Goal: Communication & Community: Answer question/provide support

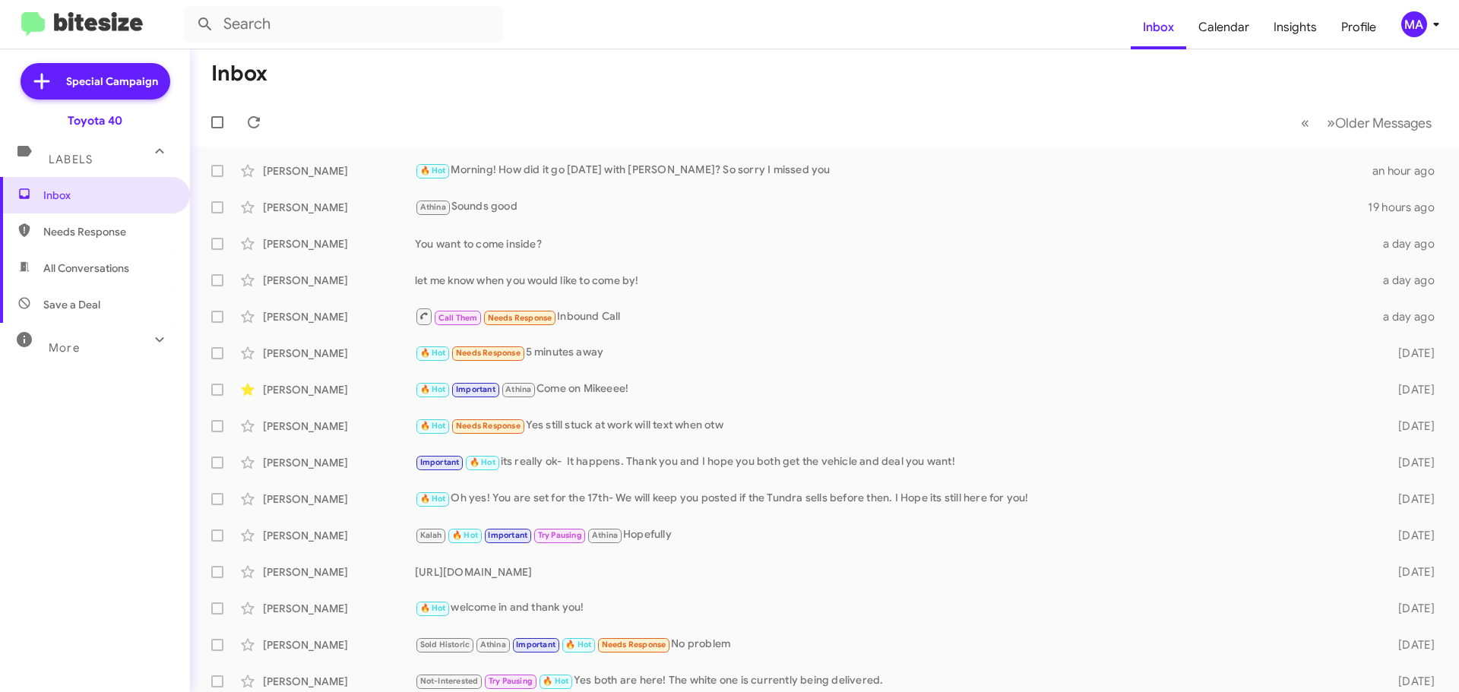
click at [102, 270] on span "All Conversations" at bounding box center [86, 268] width 86 height 15
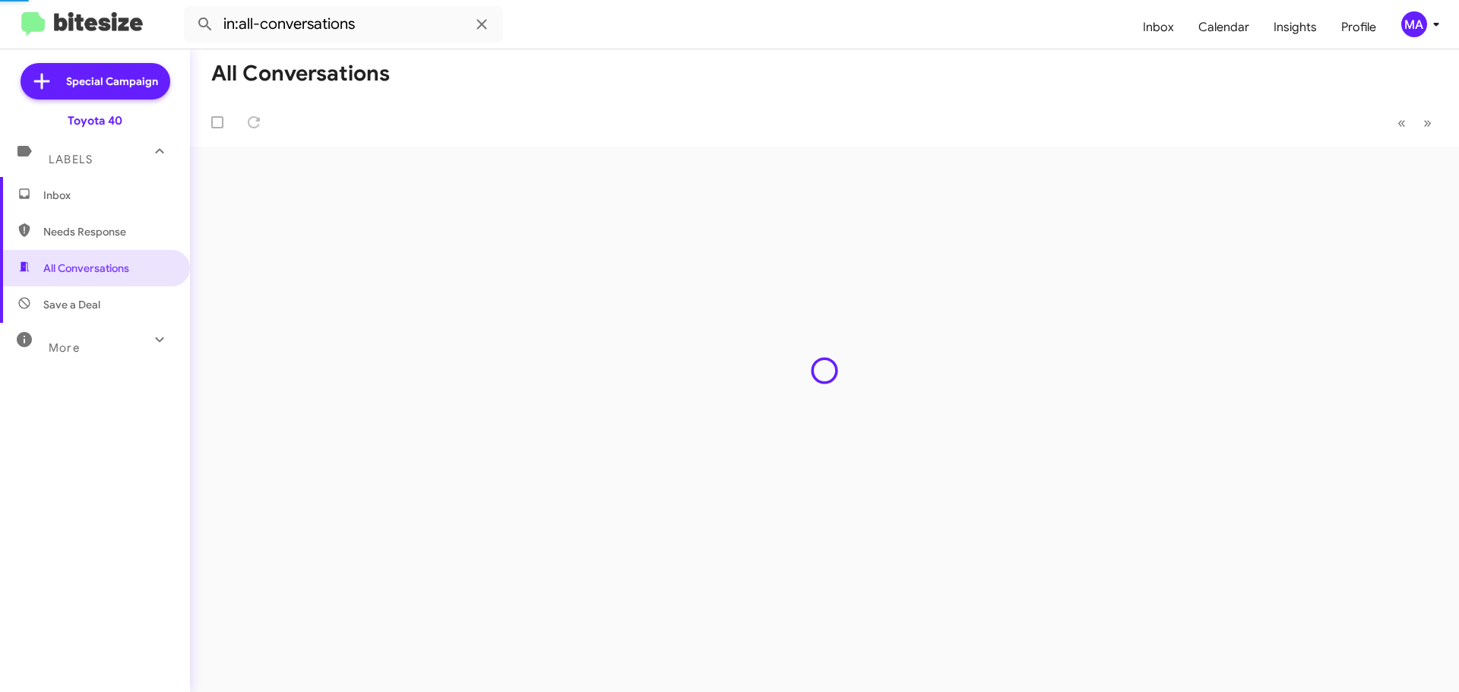
click at [108, 303] on span "Save a Deal" at bounding box center [95, 304] width 190 height 36
type input "in:not-interested"
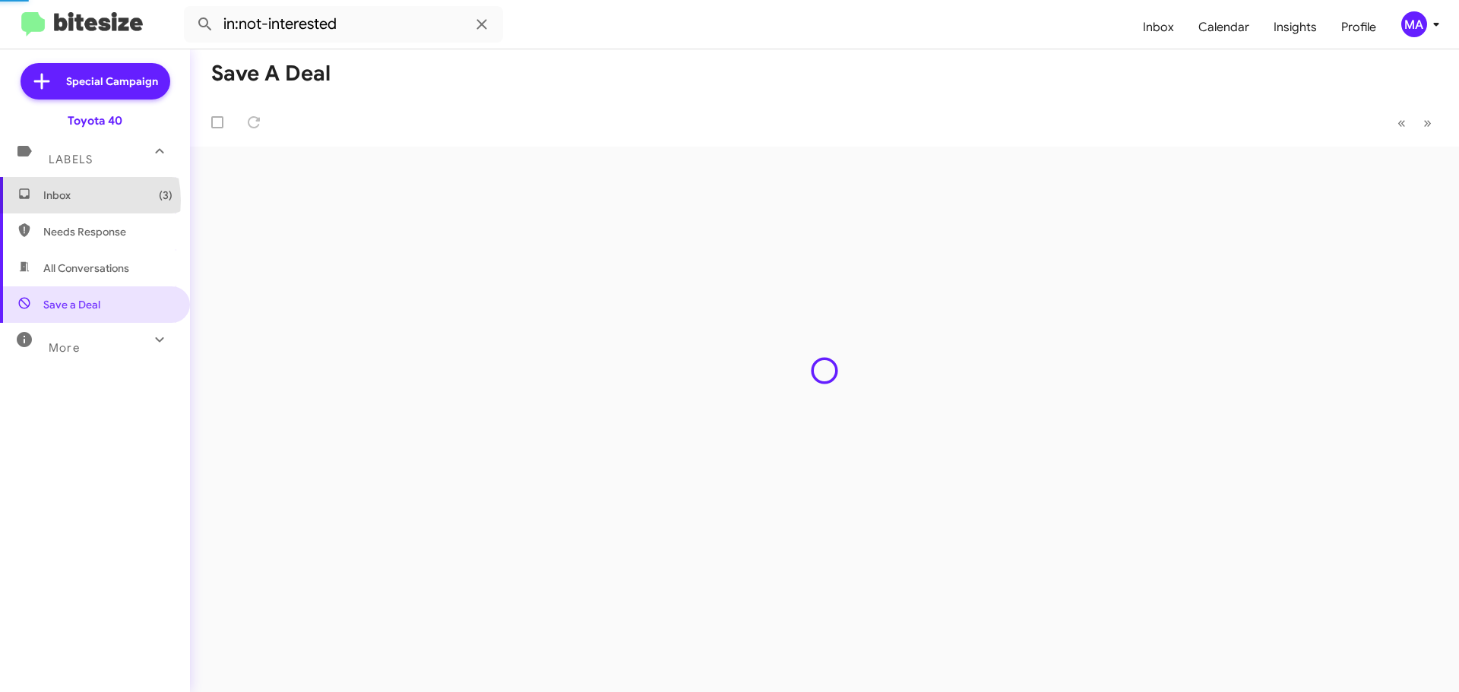
click at [68, 201] on span "Inbox (3)" at bounding box center [107, 195] width 129 height 15
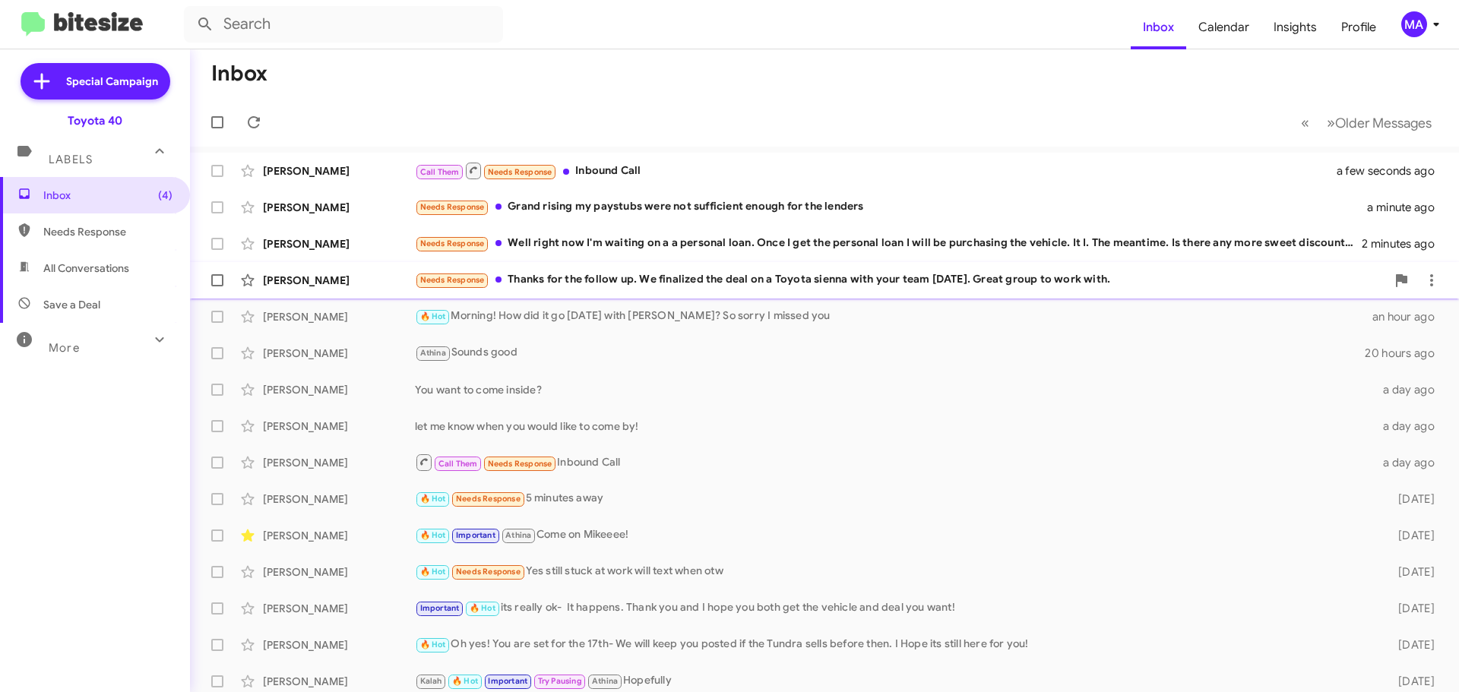
click at [682, 277] on div "Needs Response Thanks for the follow up. We finalized the deal on a Toyota sien…" at bounding box center [900, 279] width 971 height 17
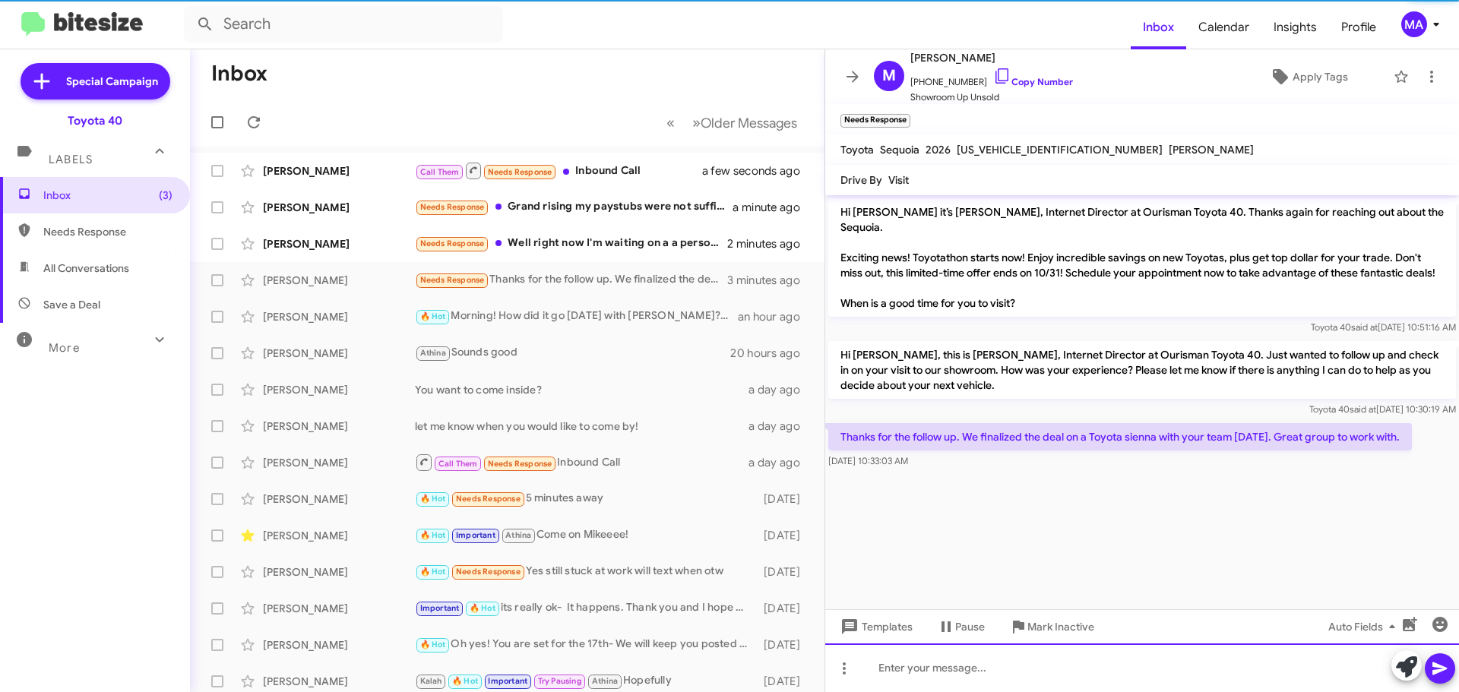
click at [920, 668] on div at bounding box center [1142, 667] width 634 height 49
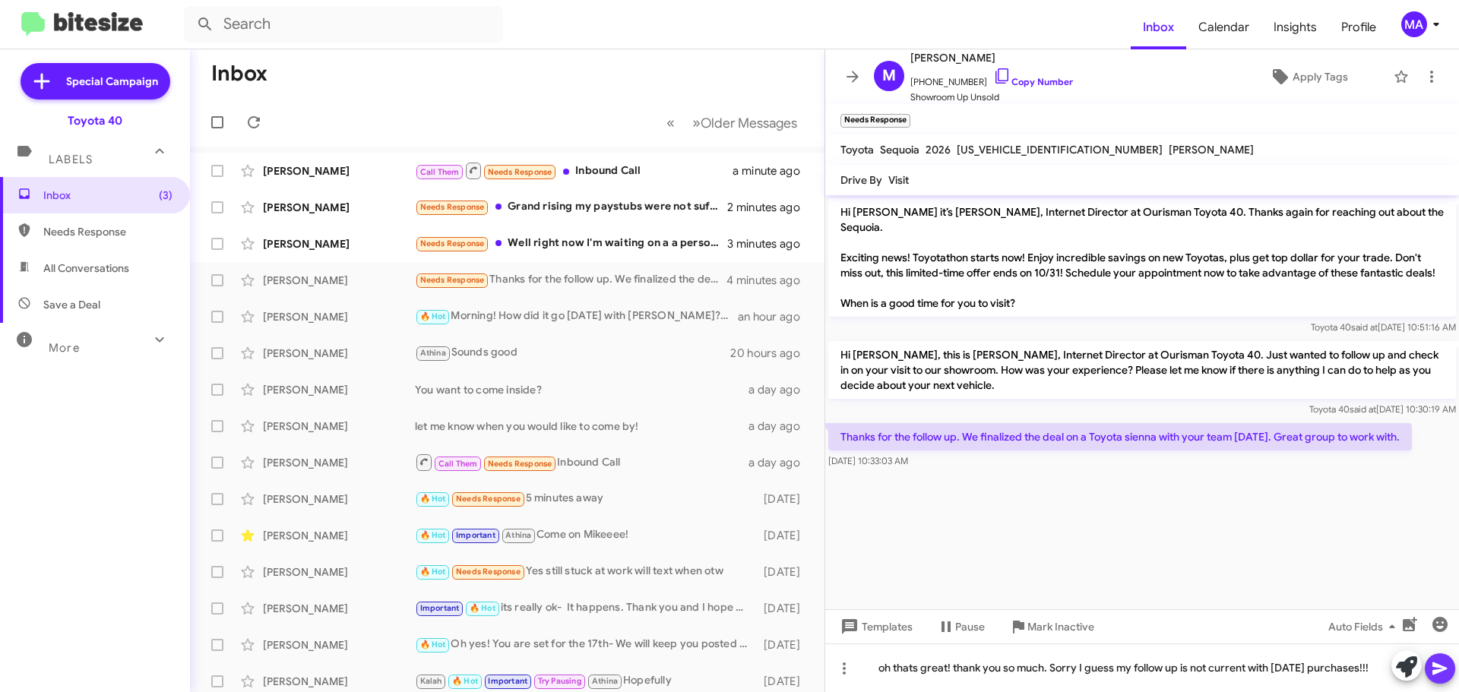
click at [1437, 668] on icon at bounding box center [1439, 668] width 18 height 18
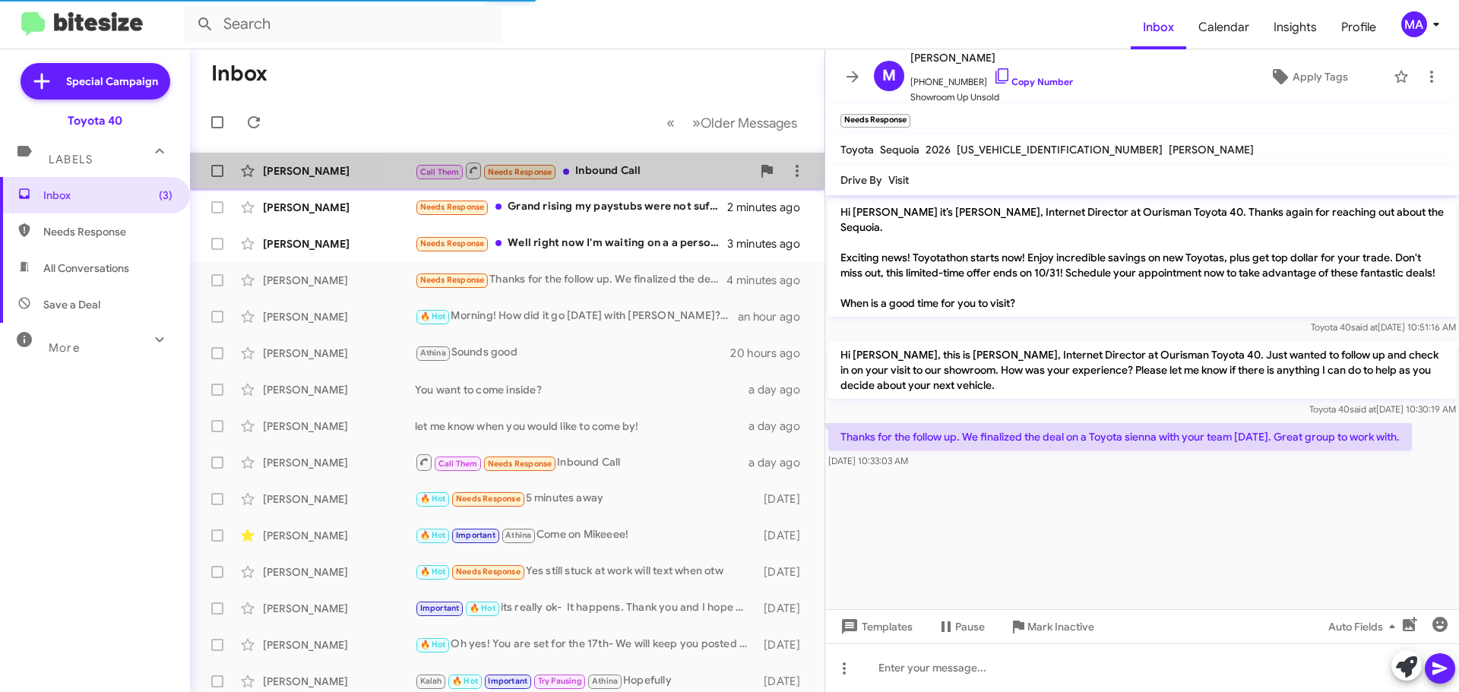
click at [617, 170] on div "Call Them Needs Response Inbound Call" at bounding box center [583, 170] width 337 height 19
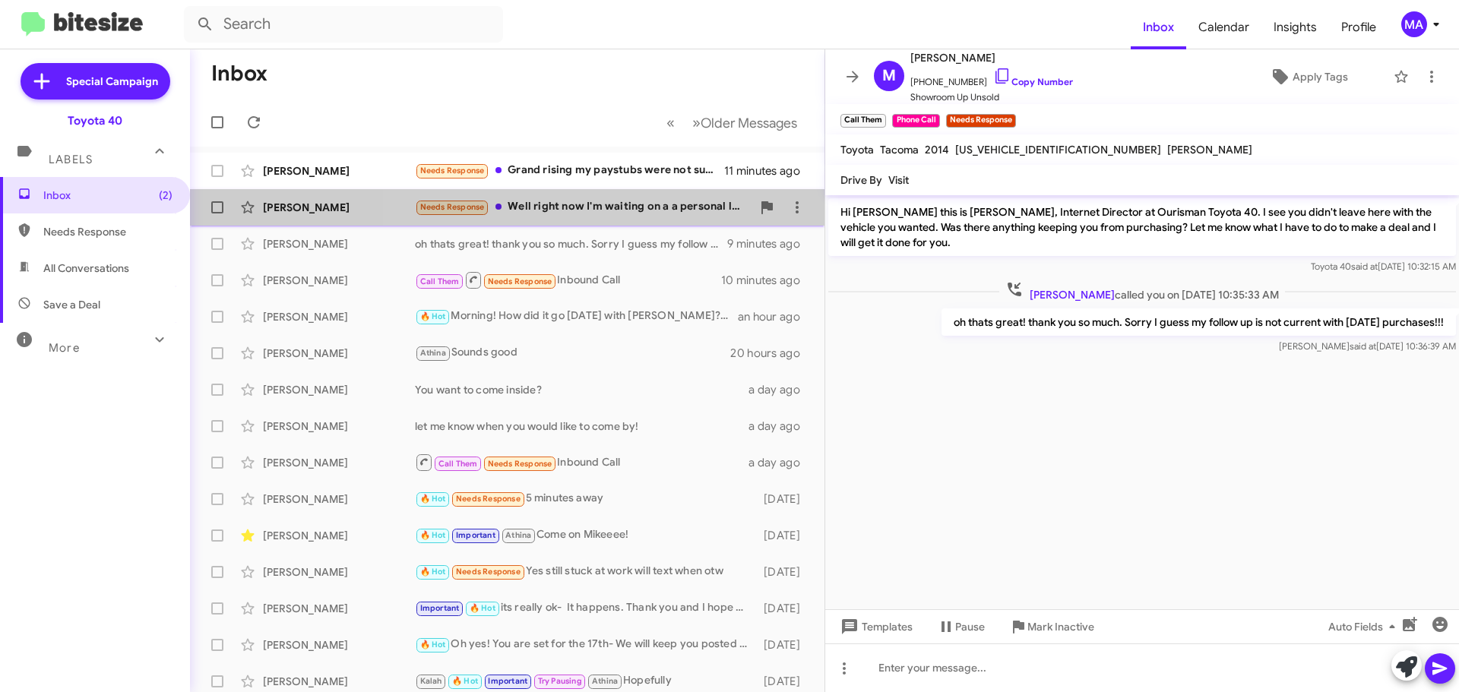
click at [660, 204] on div "Needs Response Well right now I'm waiting on a a personal loan. Once I get the …" at bounding box center [583, 206] width 337 height 17
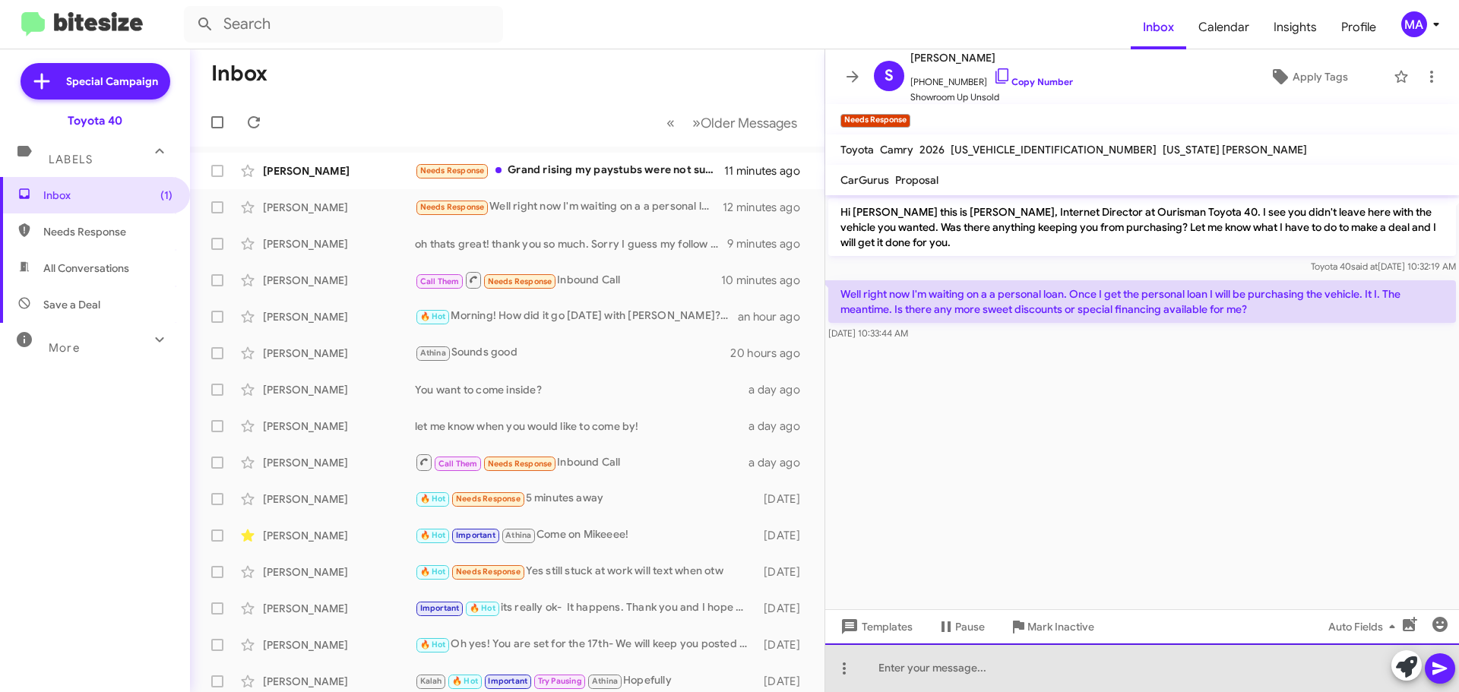
click at [969, 665] on div at bounding box center [1142, 667] width 634 height 49
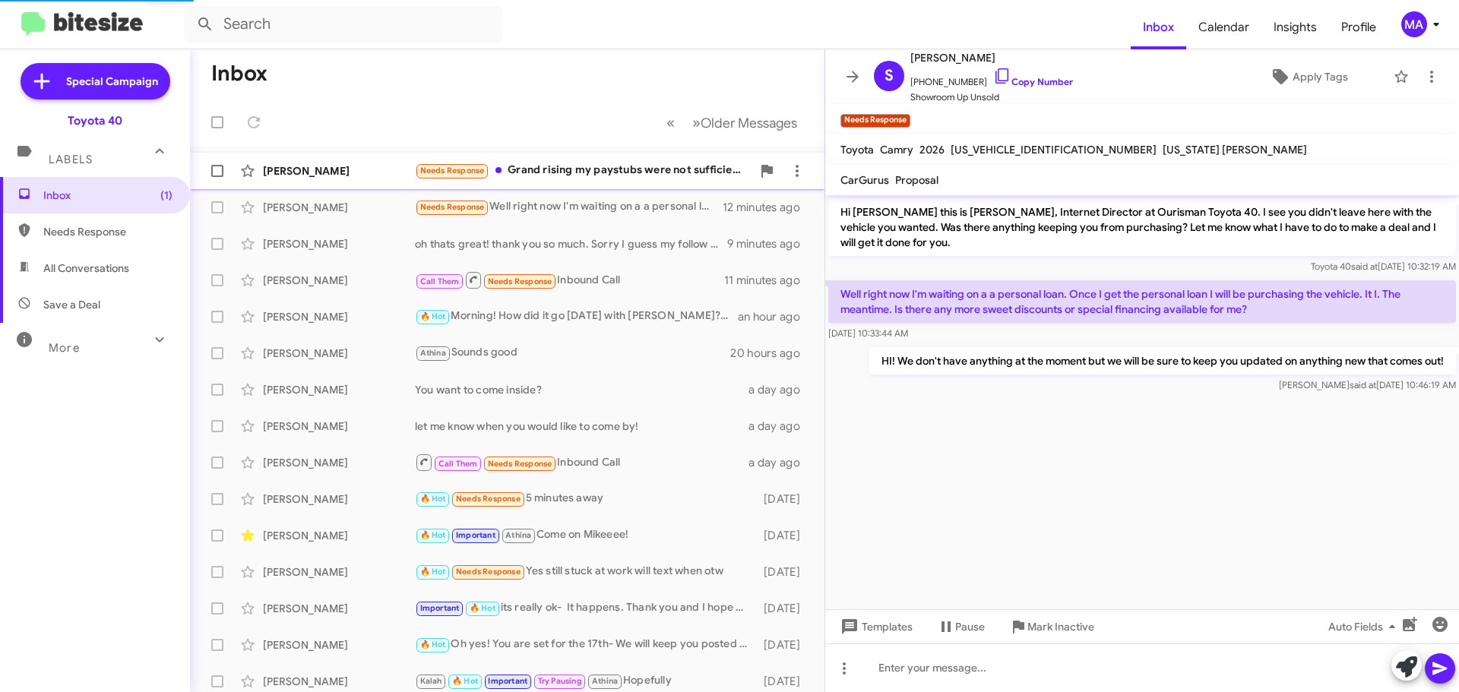
click at [561, 173] on div "Needs Response Grand rising my paystubs were not sufficient enough for the lend…" at bounding box center [583, 170] width 337 height 17
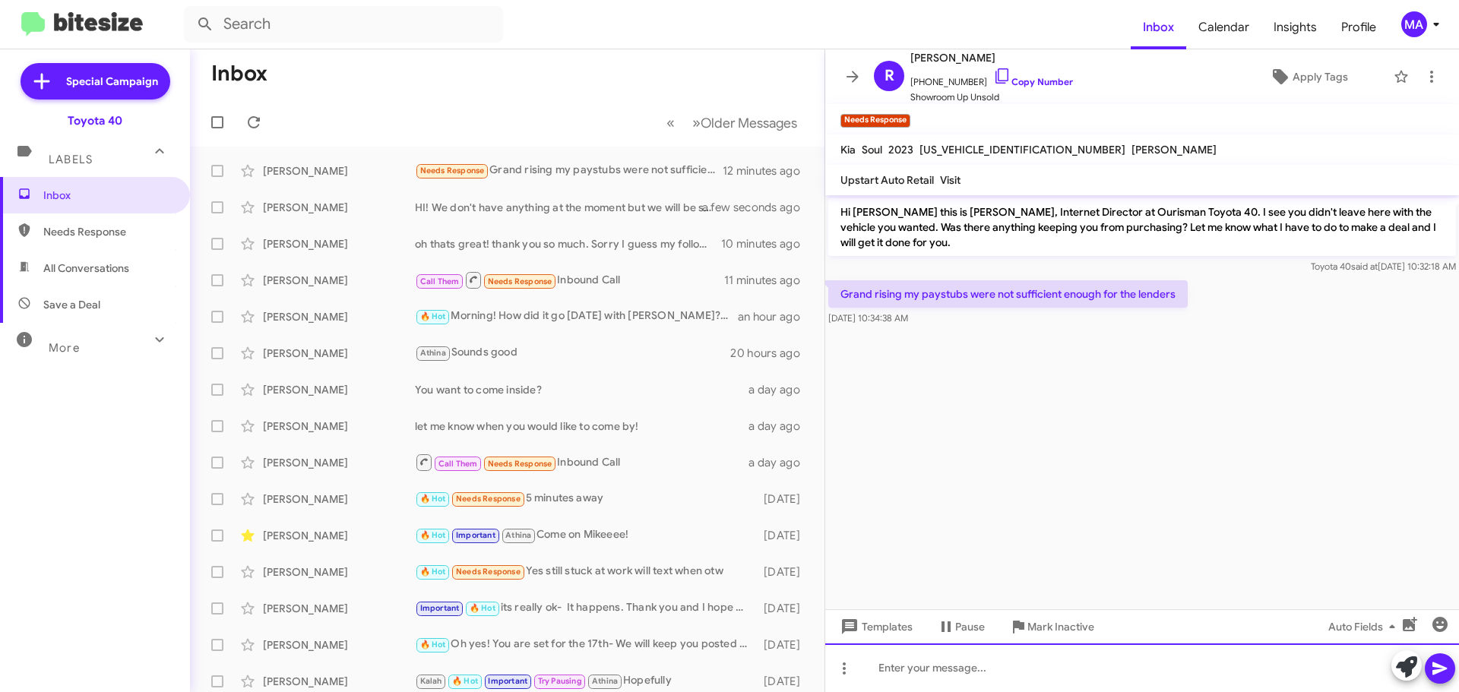
click at [931, 665] on div at bounding box center [1142, 667] width 634 height 49
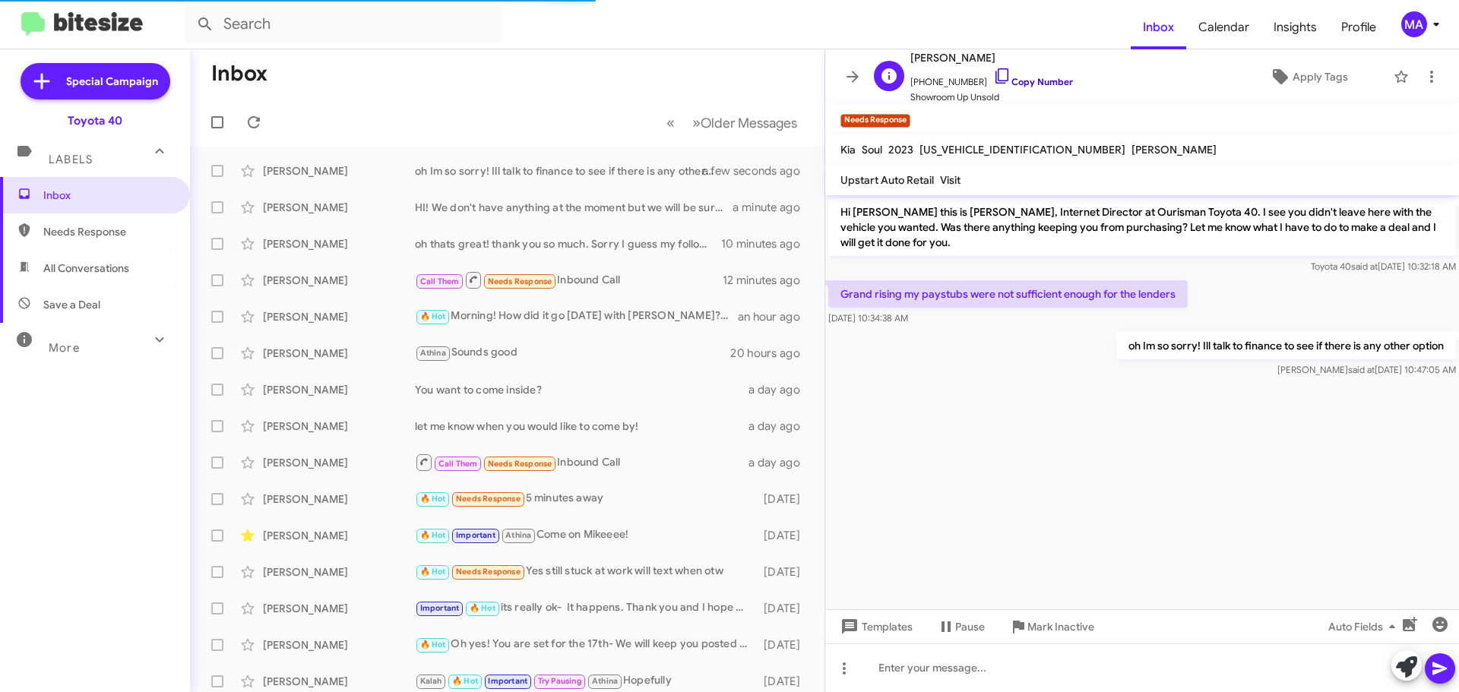
click at [993, 74] on icon at bounding box center [1002, 76] width 18 height 18
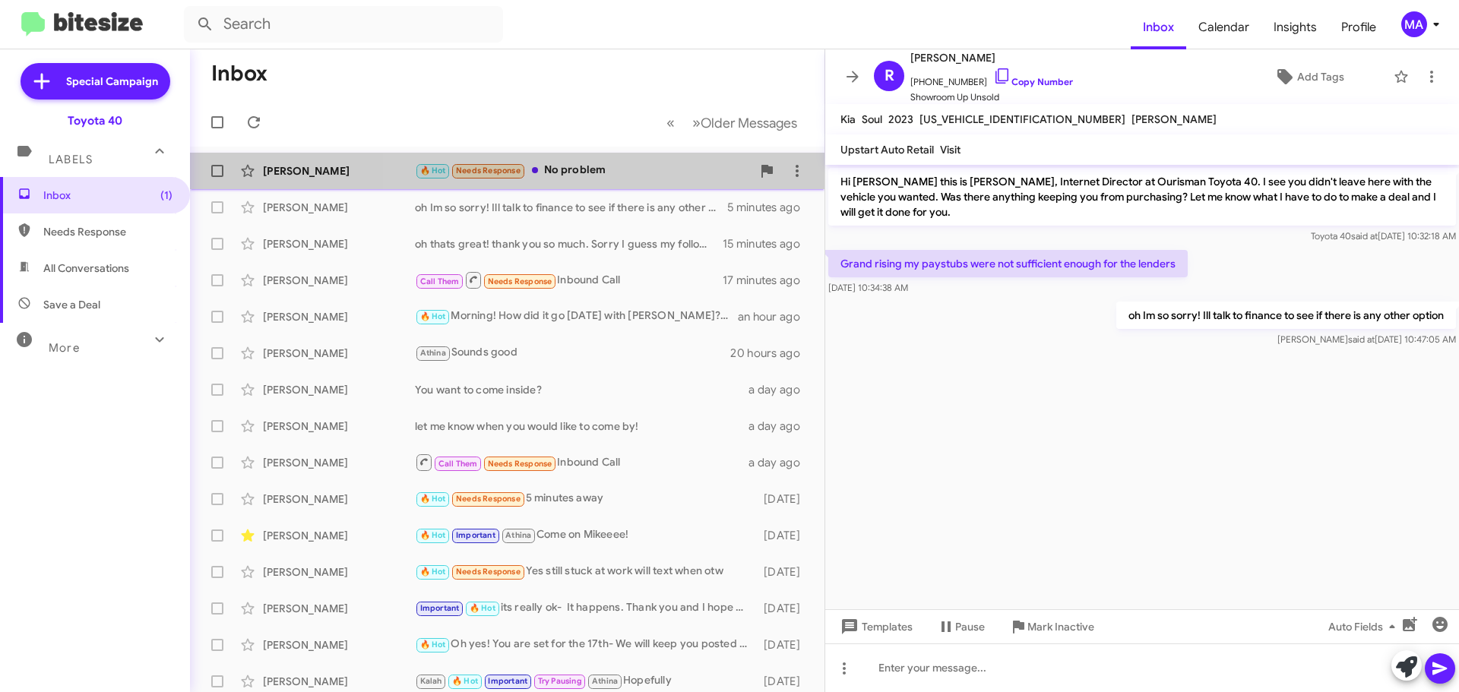
click at [598, 166] on div "🔥 Hot Needs Response No problem" at bounding box center [583, 170] width 337 height 17
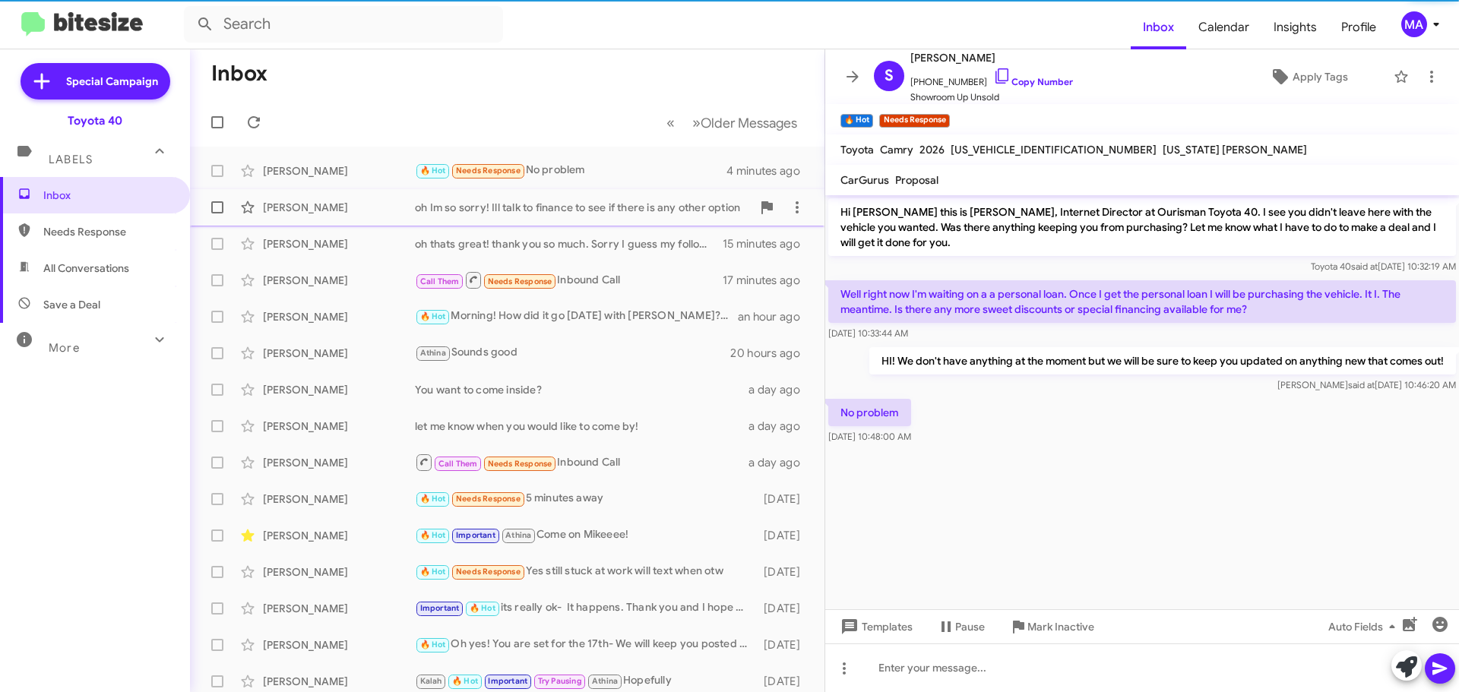
click at [643, 207] on div "oh Im so sorry! Ill talk to finance to see if there is any other option" at bounding box center [583, 207] width 337 height 15
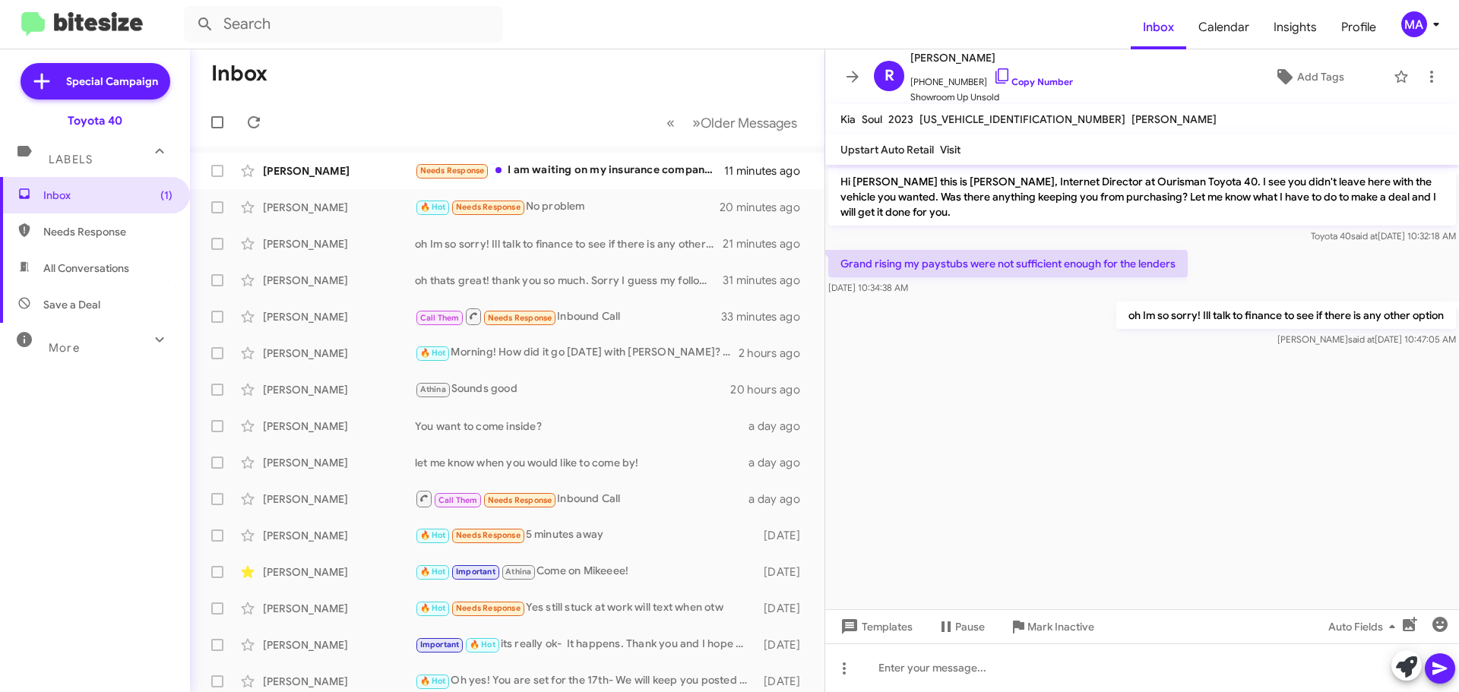
drag, startPoint x: 122, startPoint y: 245, endPoint x: 122, endPoint y: 273, distance: 28.1
click at [122, 245] on span "Needs Response" at bounding box center [95, 231] width 190 height 36
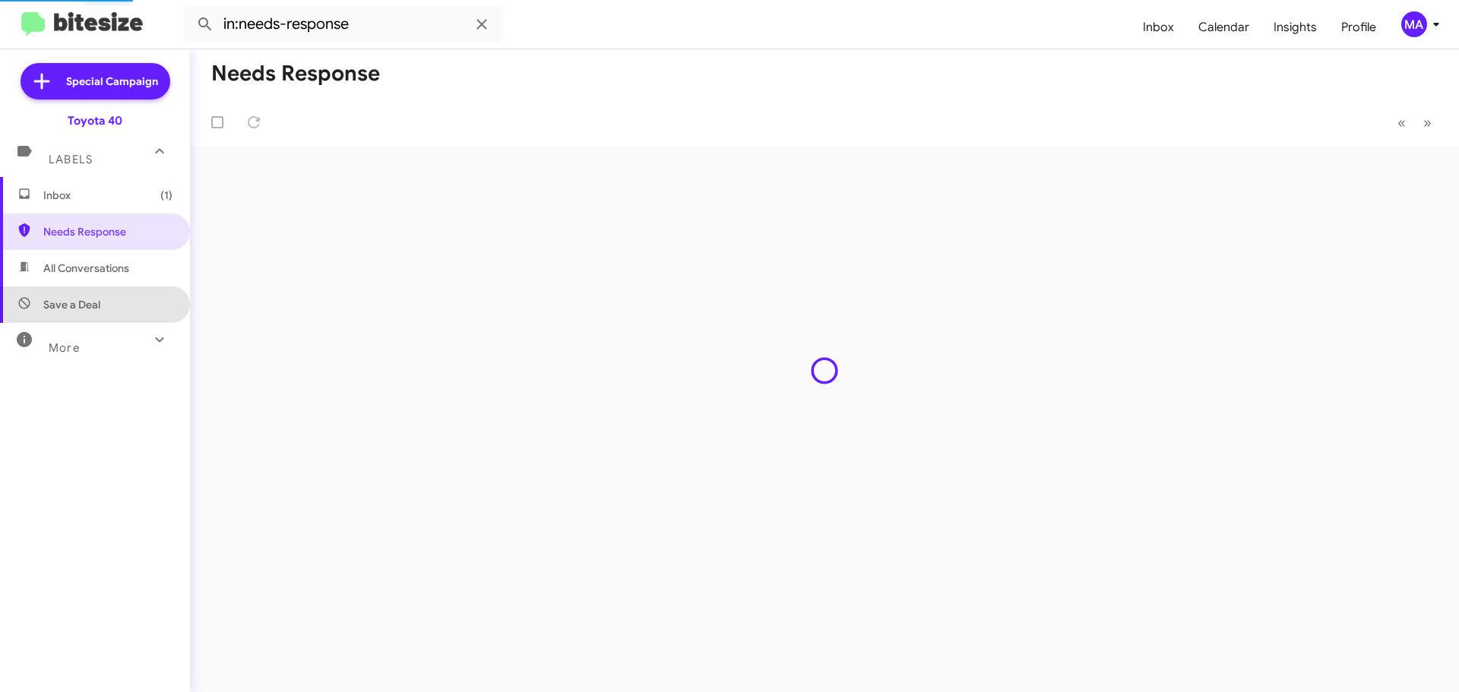
click at [123, 305] on span "Save a Deal" at bounding box center [95, 304] width 190 height 36
type input "in:not-interested"
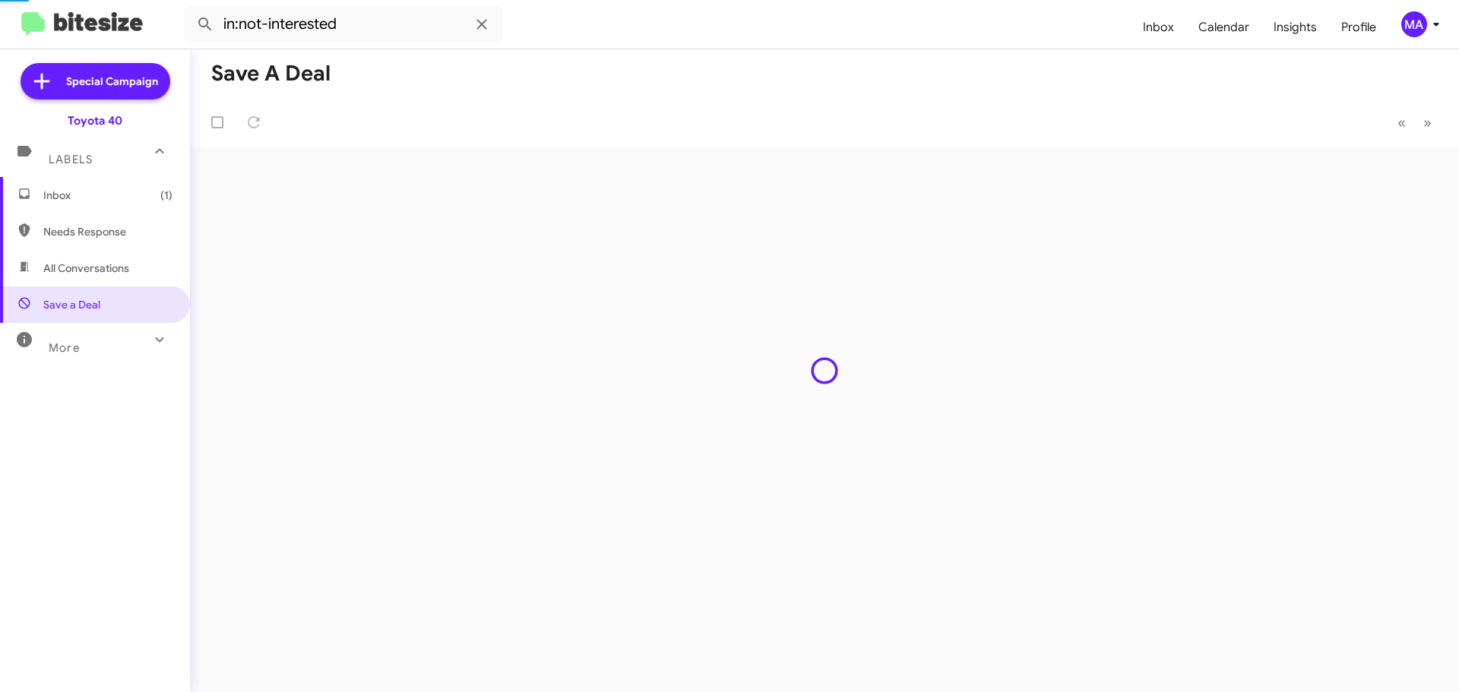
click at [76, 200] on span "Inbox (1)" at bounding box center [107, 195] width 129 height 15
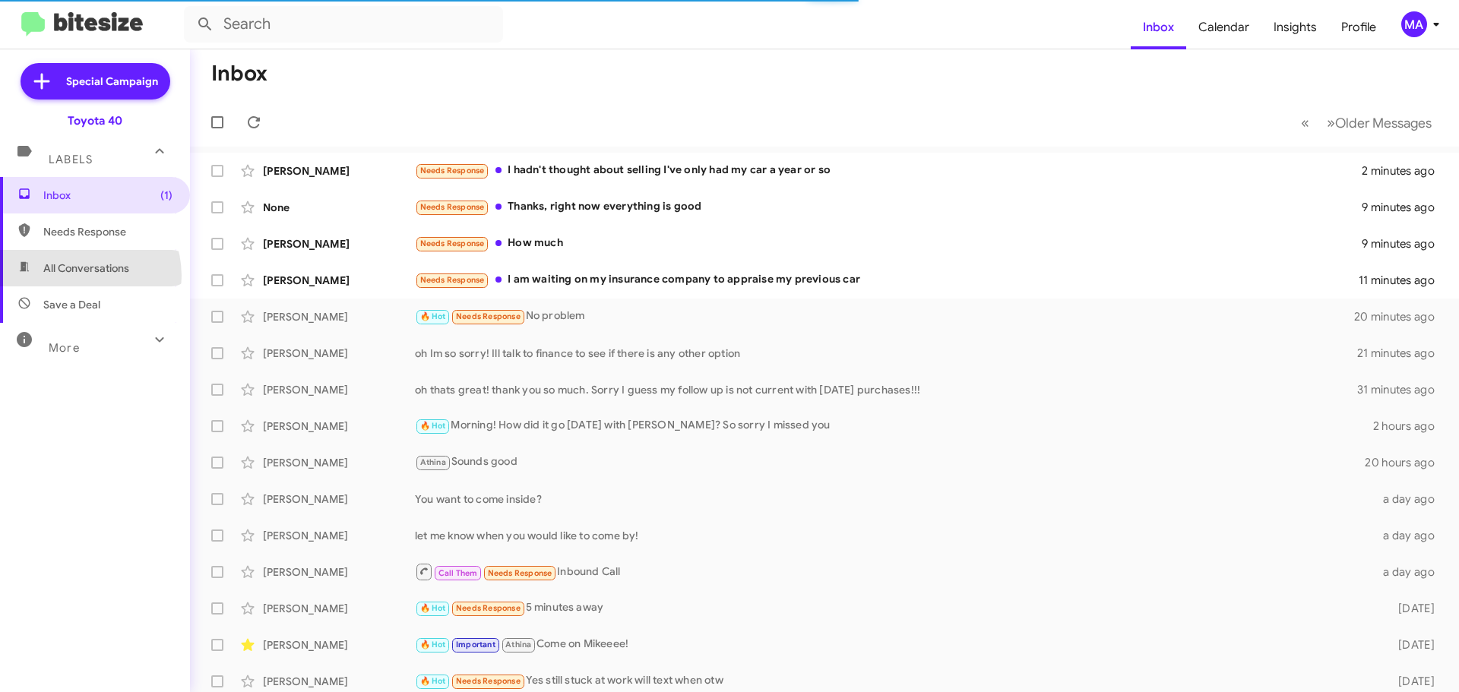
click at [76, 275] on span "All Conversations" at bounding box center [95, 268] width 190 height 36
type input "in:all-conversations"
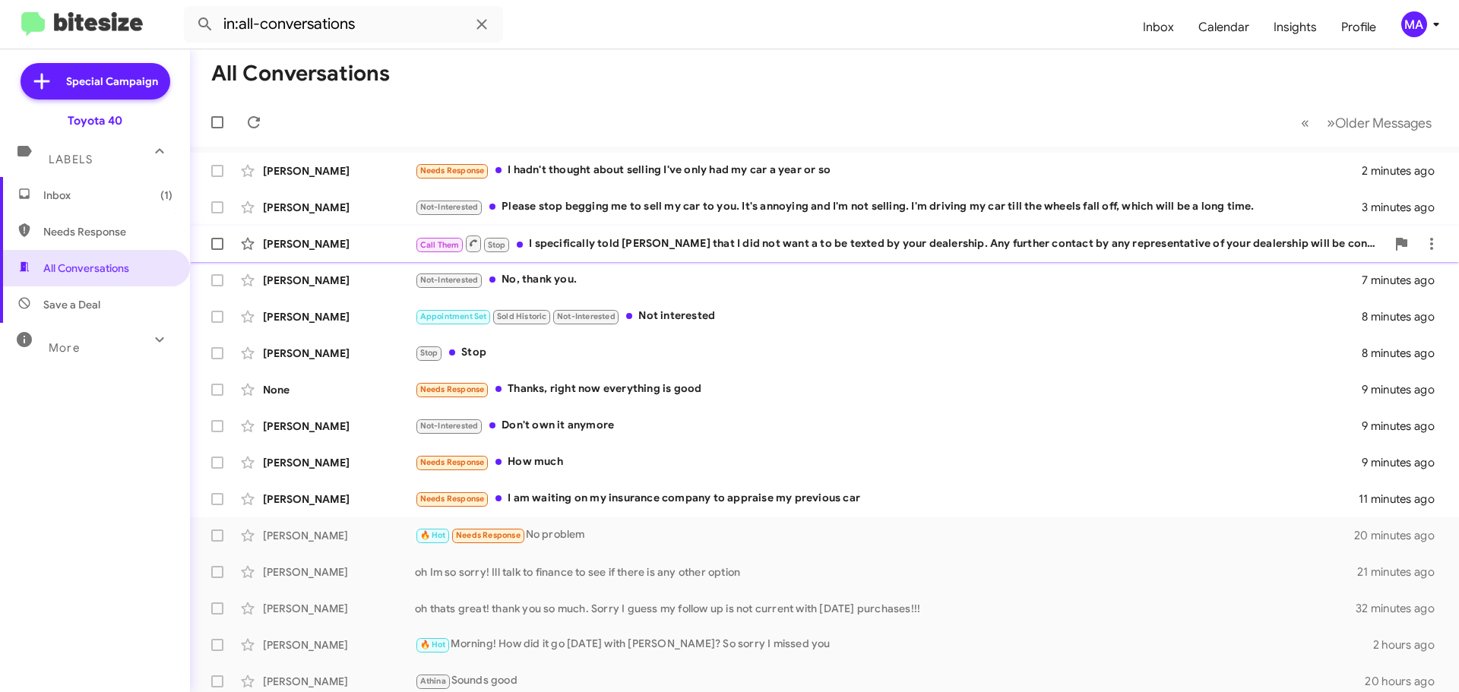
click at [596, 247] on div "Call Them Stop I specifically told [PERSON_NAME] that I did not want a to be te…" at bounding box center [900, 243] width 971 height 19
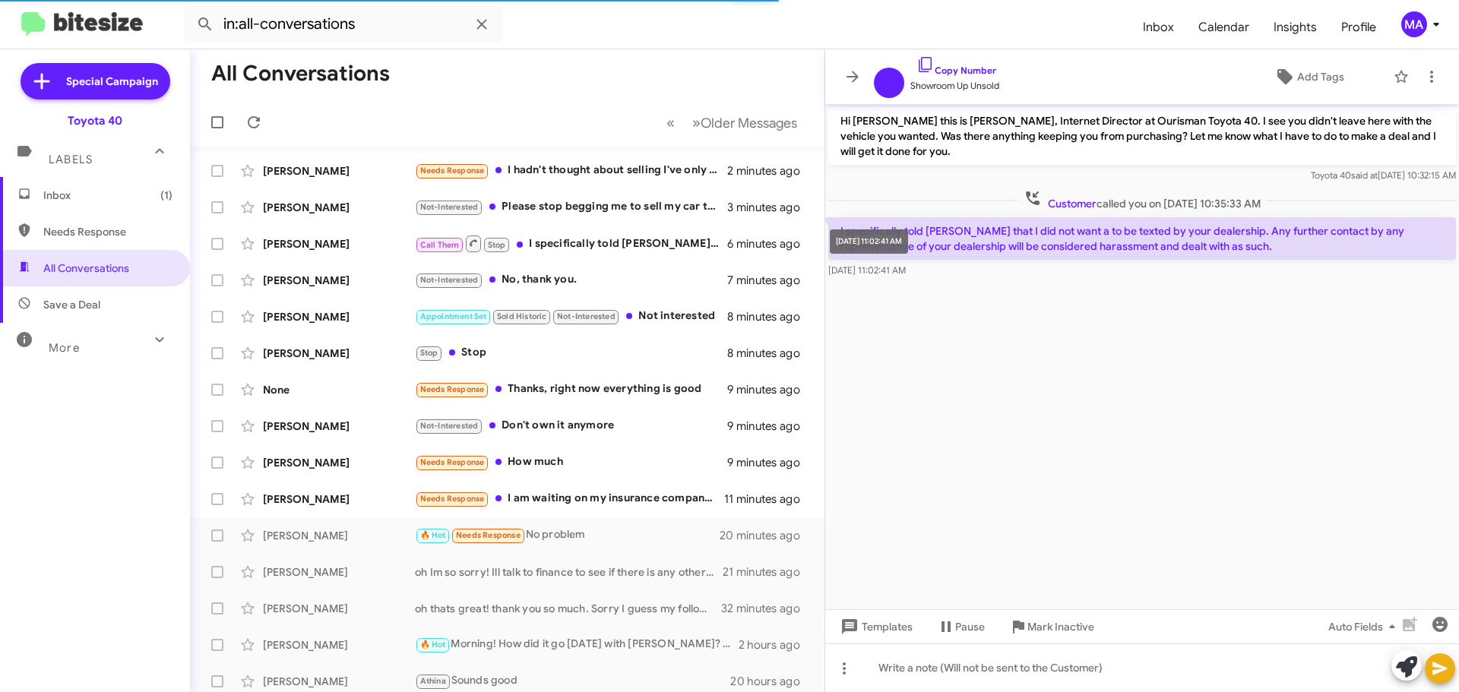
drag, startPoint x: 949, startPoint y: 277, endPoint x: 880, endPoint y: 248, distance: 74.2
click at [880, 248] on body "in:all-conversations Inbox Calendar Insights Profile MA Special Campaign Toyota…" at bounding box center [729, 346] width 1459 height 692
click at [926, 65] on icon at bounding box center [925, 64] width 18 height 18
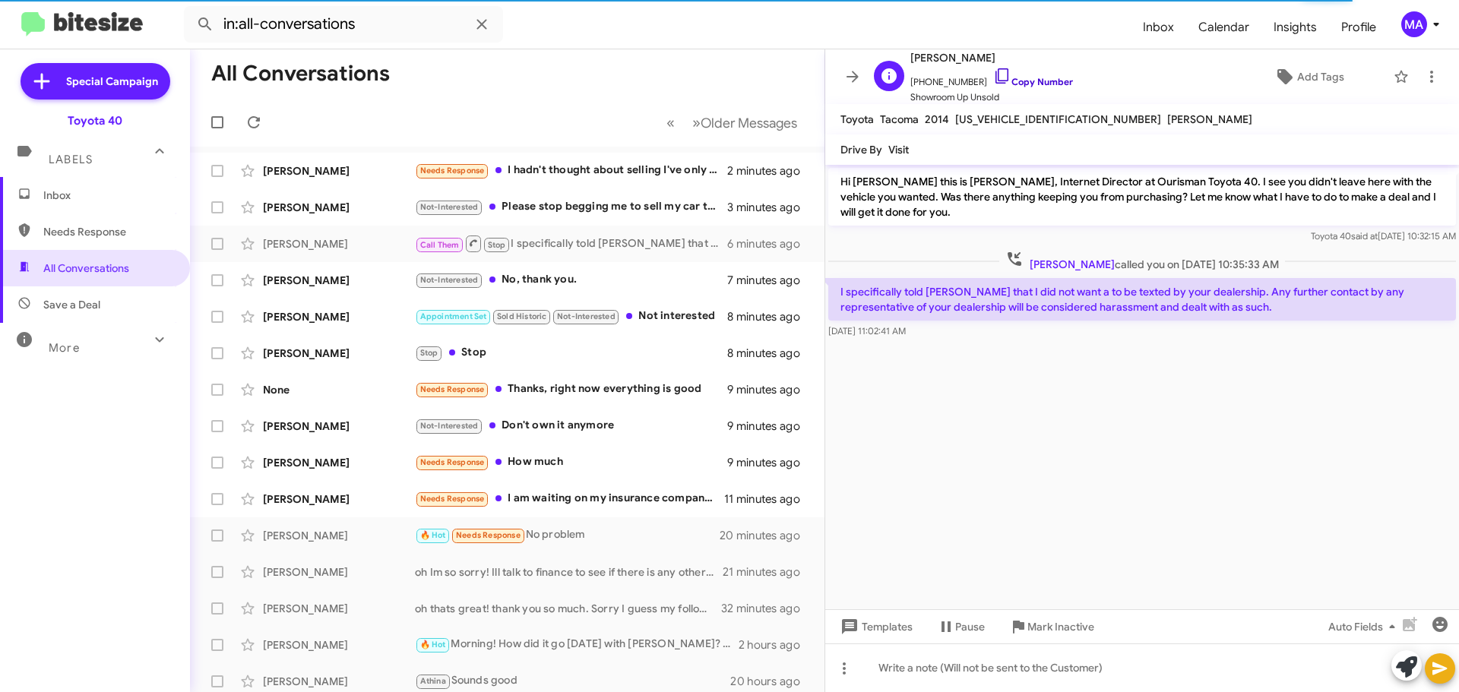
click at [993, 76] on icon at bounding box center [1002, 76] width 18 height 18
copy body "Templates Pause Mark Inactive Auto Fields Drop image here to insert [DATE]"
click at [884, 378] on cdk-virtual-scroll-viewport "Hi [PERSON_NAME] this is [PERSON_NAME], Internet Director at Ourisman Toyota 40…" at bounding box center [1142, 387] width 634 height 444
drag, startPoint x: 943, startPoint y: 330, endPoint x: 867, endPoint y: 201, distance: 150.5
click at [827, 181] on div "Hi [PERSON_NAME] this is [PERSON_NAME], Internet Director at Ourisman Toyota 40…" at bounding box center [1142, 253] width 634 height 177
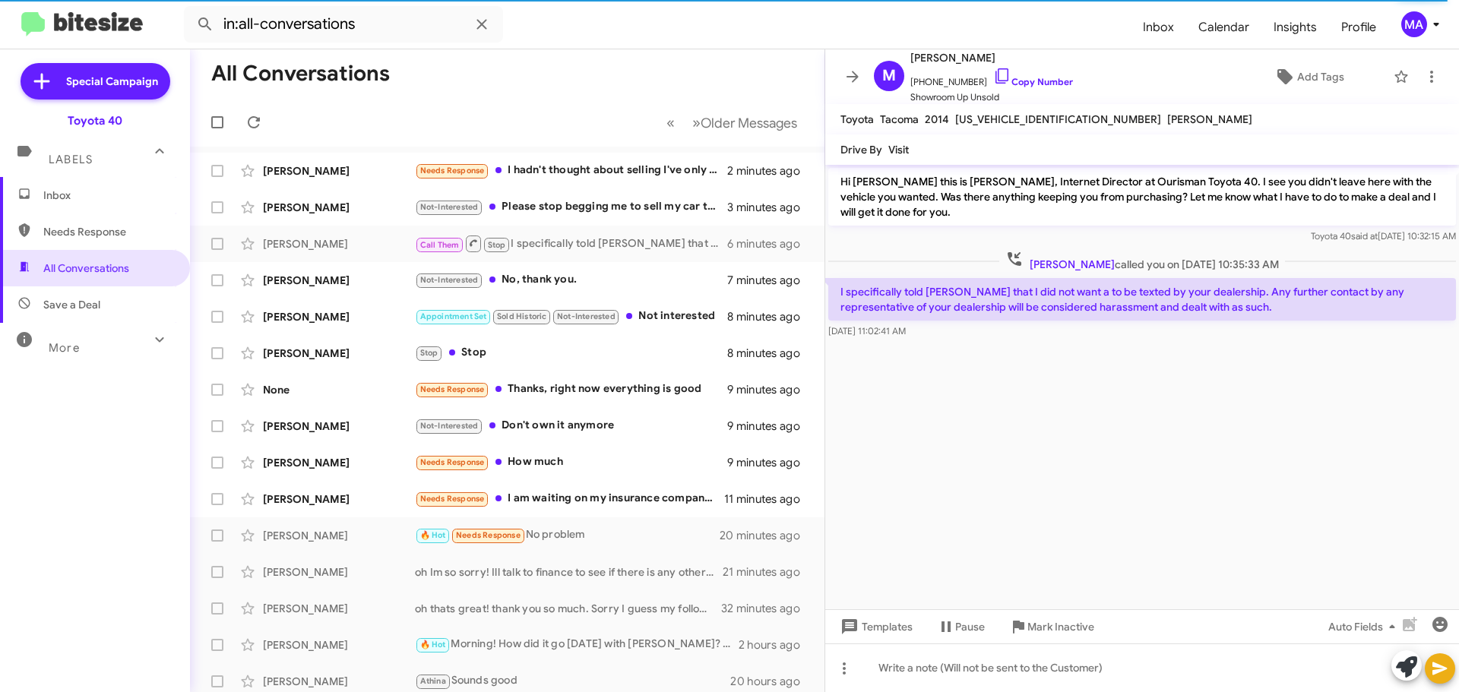
copy div "Hi [PERSON_NAME] this is [PERSON_NAME], Internet Director at Ourisman Toyota 40…"
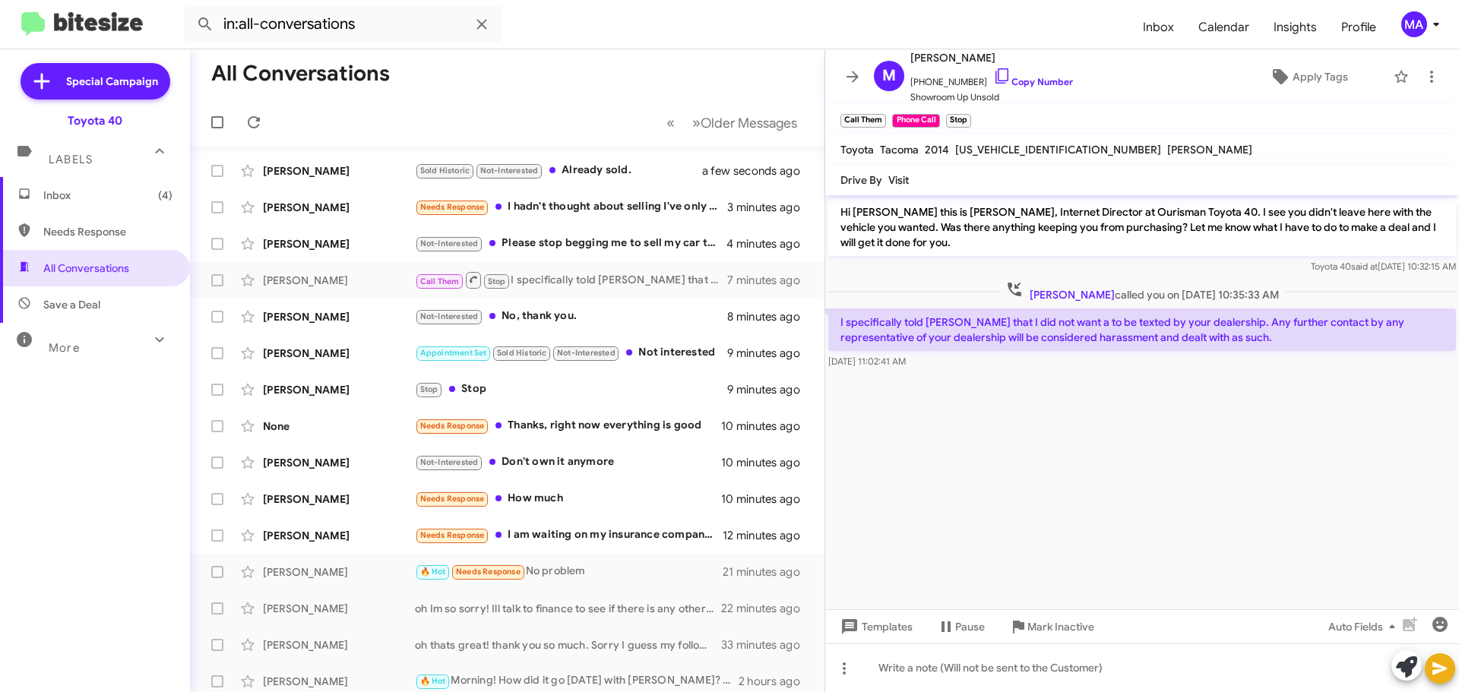
click at [1158, 447] on cdk-virtual-scroll-viewport "Hi [PERSON_NAME] this is [PERSON_NAME], Internet Director at Ourisman Toyota 40…" at bounding box center [1142, 402] width 634 height 414
click at [1057, 628] on span "Mark Inactive" at bounding box center [1060, 626] width 67 height 27
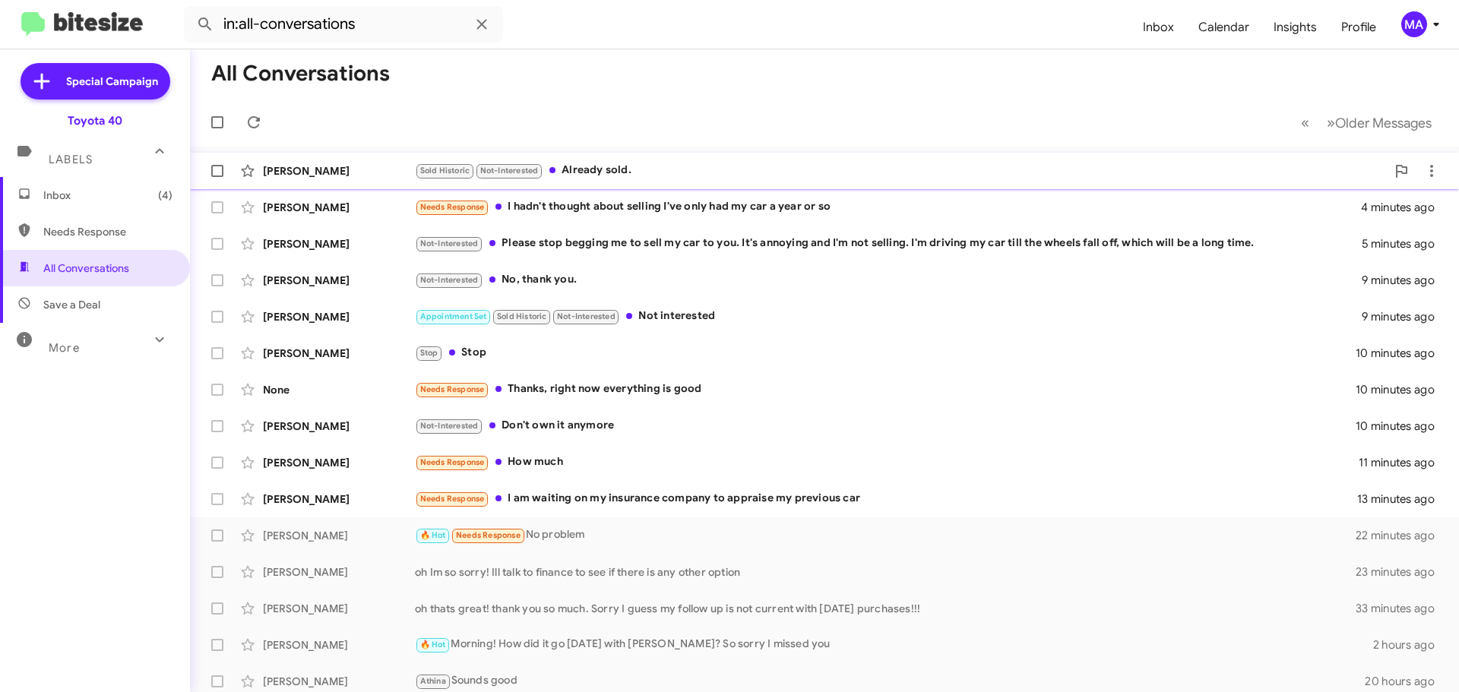
click at [650, 171] on div "Sold Historic Not-Interested Already sold." at bounding box center [900, 170] width 971 height 17
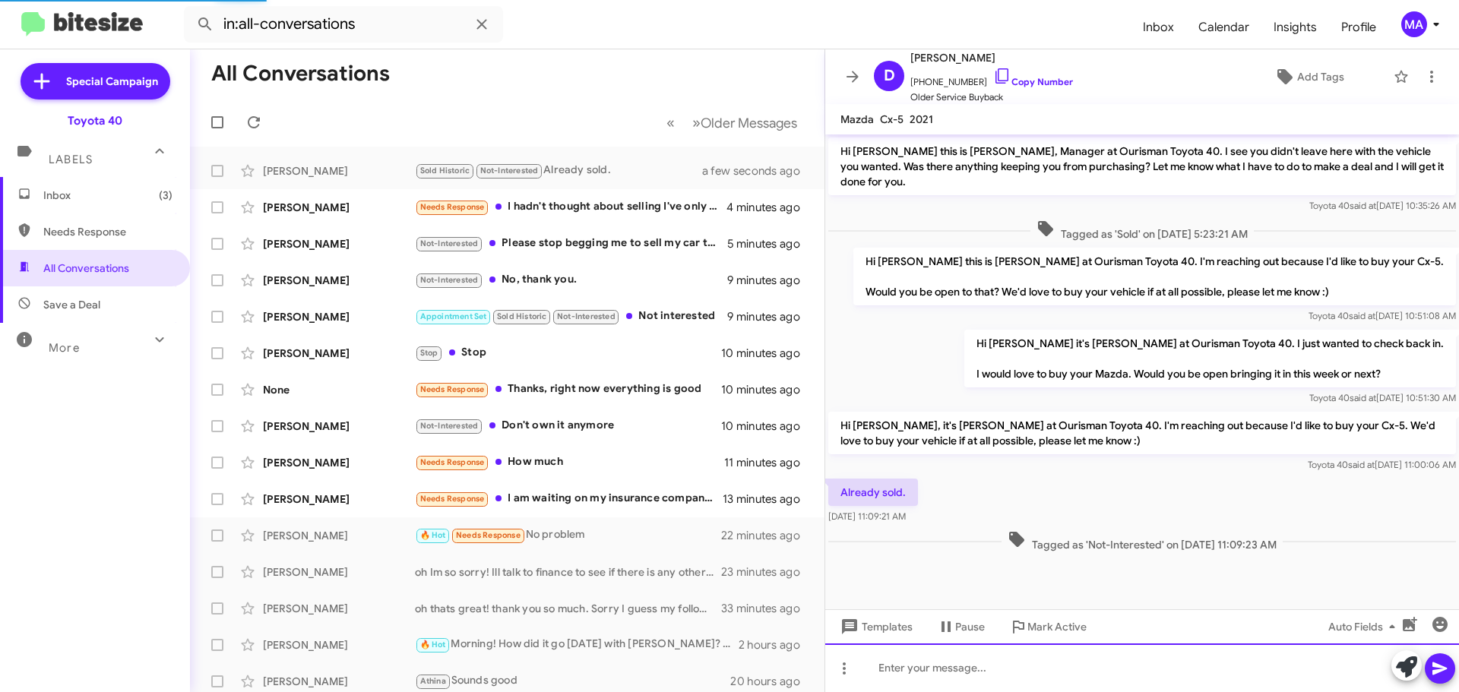
click at [949, 666] on div at bounding box center [1142, 667] width 634 height 49
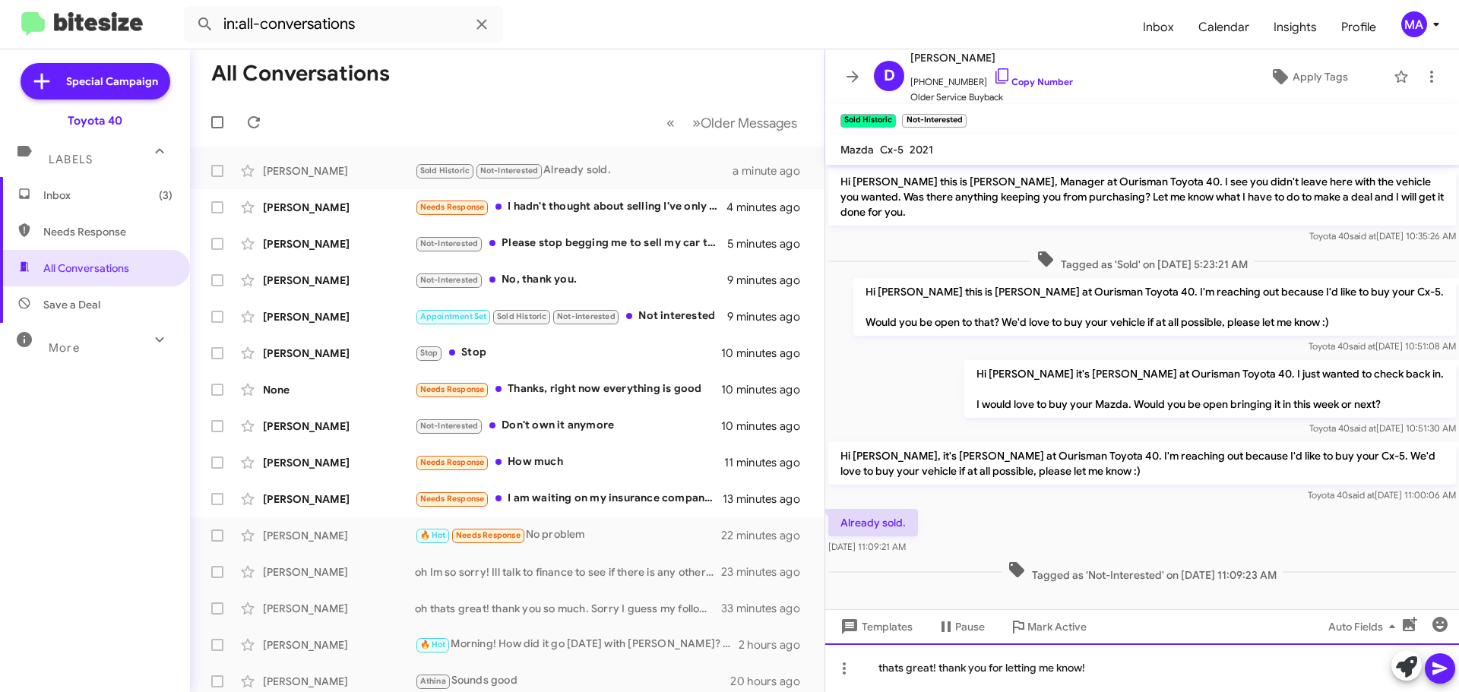
click at [948, 665] on div "thats great! thank you for letting me know!" at bounding box center [1142, 667] width 634 height 49
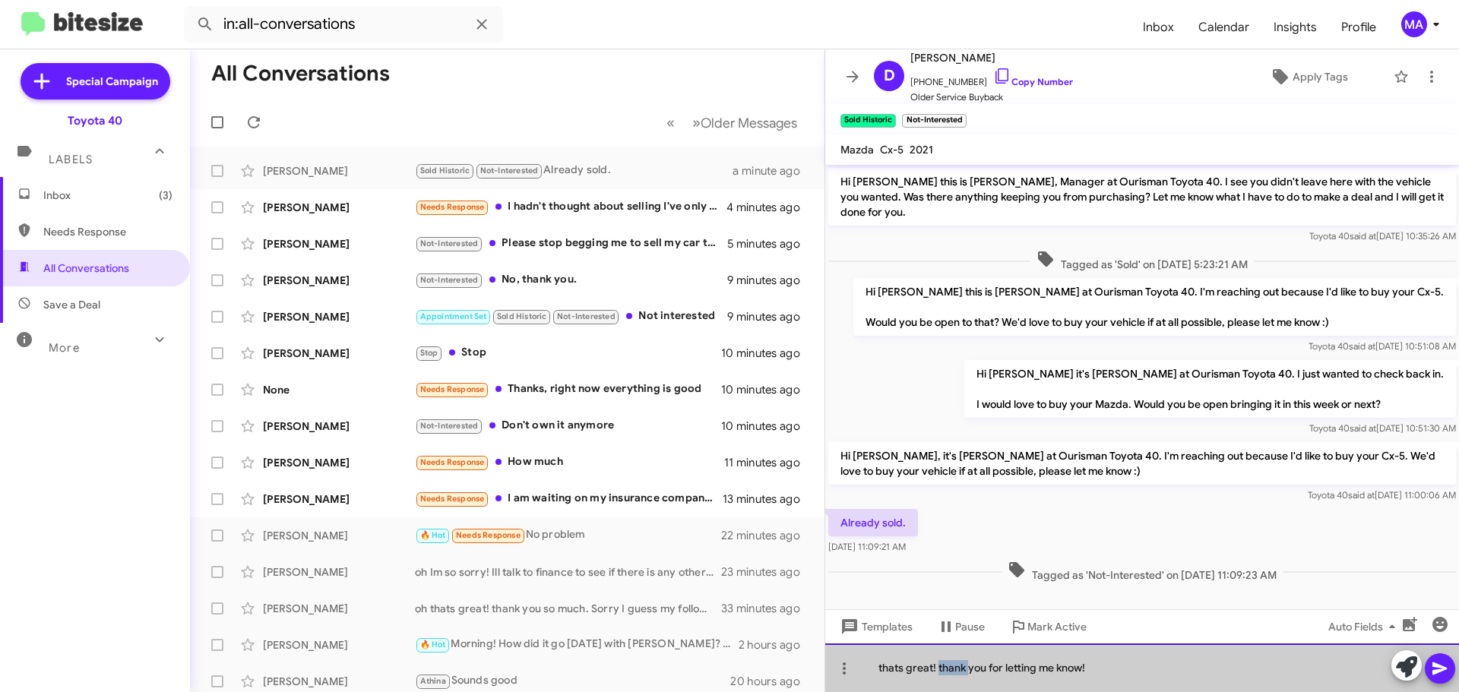
click at [948, 665] on div "thats great! thank you for letting me know!" at bounding box center [1142, 667] width 634 height 49
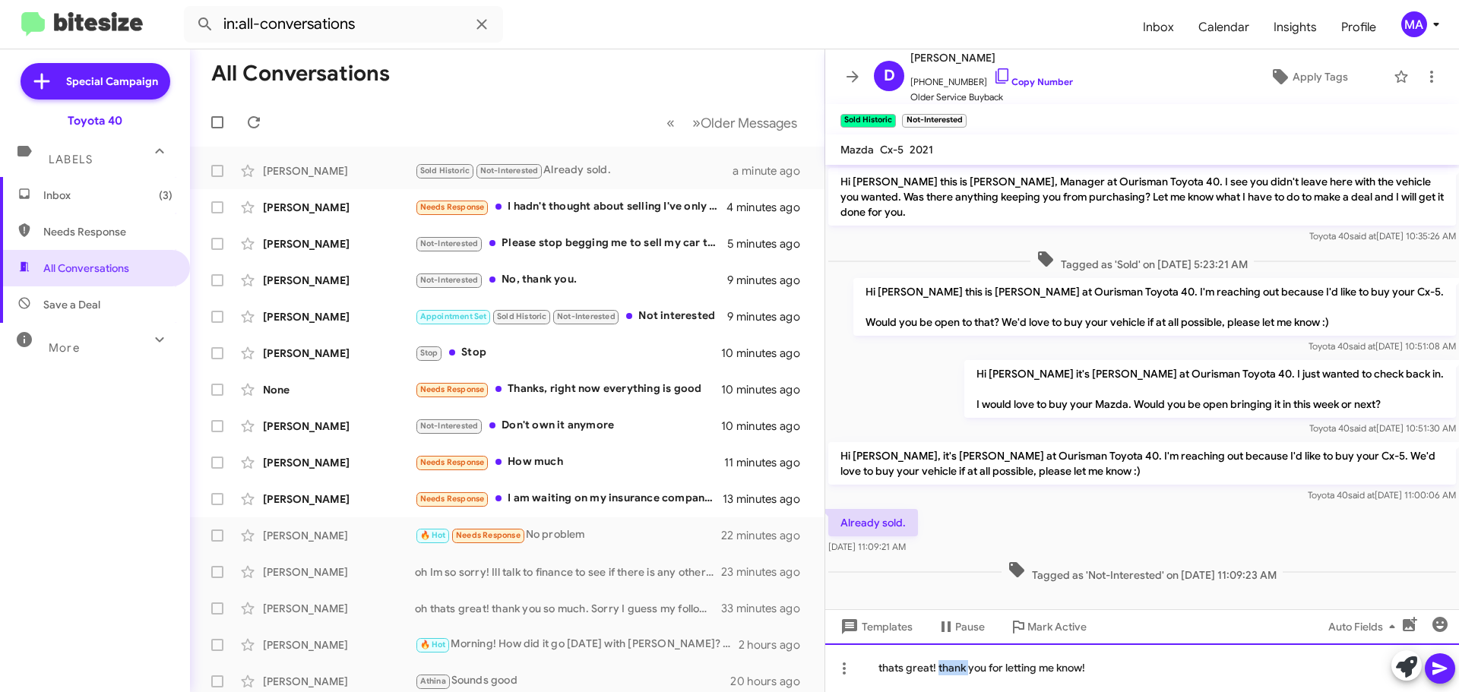
copy div "thats great! thank you for letting me know!"
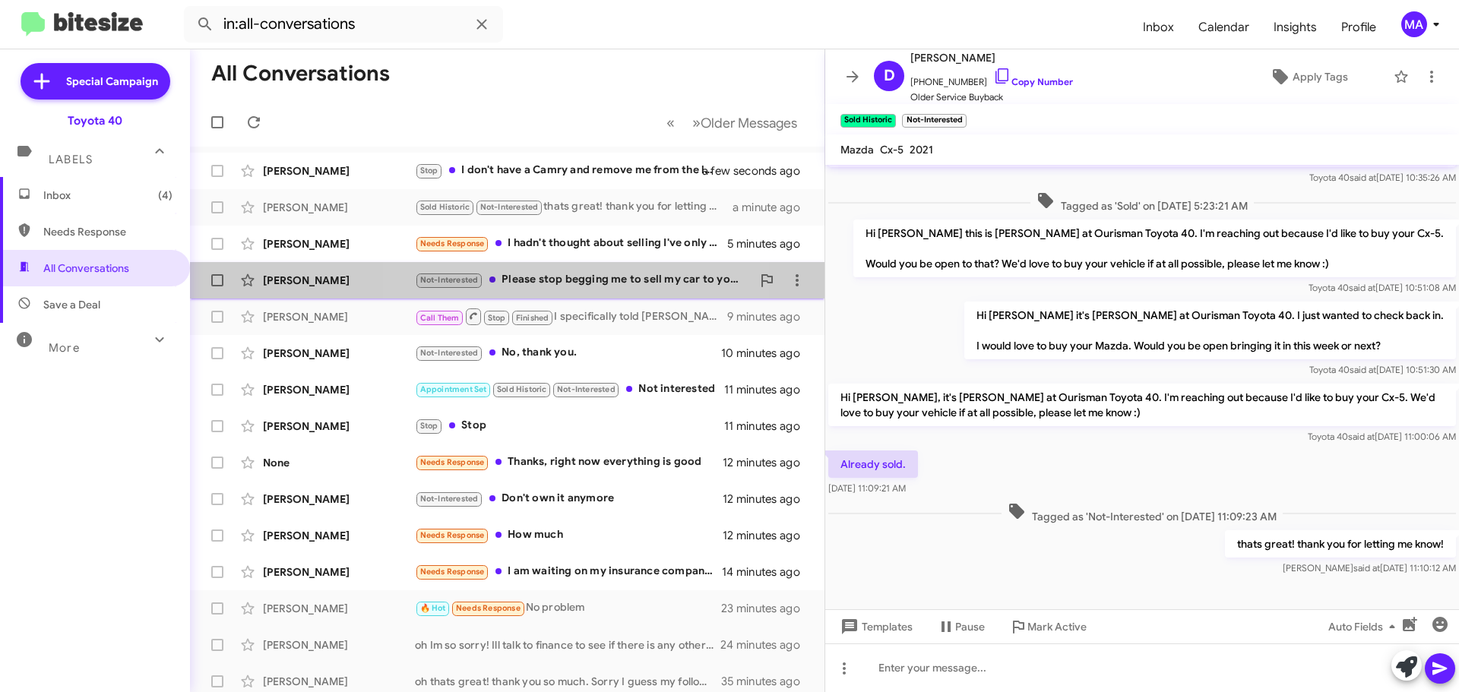
click at [566, 275] on div "Not-Interested Please stop begging me to sell my car to you. It's annoying and …" at bounding box center [583, 279] width 337 height 17
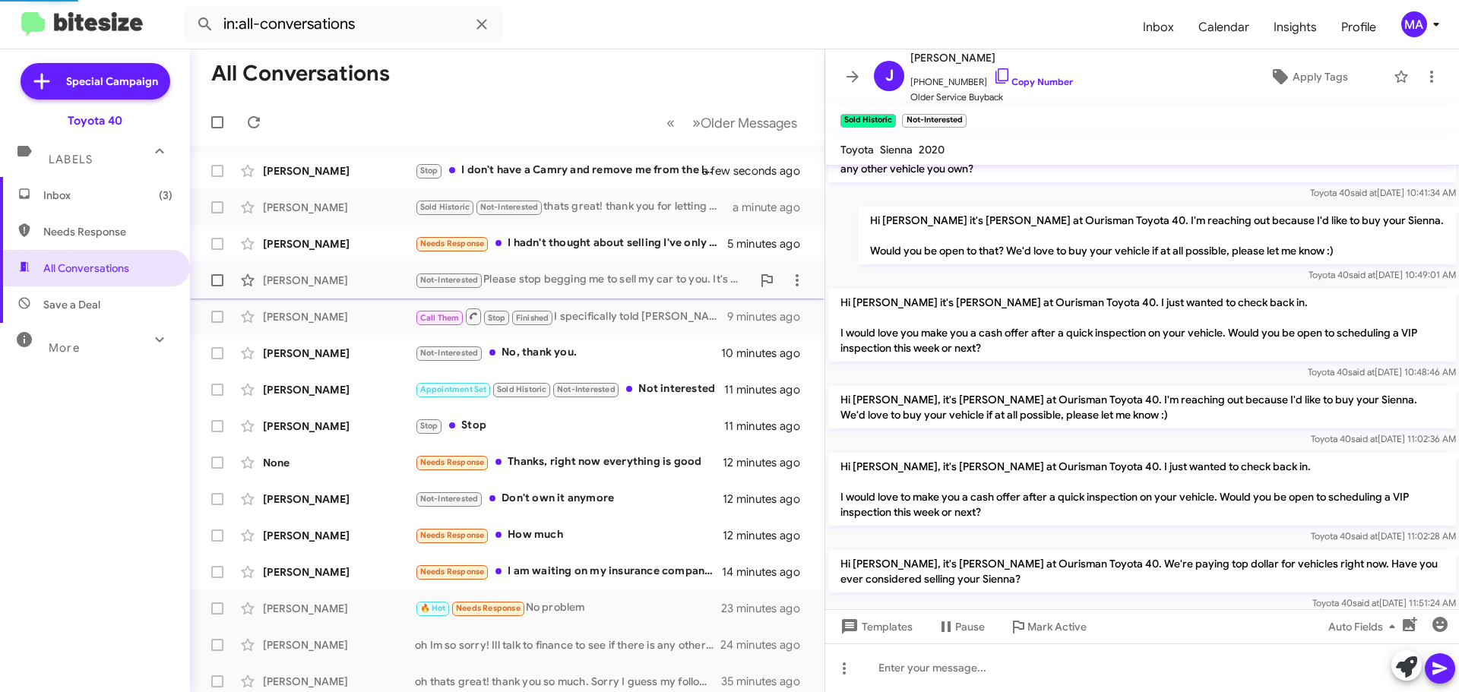
scroll to position [259, 0]
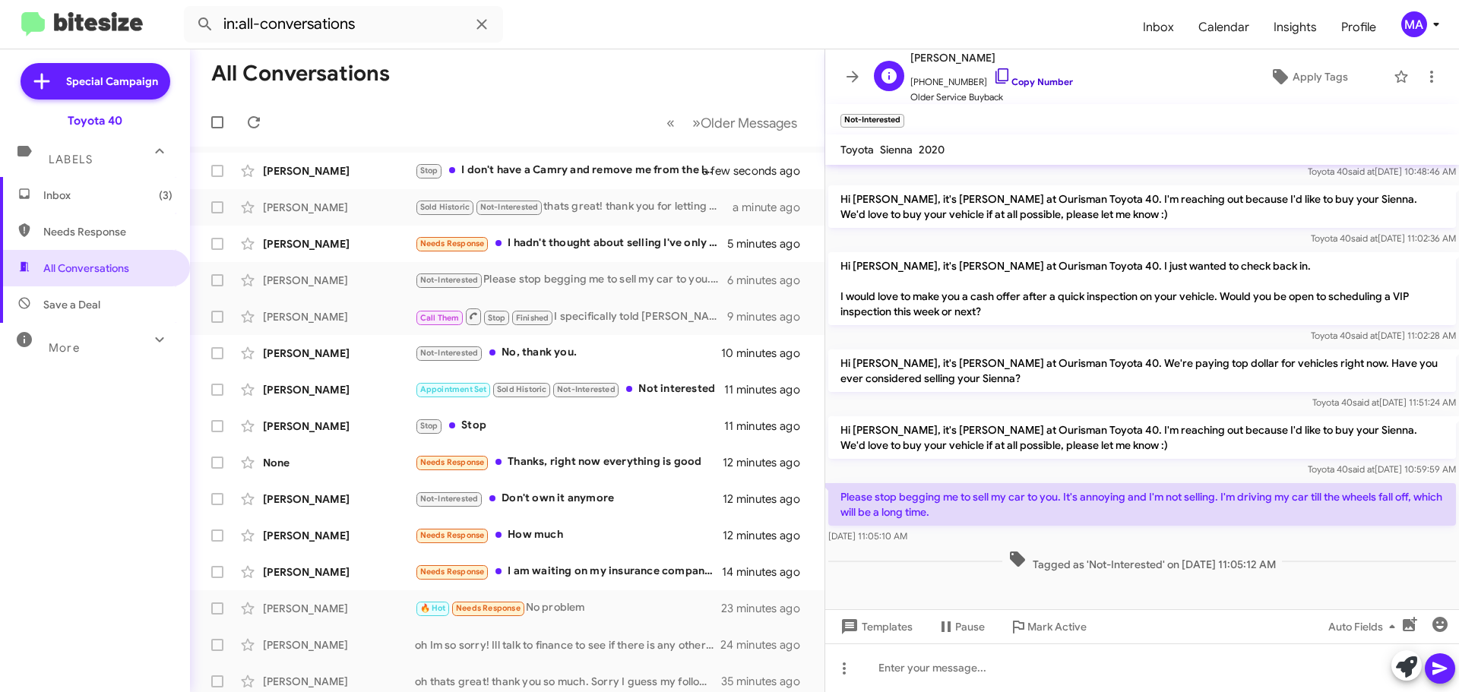
click at [993, 72] on icon at bounding box center [1002, 76] width 18 height 18
click at [550, 420] on div "Stop Stop" at bounding box center [583, 425] width 337 height 17
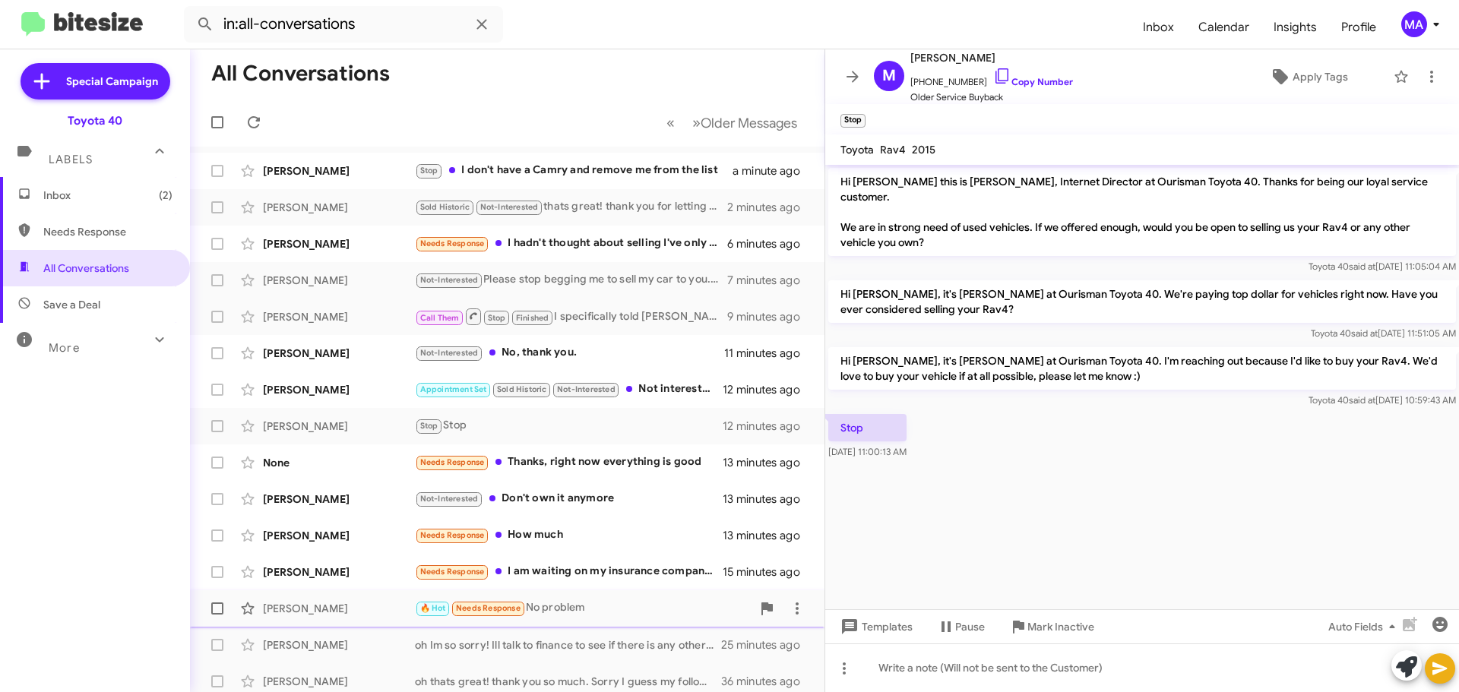
drag, startPoint x: 1051, startPoint y: 621, endPoint x: 1020, endPoint y: 617, distance: 30.7
click at [1051, 622] on span "Mark Inactive" at bounding box center [1060, 626] width 67 height 27
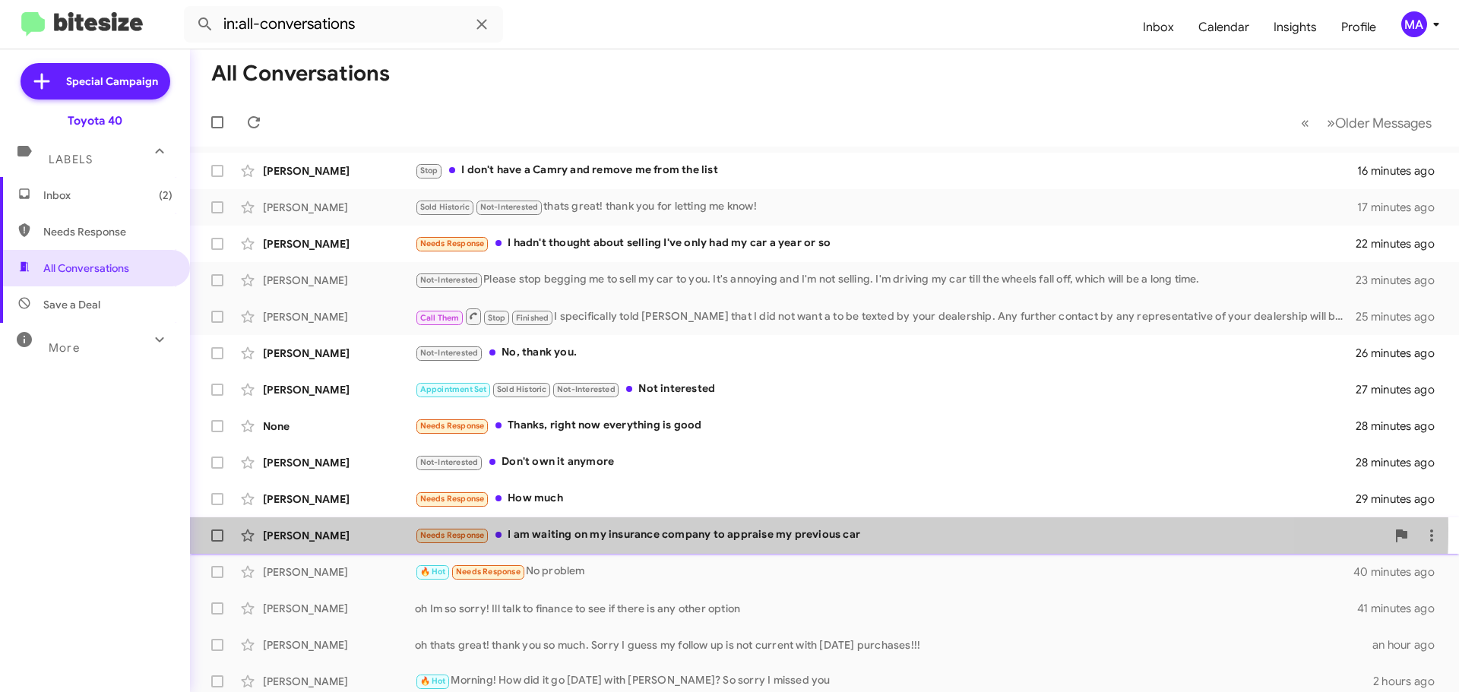
click at [695, 529] on div "Needs Response I am waiting on my insurance company to appraise my previous car" at bounding box center [900, 534] width 971 height 17
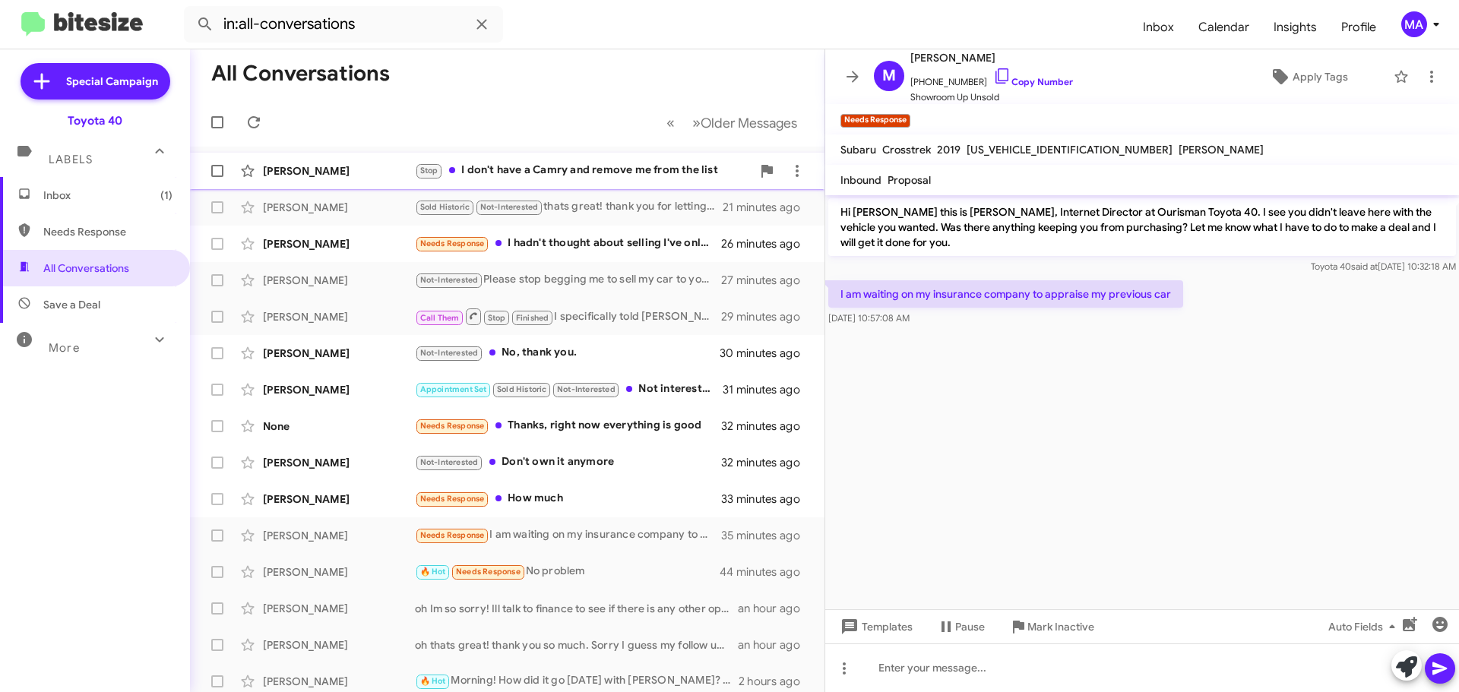
click at [649, 169] on div "Stop I don't have a Camry and remove me from the list" at bounding box center [583, 170] width 337 height 17
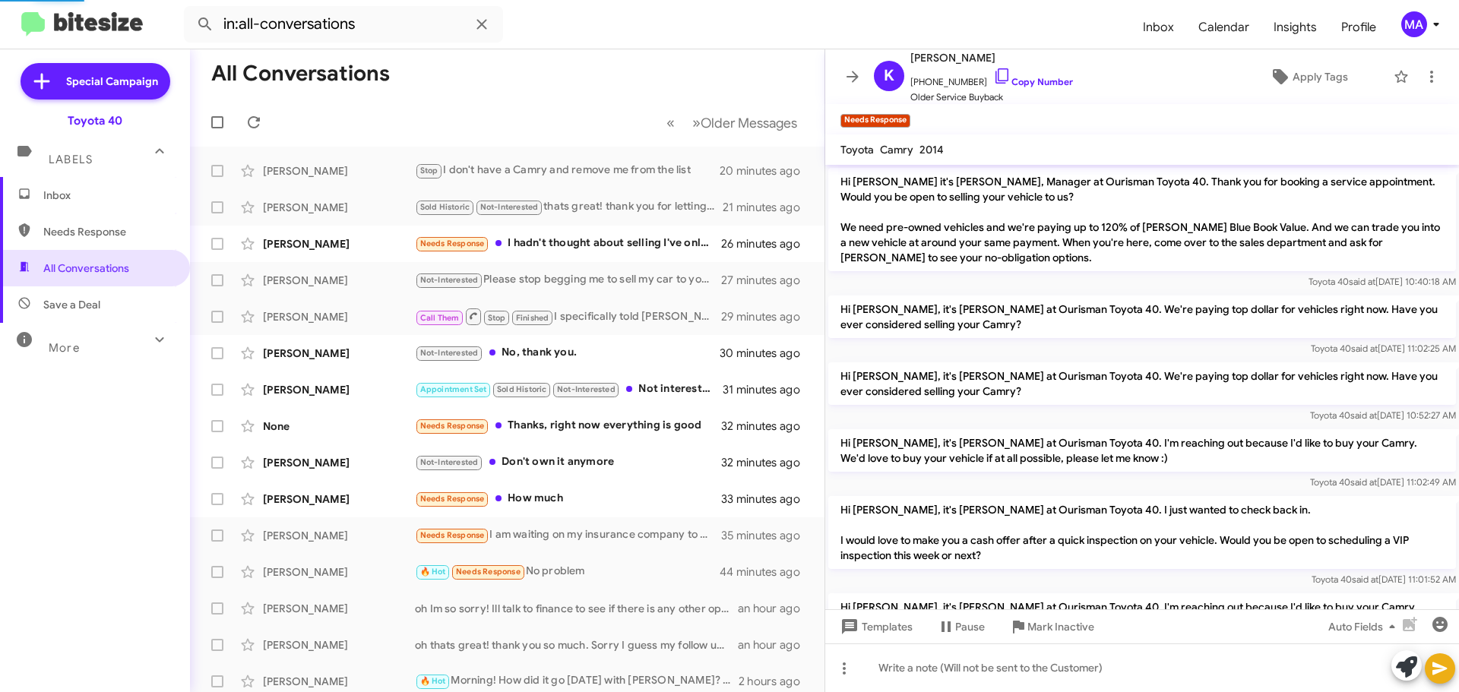
scroll to position [586, 0]
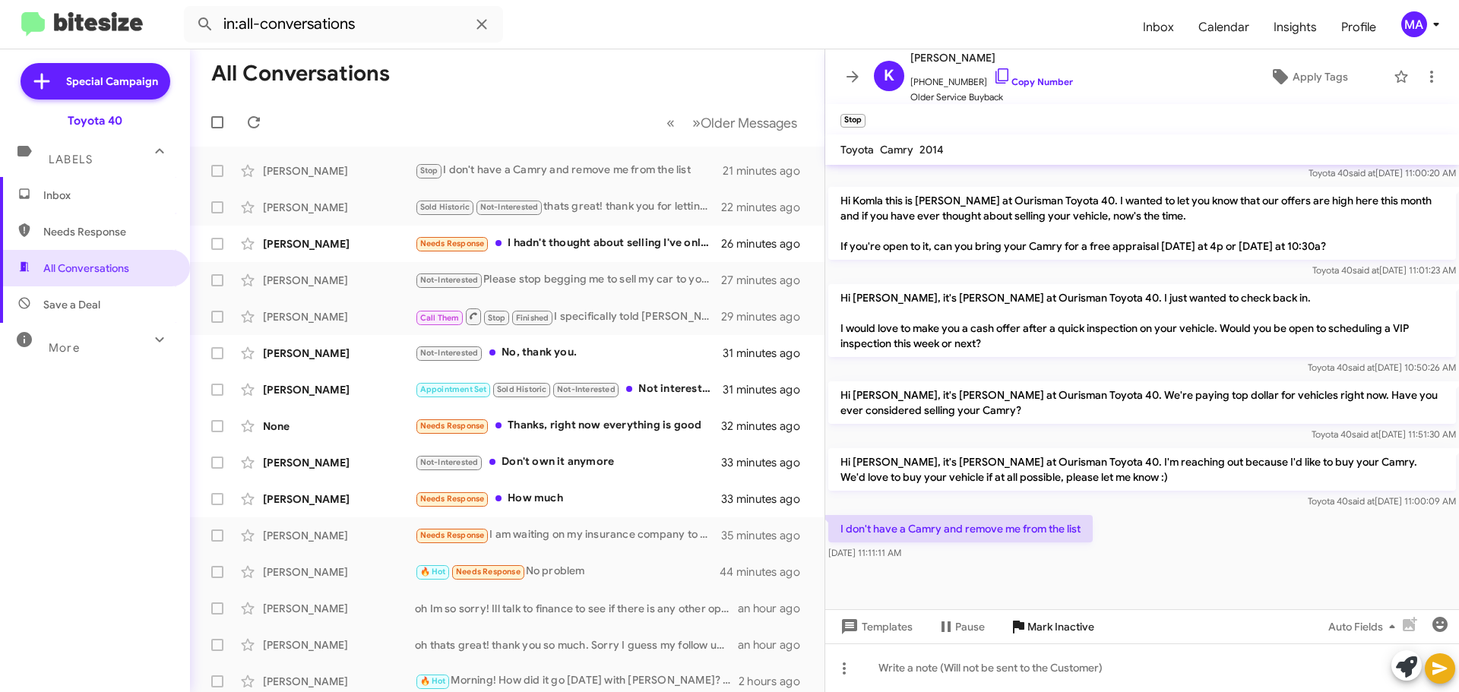
click at [1060, 627] on span "Mark Inactive" at bounding box center [1060, 626] width 67 height 27
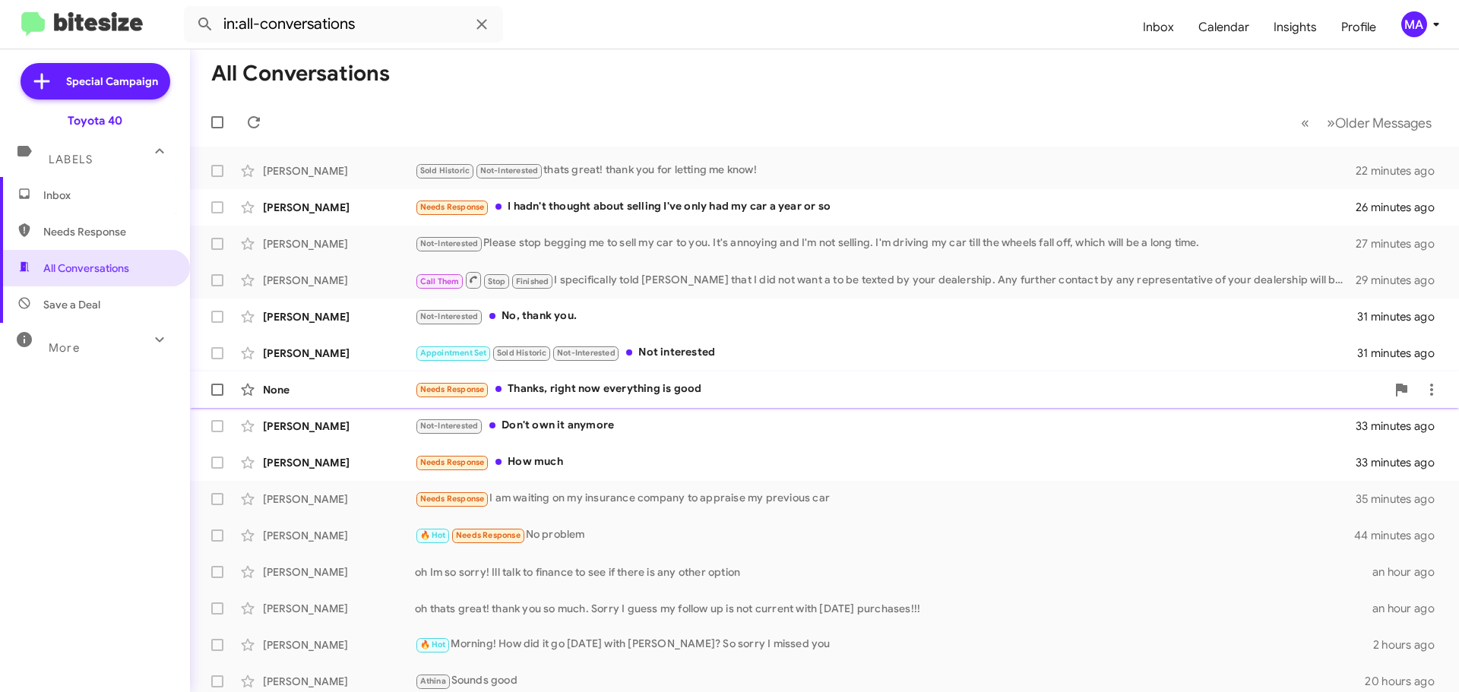
click at [675, 387] on div "Needs Response Thanks, right now everything is good" at bounding box center [900, 389] width 971 height 17
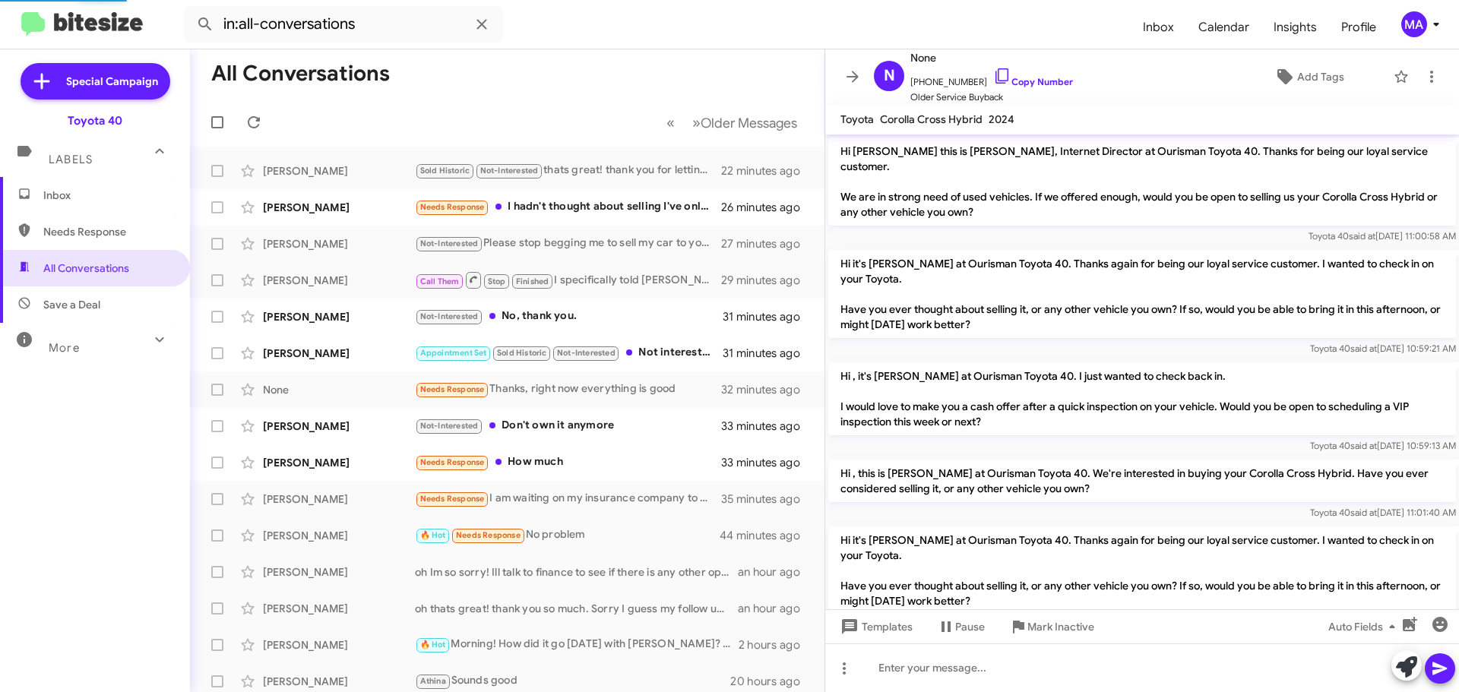
scroll to position [328, 0]
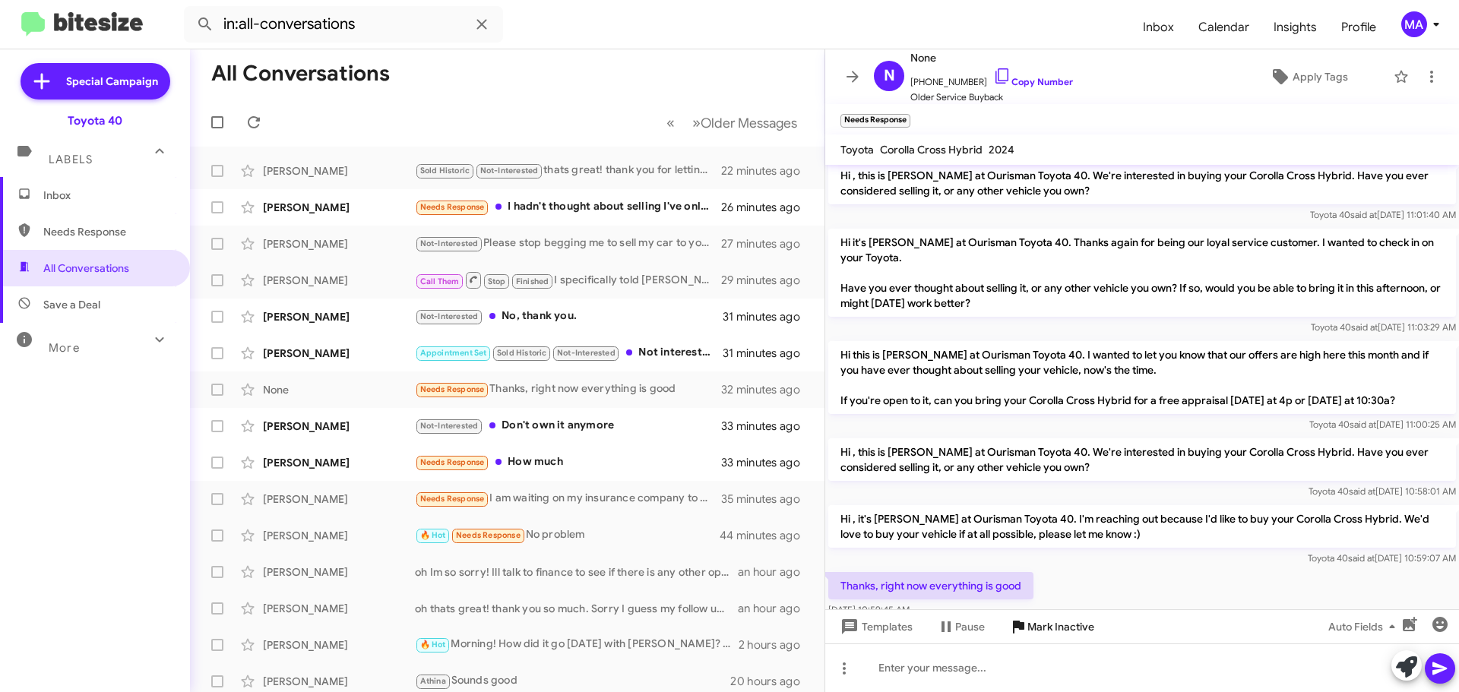
click at [1024, 627] on icon at bounding box center [1018, 627] width 18 height 18
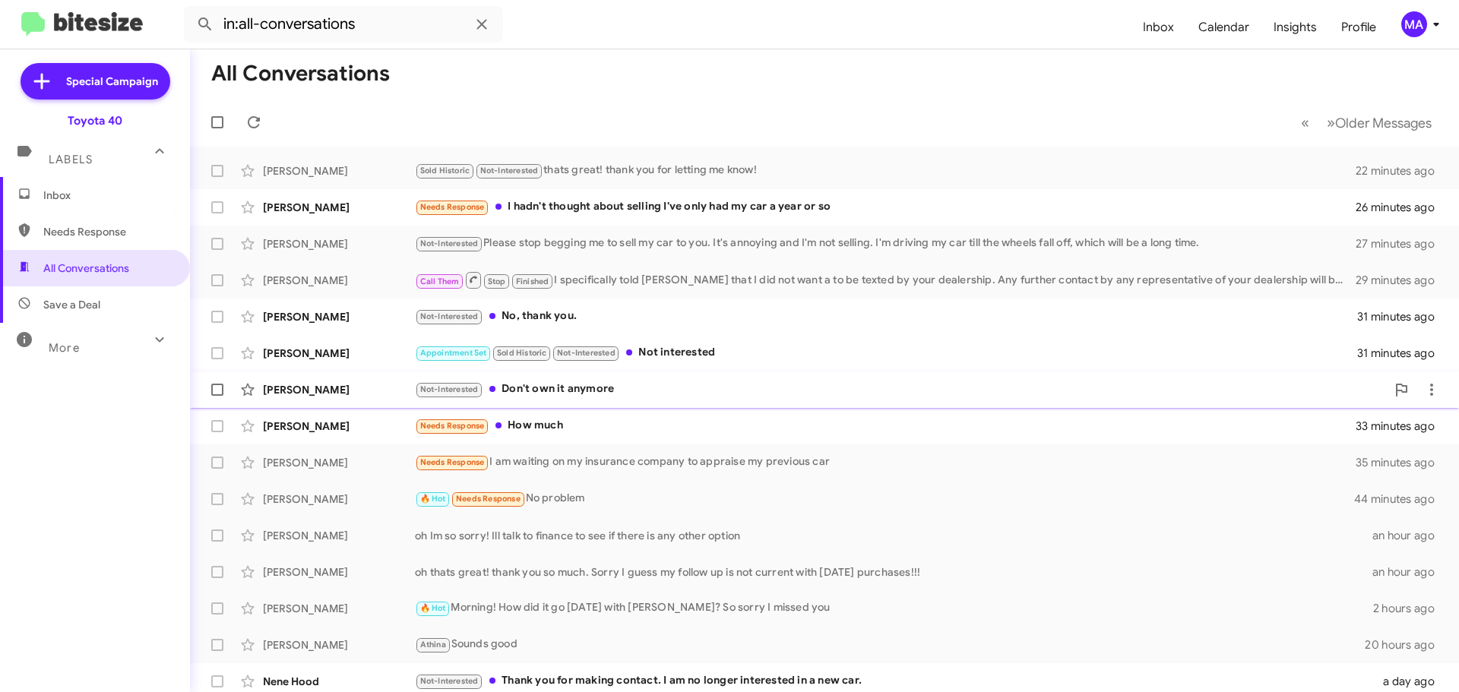
click at [620, 387] on div "Not-Interested Don't own it anymore" at bounding box center [900, 389] width 971 height 17
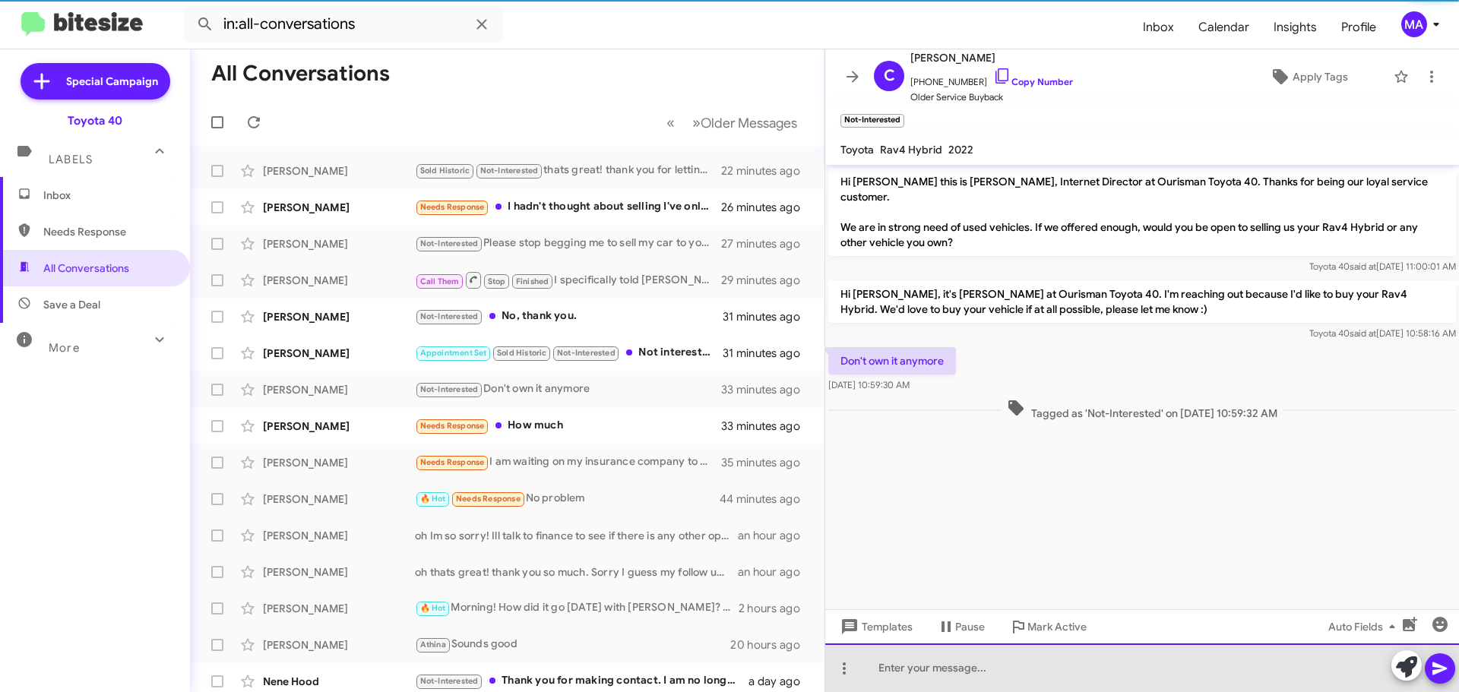
click at [928, 673] on div at bounding box center [1142, 667] width 634 height 49
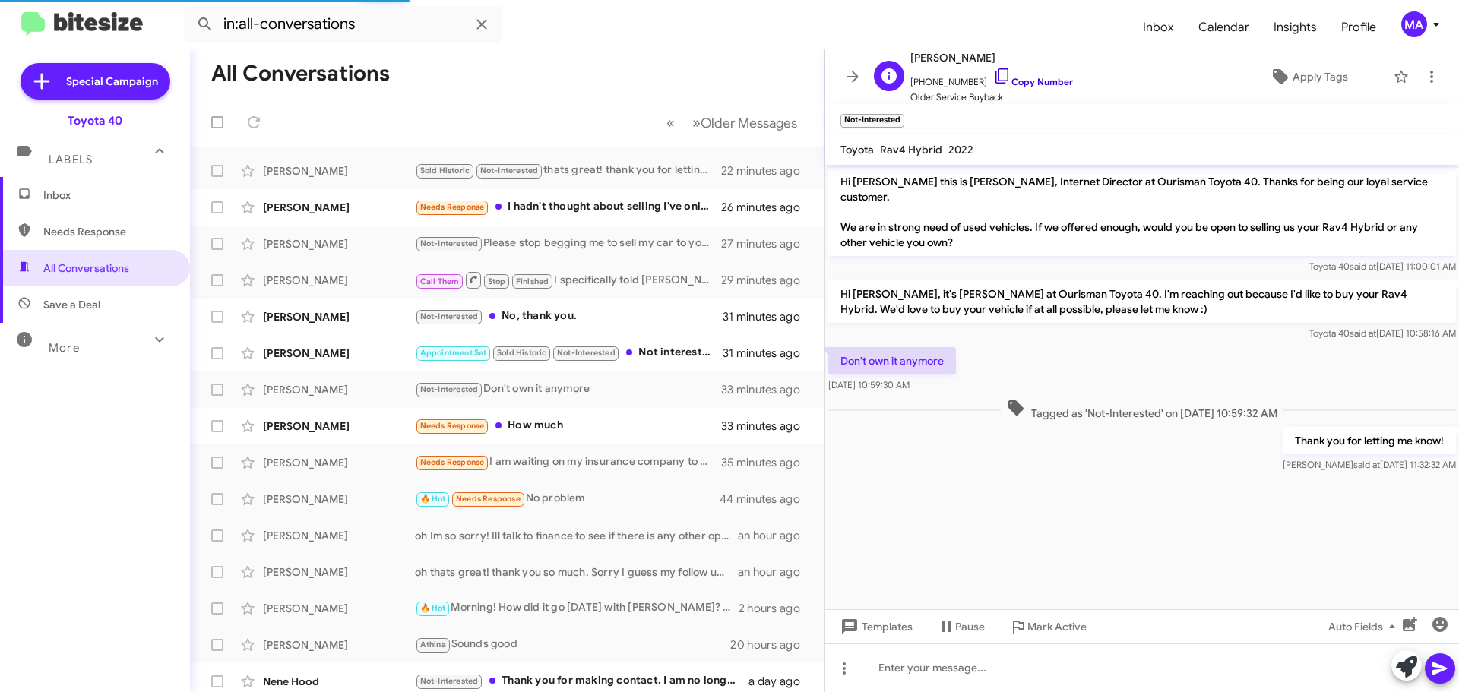
click at [993, 72] on icon at bounding box center [1002, 76] width 18 height 18
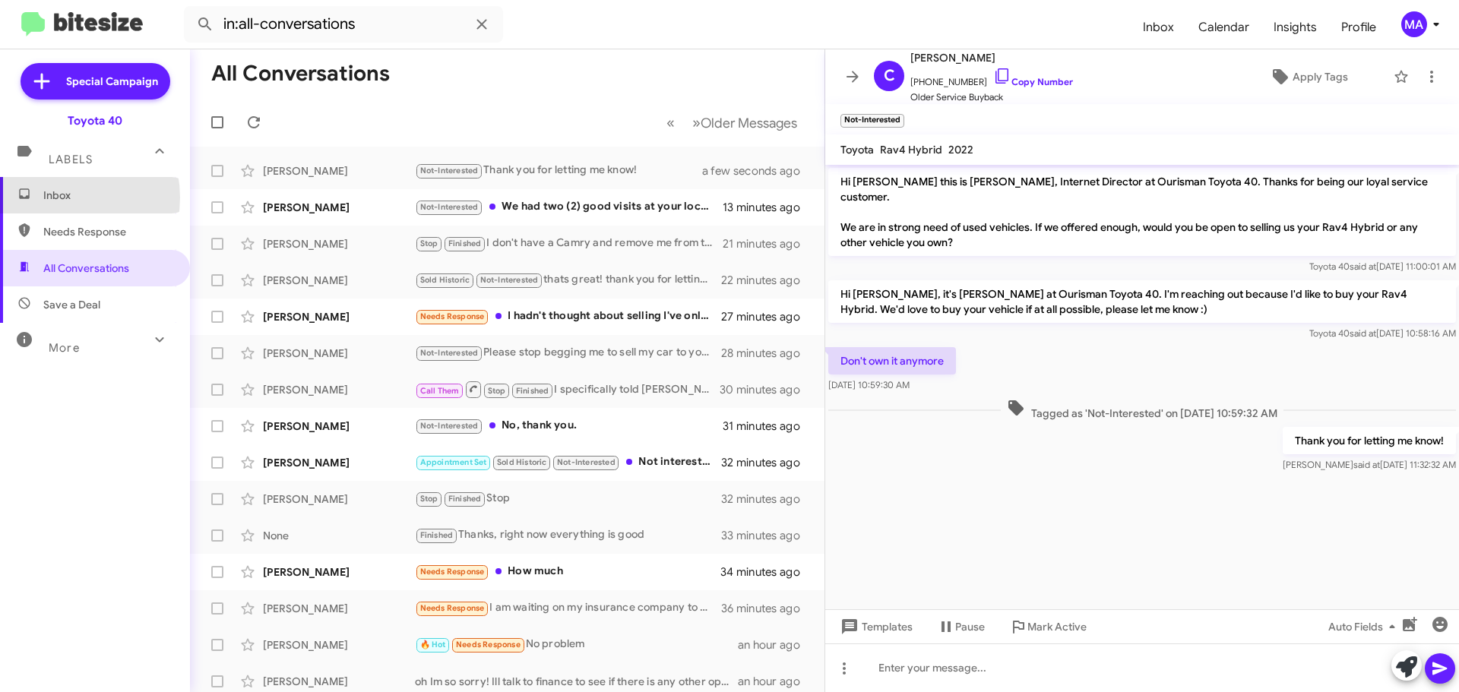
click at [53, 198] on span "Inbox" at bounding box center [107, 195] width 129 height 15
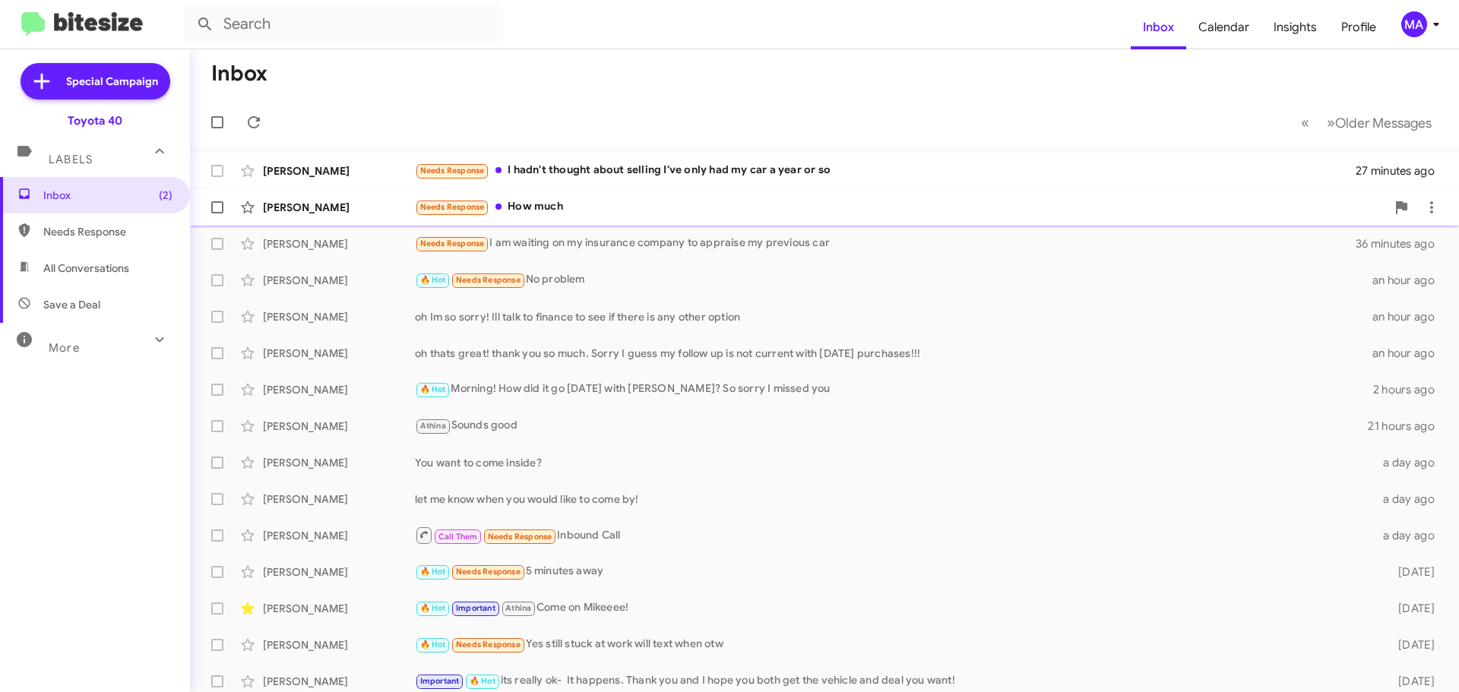
click at [599, 204] on div "Needs Response How much" at bounding box center [900, 206] width 971 height 17
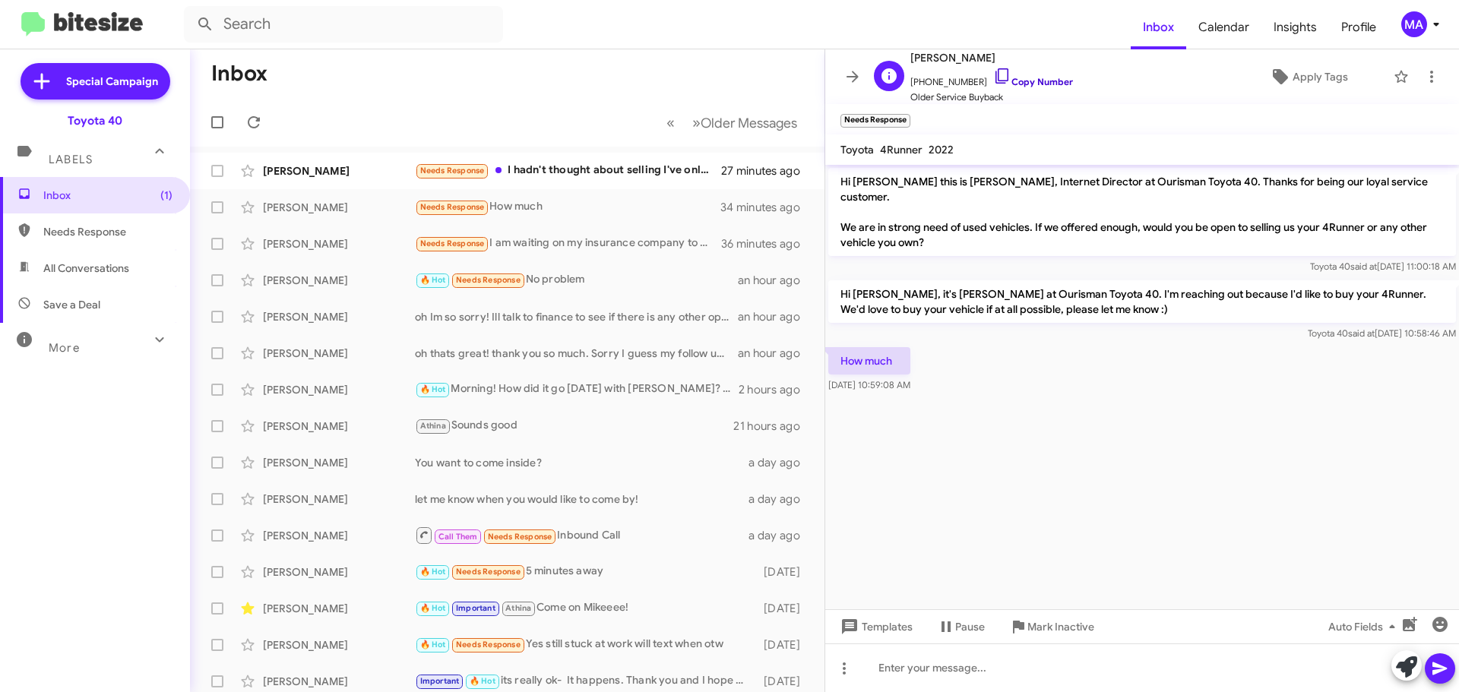
click at [993, 72] on icon at bounding box center [1002, 76] width 18 height 18
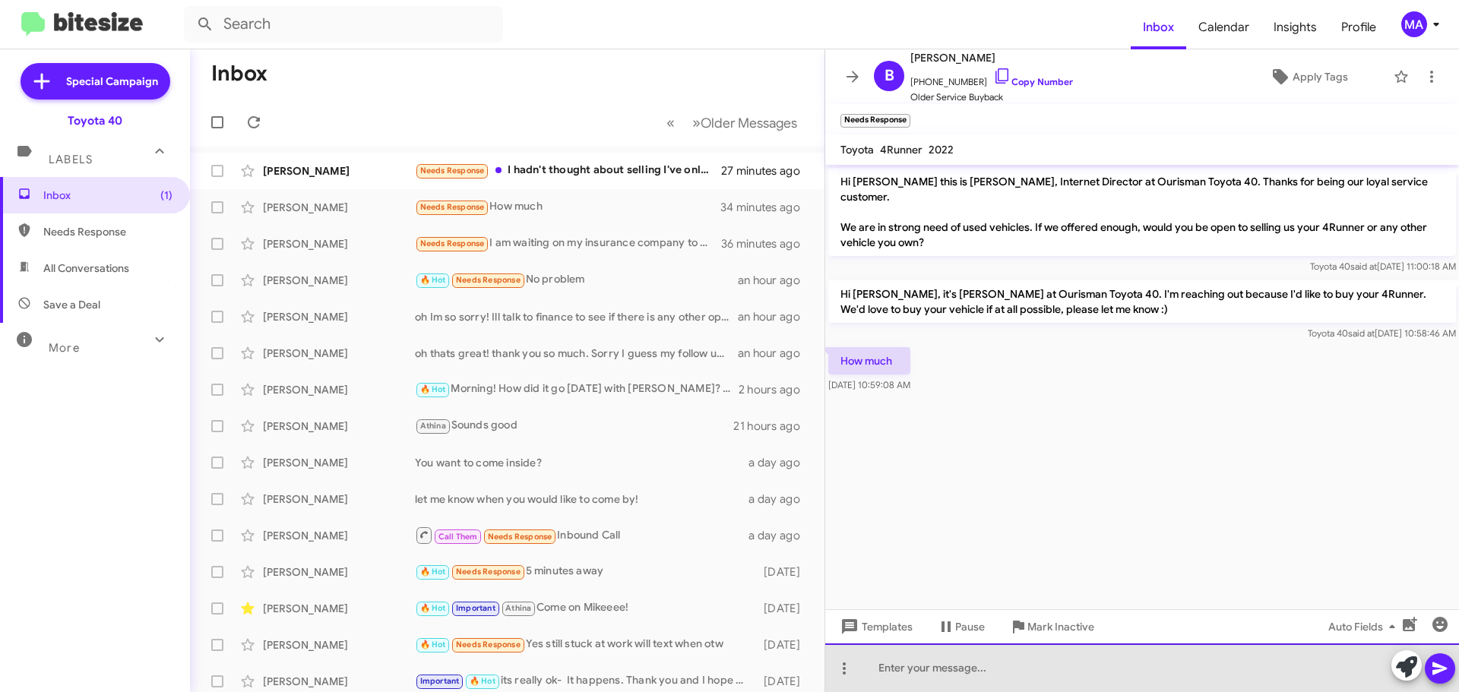
click at [947, 677] on div at bounding box center [1142, 667] width 634 height 49
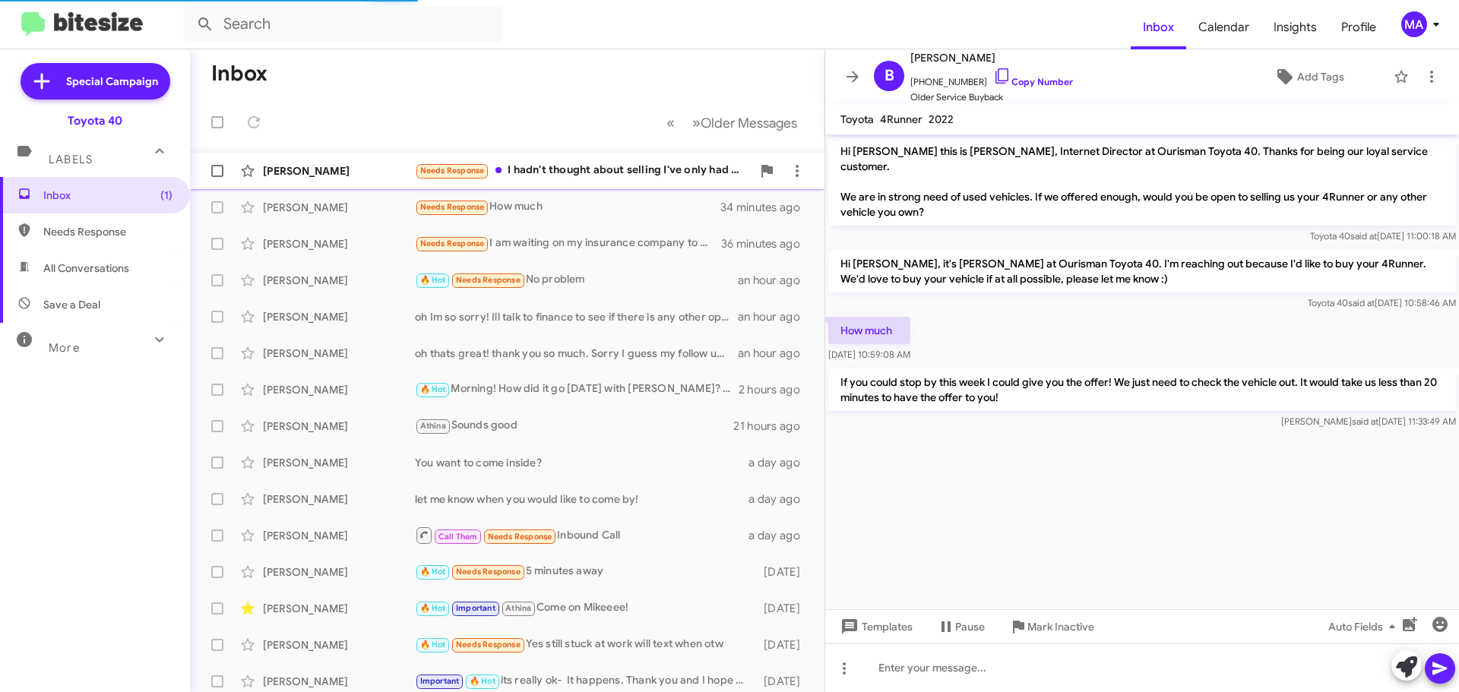
click at [569, 183] on div "[PERSON_NAME] Needs Response I hadn't thought about selling I've only had my ca…" at bounding box center [507, 171] width 610 height 30
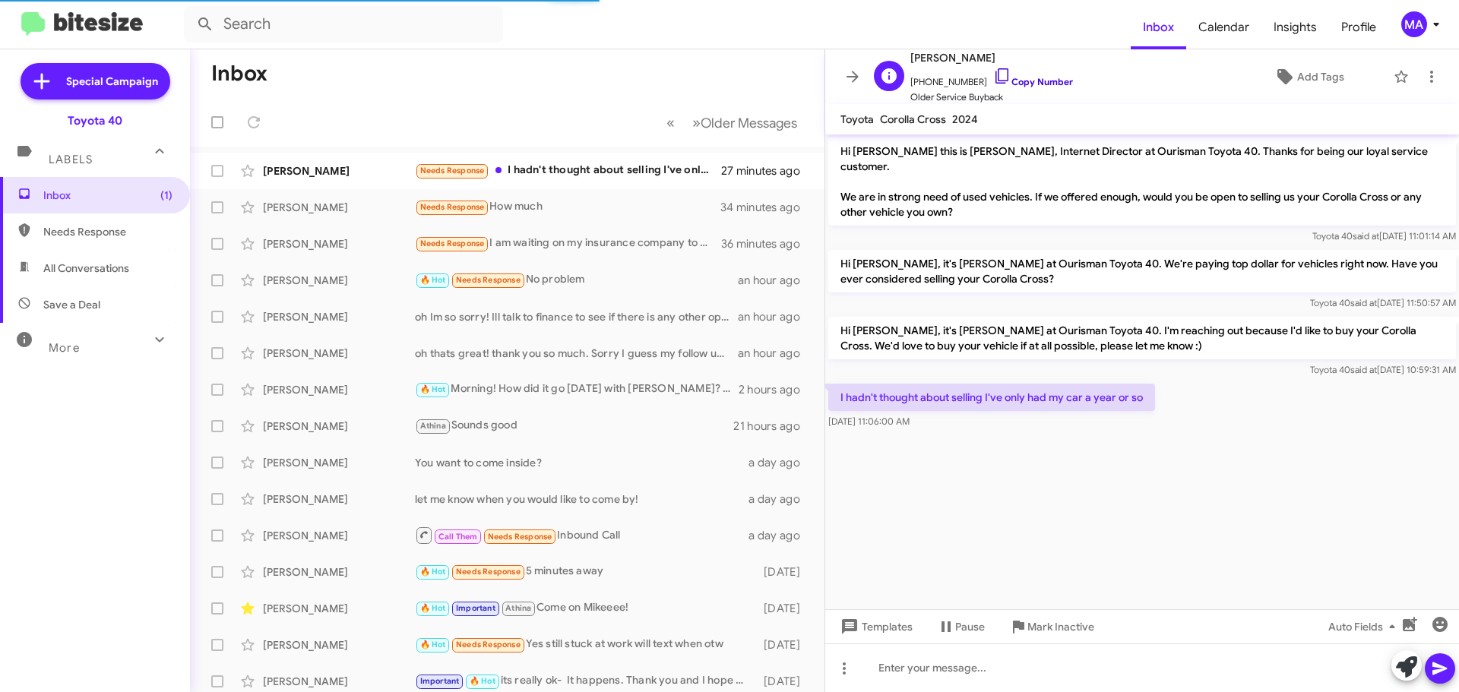
click at [993, 74] on icon at bounding box center [1002, 76] width 18 height 18
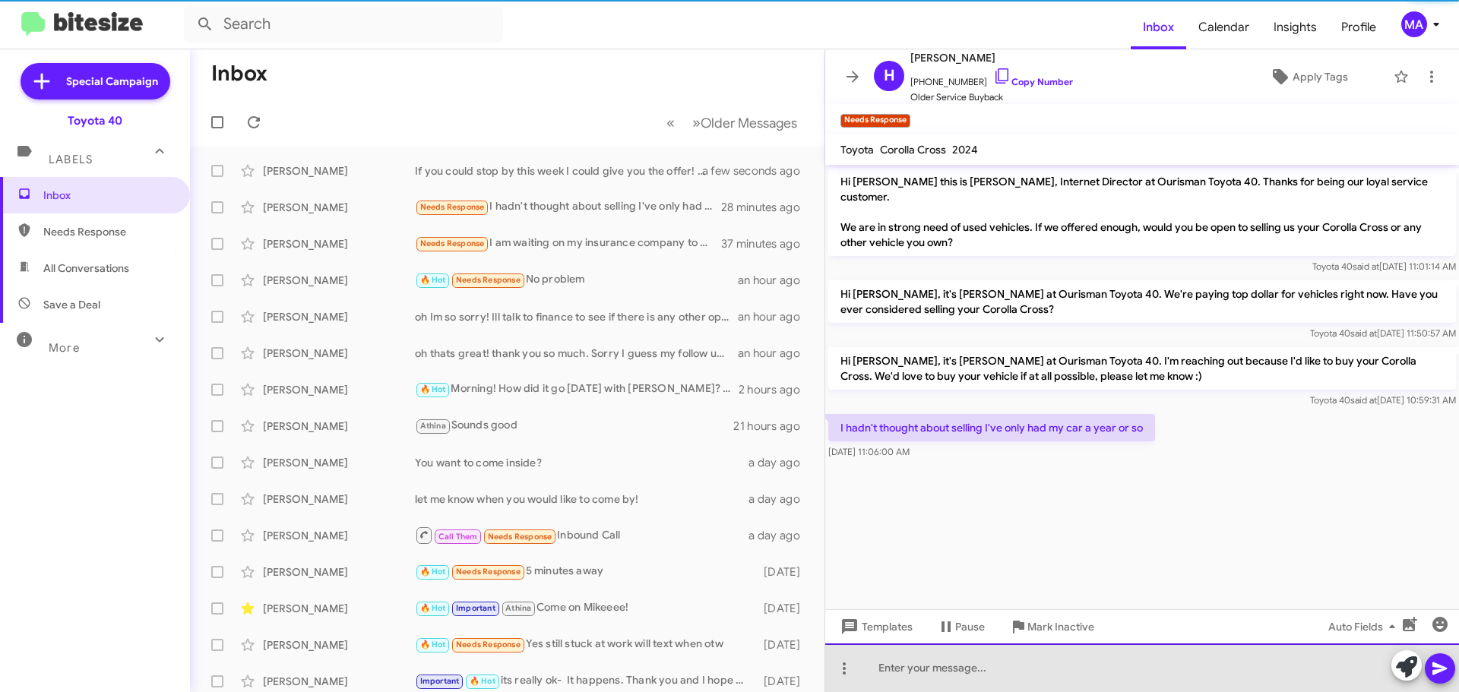
click at [950, 675] on div at bounding box center [1142, 667] width 634 height 49
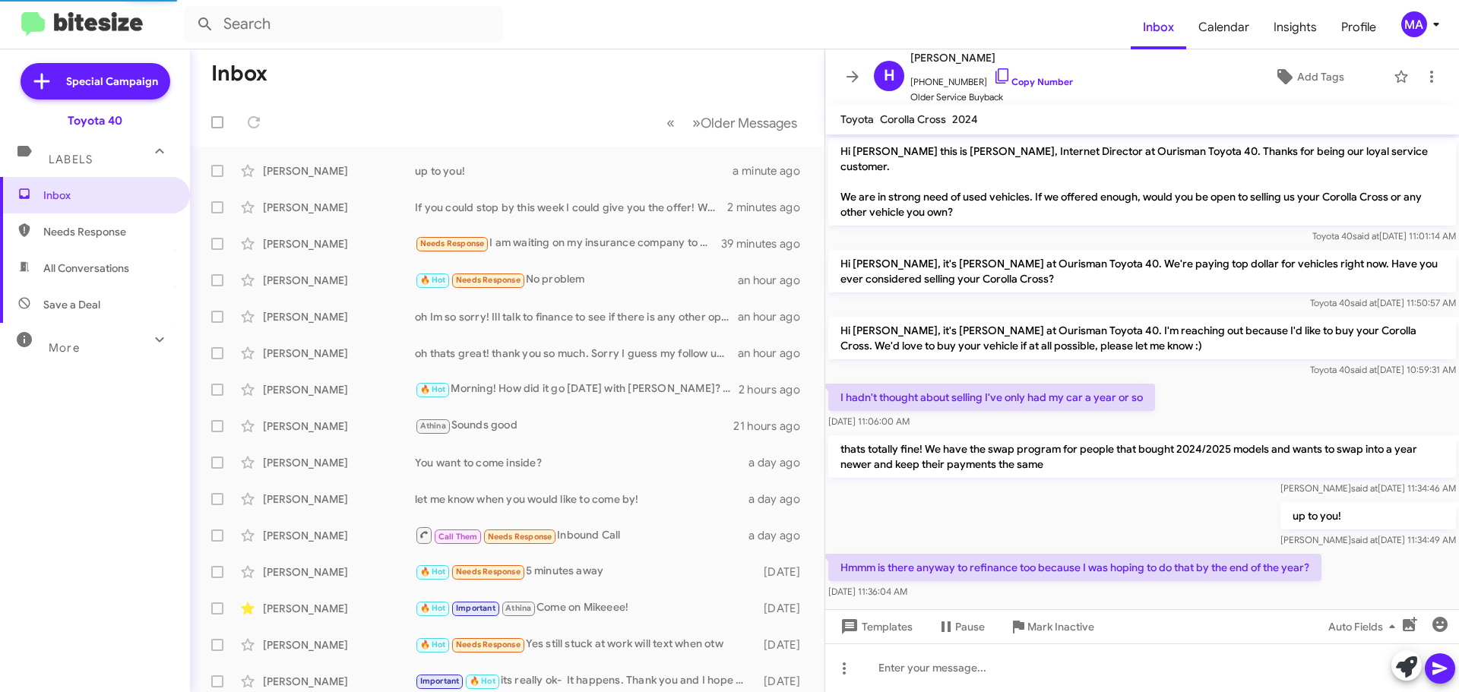
scroll to position [5, 0]
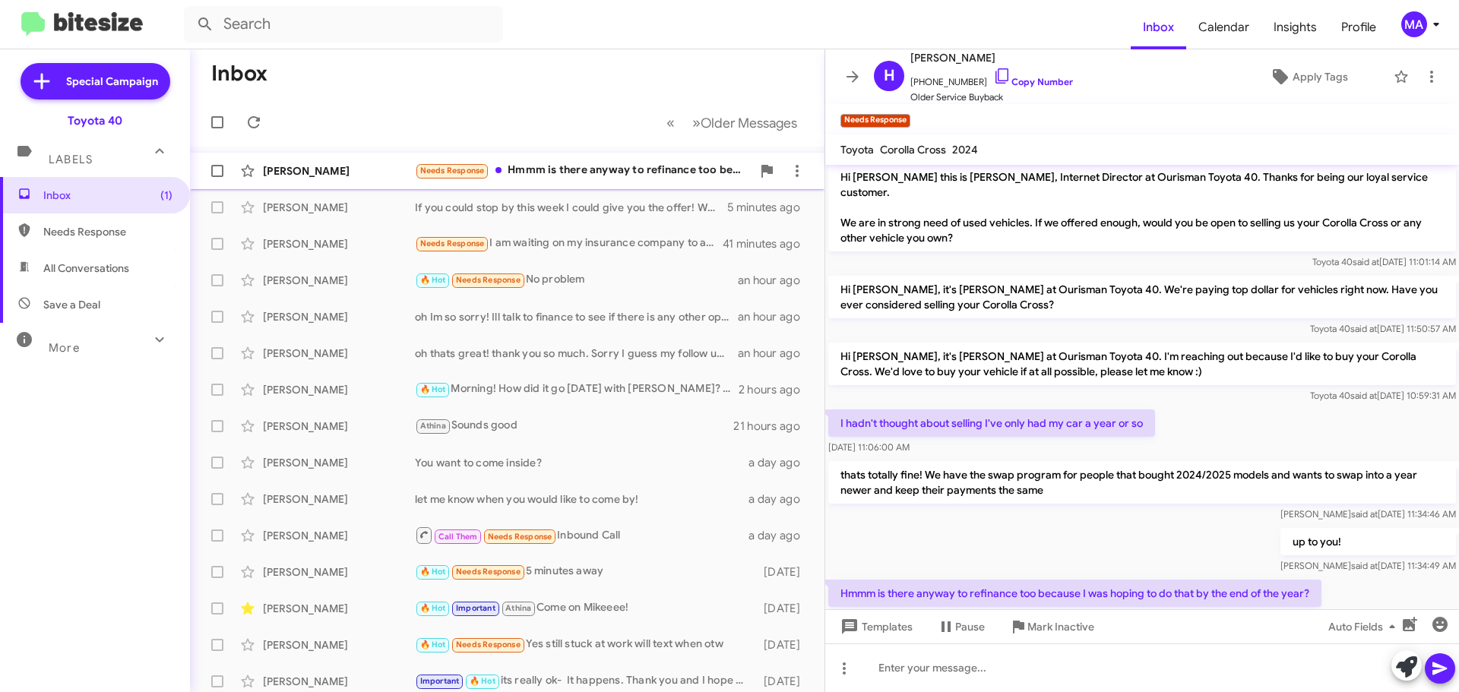
click at [640, 169] on div "Needs Response Hmmm is there anyway to refinance too because I was hoping to do…" at bounding box center [583, 170] width 337 height 17
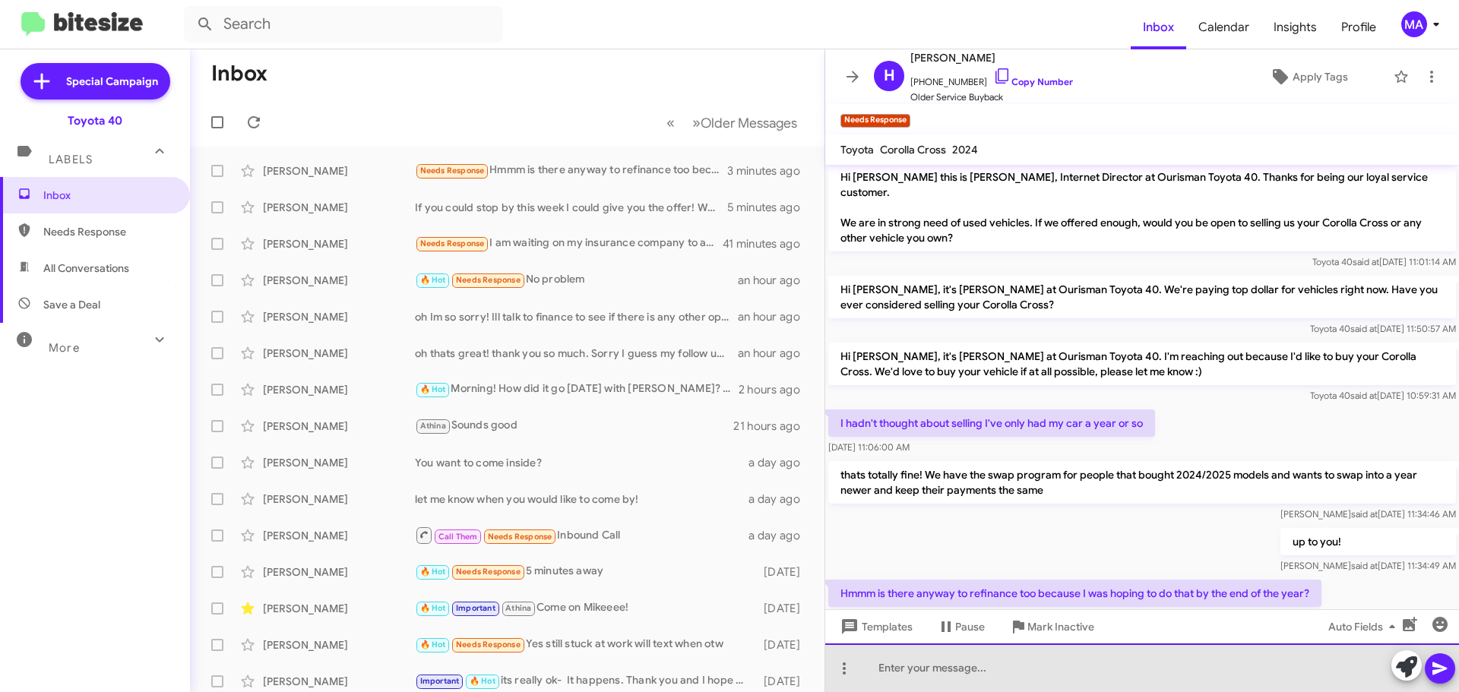
click at [960, 665] on div at bounding box center [1142, 667] width 634 height 49
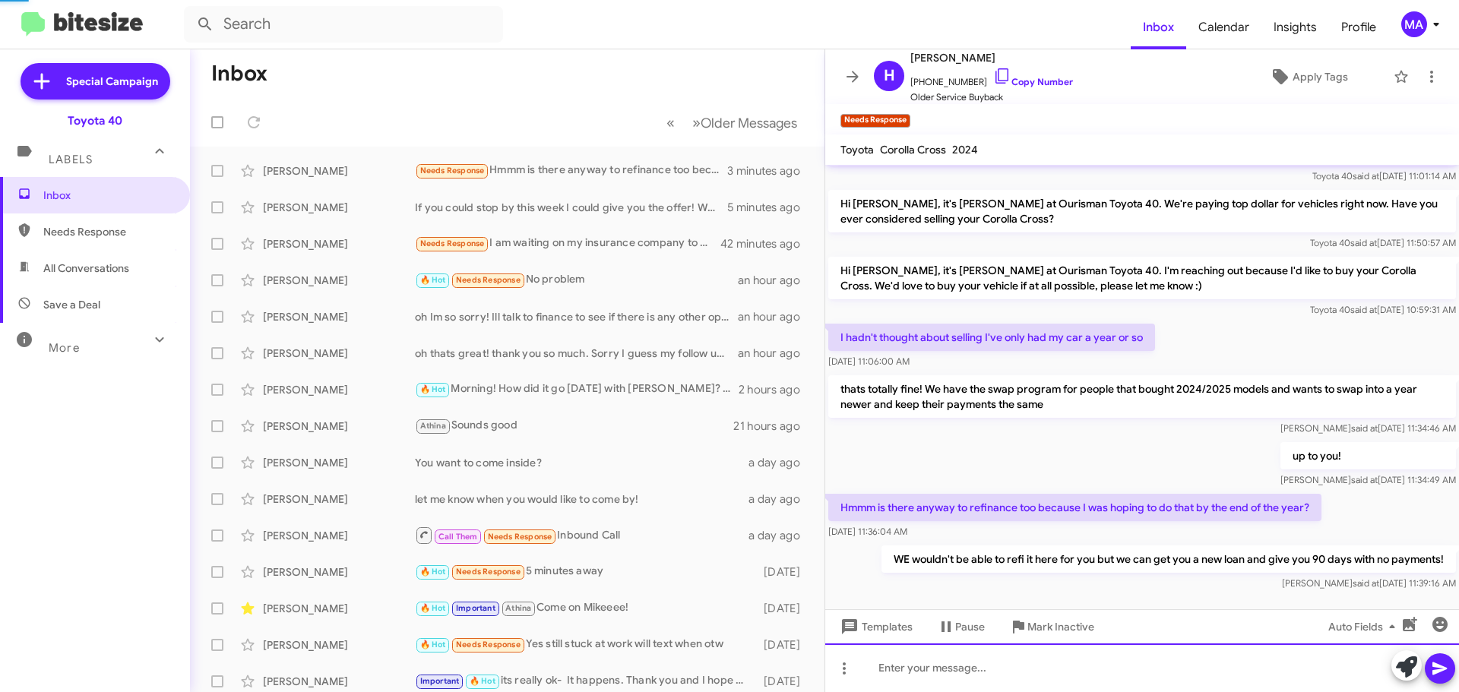
scroll to position [60, 0]
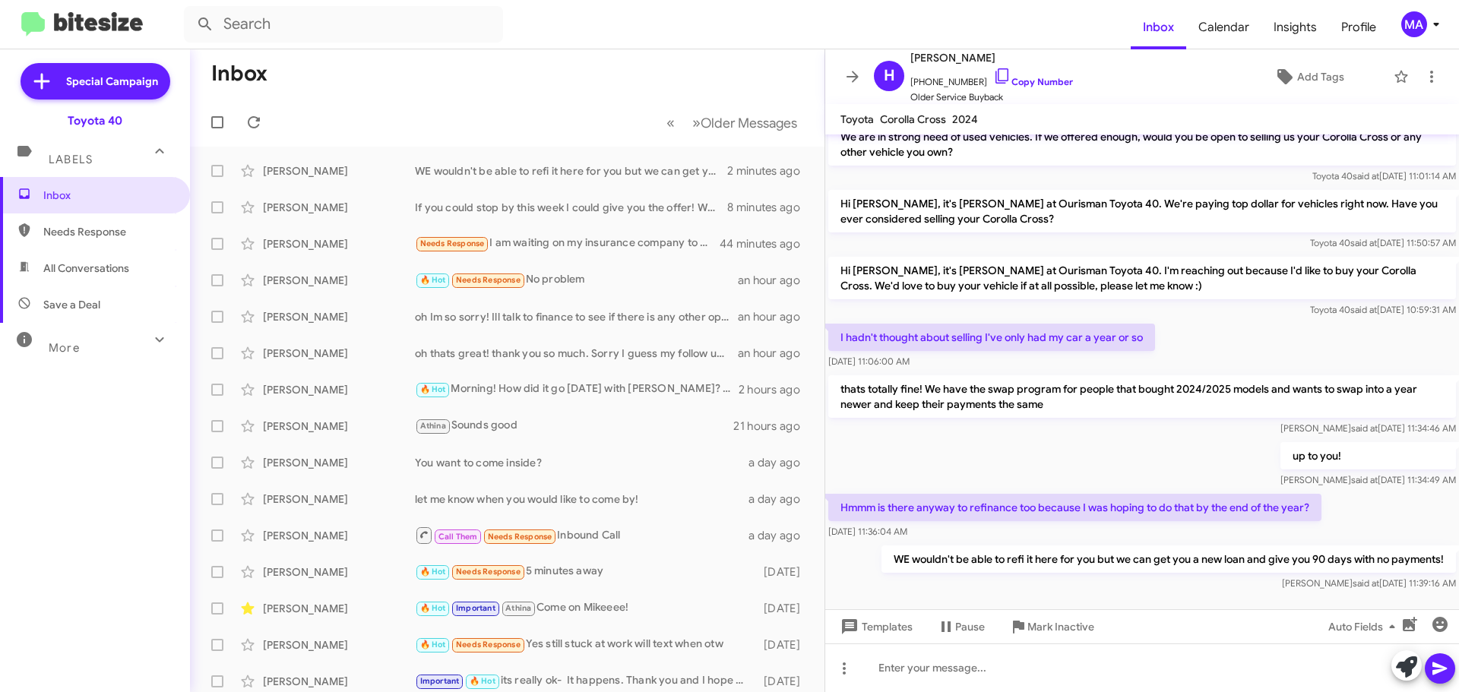
click at [84, 221] on span "Needs Response" at bounding box center [95, 231] width 190 height 36
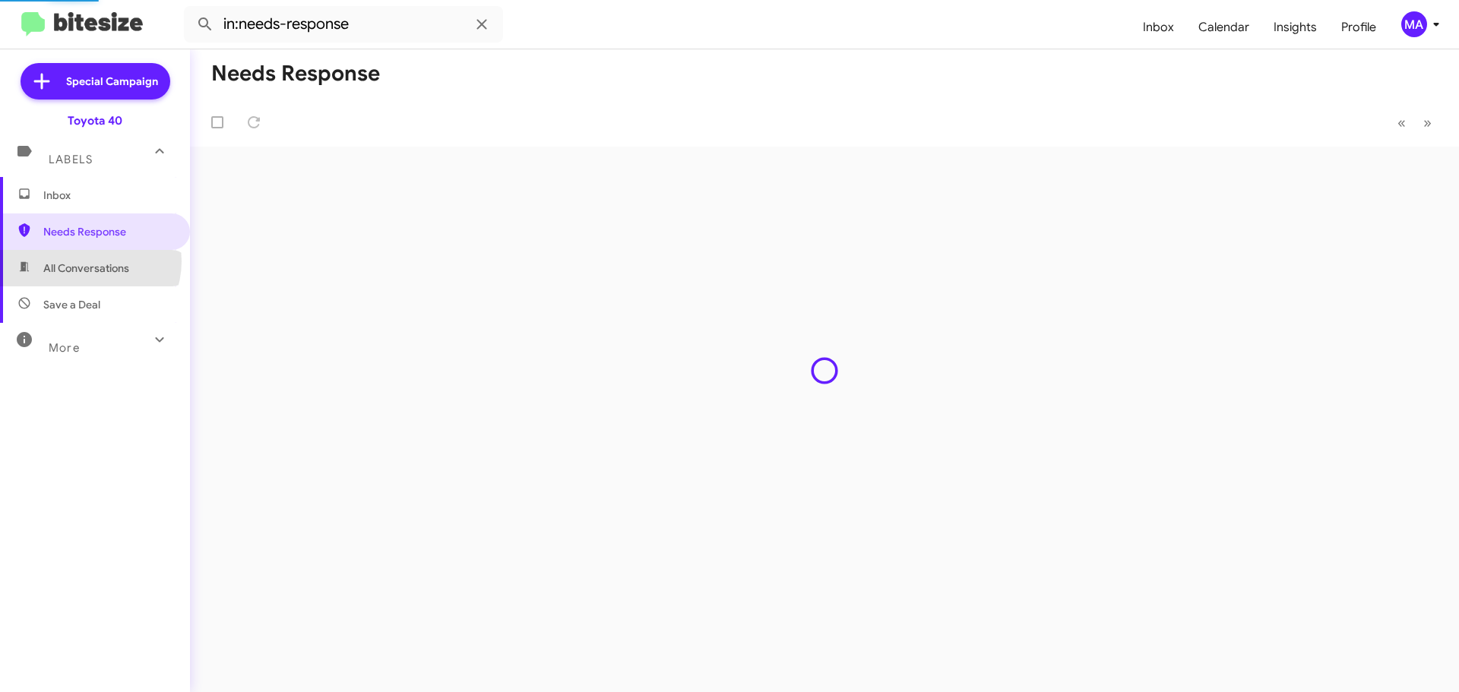
click at [86, 261] on span "All Conversations" at bounding box center [86, 268] width 86 height 15
type input "in:all-conversations"
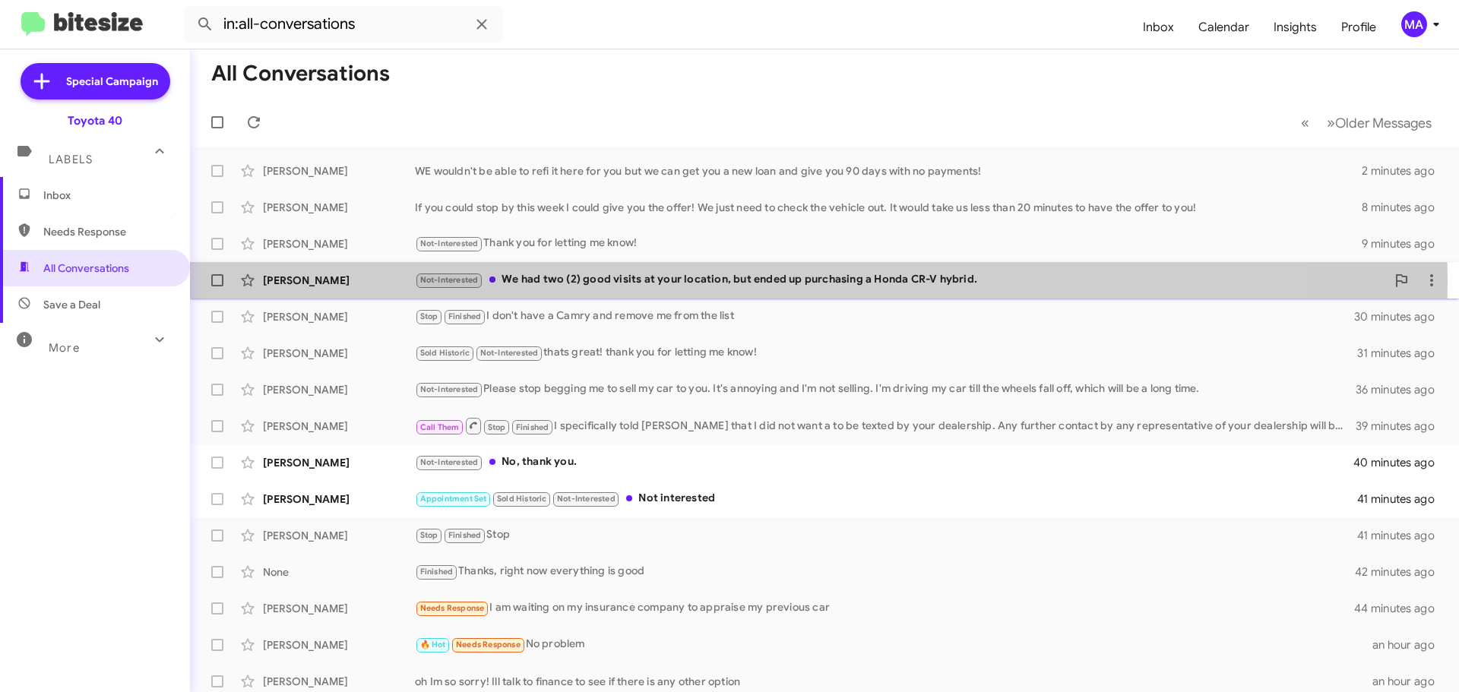
click at [701, 281] on div "Not-Interested We had two (2) good visits at your location, but ended up purcha…" at bounding box center [900, 279] width 971 height 17
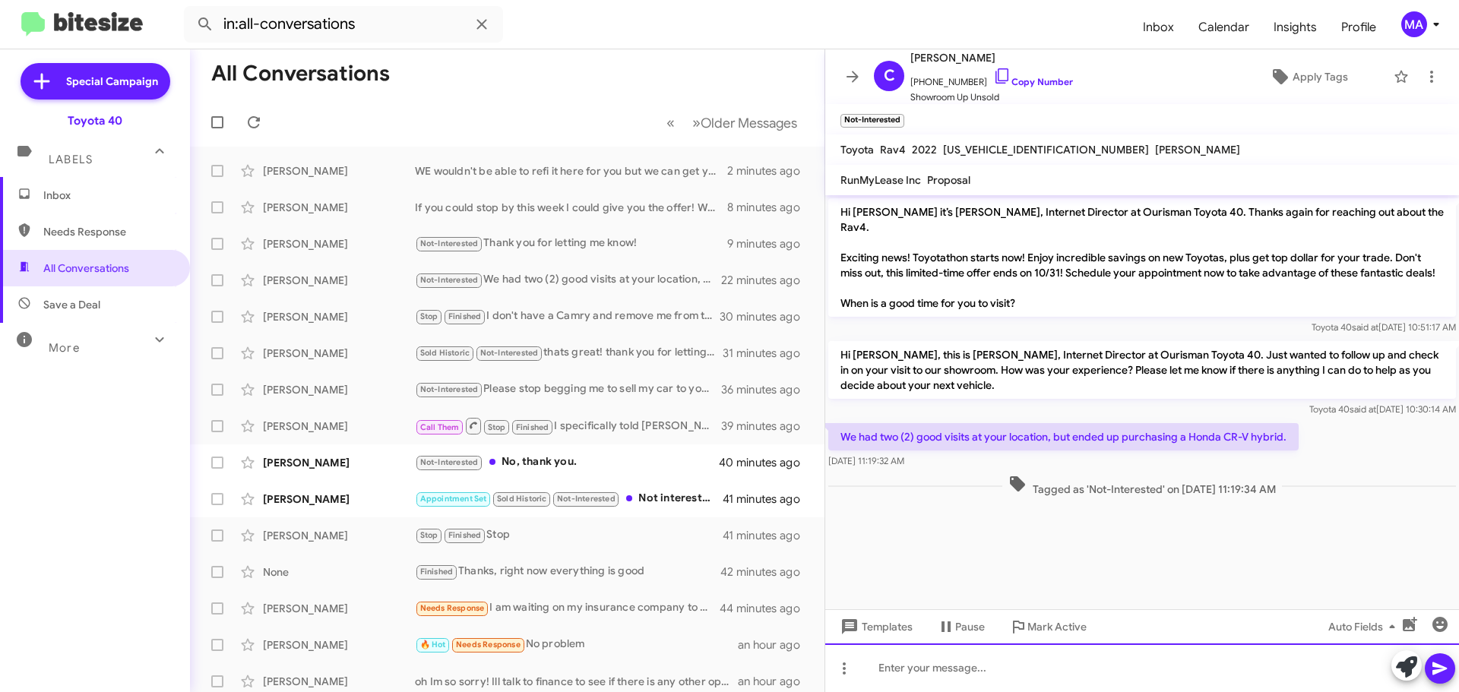
click at [976, 673] on div at bounding box center [1142, 667] width 634 height 49
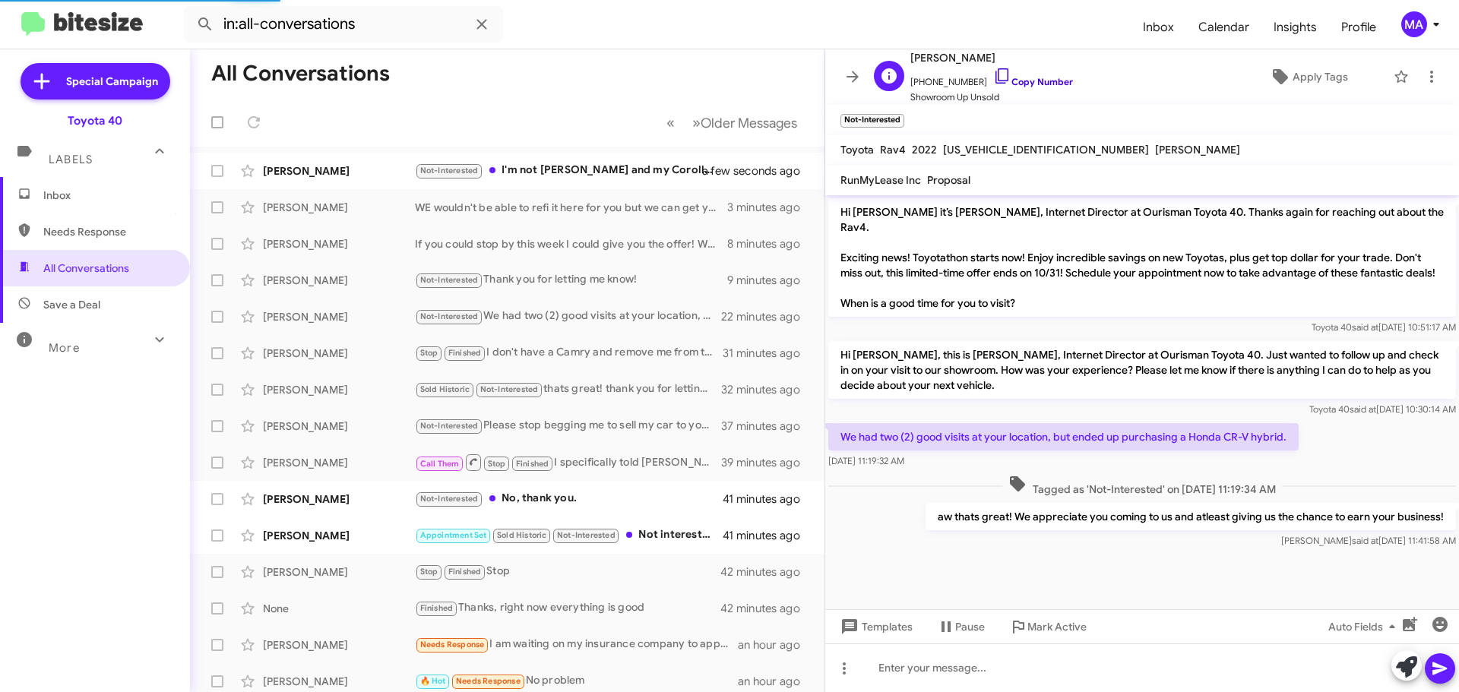
click at [993, 77] on icon at bounding box center [1002, 76] width 18 height 18
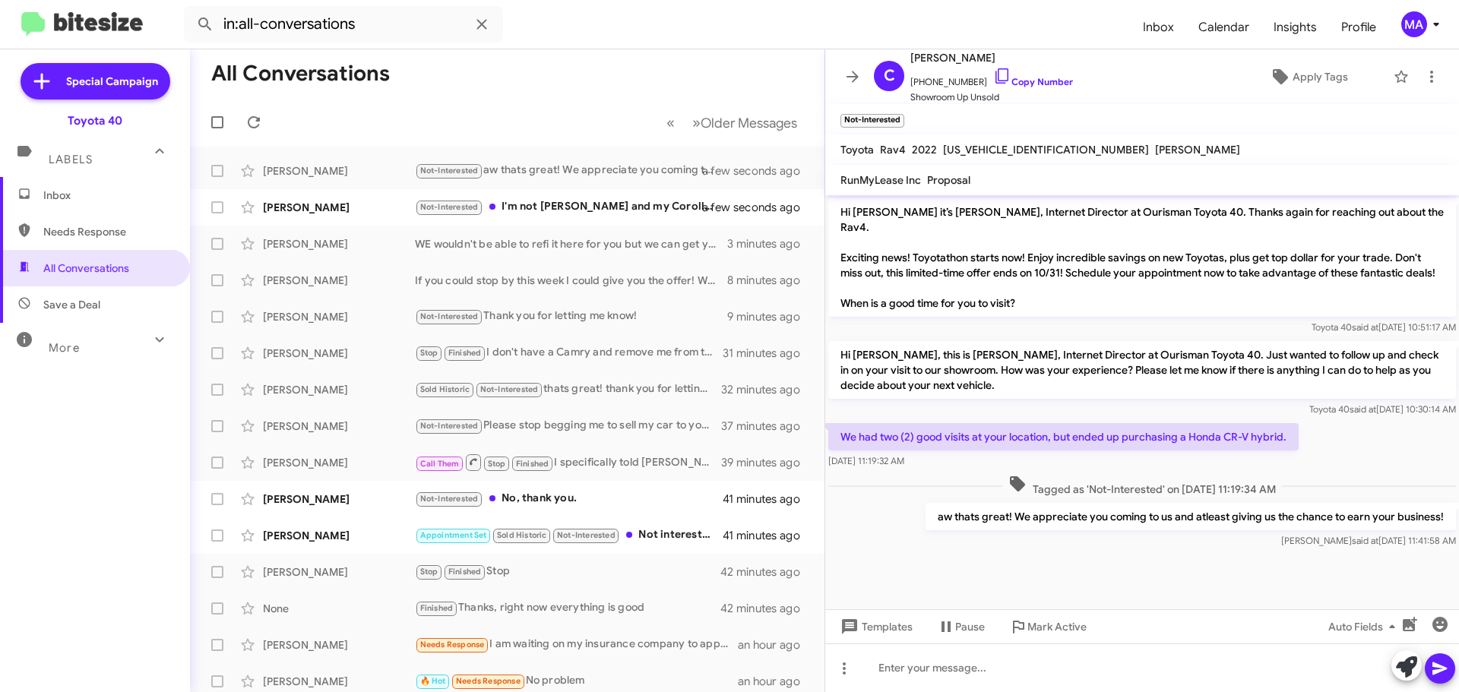
drag, startPoint x: 932, startPoint y: 449, endPoint x: 848, endPoint y: 402, distance: 96.6
click at [848, 402] on div "Hi [PERSON_NAME] it’s [PERSON_NAME], Internet Director at Ourisman Toyota 40. T…" at bounding box center [1142, 373] width 634 height 356
copy div "Toyota 40 said at [DATE] 10:30:14 AM We had two (2) good visits at your locatio…"
click at [577, 174] on div "Needs Response Okay so locked in at my current rate at least & it would have to…" at bounding box center [583, 170] width 337 height 17
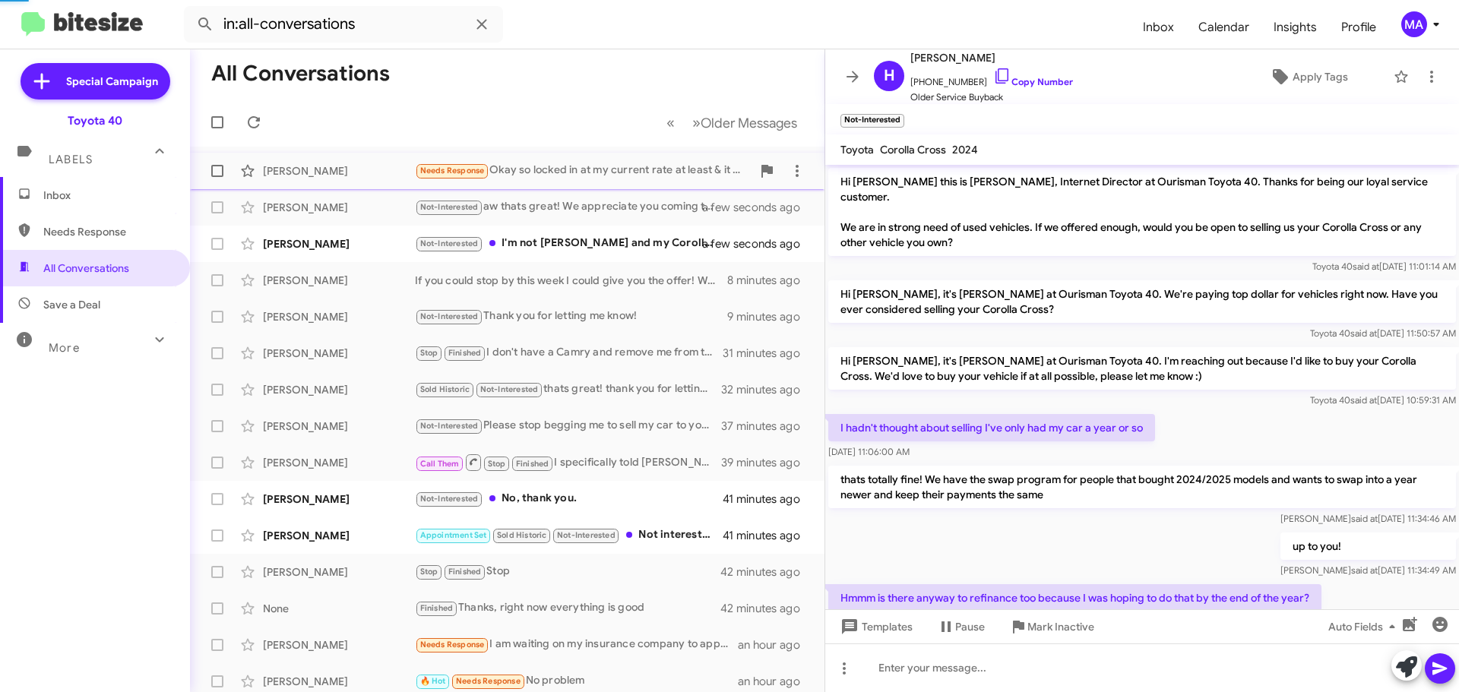
scroll to position [146, 0]
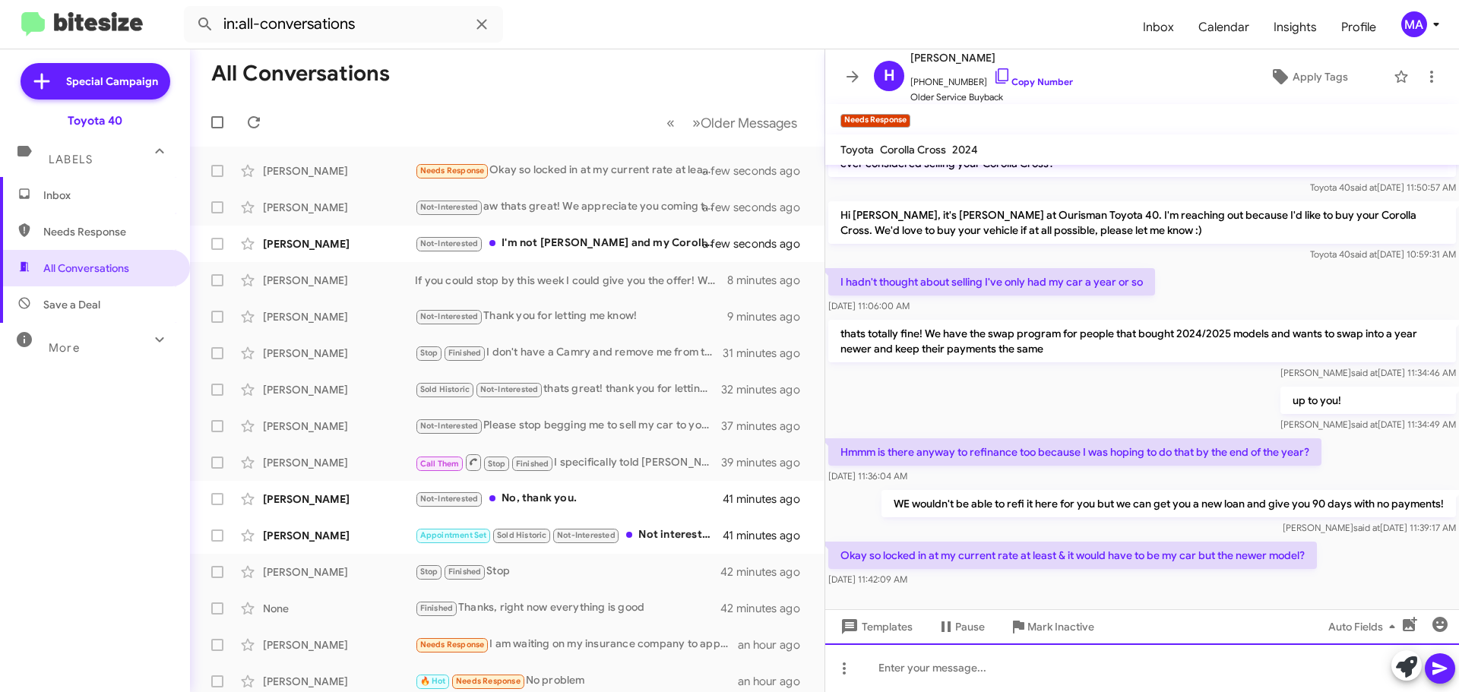
click at [968, 673] on div at bounding box center [1142, 667] width 634 height 49
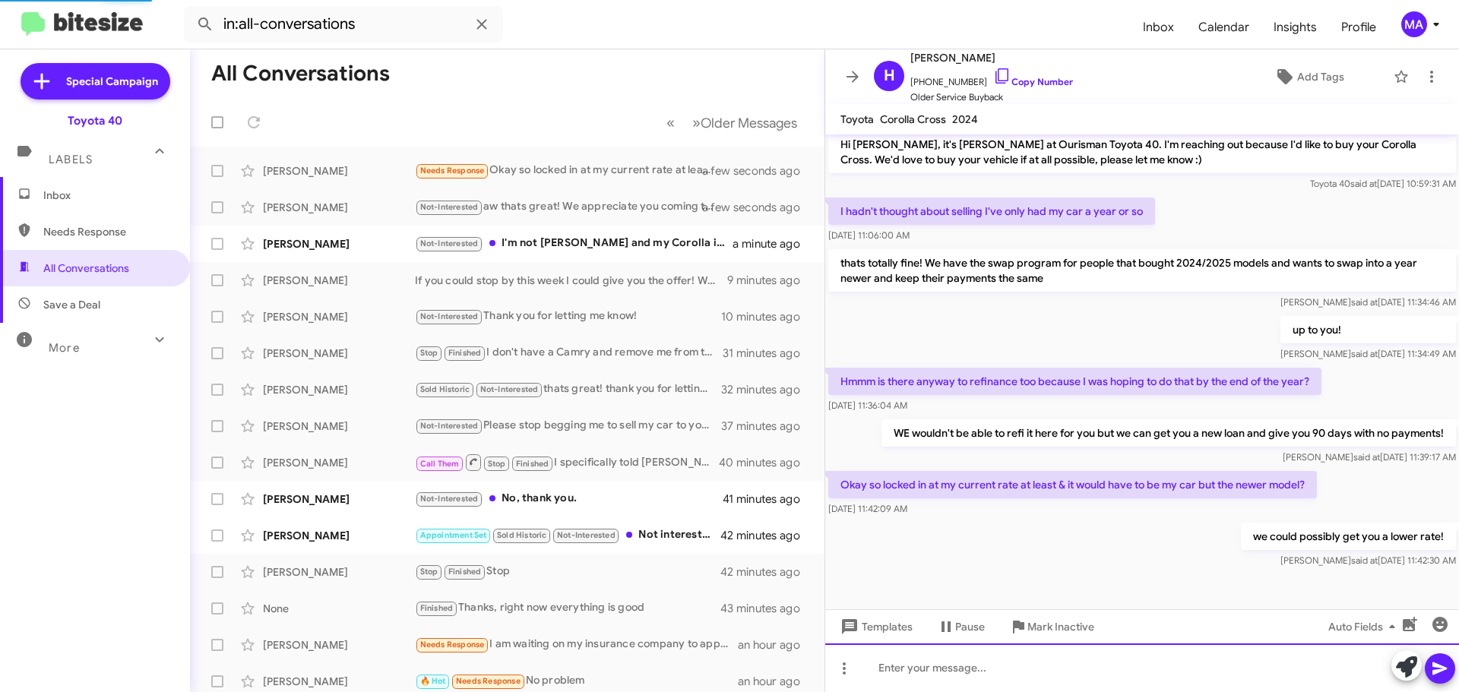
scroll to position [171, 0]
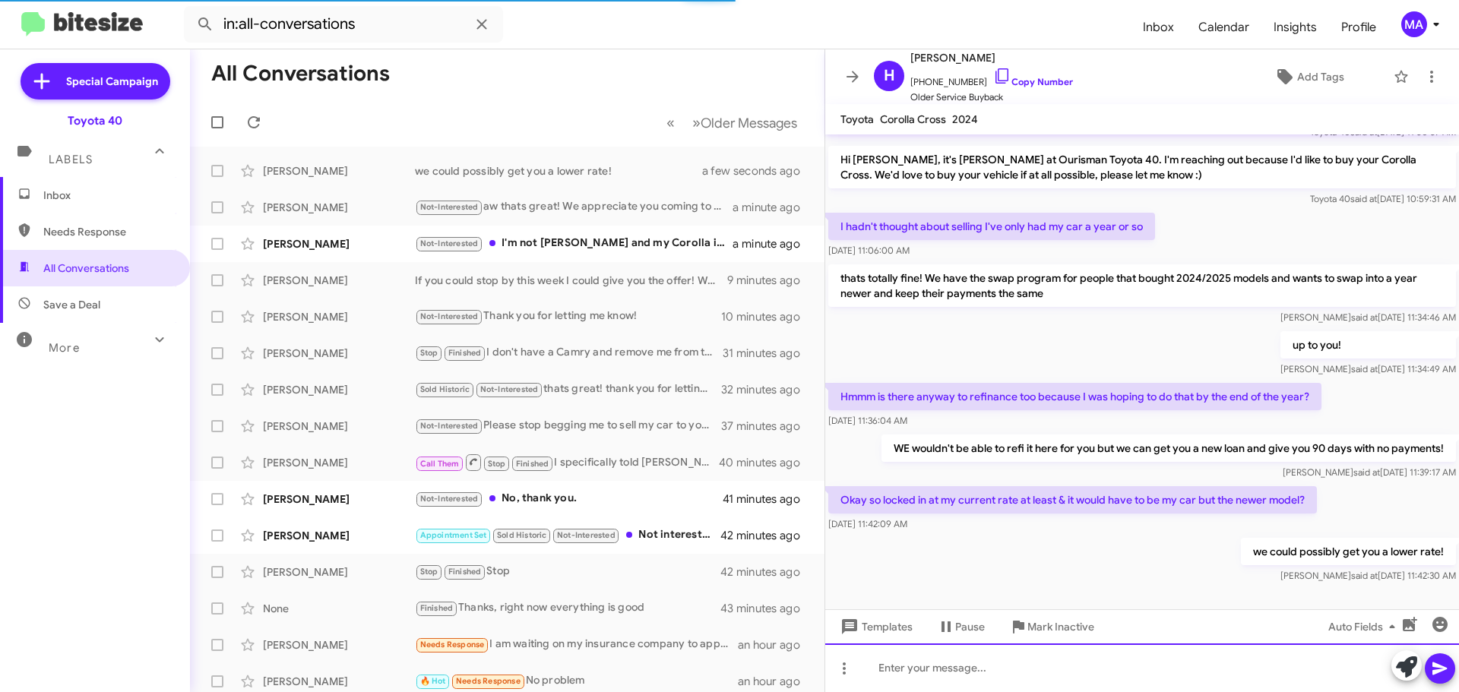
click at [947, 678] on div at bounding box center [1142, 667] width 634 height 49
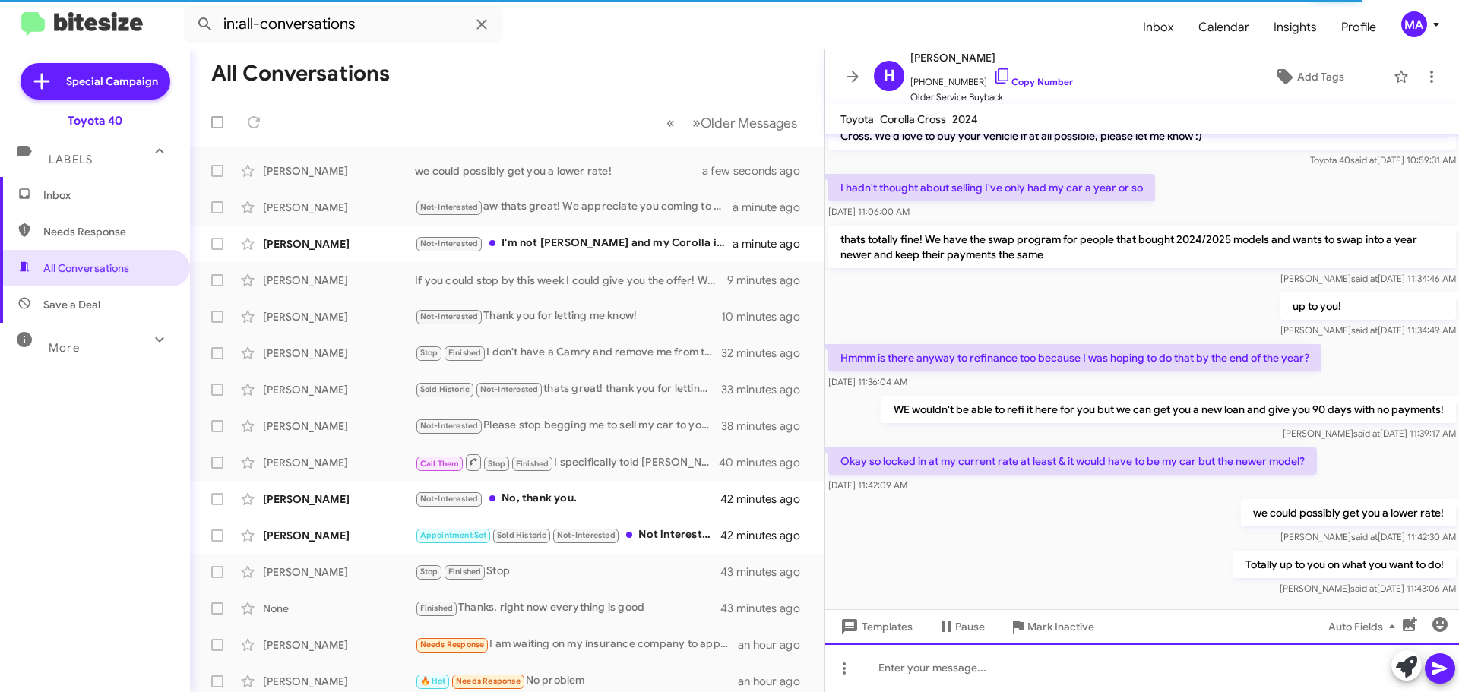
scroll to position [226, 0]
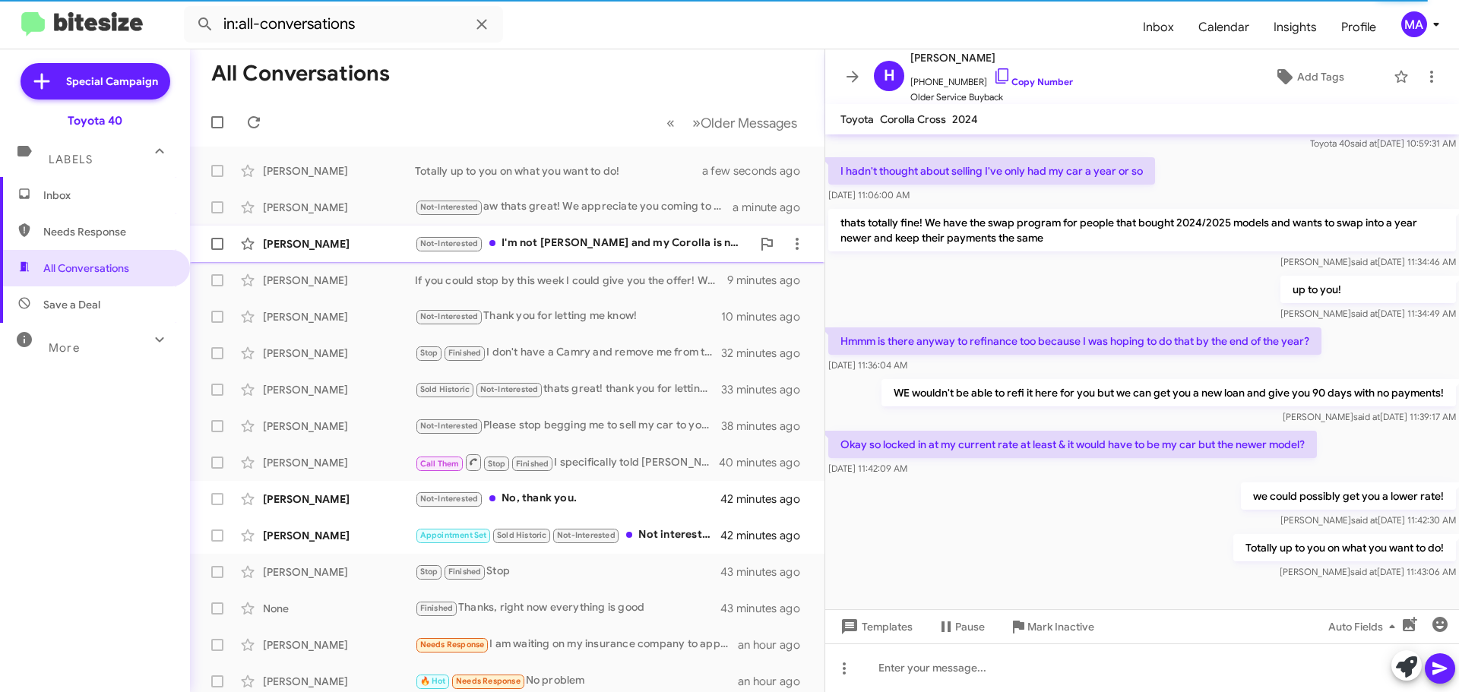
click at [655, 244] on div "Not-Interested I'm not [PERSON_NAME] and my Corolla is not for sale. Thank you" at bounding box center [583, 243] width 337 height 17
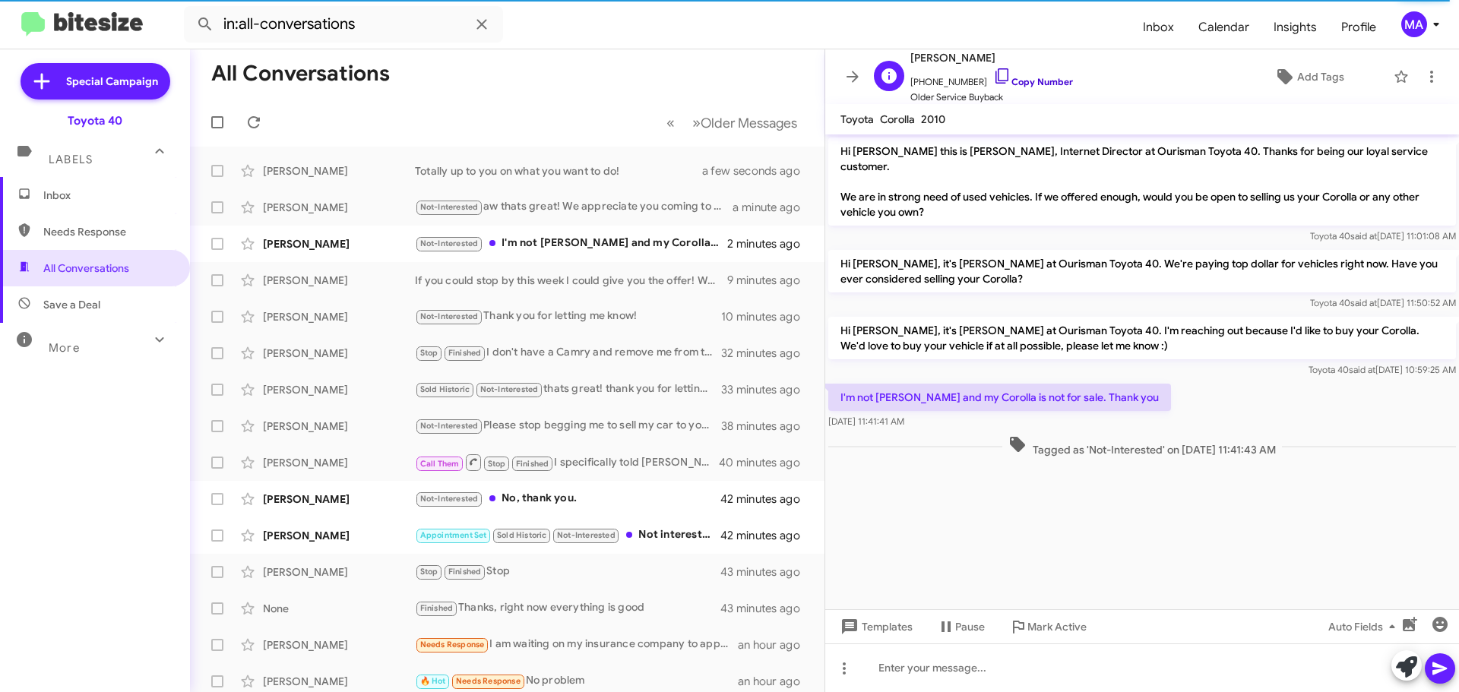
click at [993, 76] on icon at bounding box center [1002, 76] width 18 height 18
drag, startPoint x: 940, startPoint y: 425, endPoint x: 863, endPoint y: 363, distance: 98.8
click at [863, 363] on div "Hi [PERSON_NAME] this is [PERSON_NAME], Internet Director at Ourisman Toyota 40…" at bounding box center [1142, 297] width 634 height 326
copy div "Toyota 40 said at [DATE] 10:59:25 AM I'm not [PERSON_NAME] and my Corolla is no…"
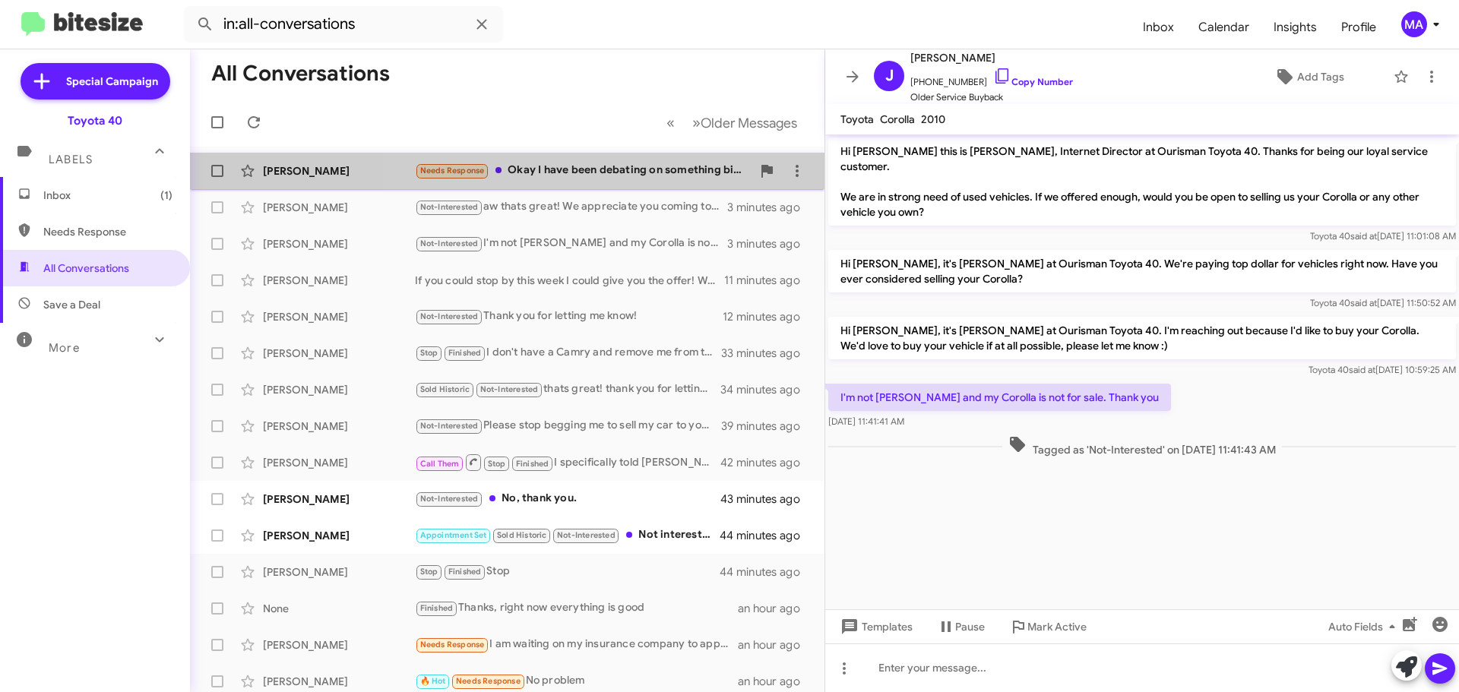
click at [612, 169] on div "Needs Response Okay I have been debating on something bigger but I do want to k…" at bounding box center [583, 170] width 337 height 17
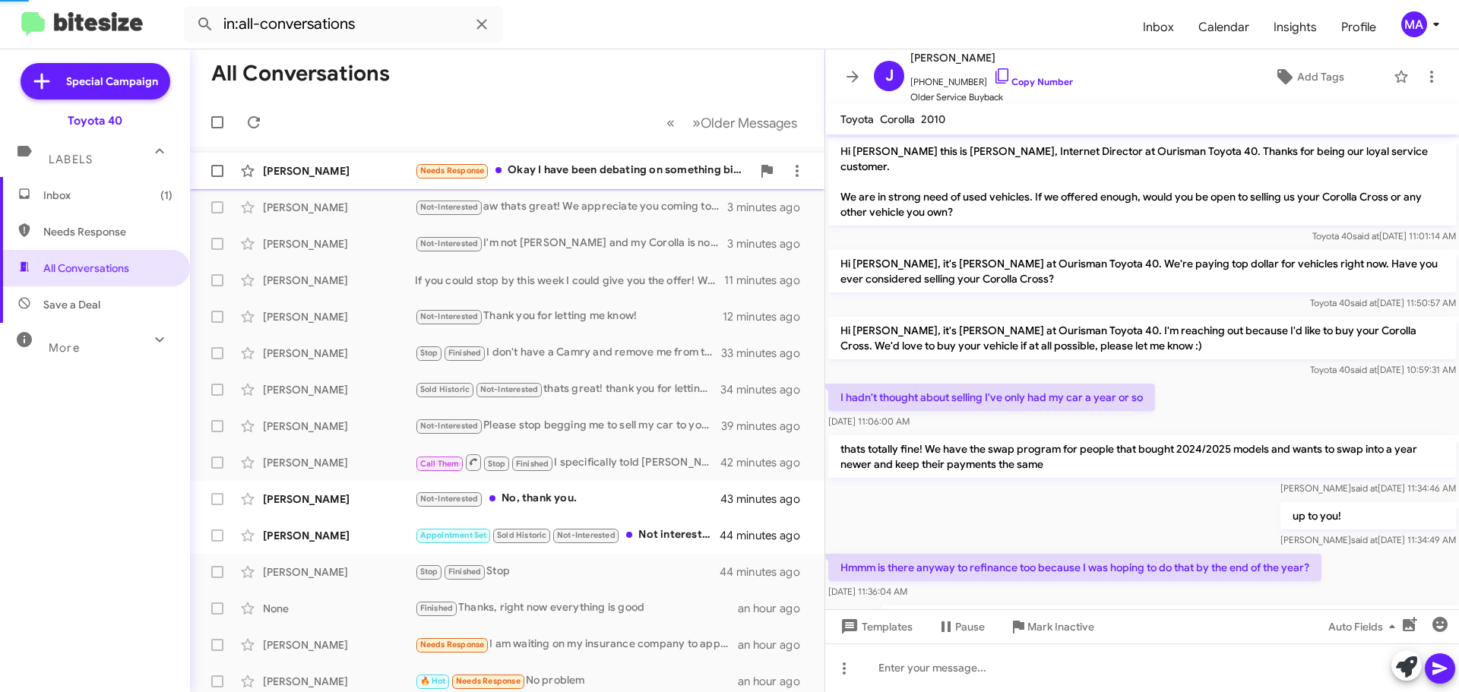
scroll to position [337, 0]
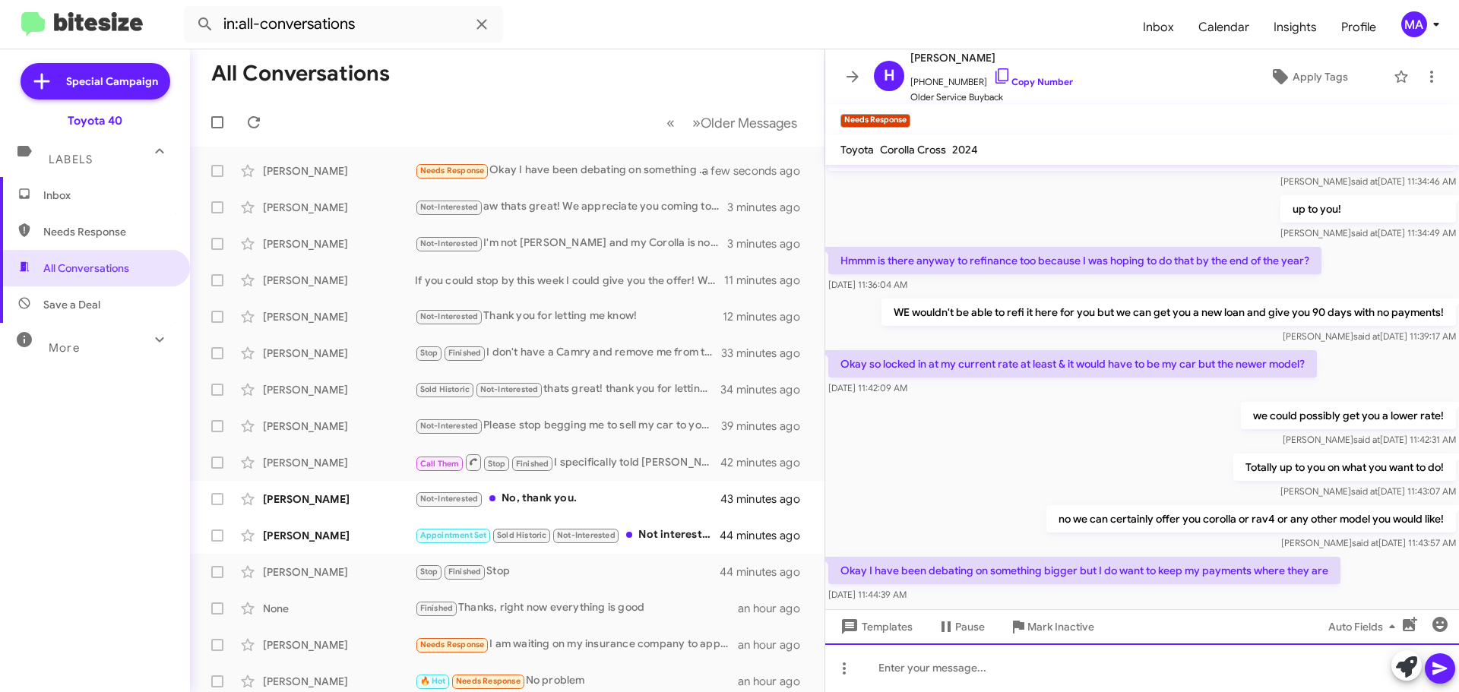
click at [956, 669] on div at bounding box center [1142, 667] width 634 height 49
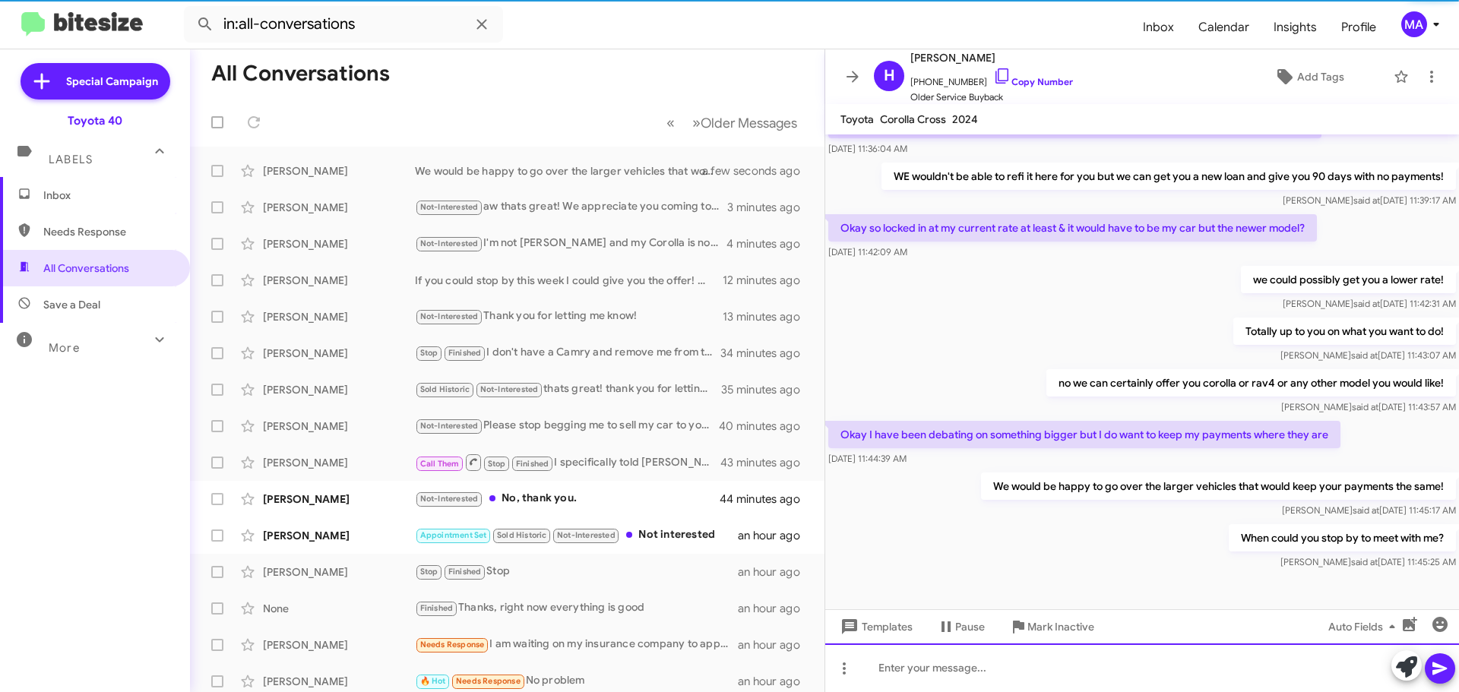
scroll to position [448, 0]
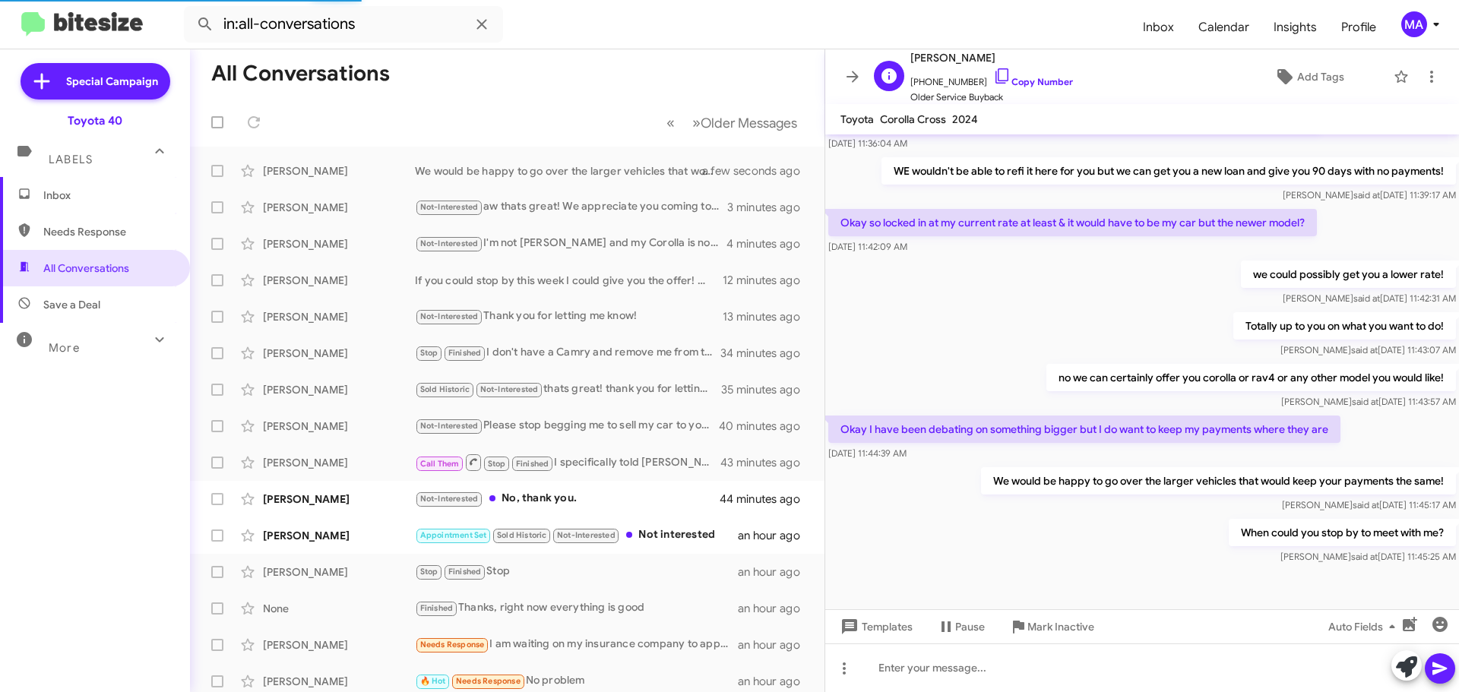
drag, startPoint x: 988, startPoint y: 71, endPoint x: 972, endPoint y: 74, distance: 17.0
click at [993, 71] on icon at bounding box center [1002, 76] width 18 height 18
click at [597, 496] on div "Not-Interested No, thank you." at bounding box center [583, 498] width 337 height 17
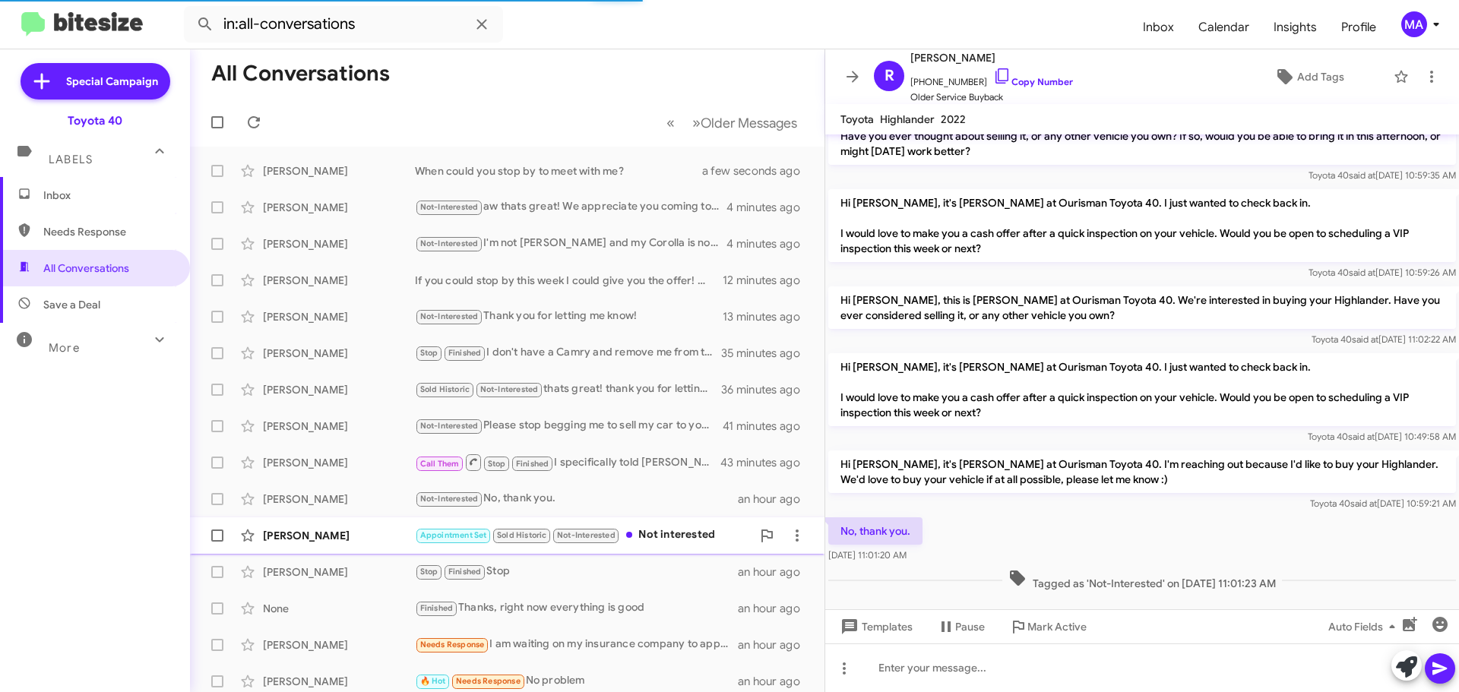
scroll to position [204, 0]
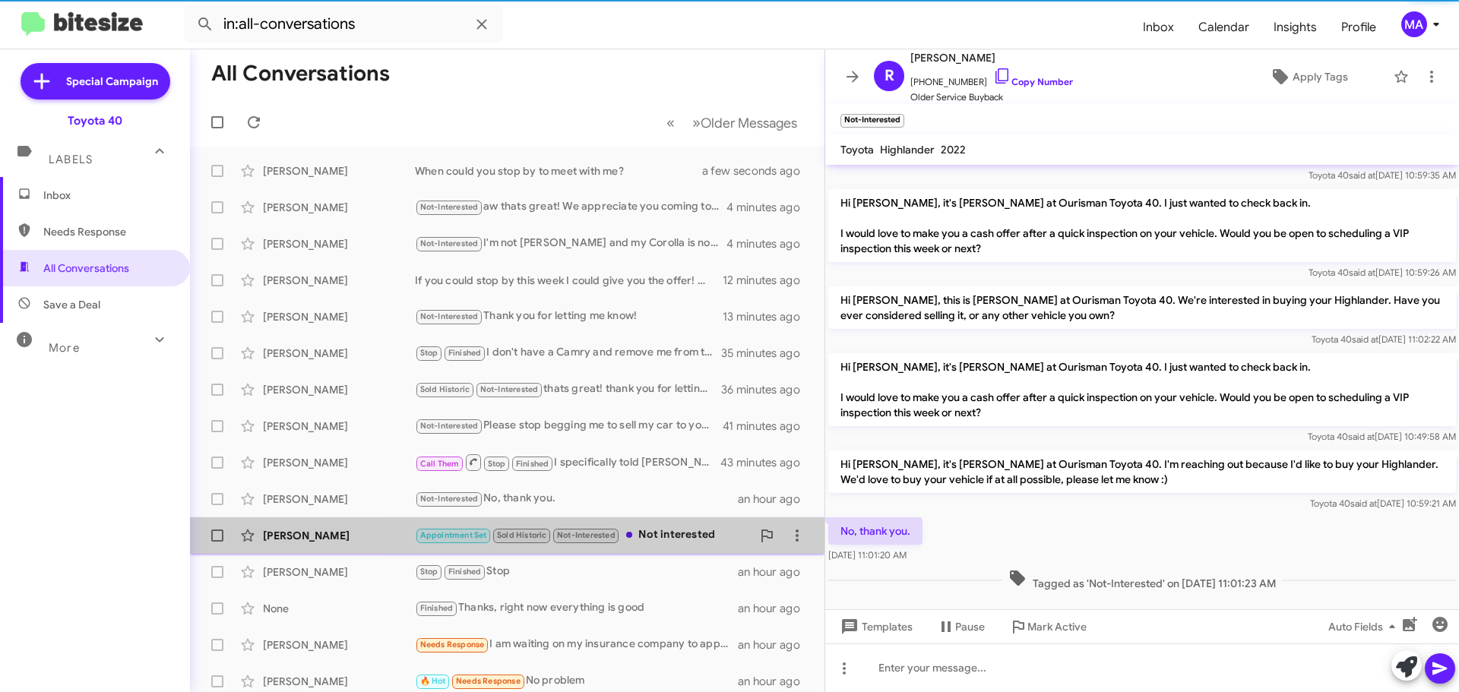
click at [689, 529] on div "Appointment Set Sold Historic Not-Interested Not interested" at bounding box center [583, 534] width 337 height 17
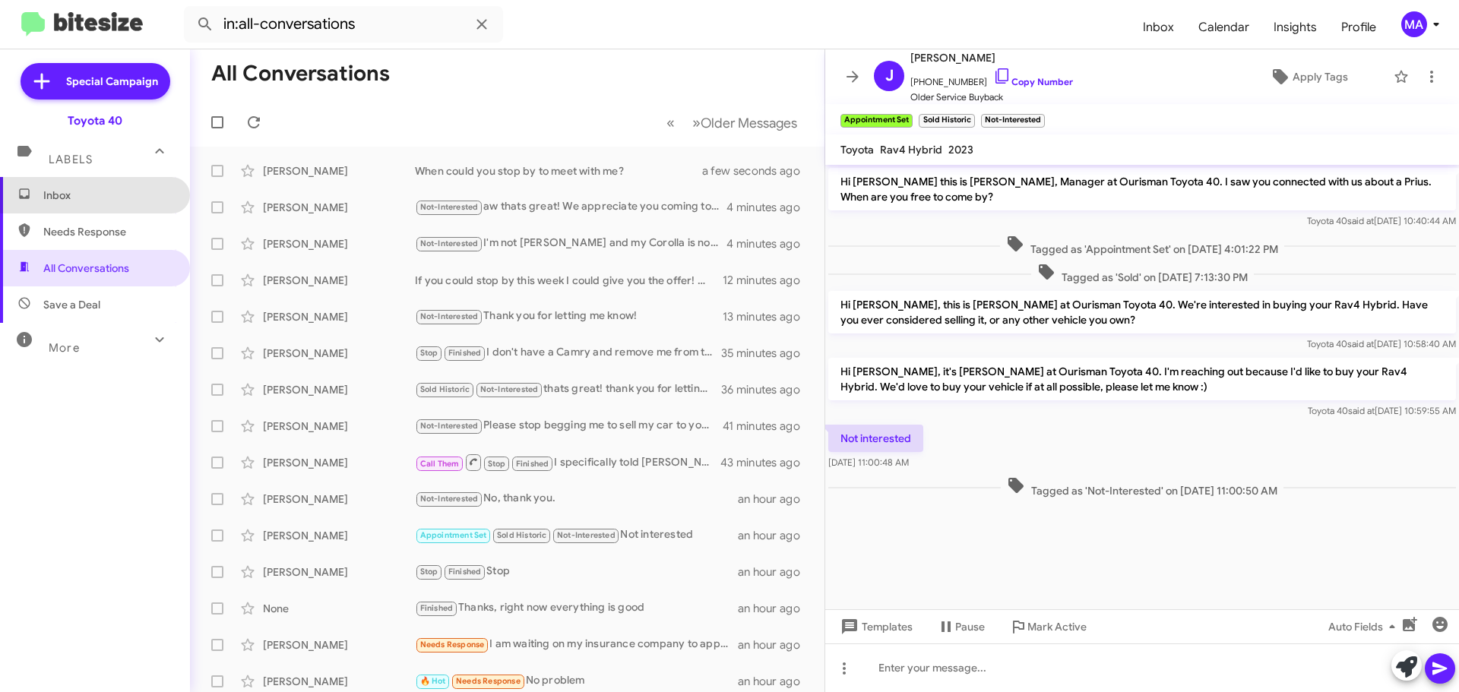
click at [106, 182] on span "Inbox" at bounding box center [95, 195] width 190 height 36
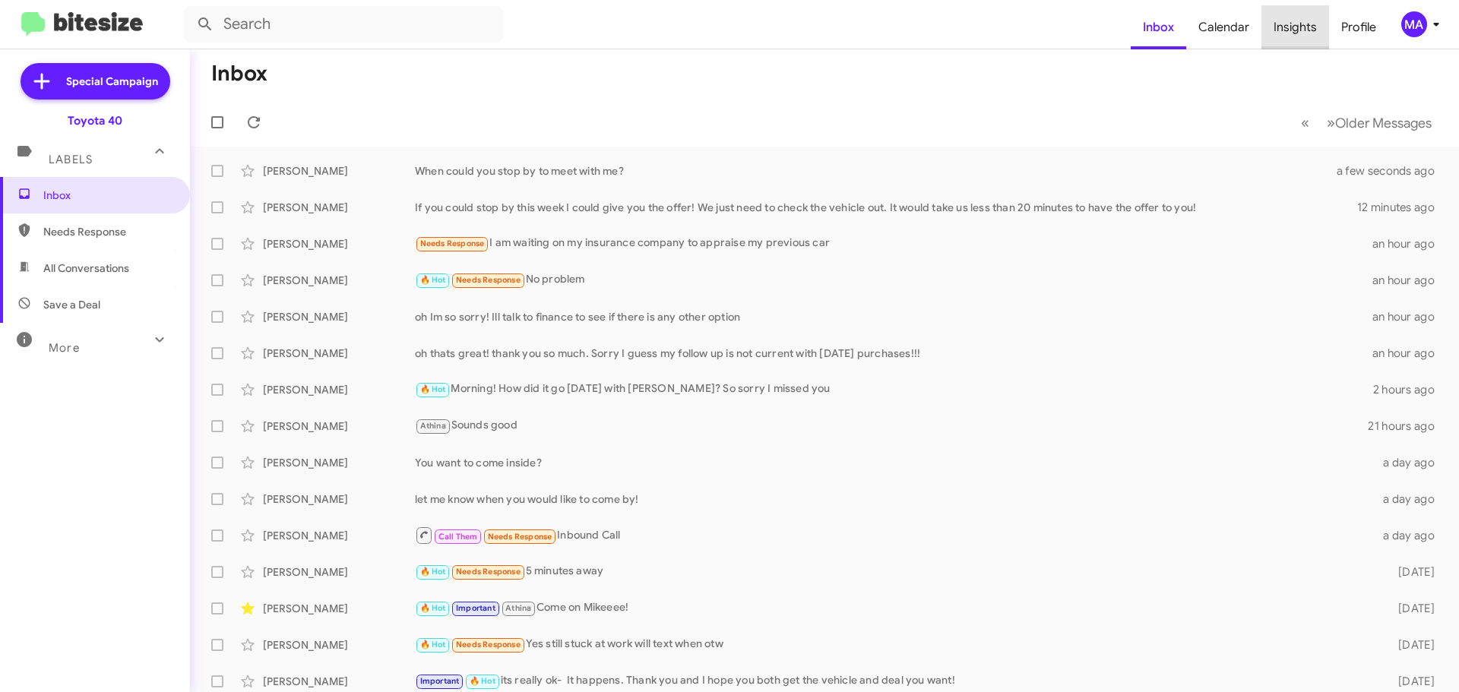
click at [1301, 20] on span "Insights" at bounding box center [1295, 27] width 68 height 44
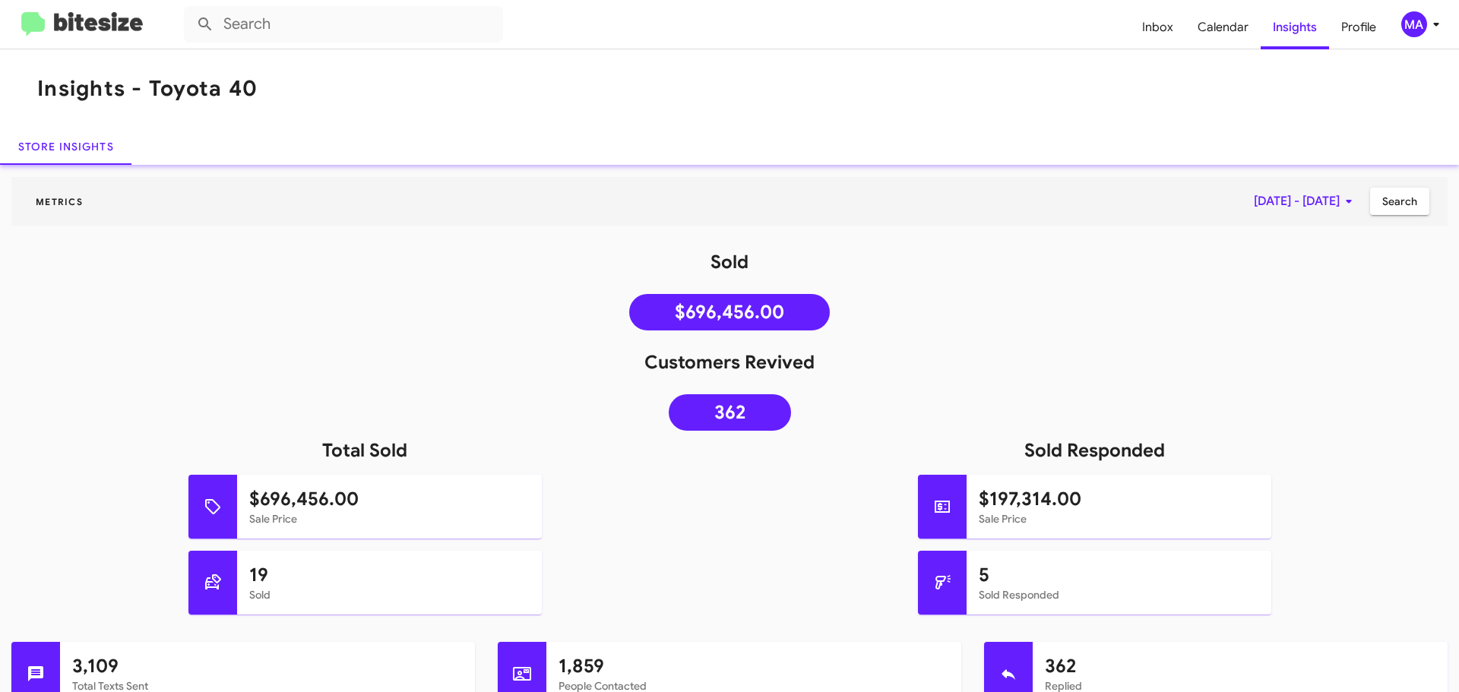
click at [1318, 198] on span "[DATE] - [DATE]" at bounding box center [1305, 201] width 104 height 27
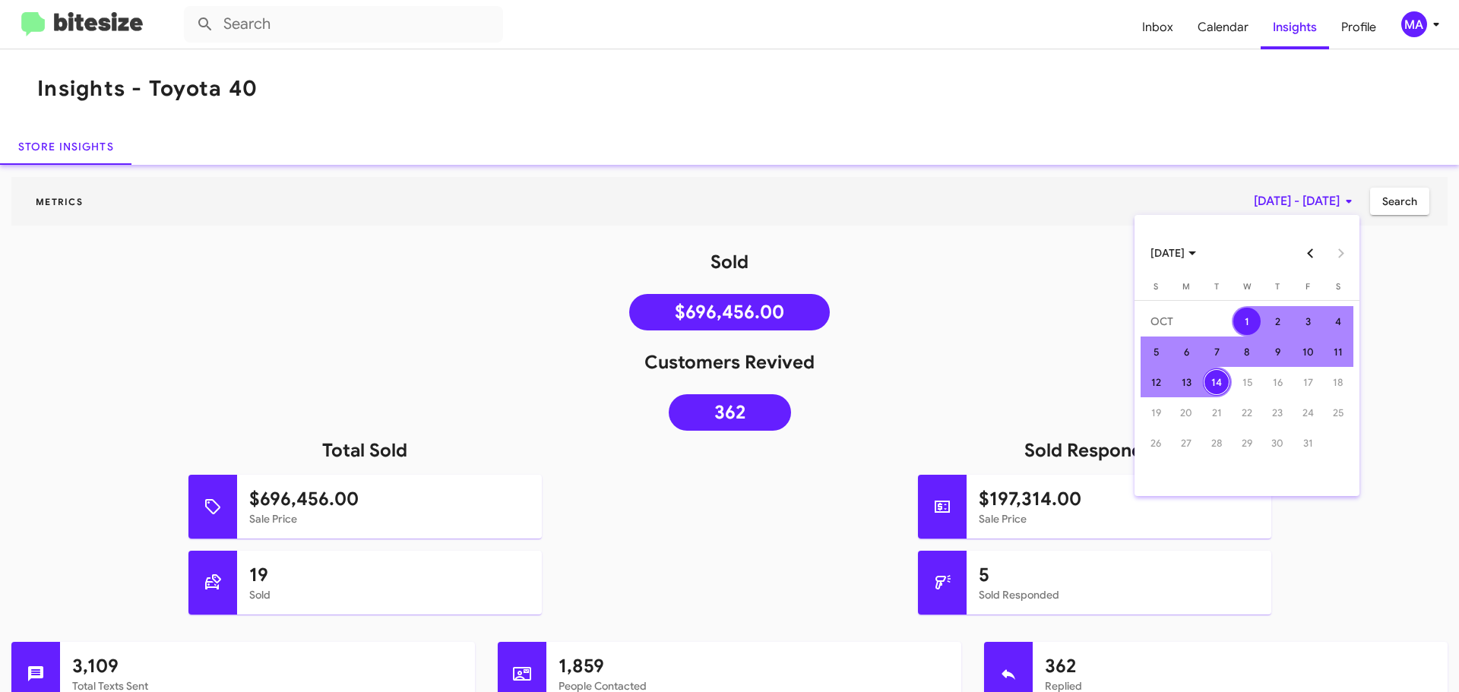
click at [1312, 253] on button "Previous month" at bounding box center [1309, 253] width 30 height 30
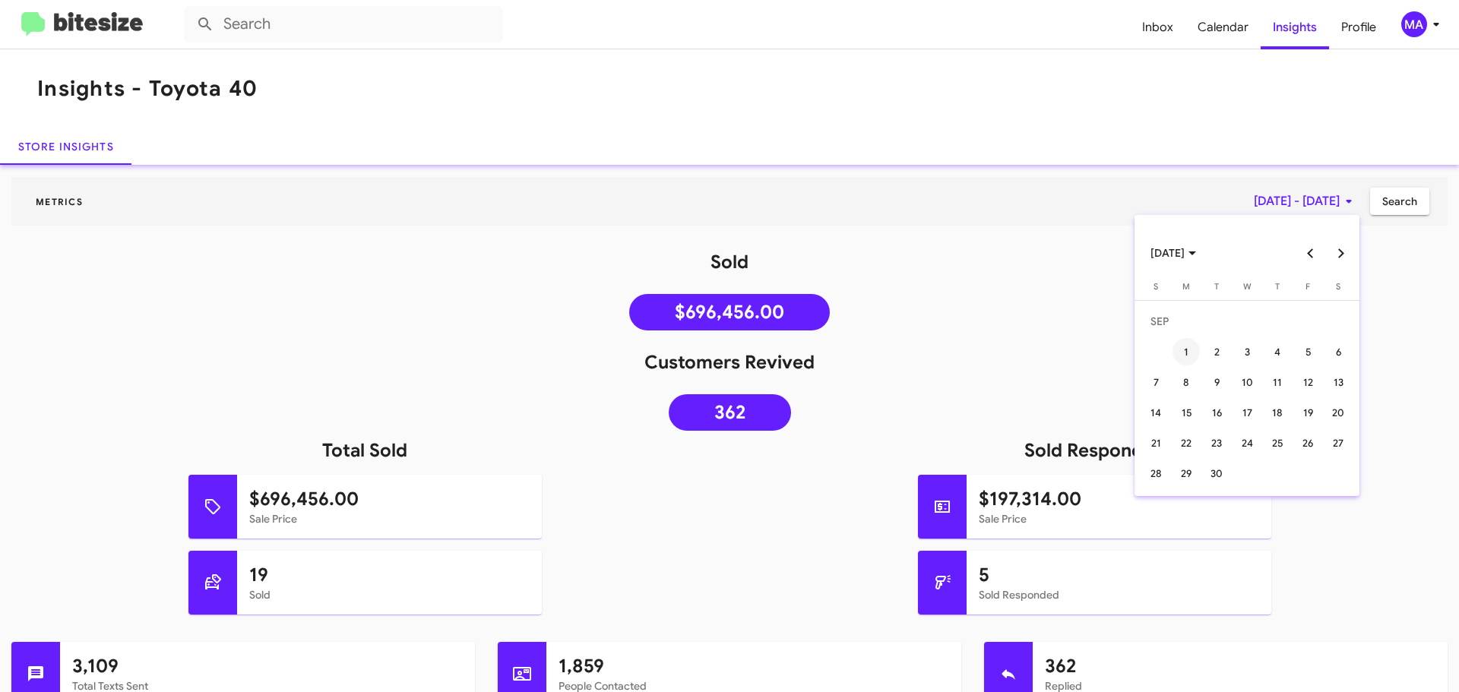
click at [1185, 344] on div "1" at bounding box center [1185, 351] width 27 height 27
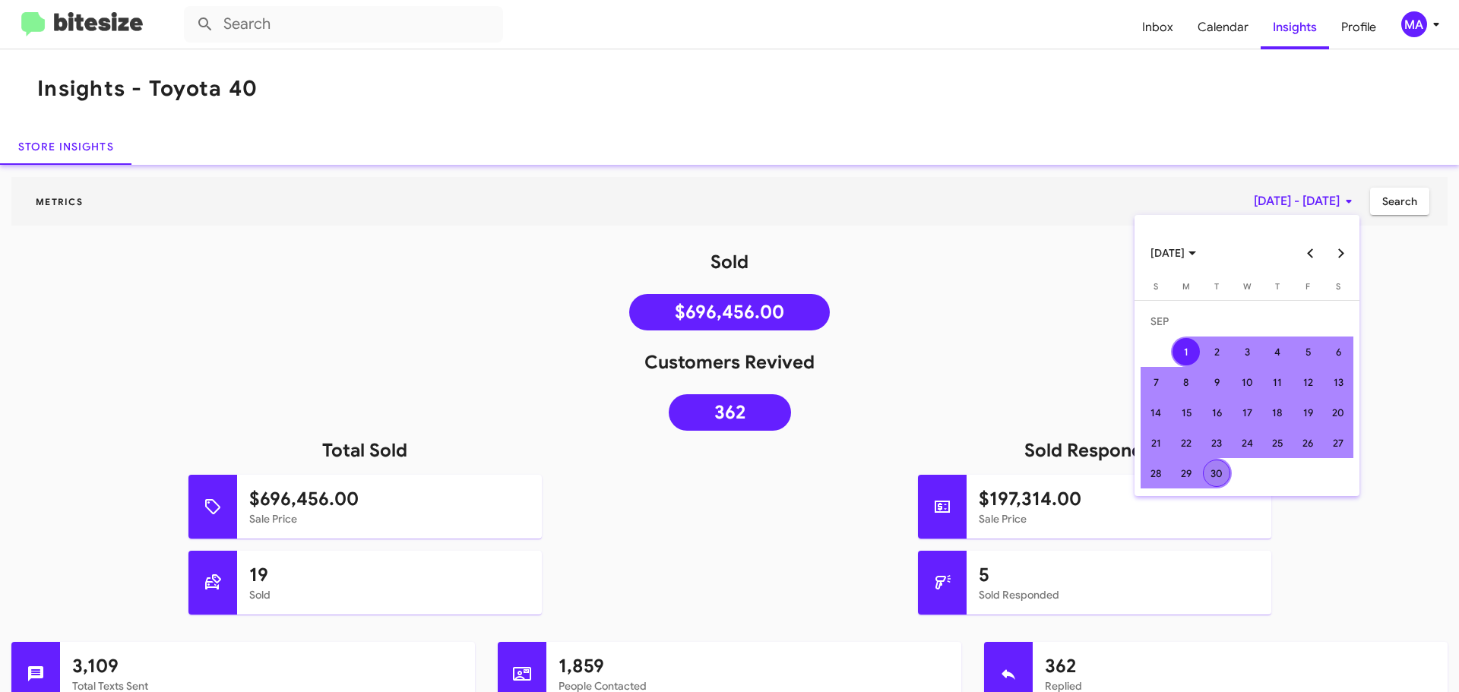
click at [1221, 467] on div "30" at bounding box center [1216, 473] width 27 height 27
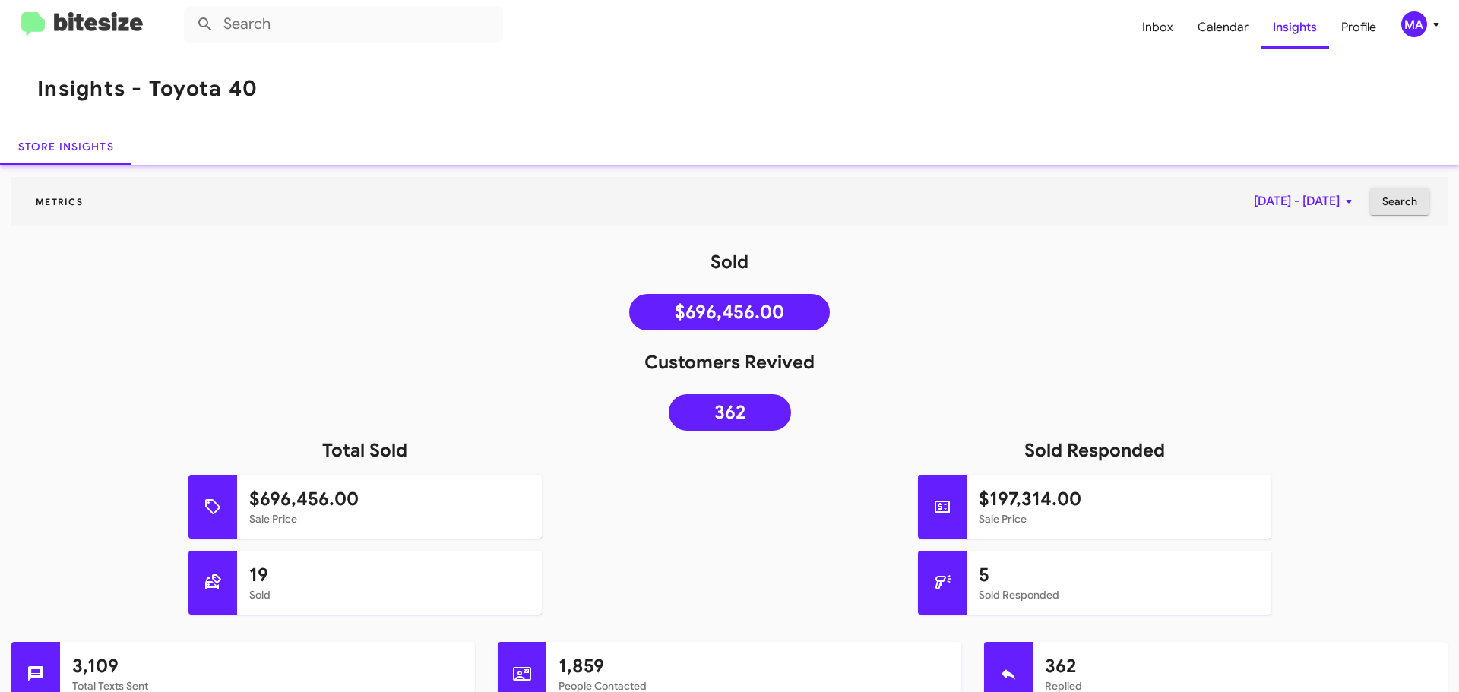
click at [1396, 204] on span "Search" at bounding box center [1399, 201] width 35 height 27
click at [1345, 202] on icon at bounding box center [1347, 202] width 5 height 4
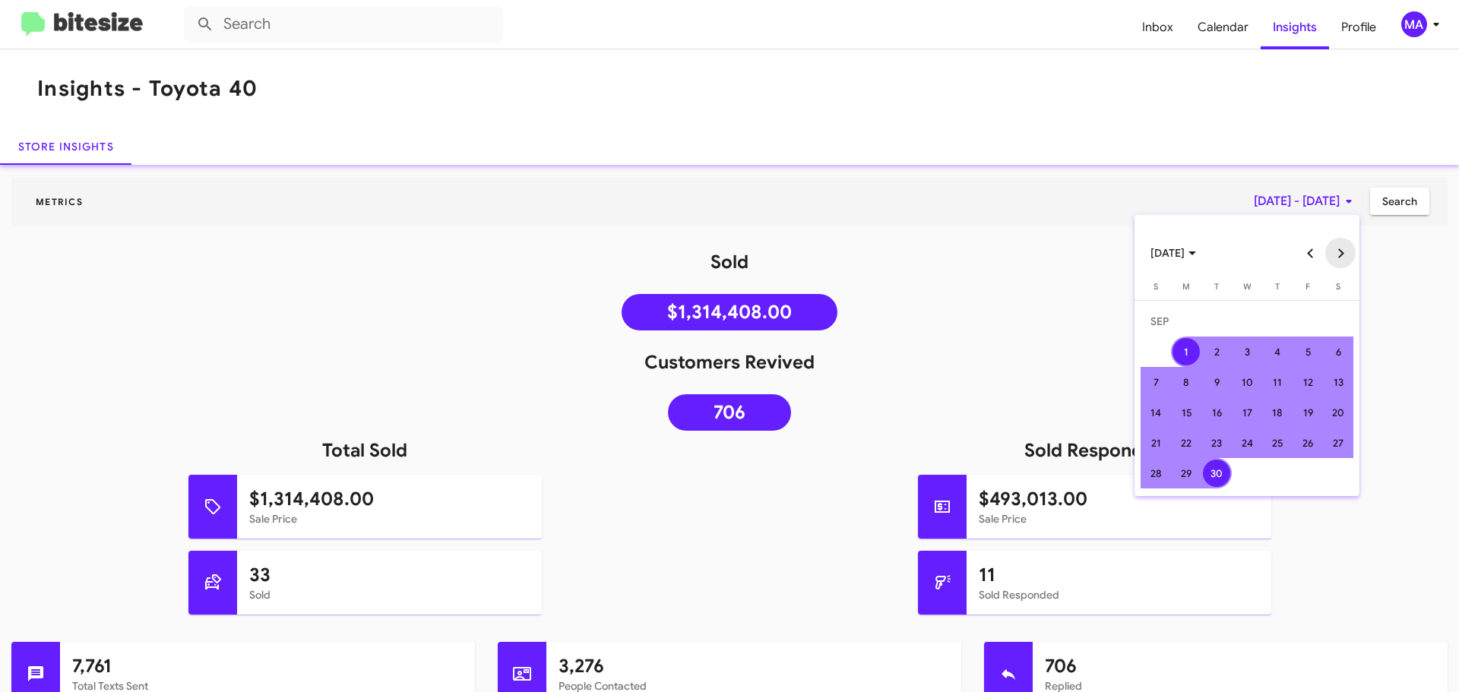
click at [1330, 249] on button "Next month" at bounding box center [1340, 253] width 30 height 30
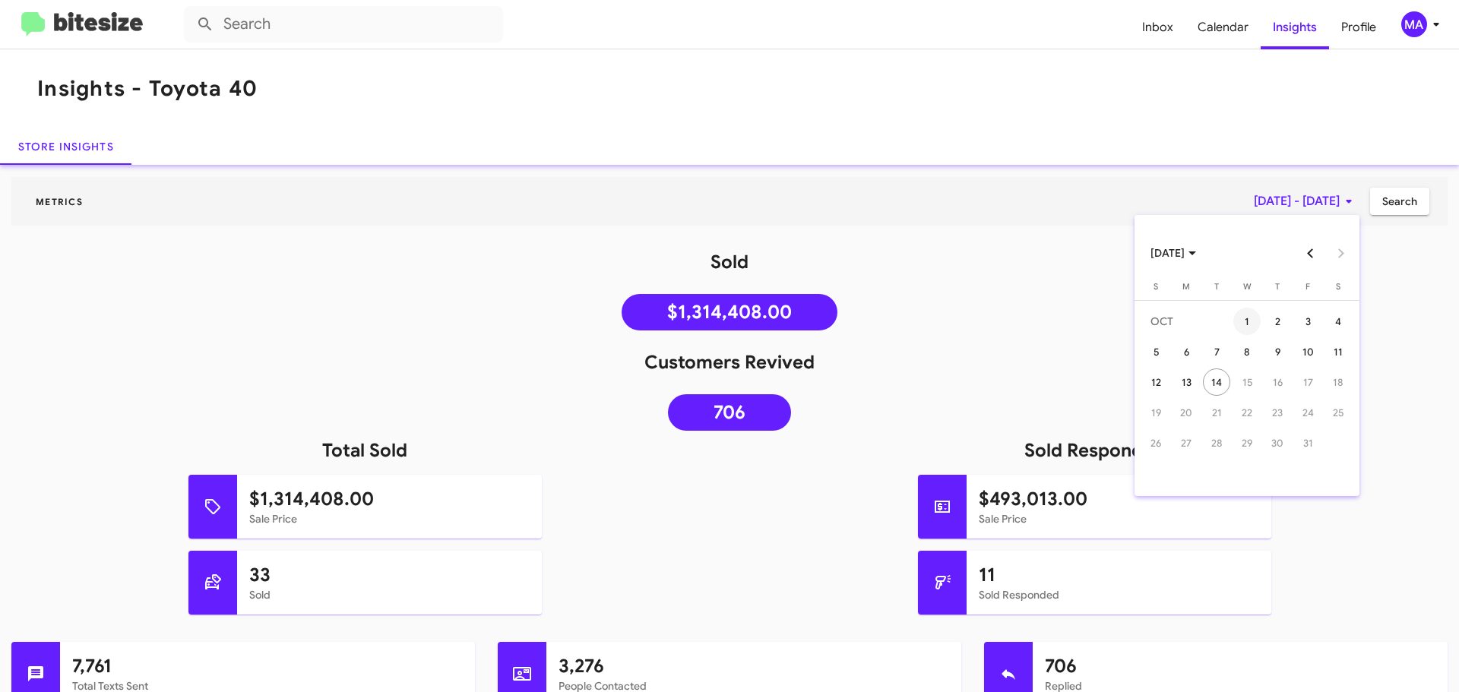
click at [1246, 325] on div "1" at bounding box center [1246, 321] width 27 height 27
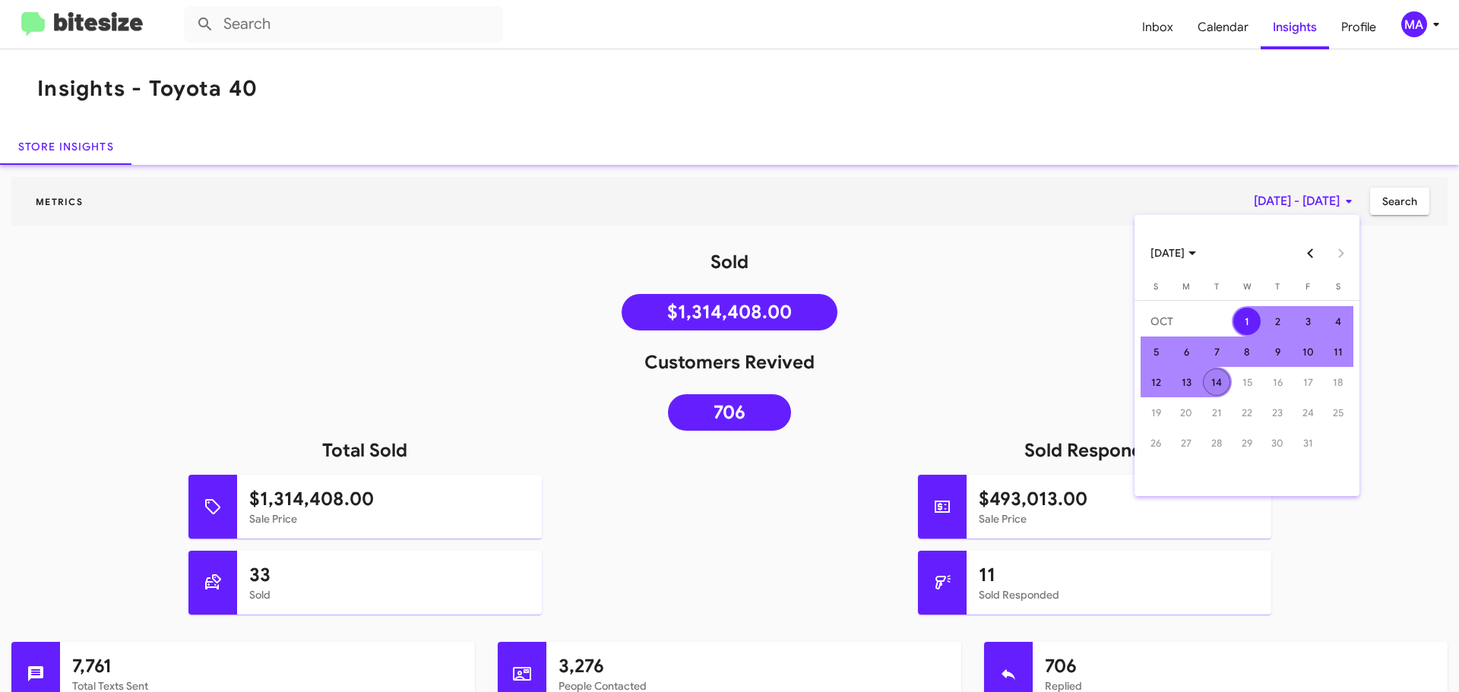
click at [1216, 388] on div "14" at bounding box center [1216, 381] width 27 height 27
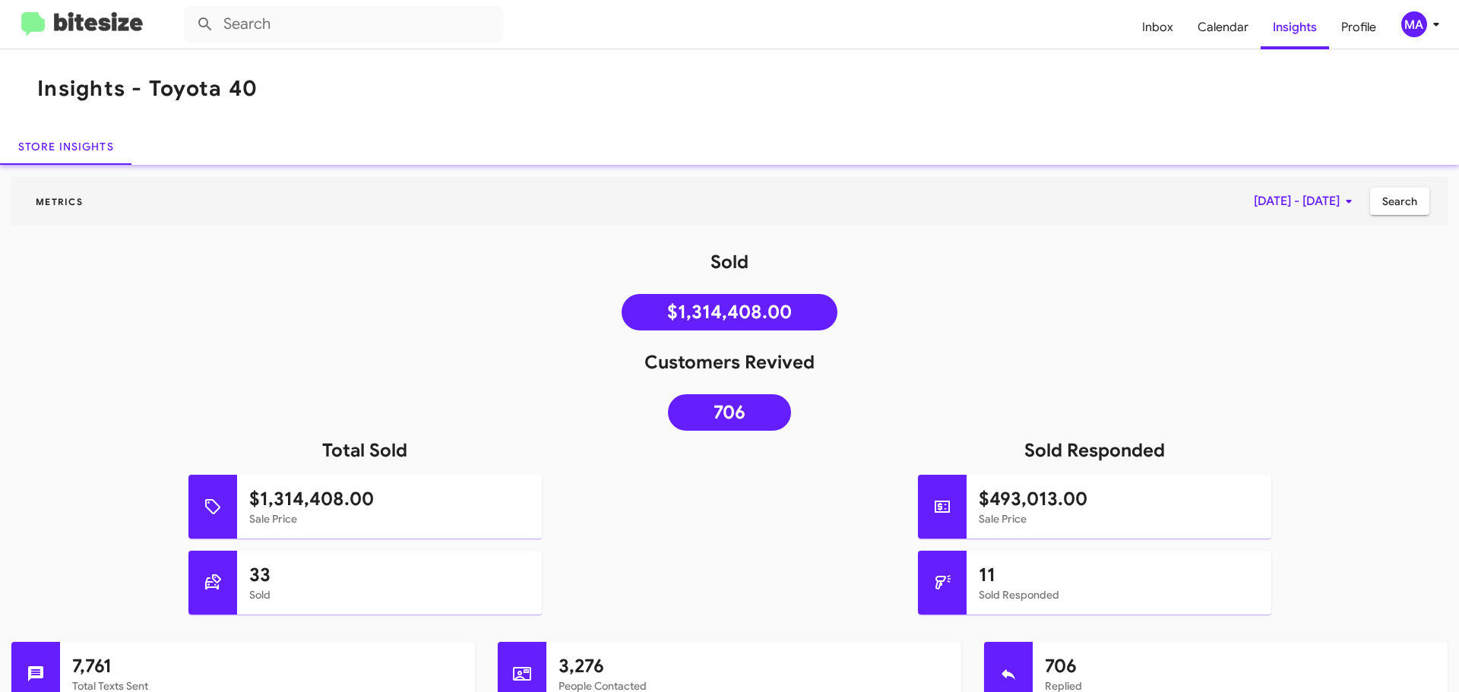
click at [1387, 207] on span "Search" at bounding box center [1399, 201] width 35 height 27
click at [1159, 30] on span "Inbox" at bounding box center [1157, 27] width 55 height 44
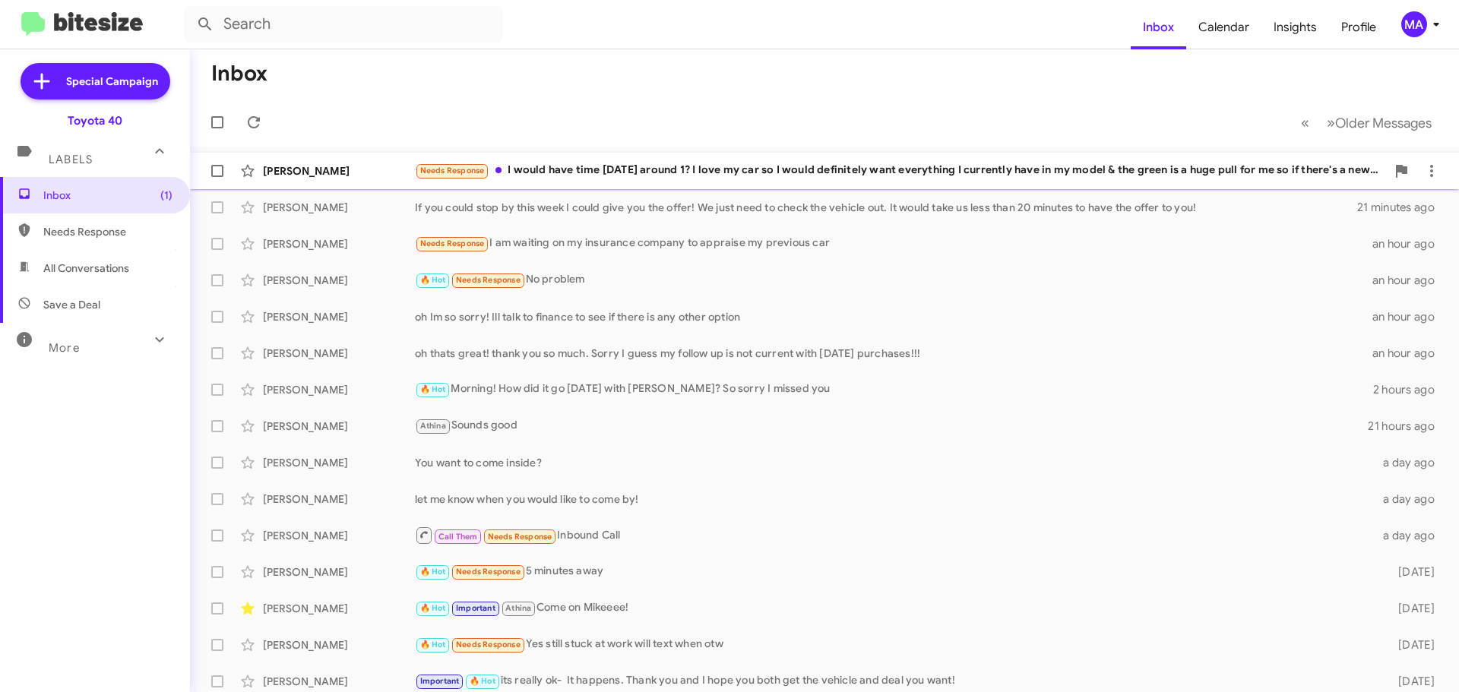
click at [702, 171] on div "Needs Response I would have time [DATE] around 1? I love my car so I would defi…" at bounding box center [900, 170] width 971 height 17
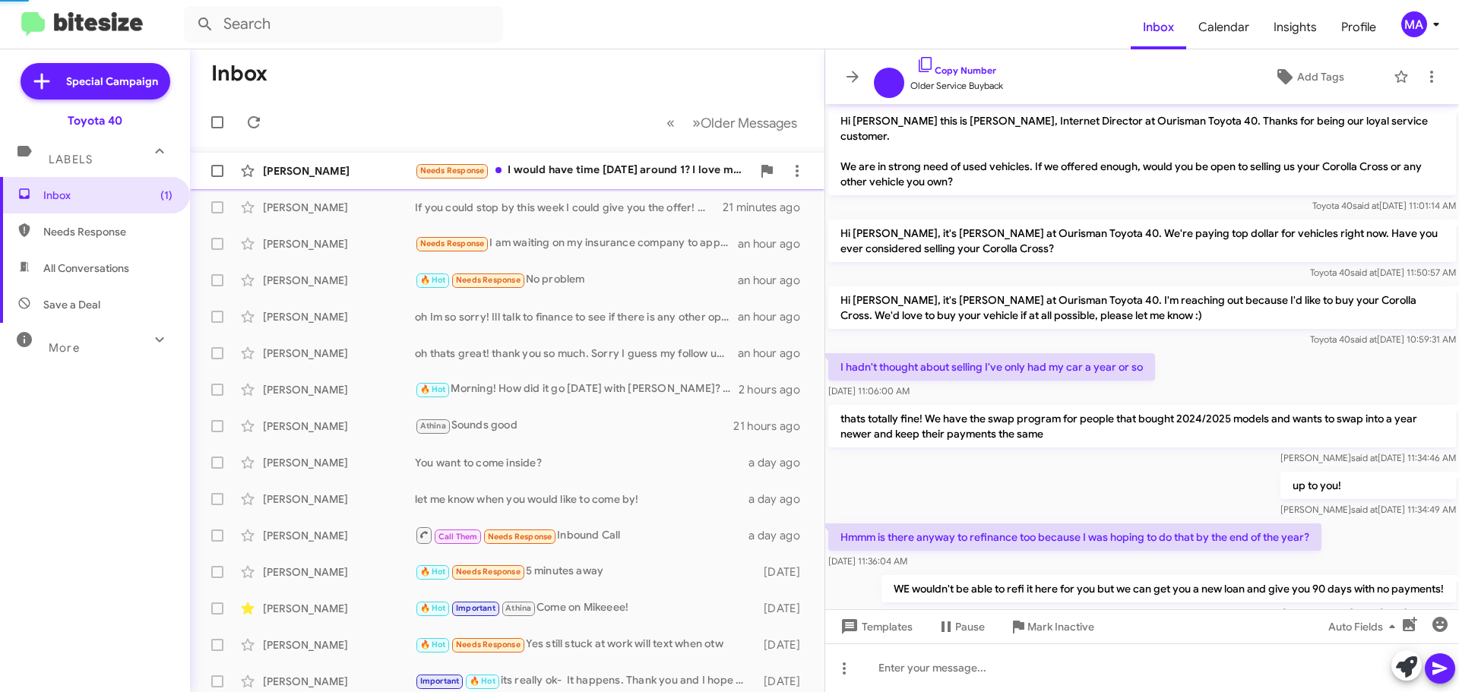
scroll to position [519, 0]
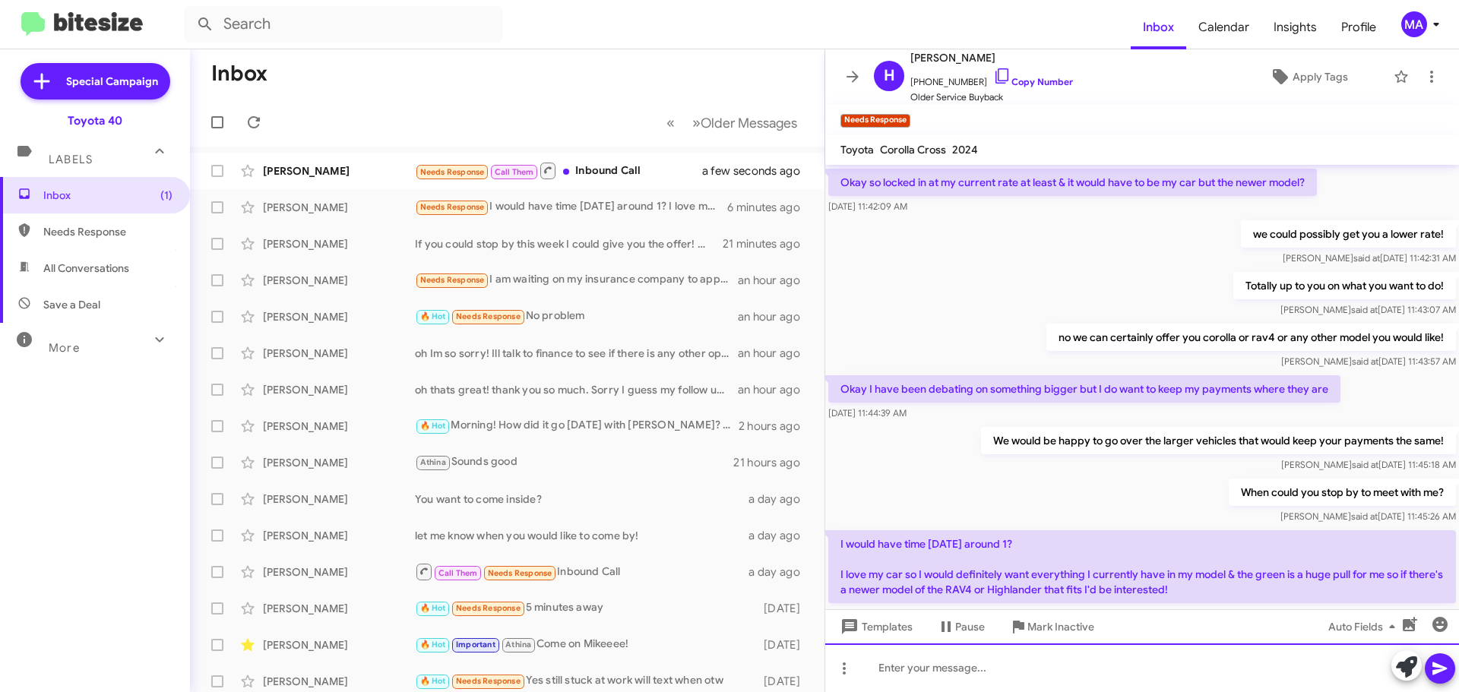
click at [958, 669] on div at bounding box center [1142, 667] width 634 height 49
click at [1045, 667] on div "That time works for me! We can" at bounding box center [1142, 667] width 634 height 49
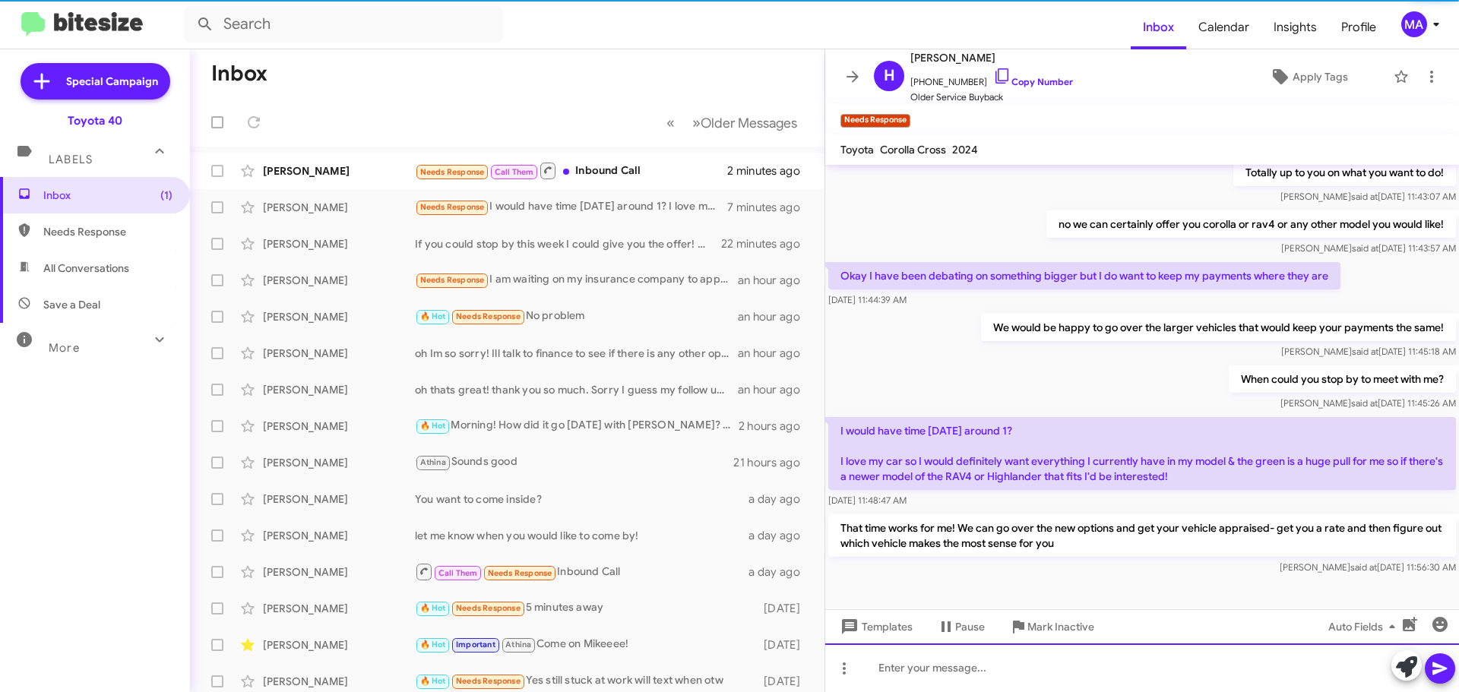
scroll to position [620, 0]
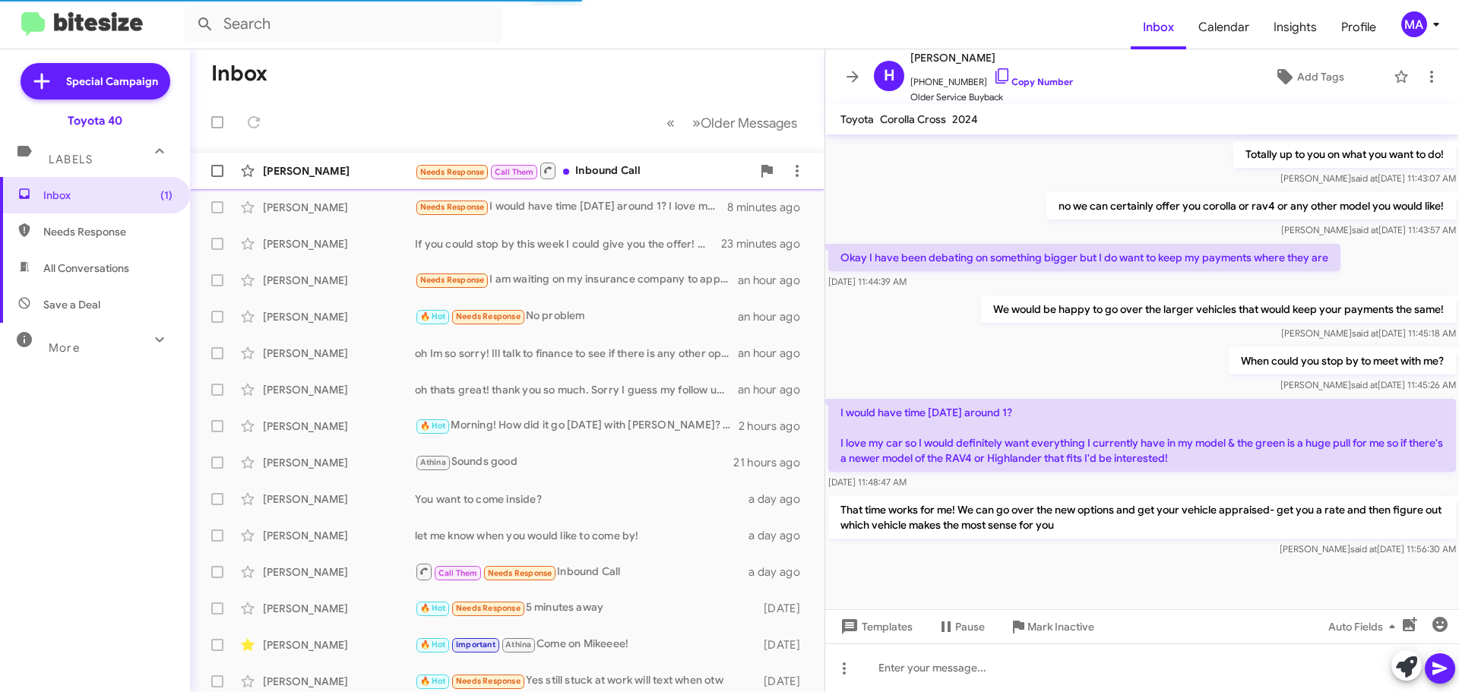
click at [627, 160] on div "[PERSON_NAME] Needs Response Call Them Inbound Call 2 minutes ago" at bounding box center [507, 171] width 610 height 30
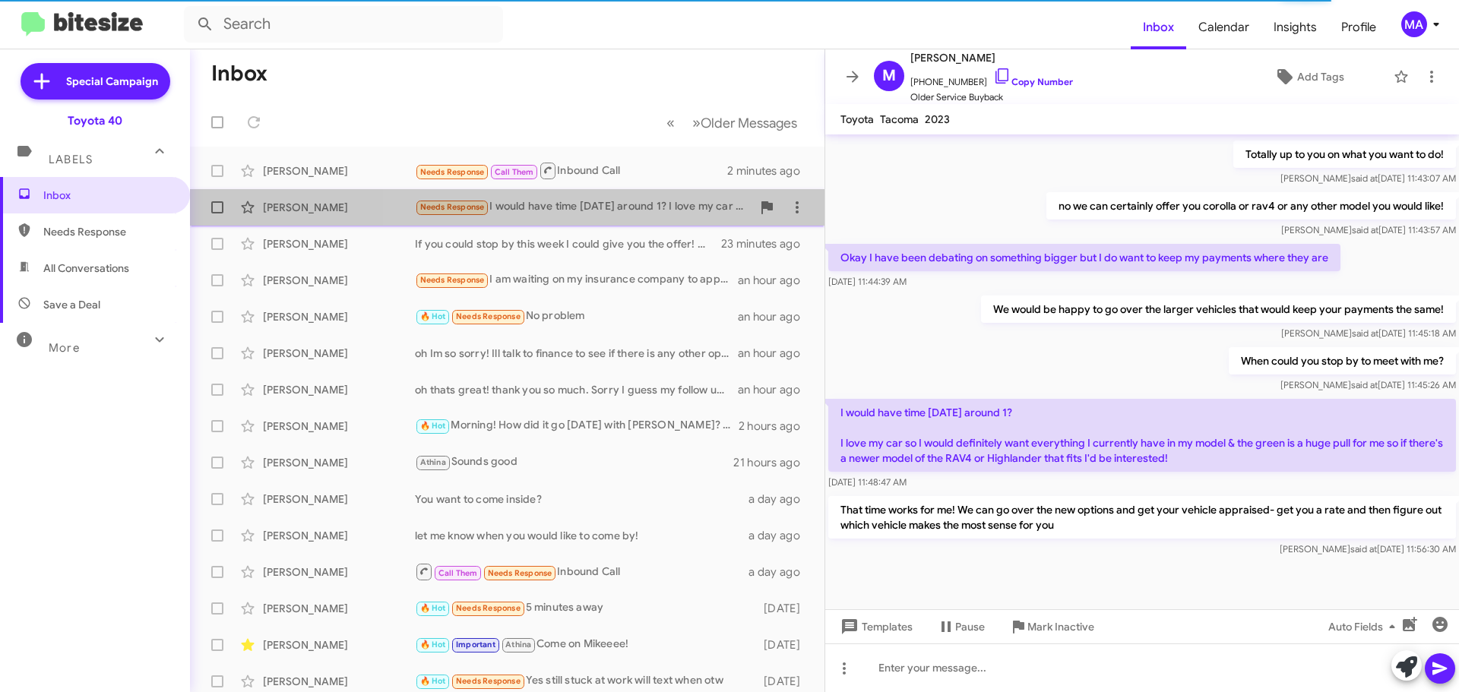
click at [637, 201] on div "Needs Response I would have time [DATE] around 1? I love my car so I would defi…" at bounding box center [583, 206] width 337 height 17
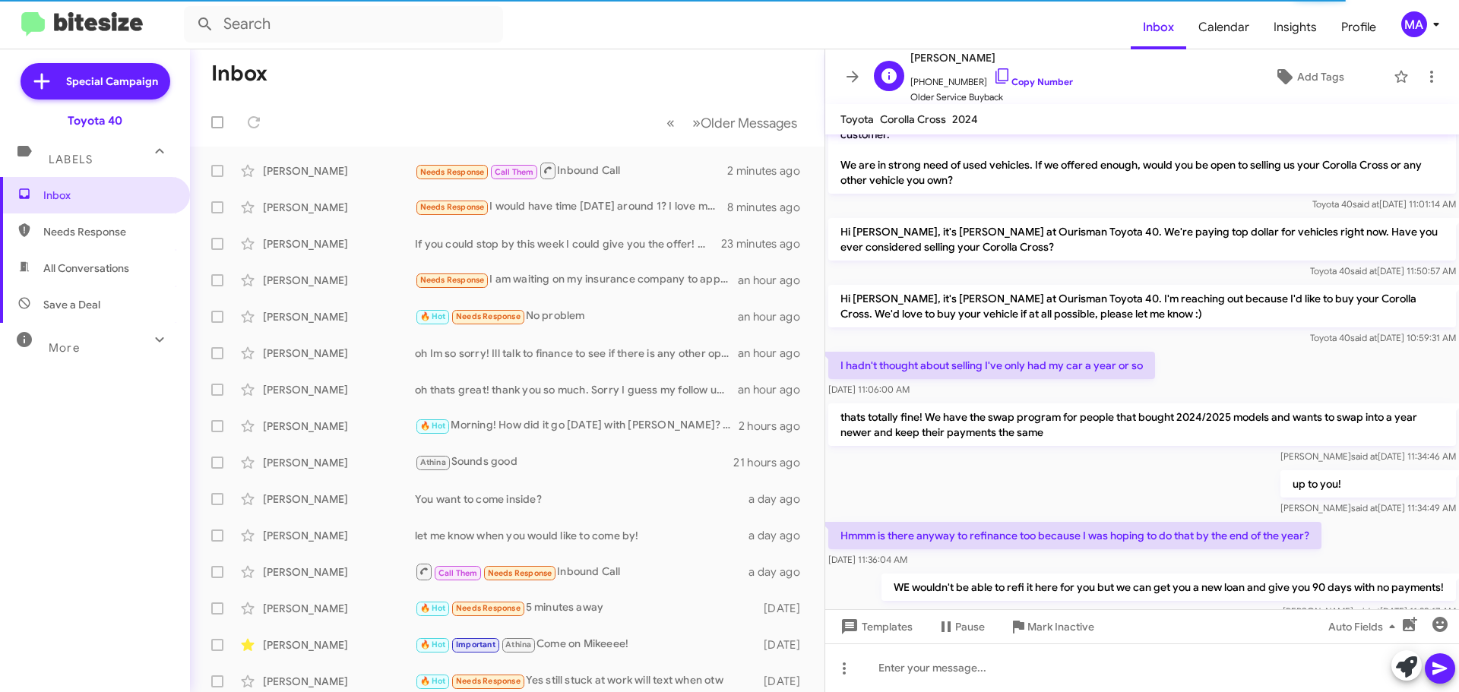
scroll to position [620, 0]
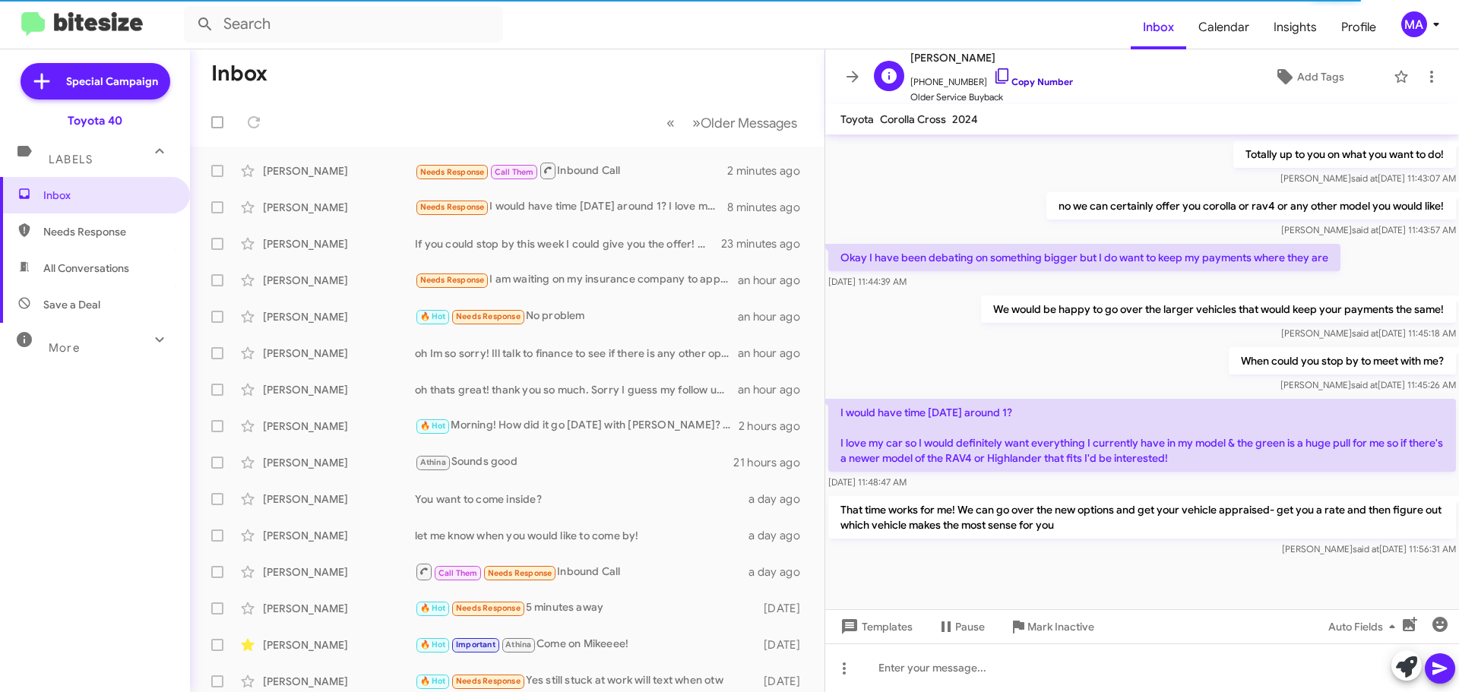
click at [993, 77] on icon at bounding box center [1002, 76] width 18 height 18
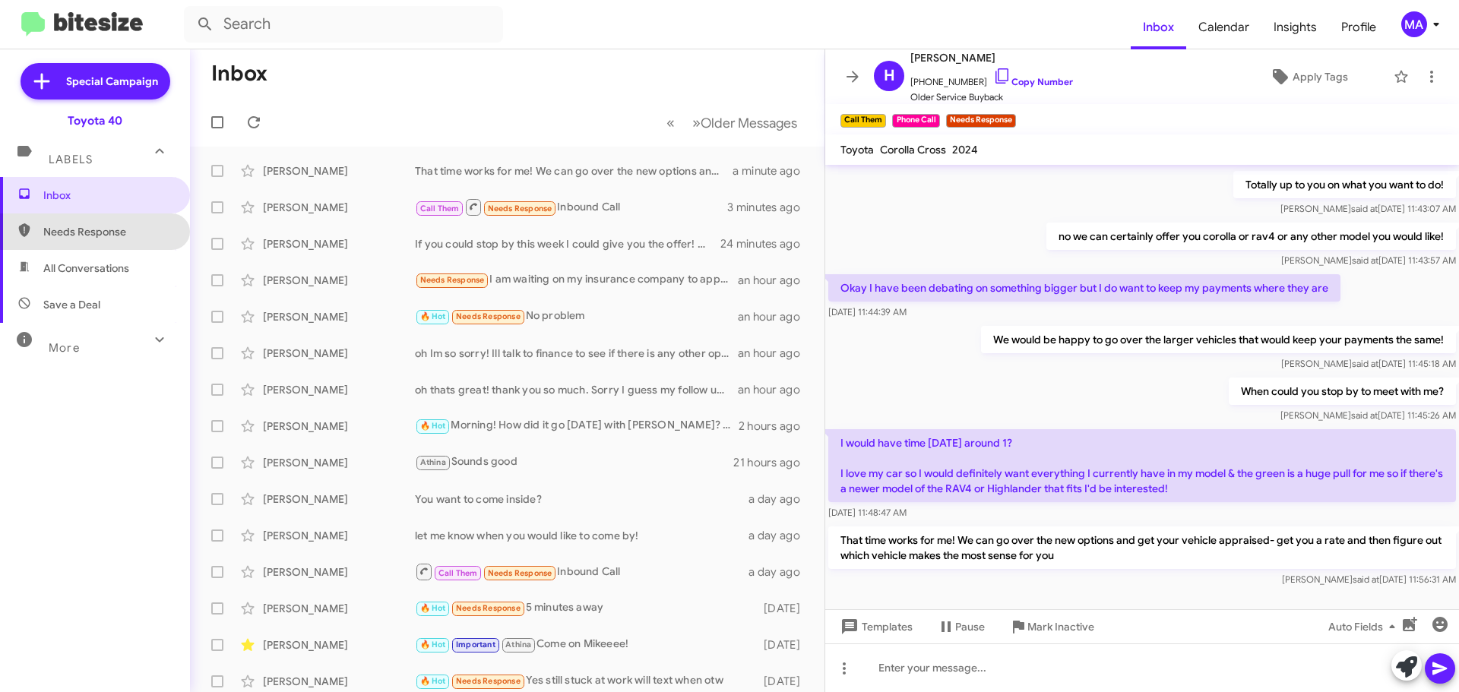
click at [98, 225] on span "Needs Response" at bounding box center [107, 231] width 129 height 15
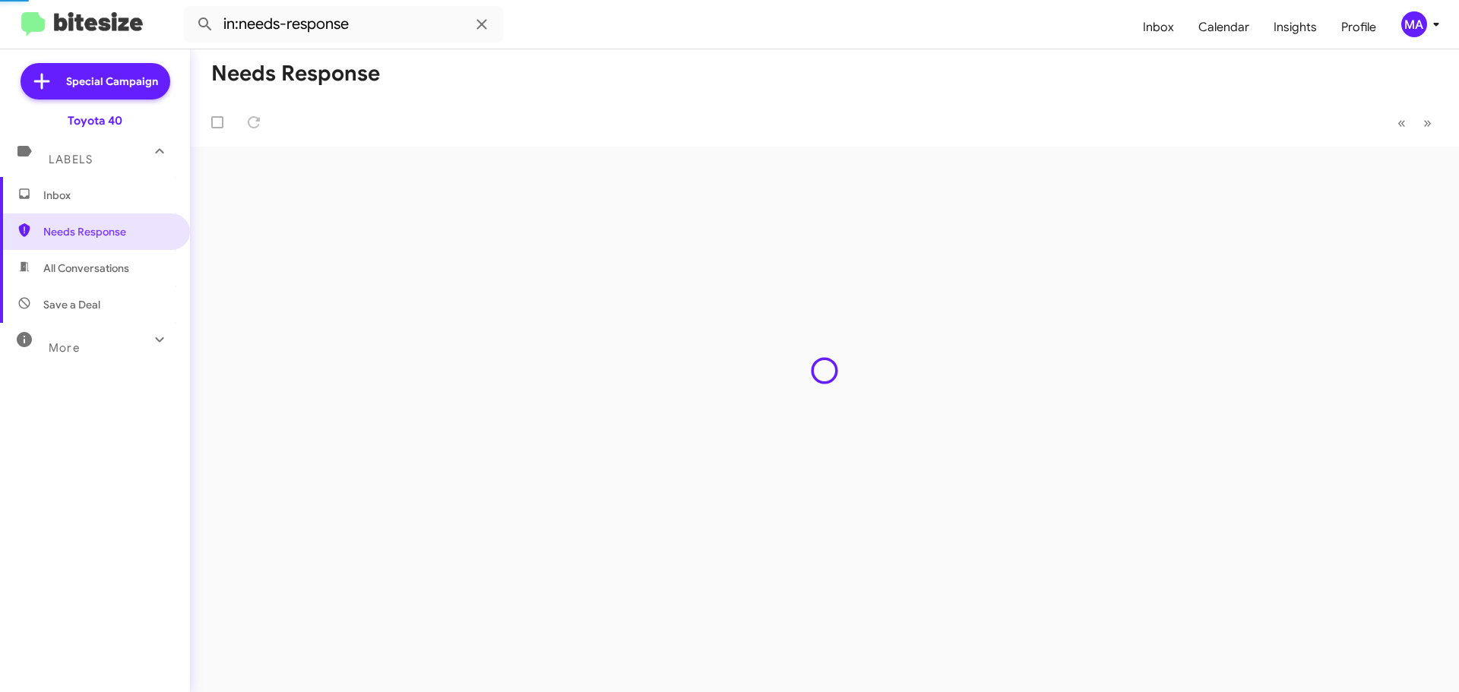
click at [103, 265] on span "All Conversations" at bounding box center [86, 268] width 86 height 15
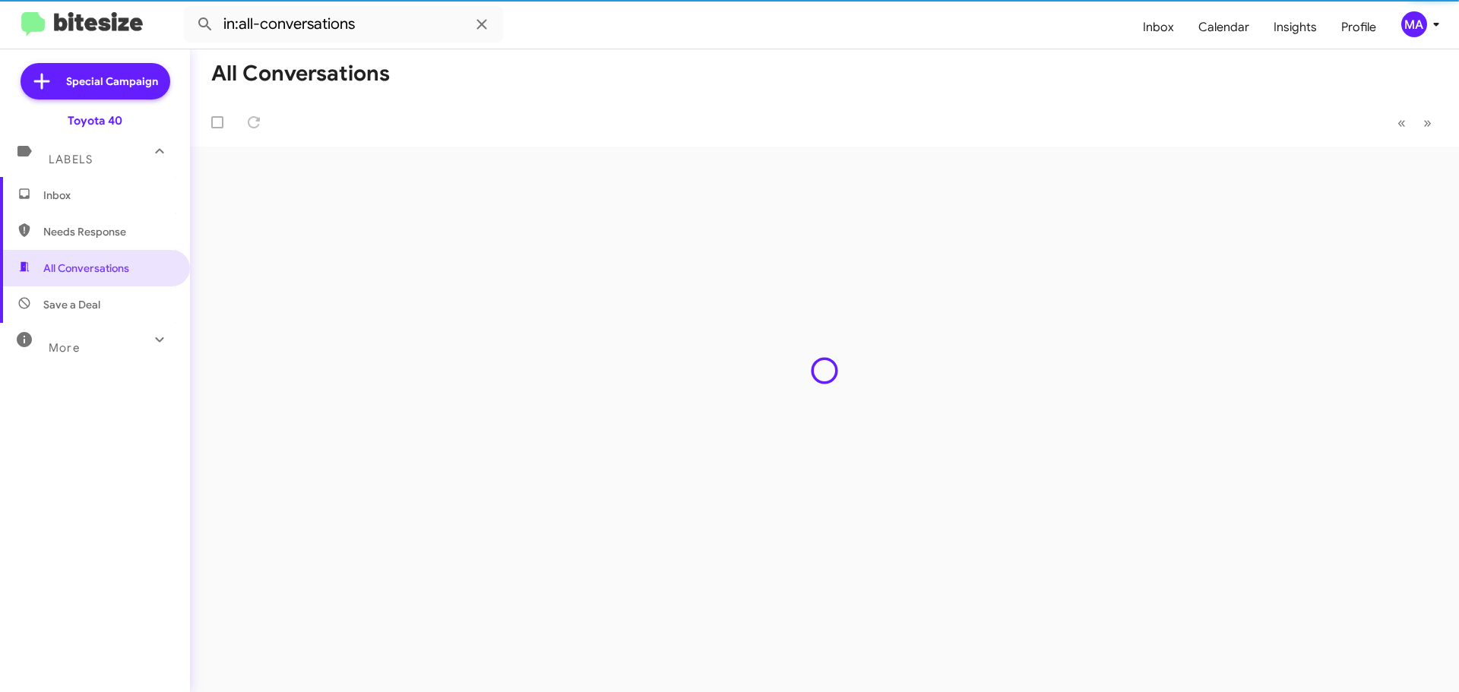
click at [105, 309] on span "Save a Deal" at bounding box center [95, 304] width 190 height 36
type input "in:not-interested"
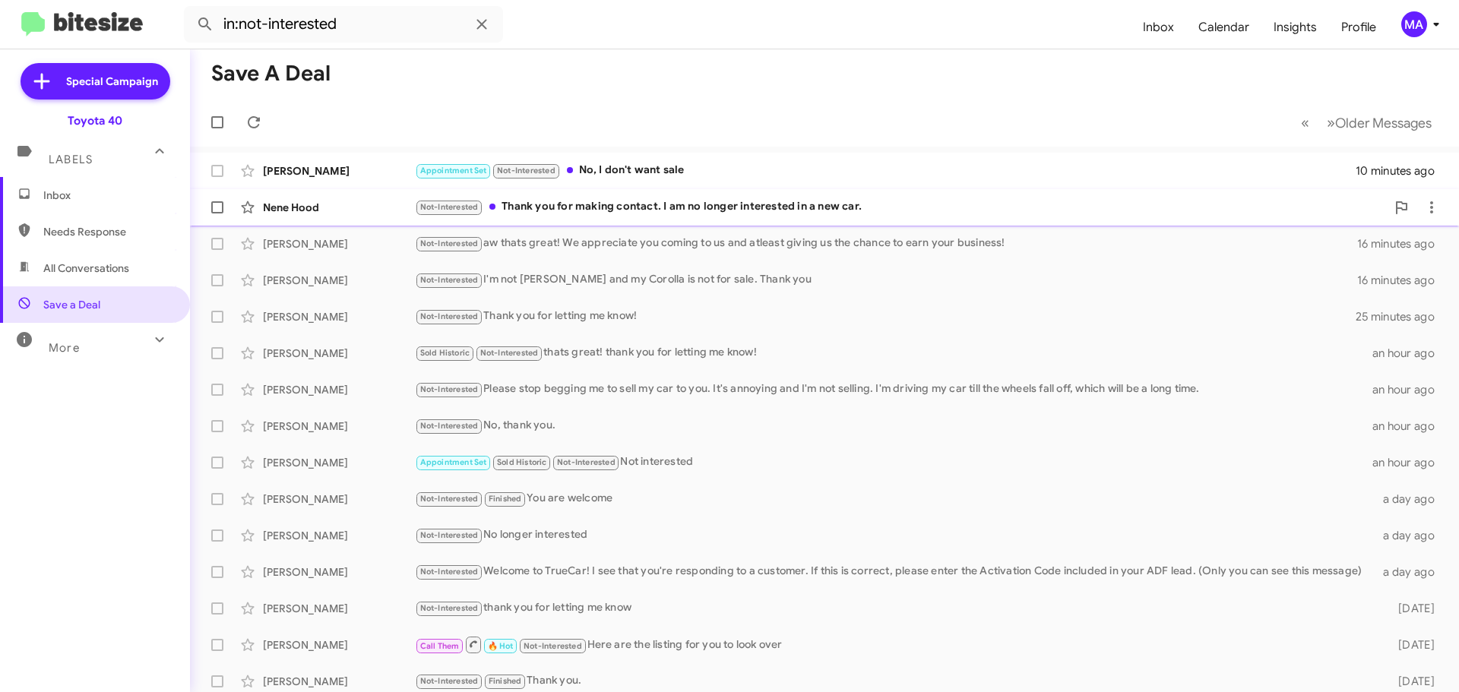
click at [720, 206] on div "Not-Interested Thank you for making contact. I am no longer interested in a new…" at bounding box center [900, 206] width 971 height 17
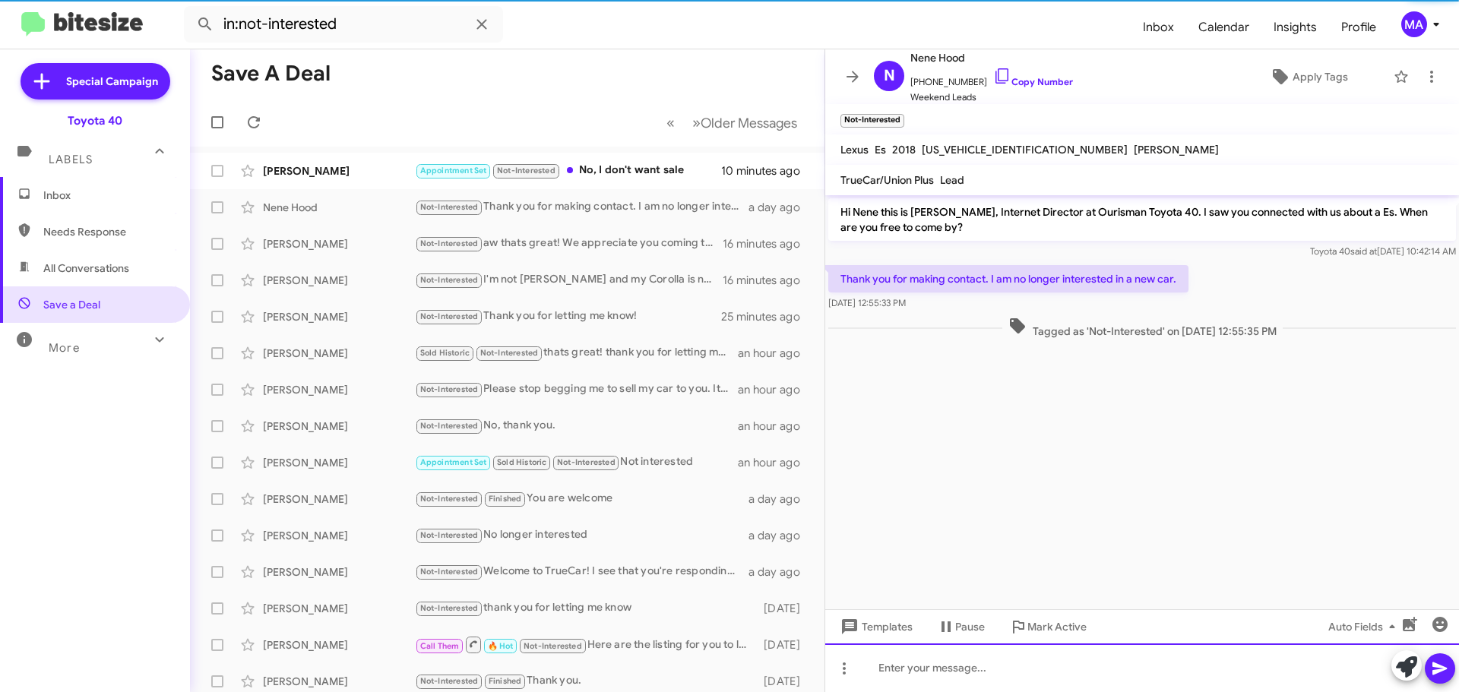
click at [925, 666] on div at bounding box center [1142, 667] width 634 height 49
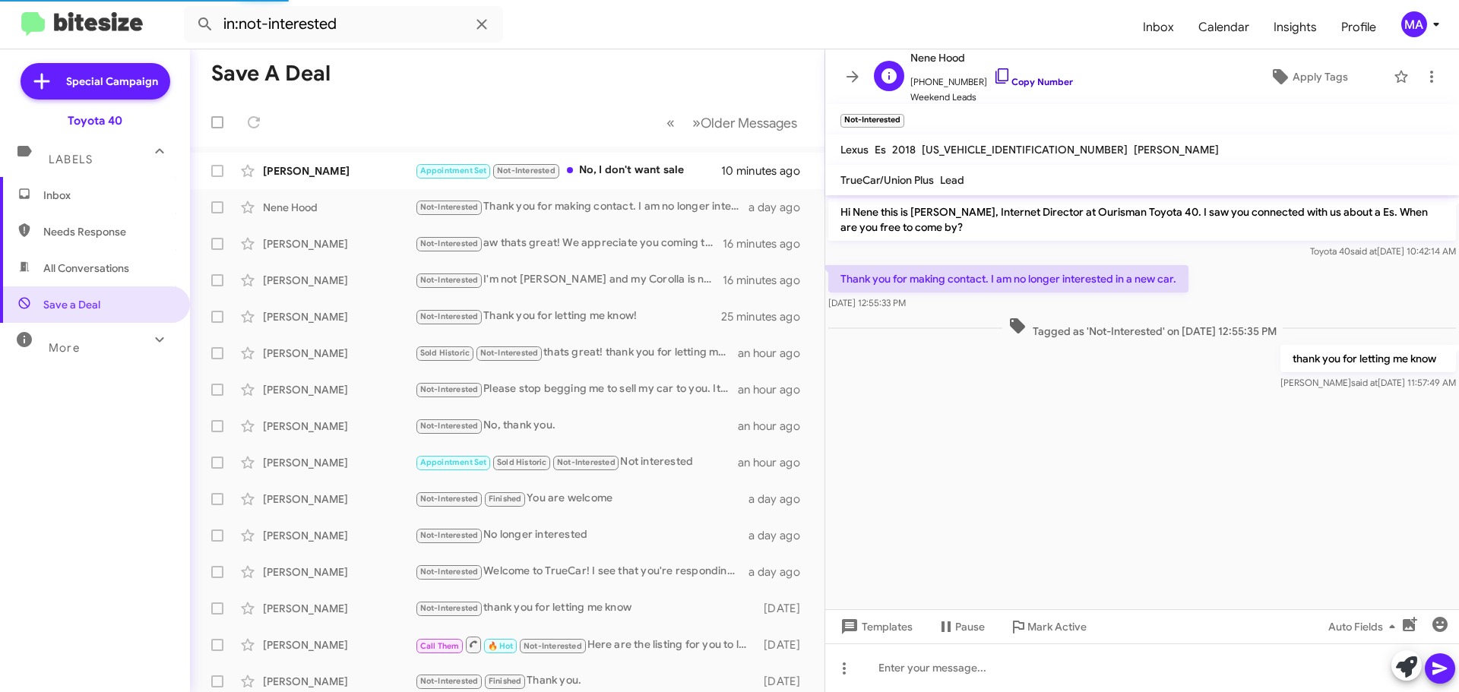
click at [993, 74] on icon at bounding box center [1002, 76] width 18 height 18
drag, startPoint x: 963, startPoint y: 305, endPoint x: 842, endPoint y: 262, distance: 128.3
click at [842, 262] on div "Thank you for making contact. I am no longer interested in a new car. [DATE] 12…" at bounding box center [1142, 288] width 634 height 52
copy div "Thank you for making contact. I am no longer interested in a new car. [DATE] 12…"
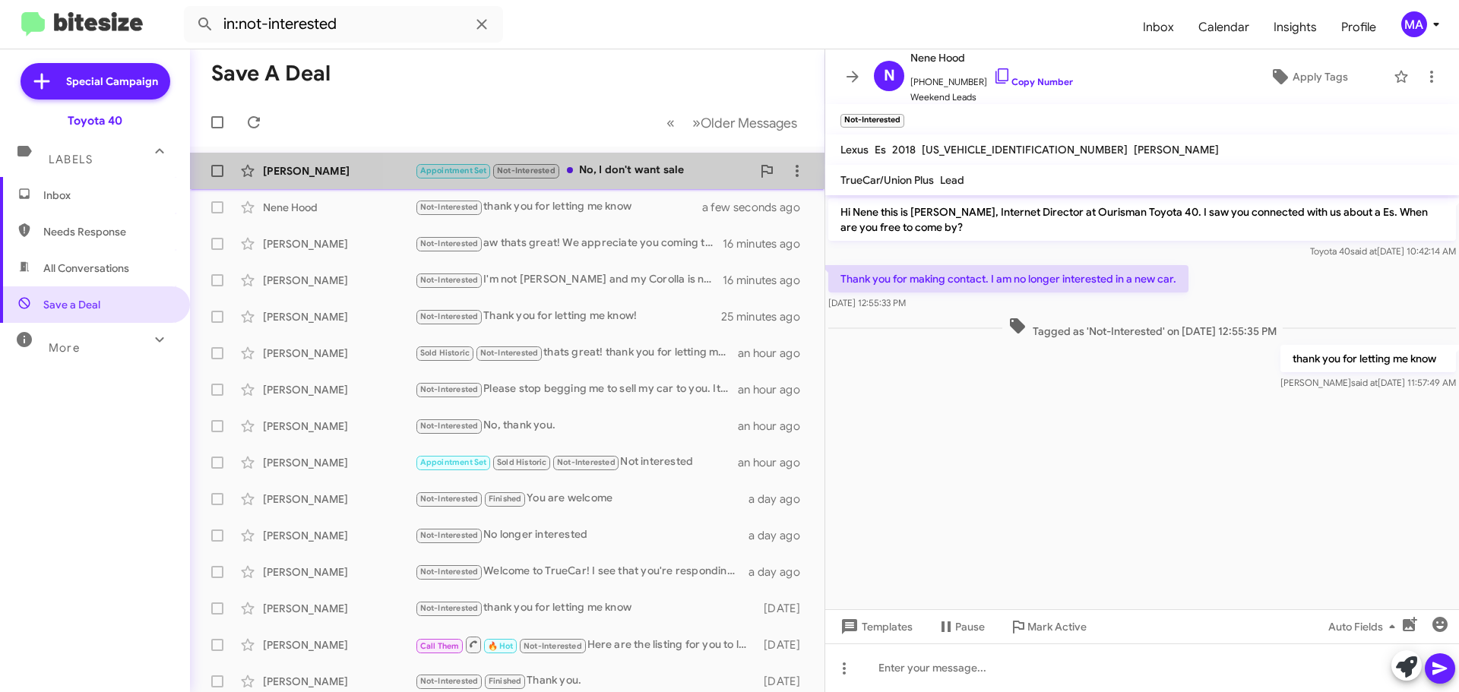
click at [614, 172] on div "Appointment Set Not-Interested No, I don't want sale" at bounding box center [583, 170] width 337 height 17
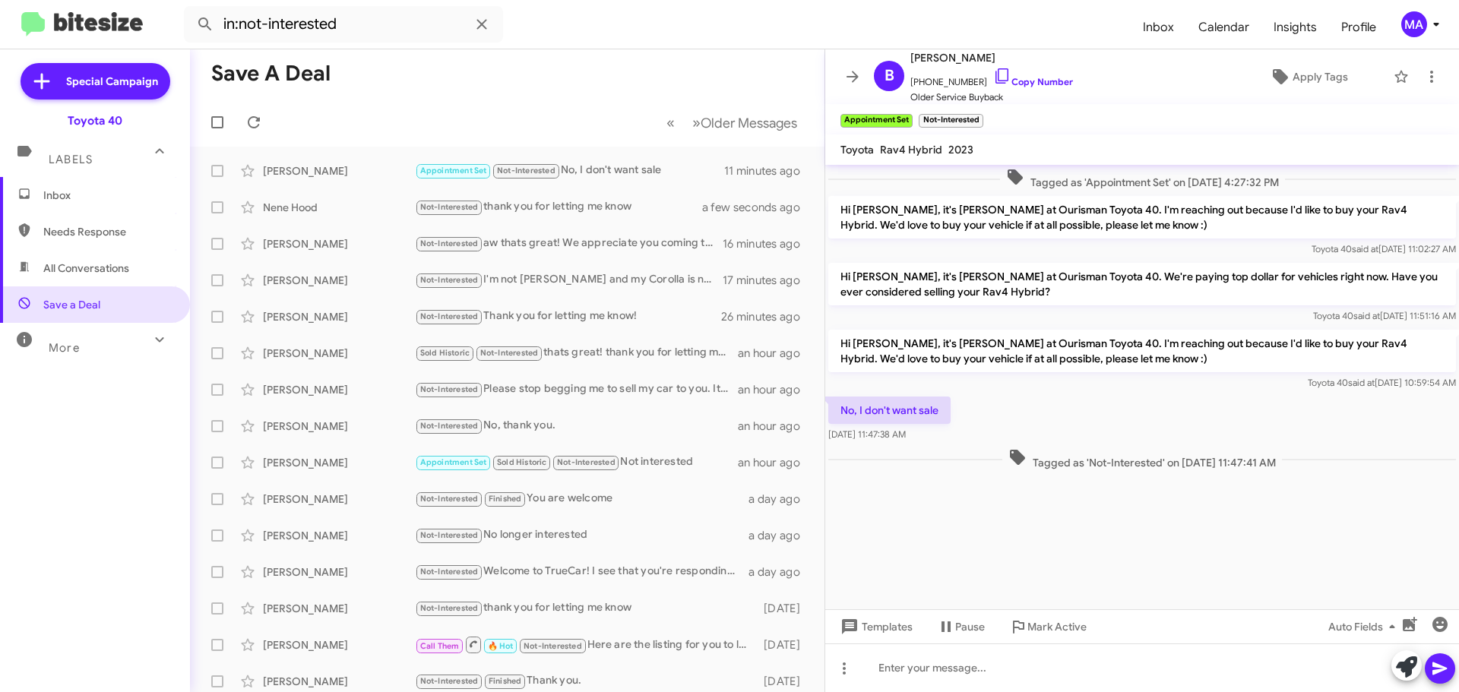
click at [89, 194] on span "Inbox" at bounding box center [107, 195] width 129 height 15
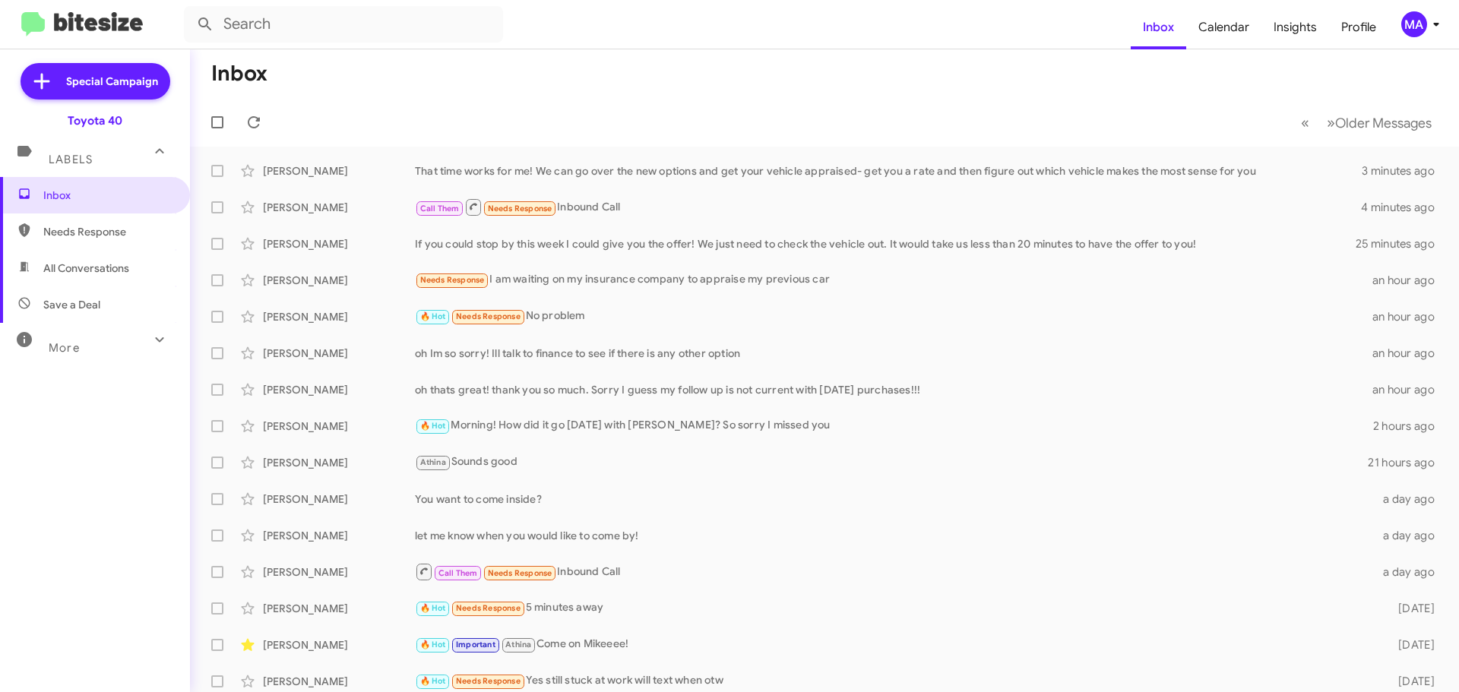
drag, startPoint x: 99, startPoint y: 226, endPoint x: 103, endPoint y: 244, distance: 18.8
click at [99, 226] on span "Needs Response" at bounding box center [107, 231] width 129 height 15
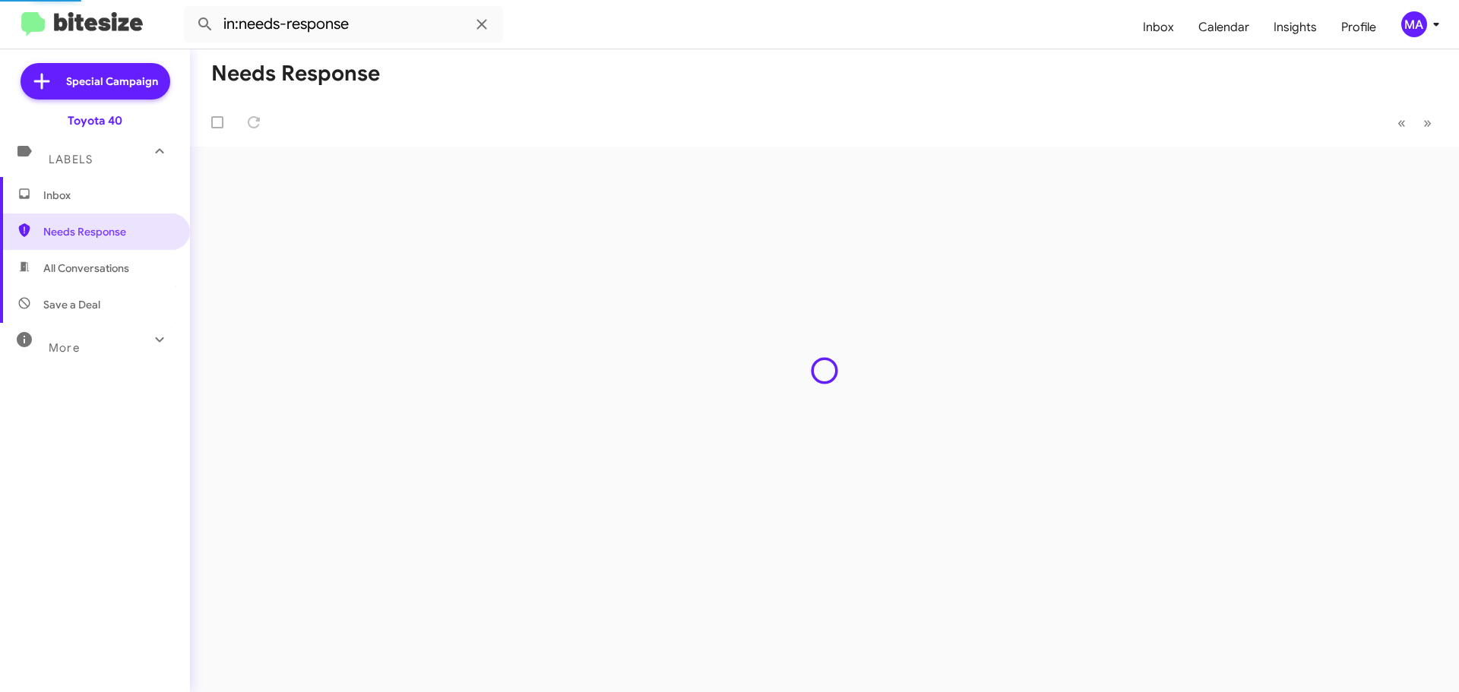
click at [106, 267] on span "All Conversations" at bounding box center [86, 268] width 86 height 15
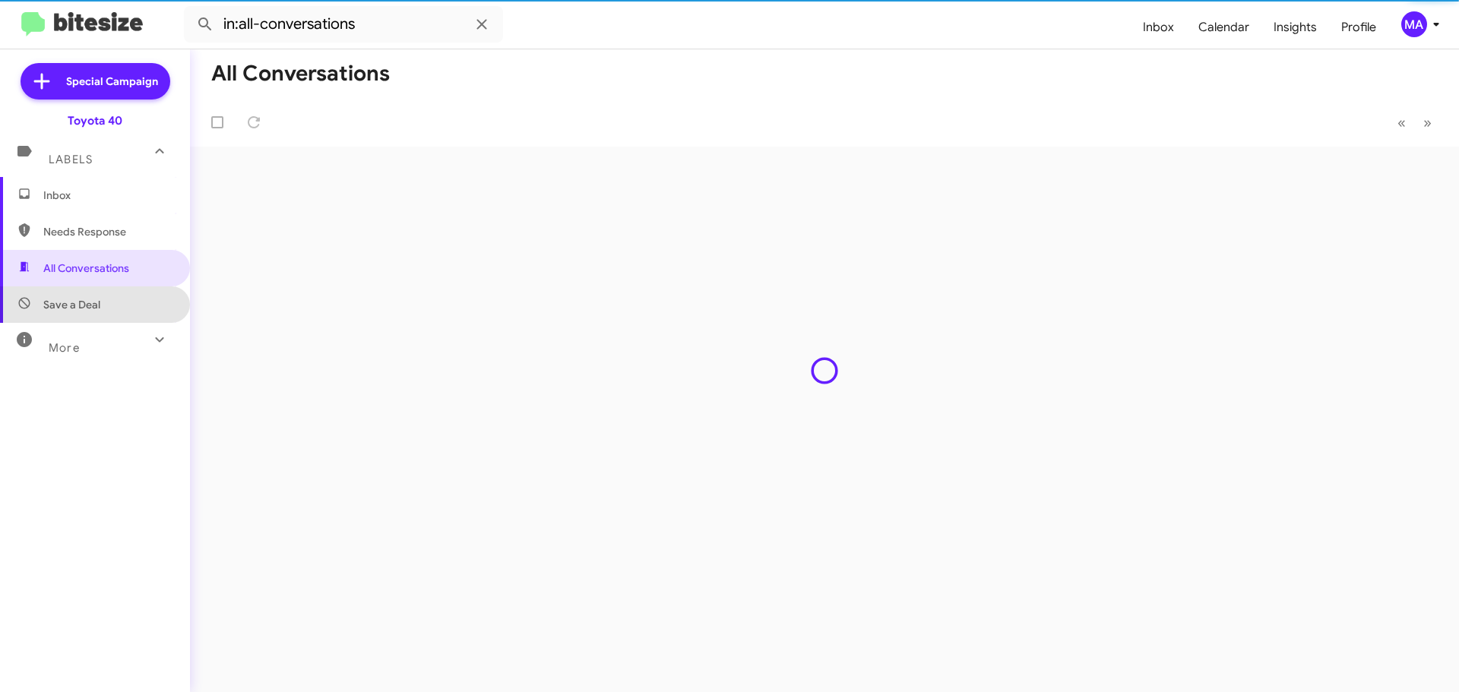
click at [111, 302] on span "Save a Deal" at bounding box center [95, 304] width 190 height 36
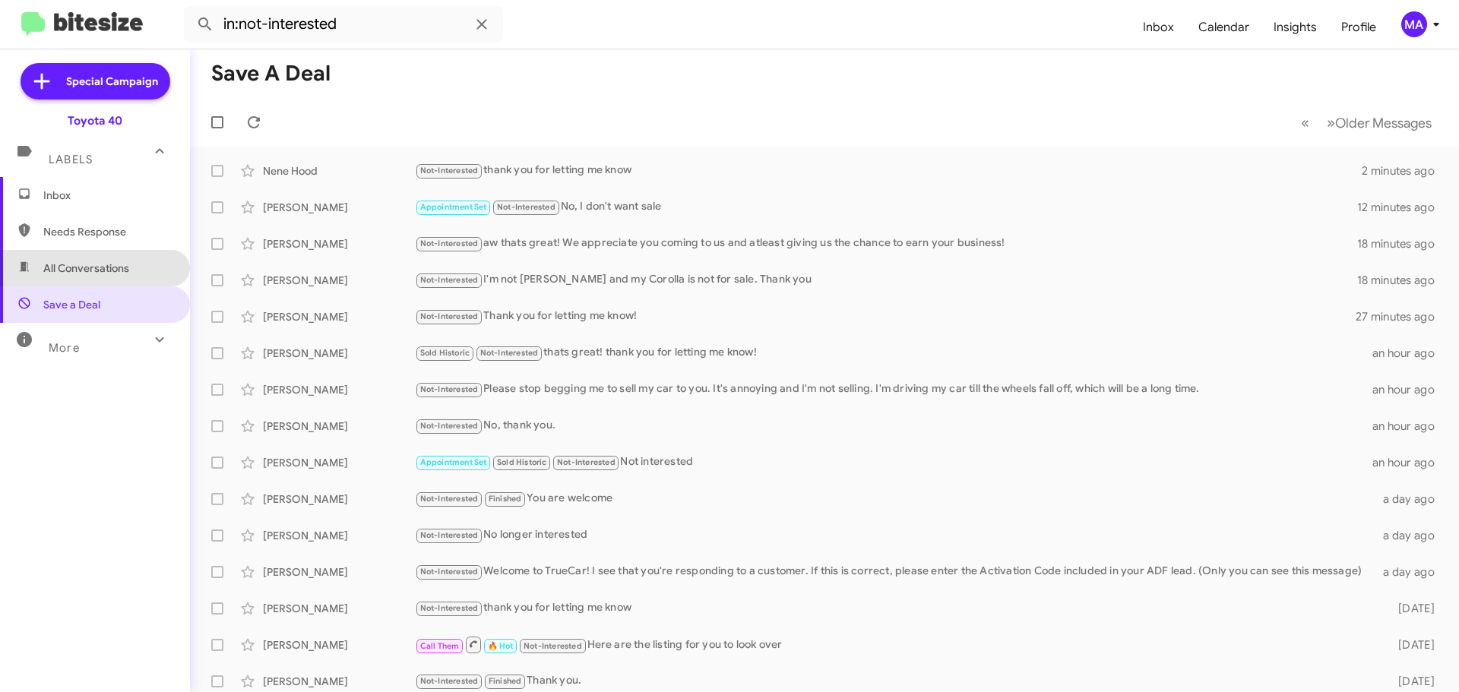
click at [95, 257] on span "All Conversations" at bounding box center [95, 268] width 190 height 36
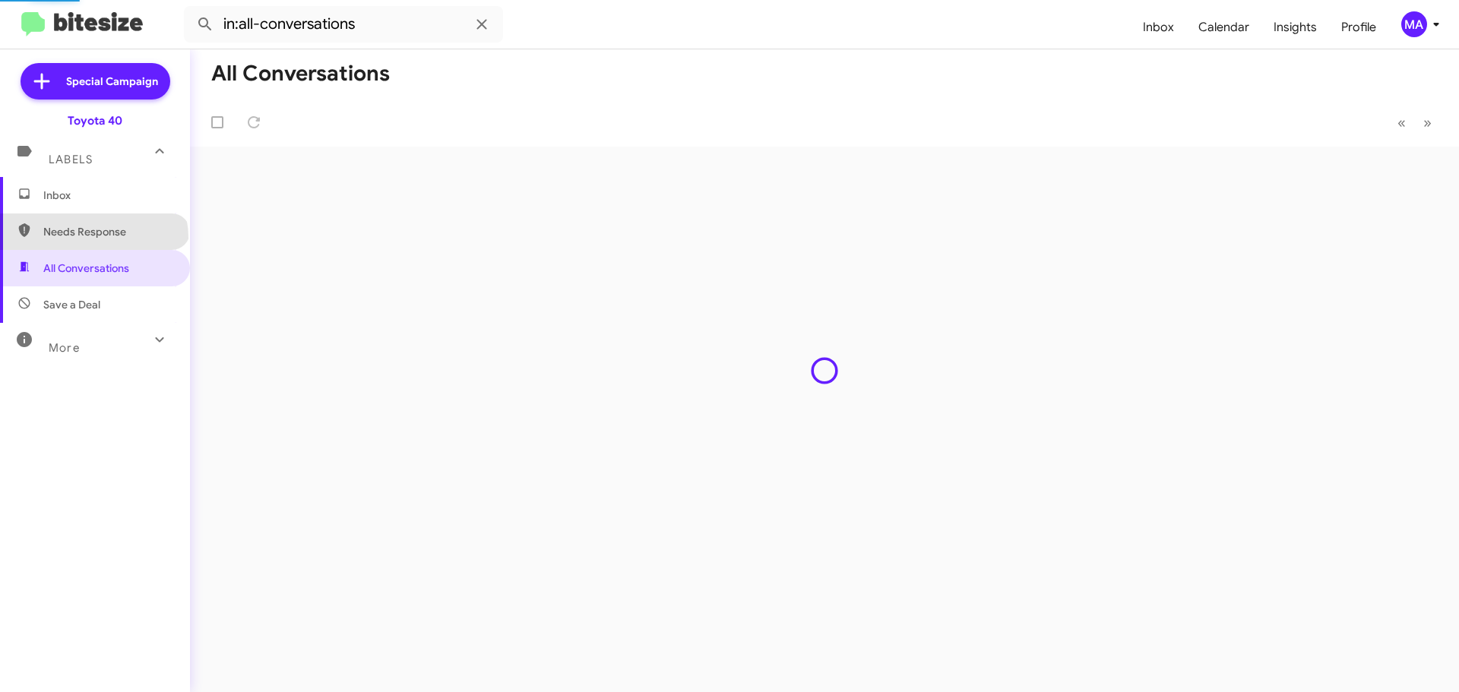
drag, startPoint x: 93, startPoint y: 238, endPoint x: 87, endPoint y: 216, distance: 22.9
click at [93, 237] on span "Needs Response" at bounding box center [107, 231] width 129 height 15
type input "in:needs-response"
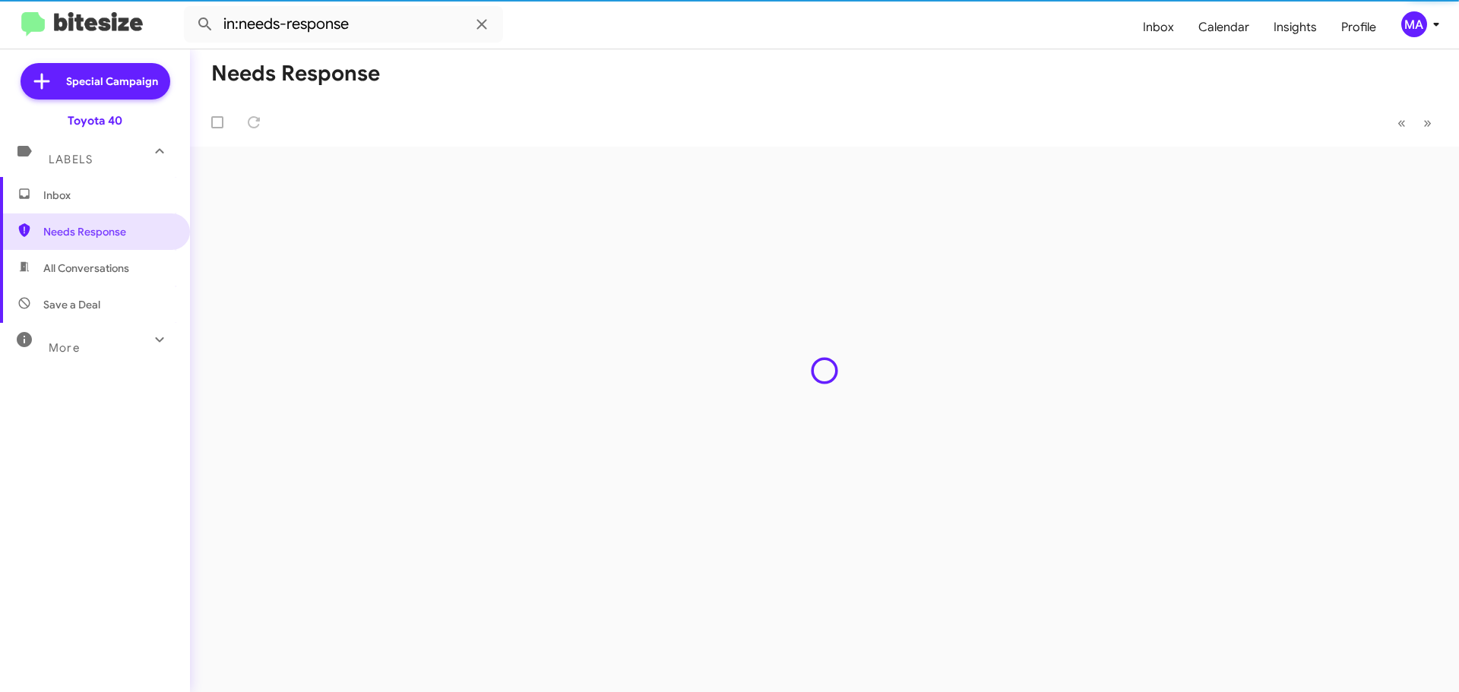
click at [77, 194] on span "Inbox" at bounding box center [107, 195] width 129 height 15
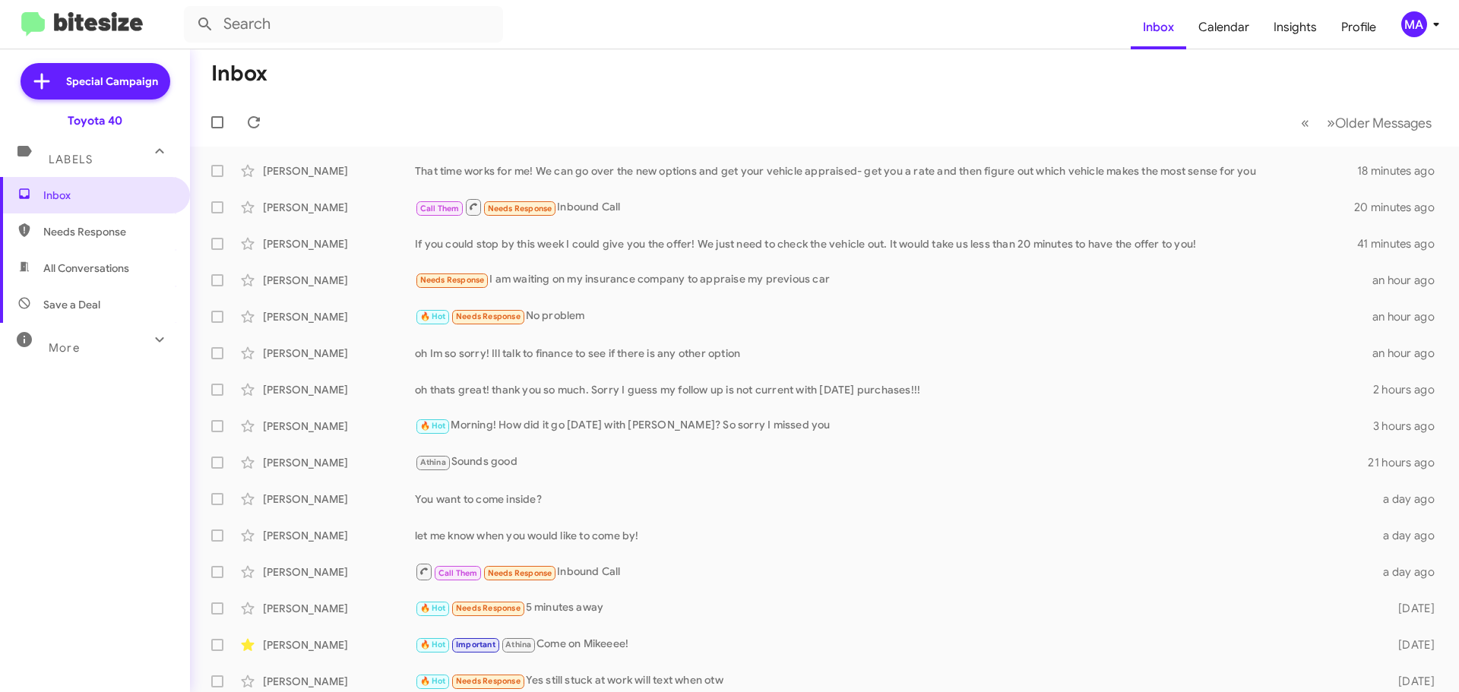
click at [78, 294] on span "Save a Deal" at bounding box center [95, 304] width 190 height 36
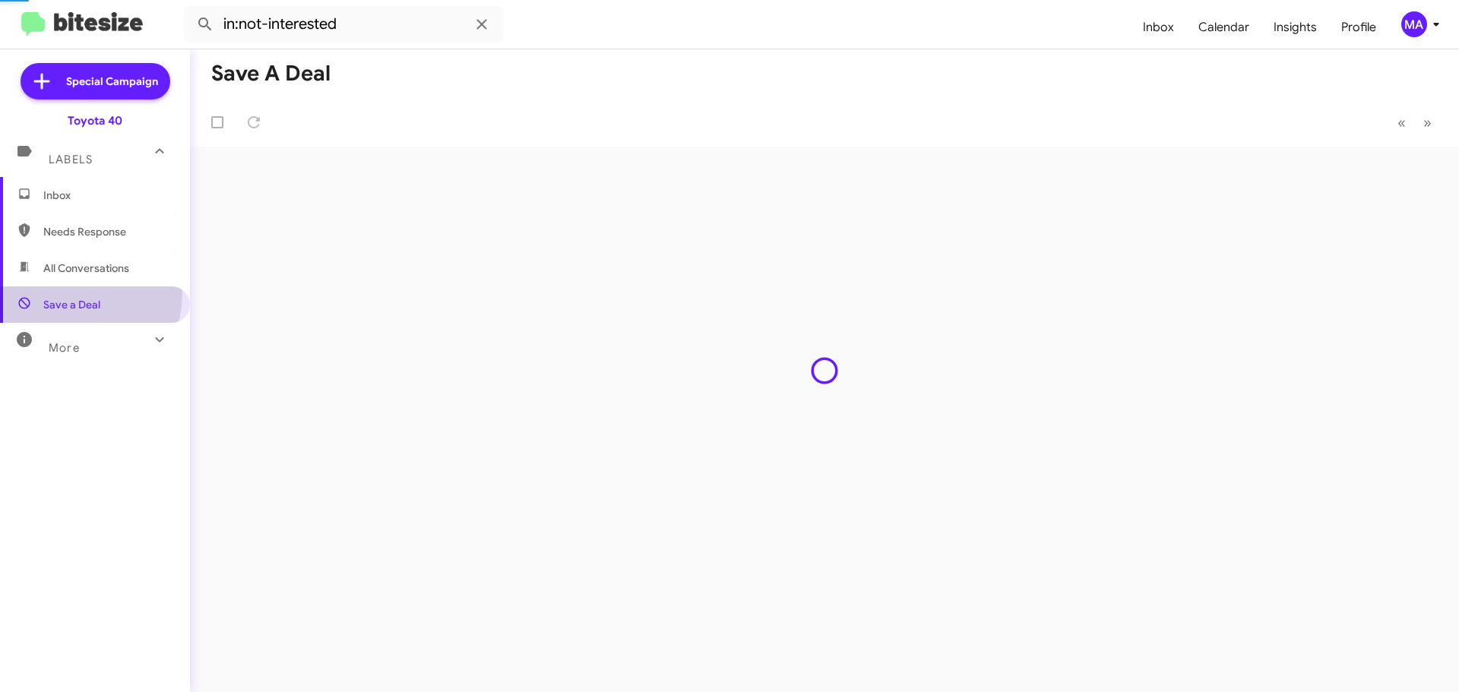
click at [78, 261] on span "All Conversations" at bounding box center [86, 268] width 86 height 15
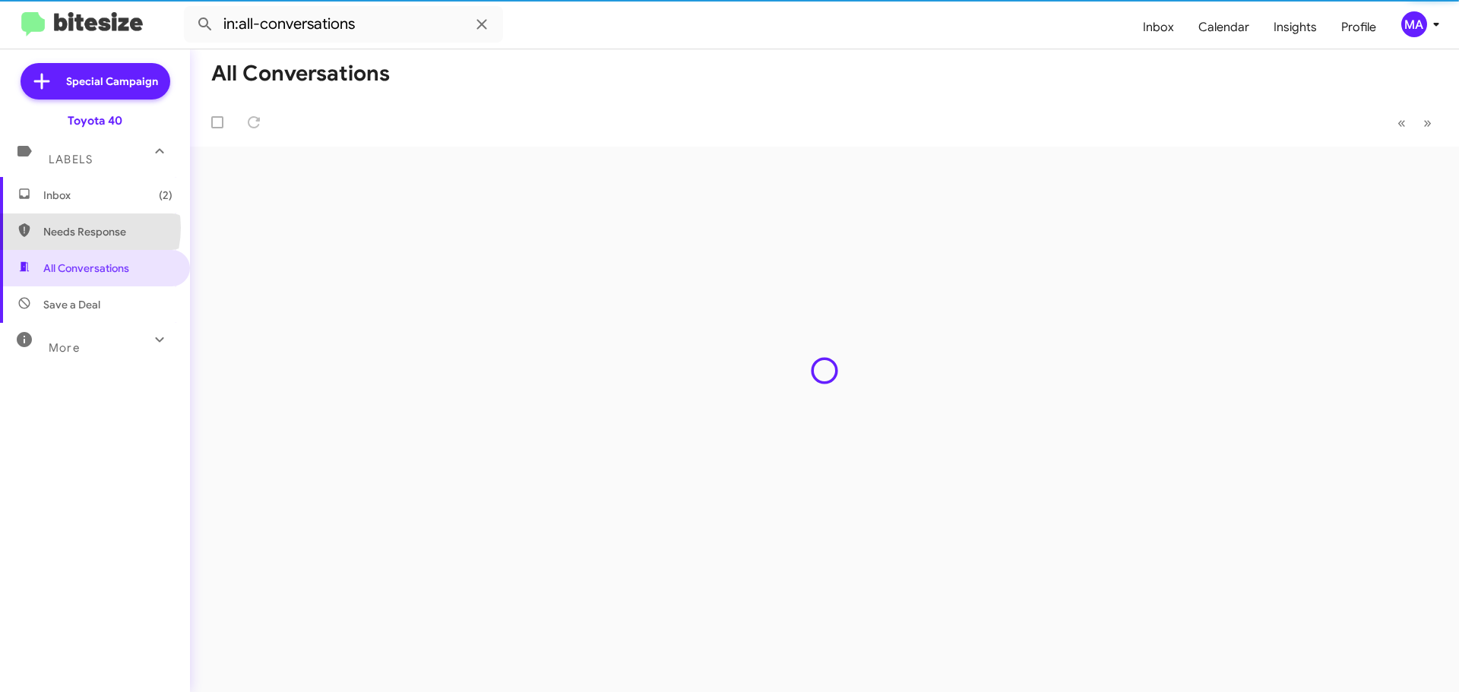
click at [77, 228] on span "Needs Response" at bounding box center [107, 231] width 129 height 15
type input "in:needs-response"
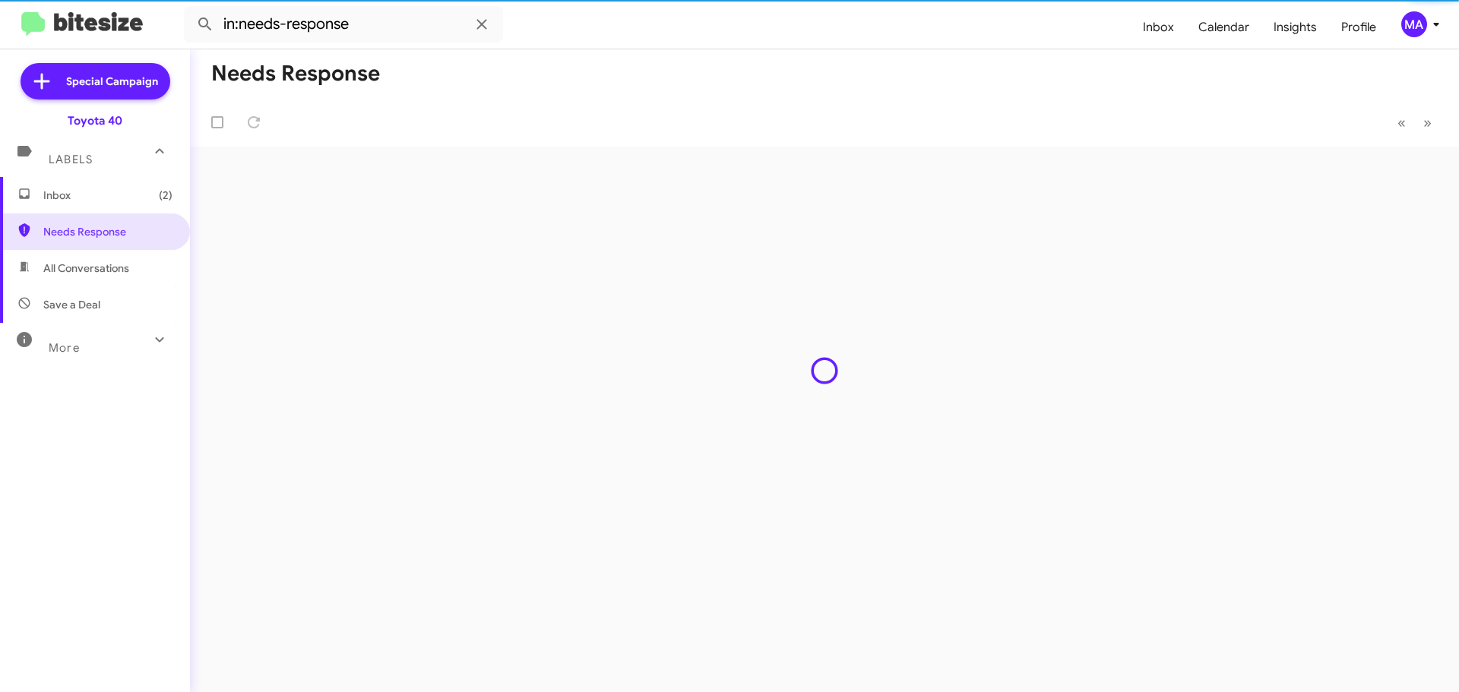
click at [74, 198] on span "Inbox (2)" at bounding box center [107, 195] width 129 height 15
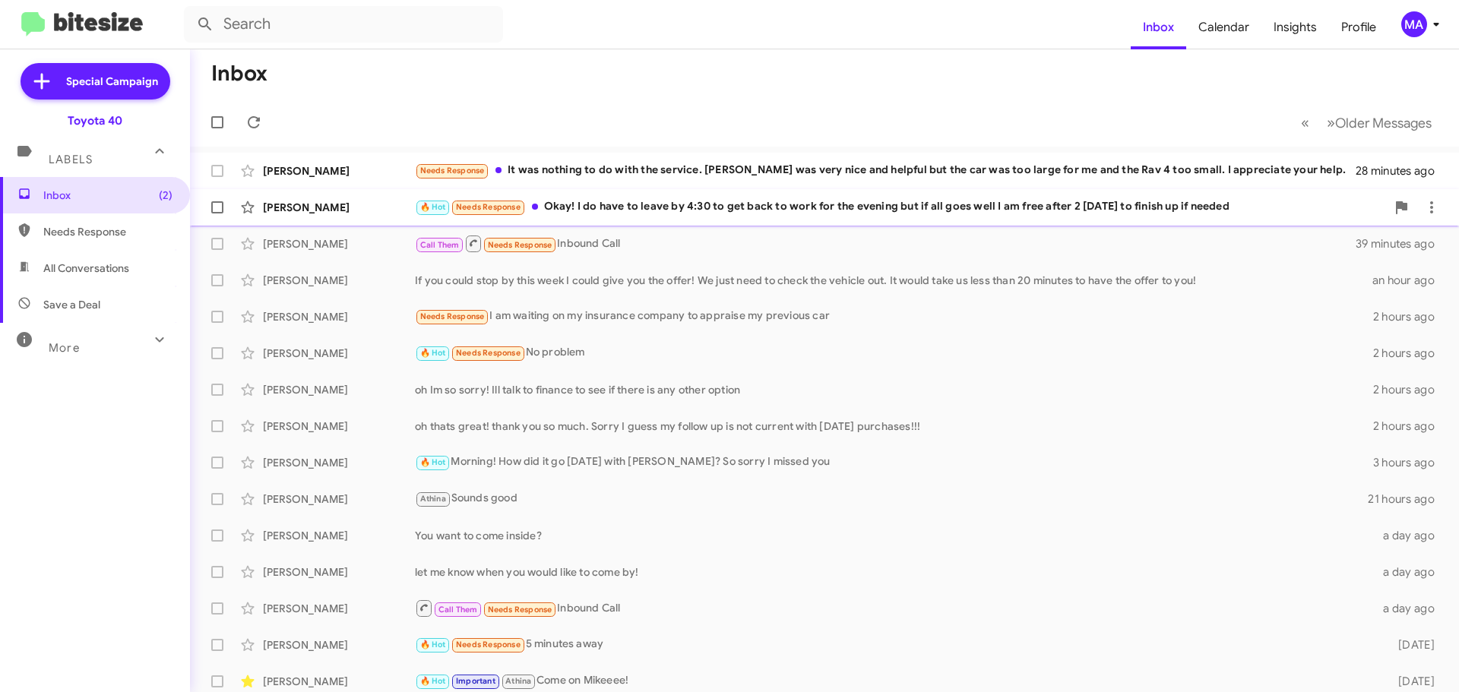
click at [666, 203] on div "🔥 Hot Needs Response Okay! I do have to leave by 4:30 to get back to work for t…" at bounding box center [900, 206] width 971 height 17
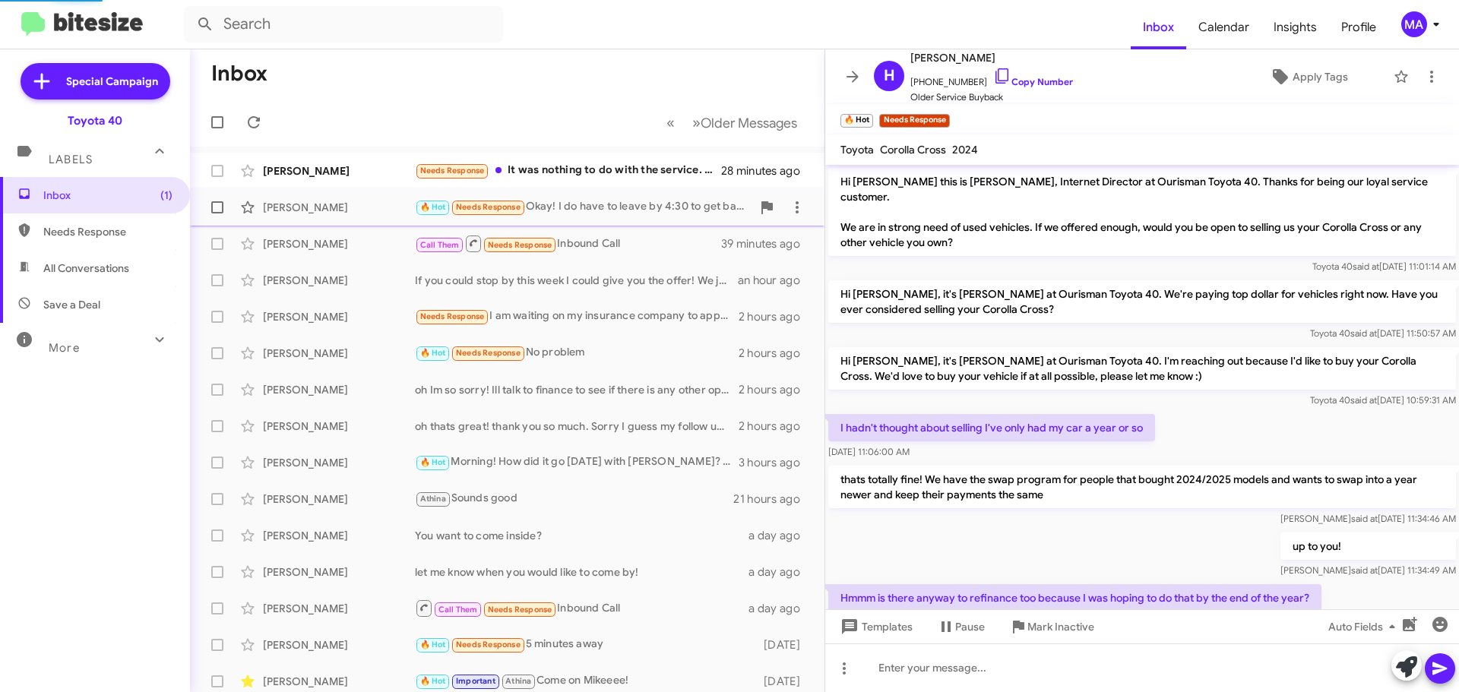
scroll to position [721, 0]
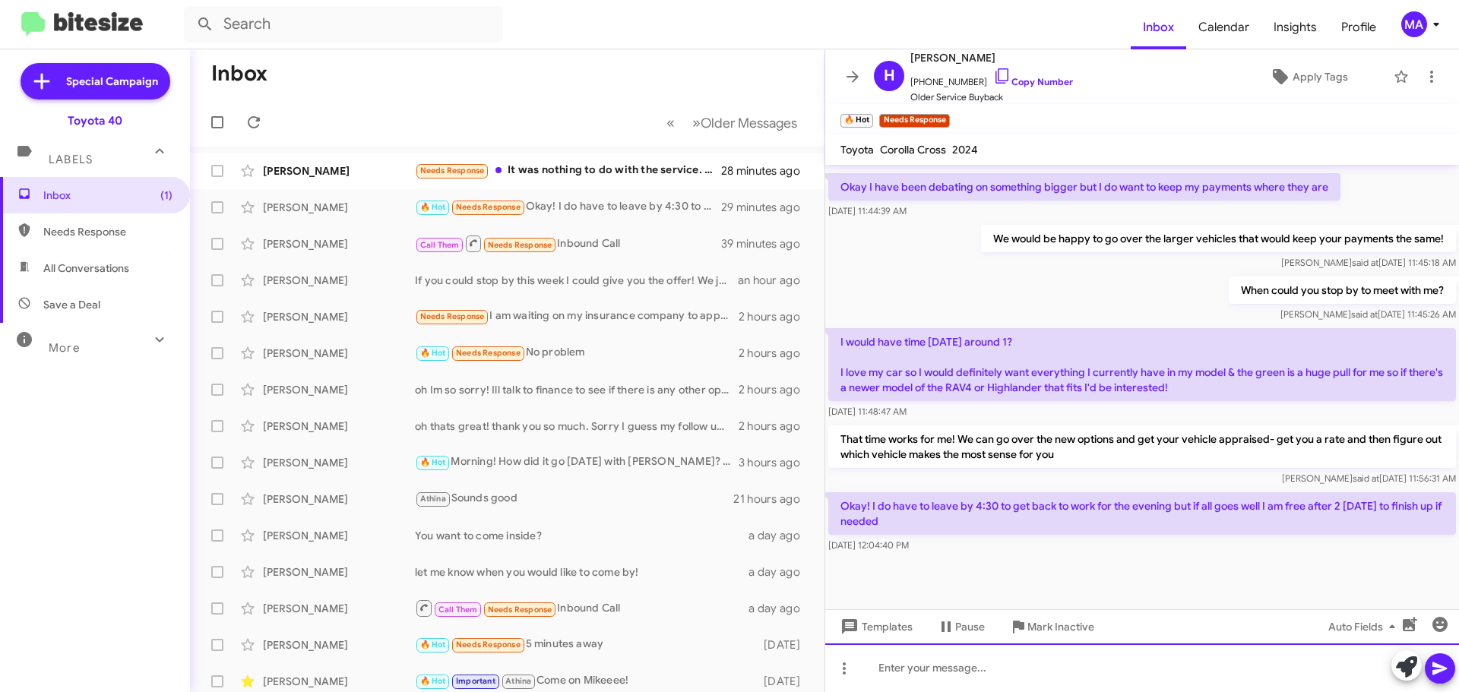
click at [921, 669] on div at bounding box center [1142, 667] width 634 height 49
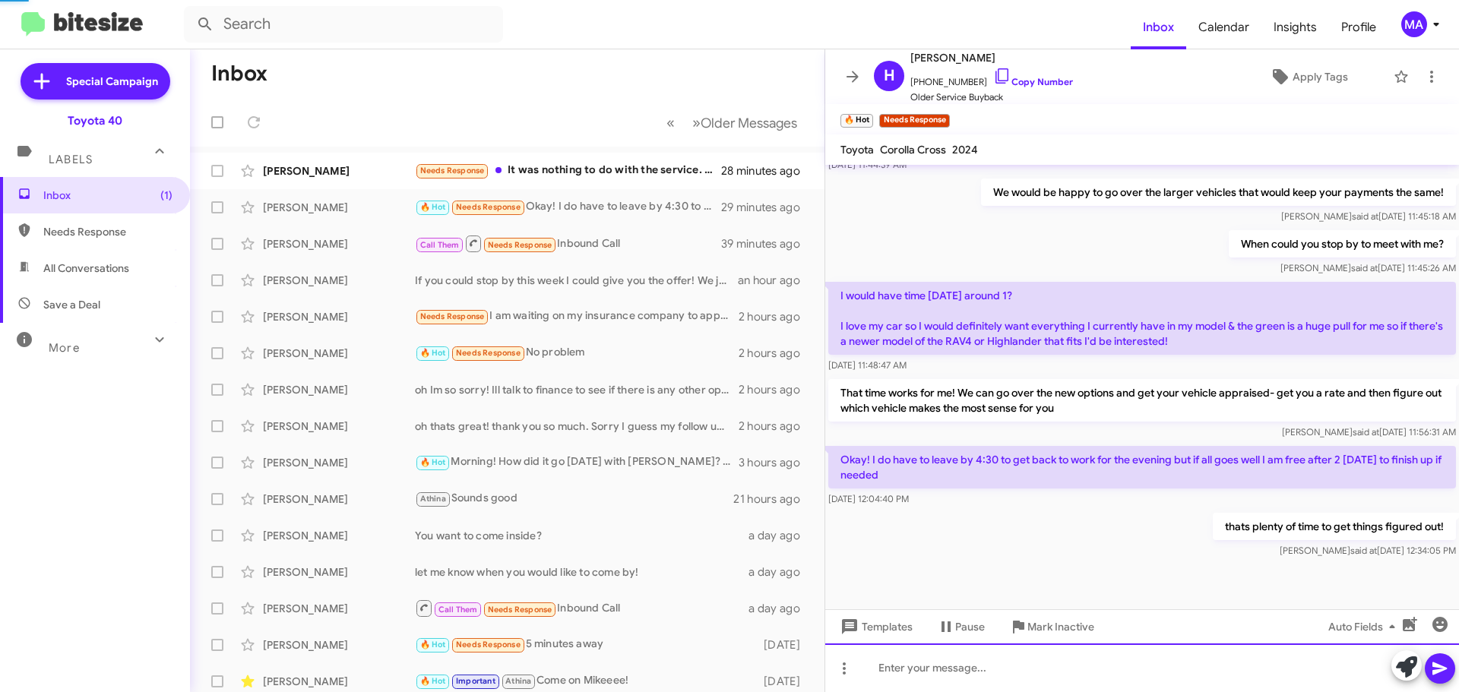
scroll to position [776, 0]
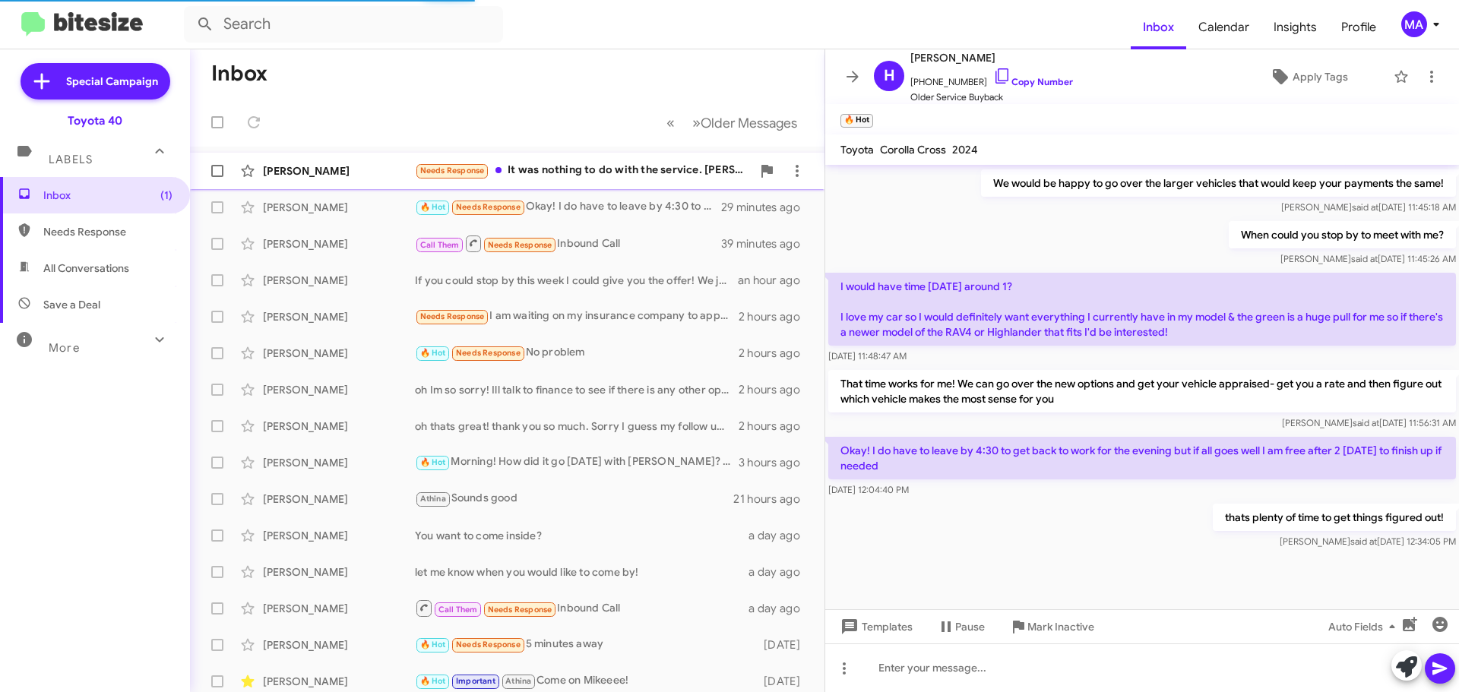
click at [605, 163] on div "Needs Response It was nothing to do with the service. [PERSON_NAME] was very ni…" at bounding box center [583, 170] width 337 height 17
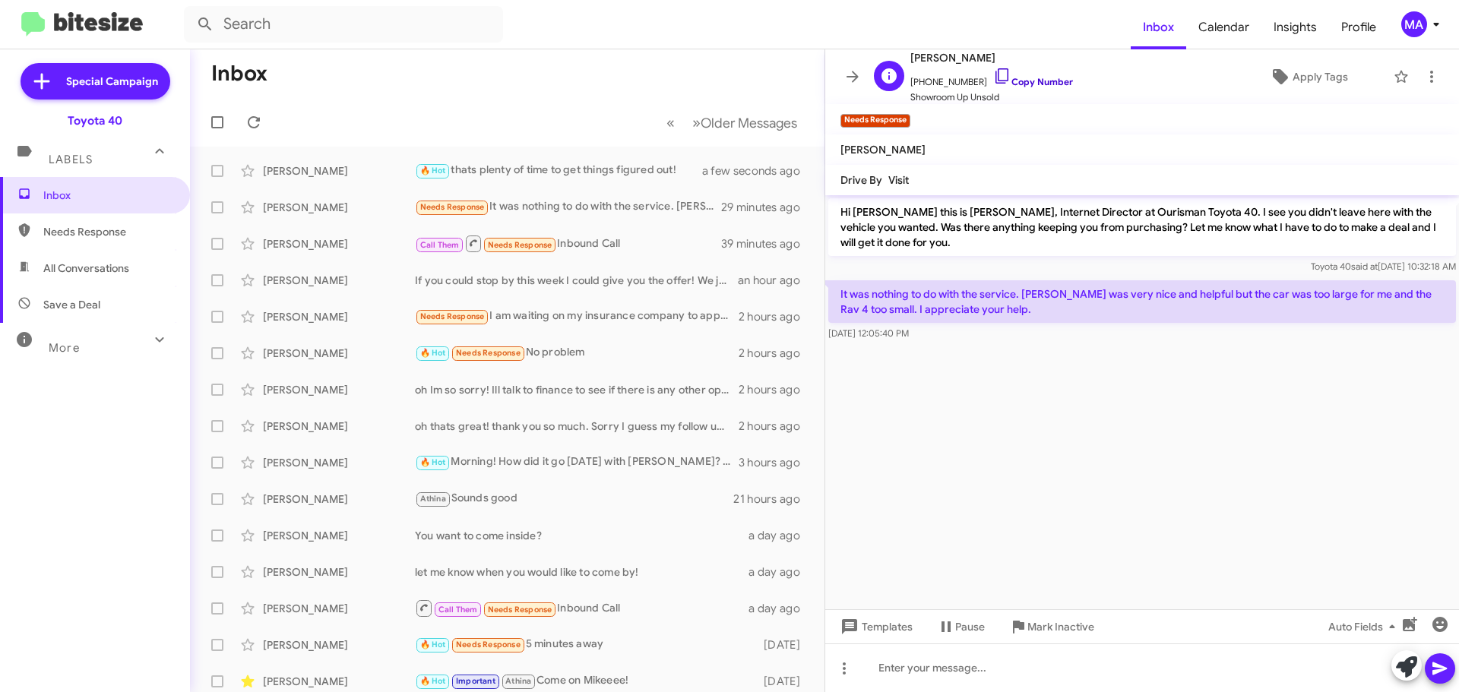
click at [993, 74] on icon at bounding box center [1002, 76] width 18 height 18
drag, startPoint x: 937, startPoint y: 343, endPoint x: 844, endPoint y: 271, distance: 117.6
click at [844, 271] on cdk-virtual-scroll-viewport "Hi [PERSON_NAME] this is [PERSON_NAME], Internet Director at Ourisman Toyota 40…" at bounding box center [1142, 402] width 634 height 414
copy div "Toyota 40 said at [DATE] 10:32:18 AM It was nothing to do with the service. [PE…"
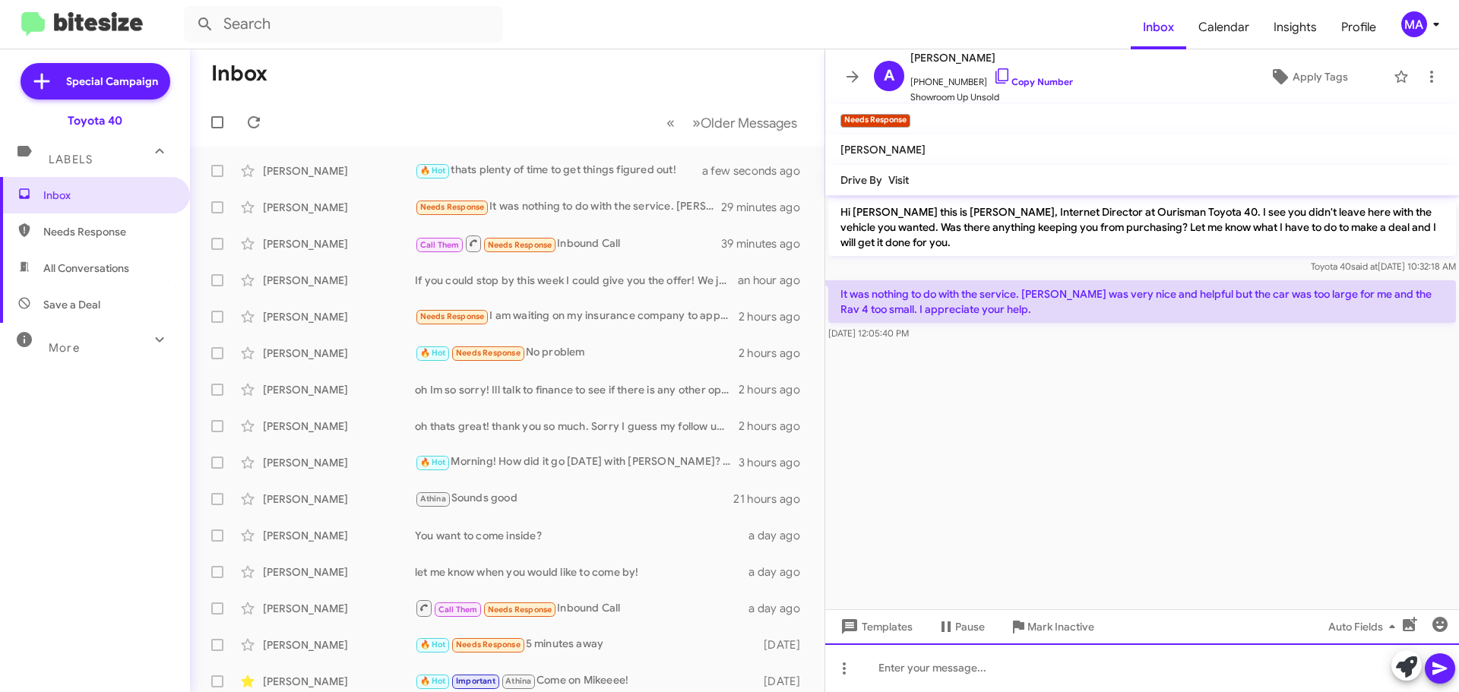
click at [922, 665] on div at bounding box center [1142, 667] width 634 height 49
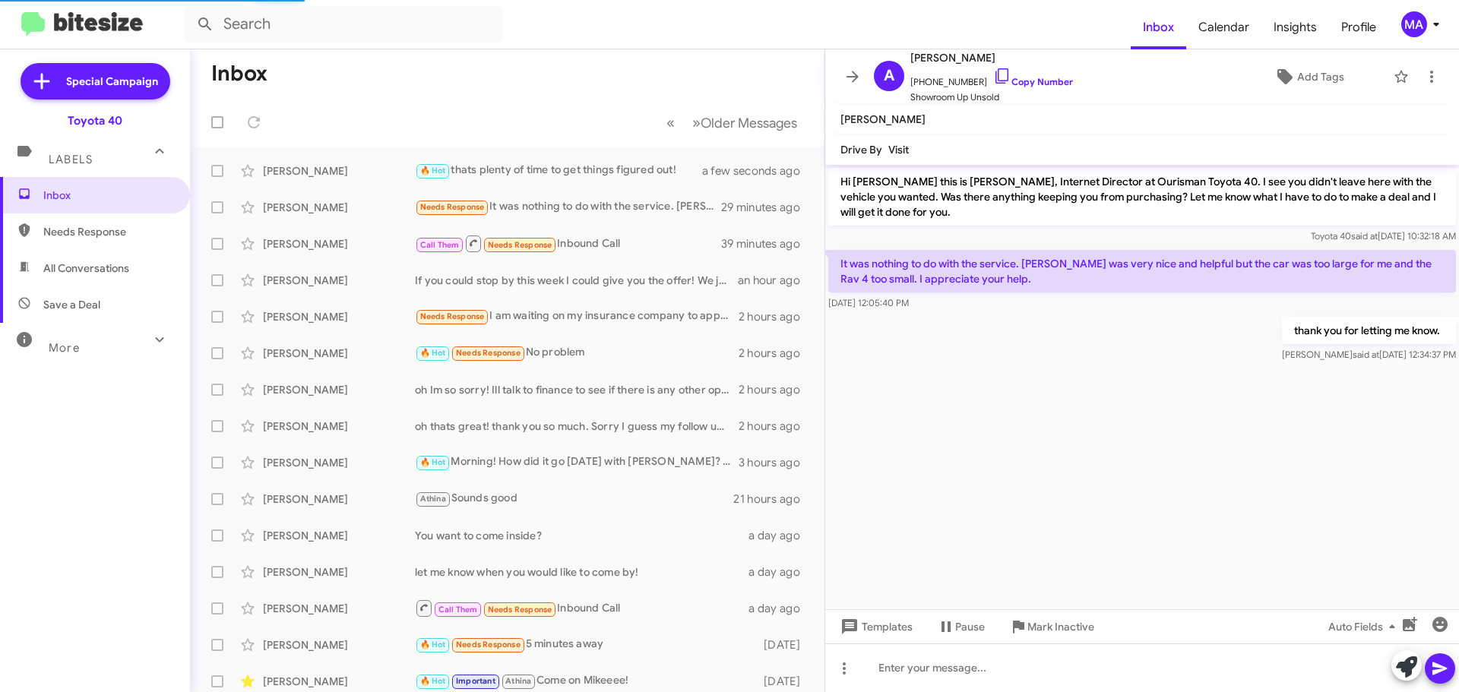
drag, startPoint x: 65, startPoint y: 218, endPoint x: 68, endPoint y: 231, distance: 13.5
click at [65, 218] on span "Needs Response" at bounding box center [95, 231] width 190 height 36
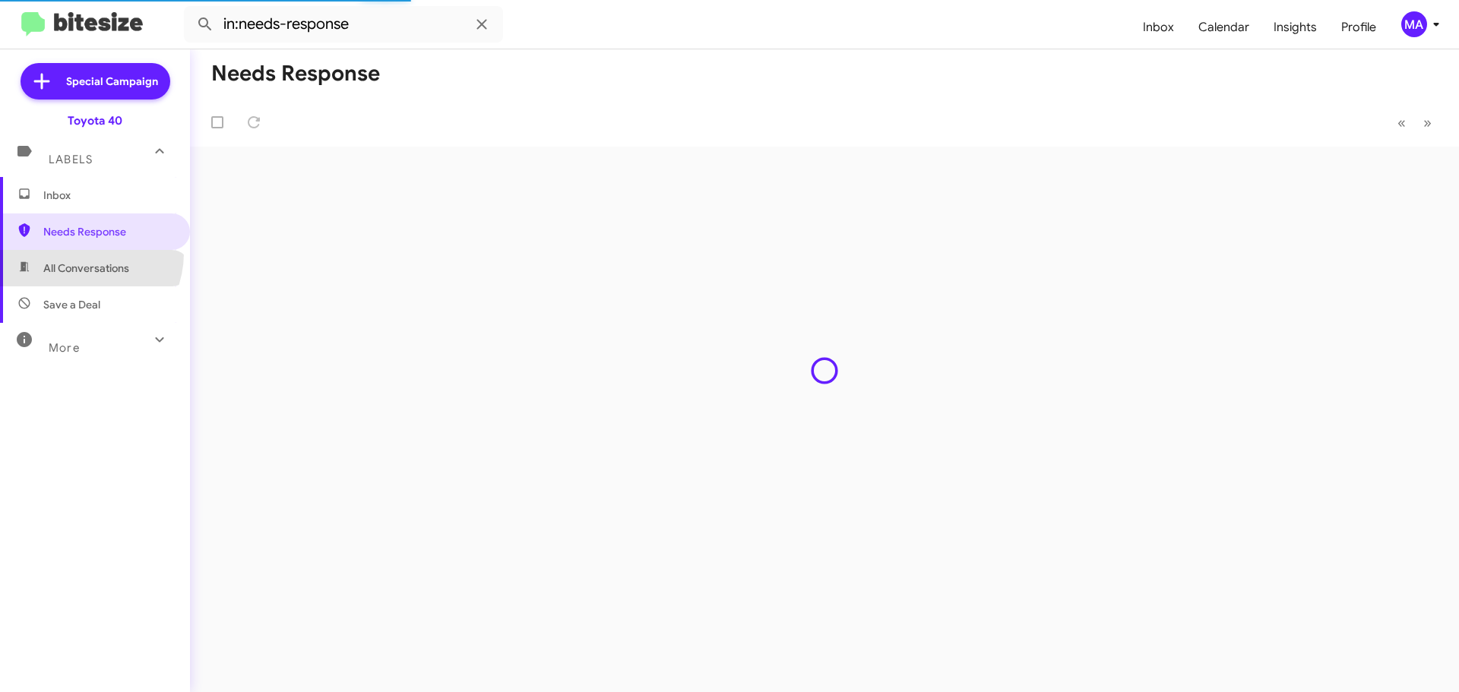
click at [77, 254] on span "All Conversations" at bounding box center [95, 268] width 190 height 36
type input "in:all-conversations"
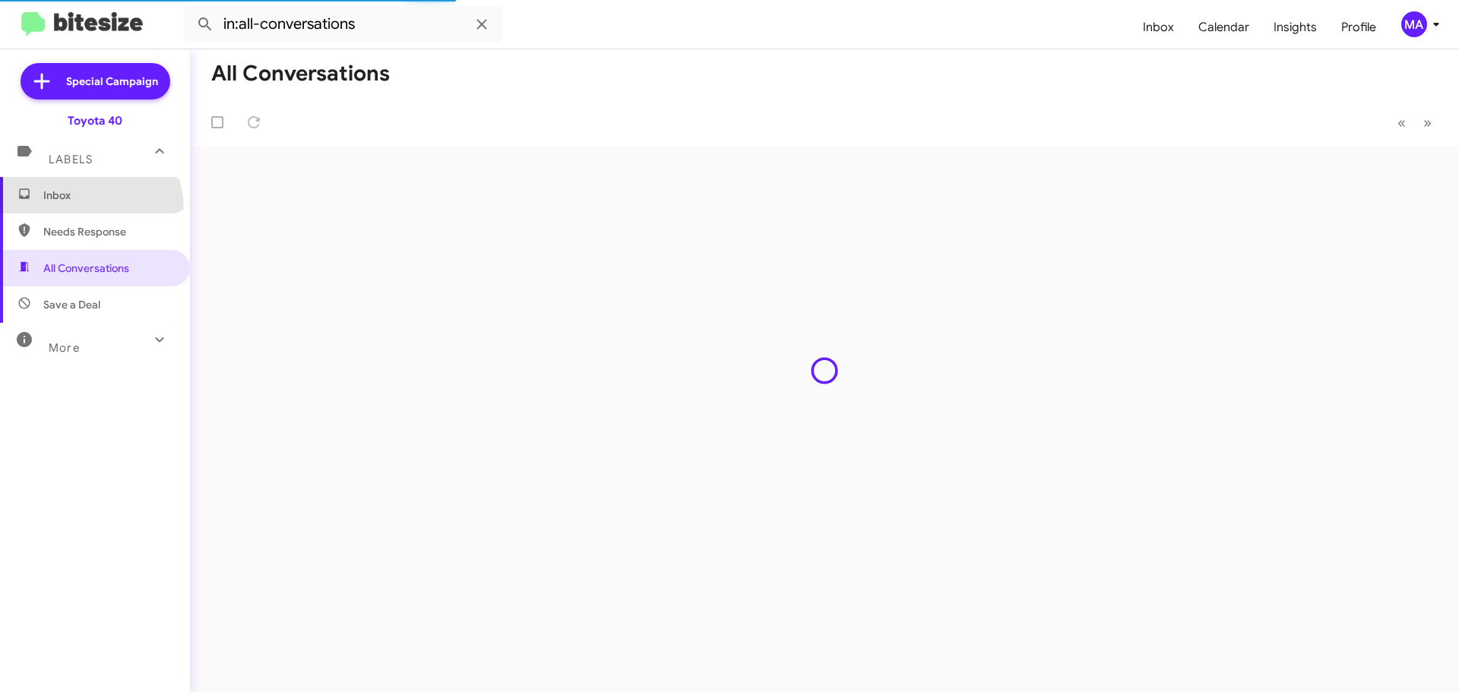
click at [74, 210] on span "Inbox" at bounding box center [95, 195] width 190 height 36
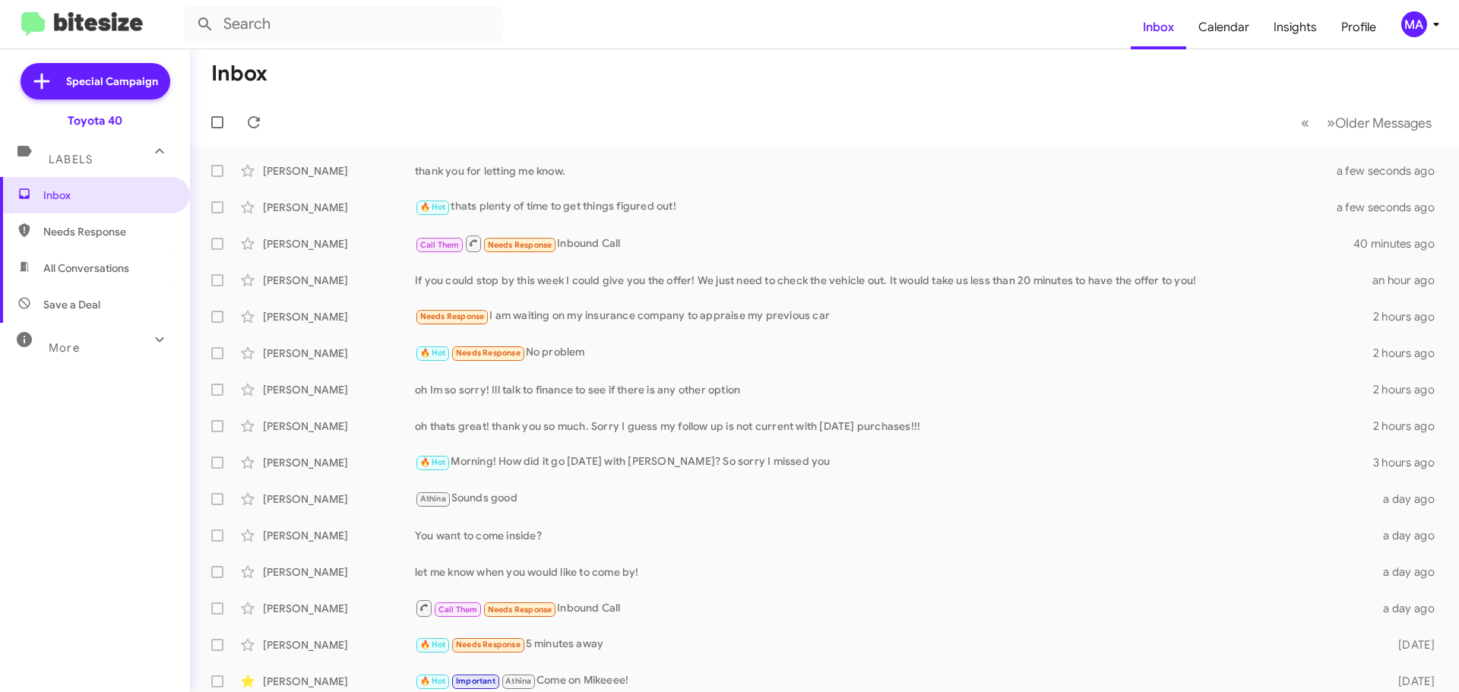
click at [138, 230] on span "Needs Response" at bounding box center [107, 231] width 129 height 15
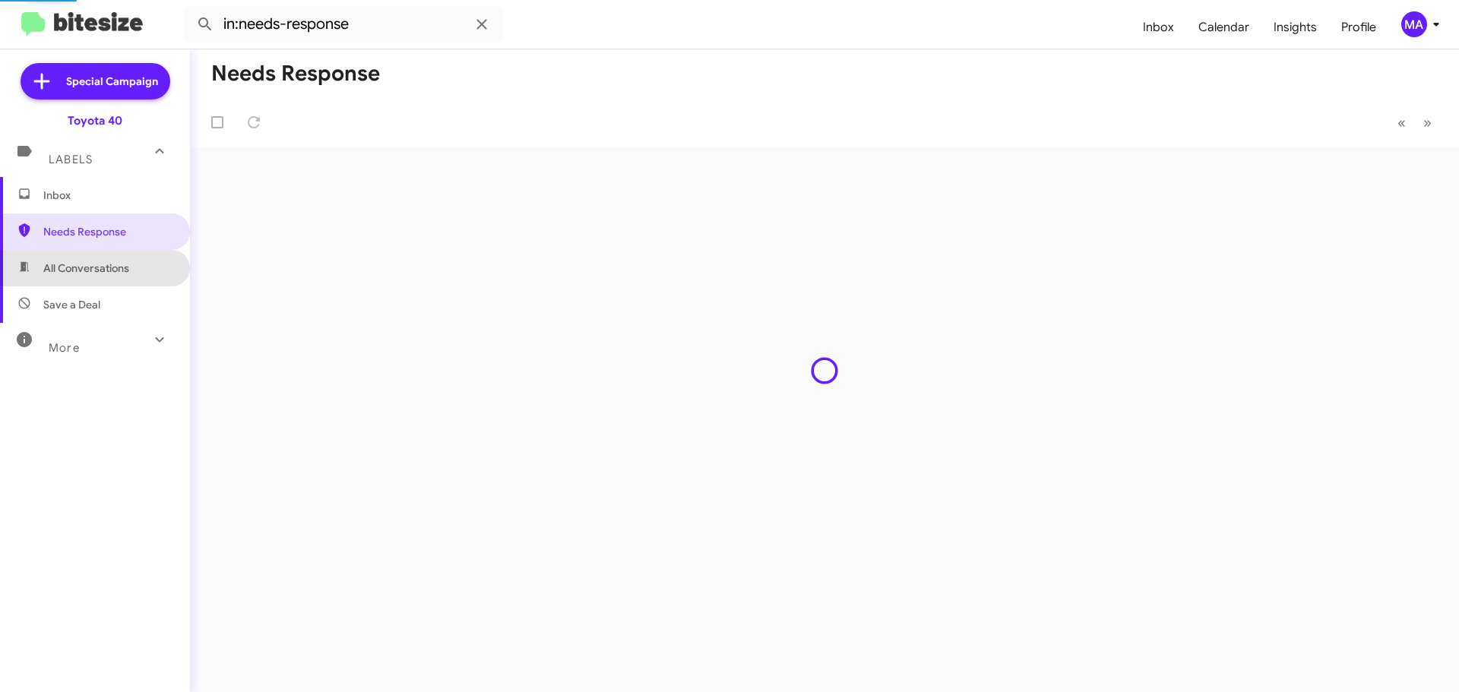
click at [131, 283] on span "All Conversations" at bounding box center [95, 268] width 190 height 36
type input "in:all-conversations"
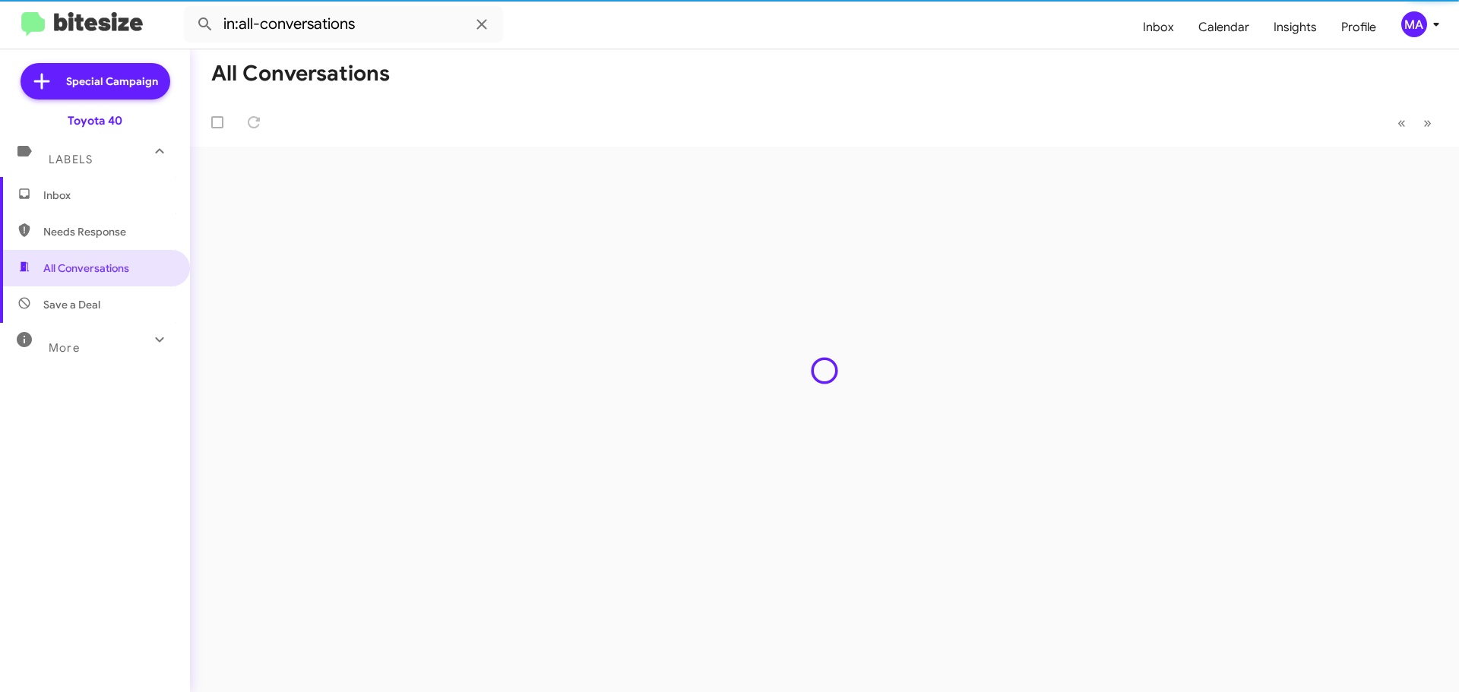
click at [94, 198] on span "Inbox" at bounding box center [107, 195] width 129 height 15
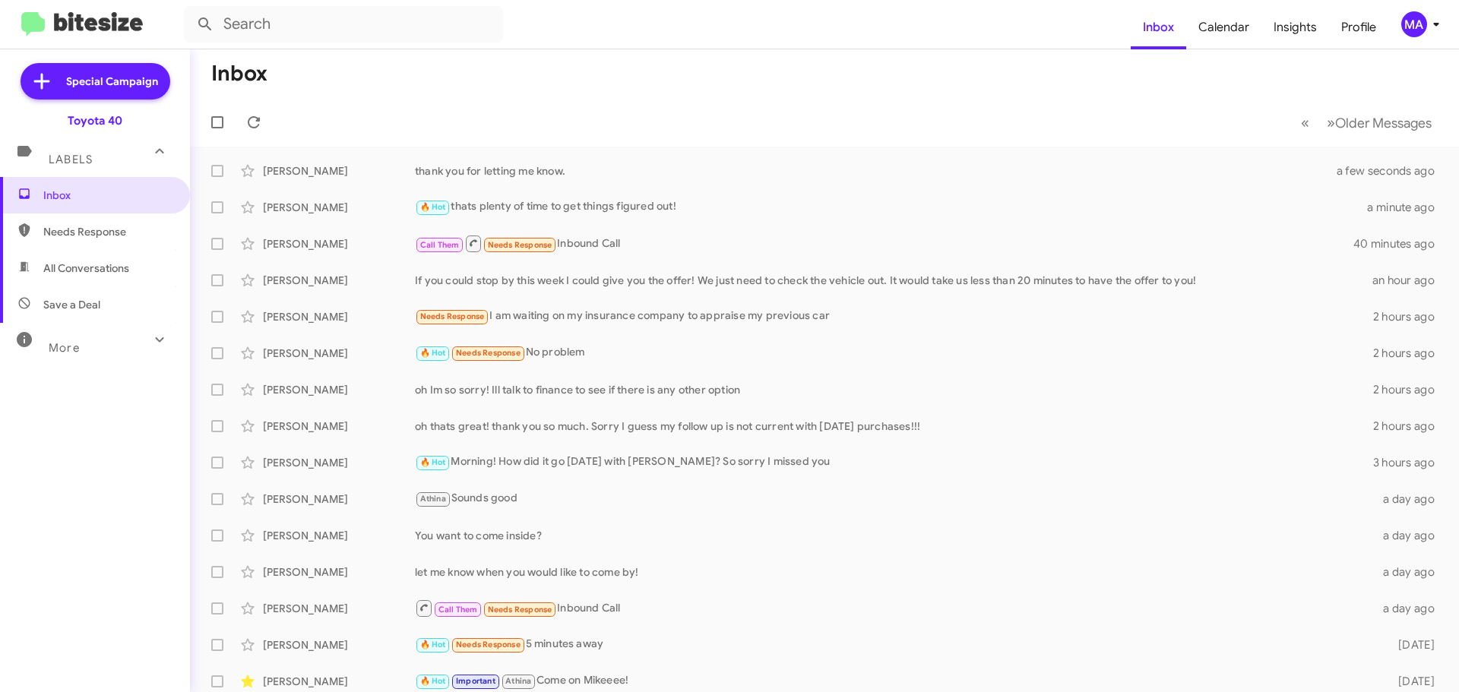
click at [77, 269] on span "All Conversations" at bounding box center [86, 268] width 86 height 15
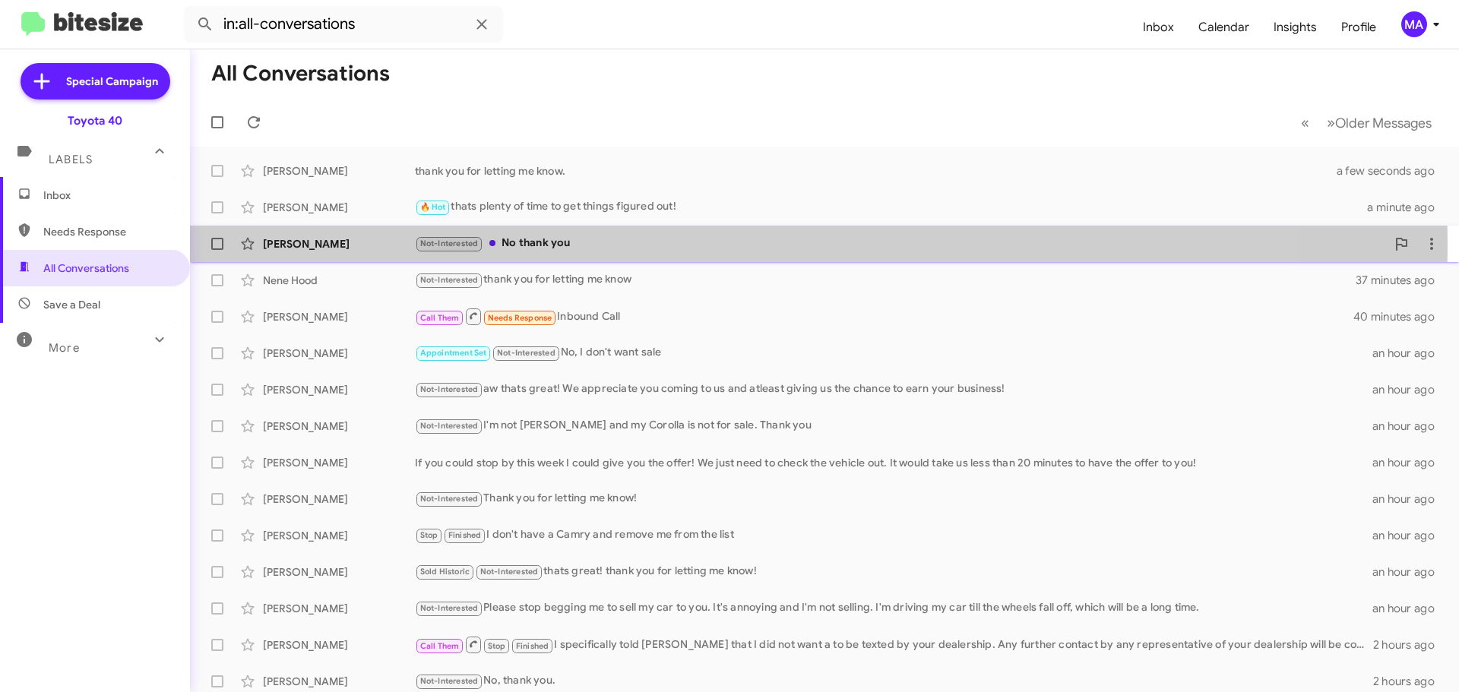
click at [599, 245] on div "Not-Interested No thank you" at bounding box center [900, 243] width 971 height 17
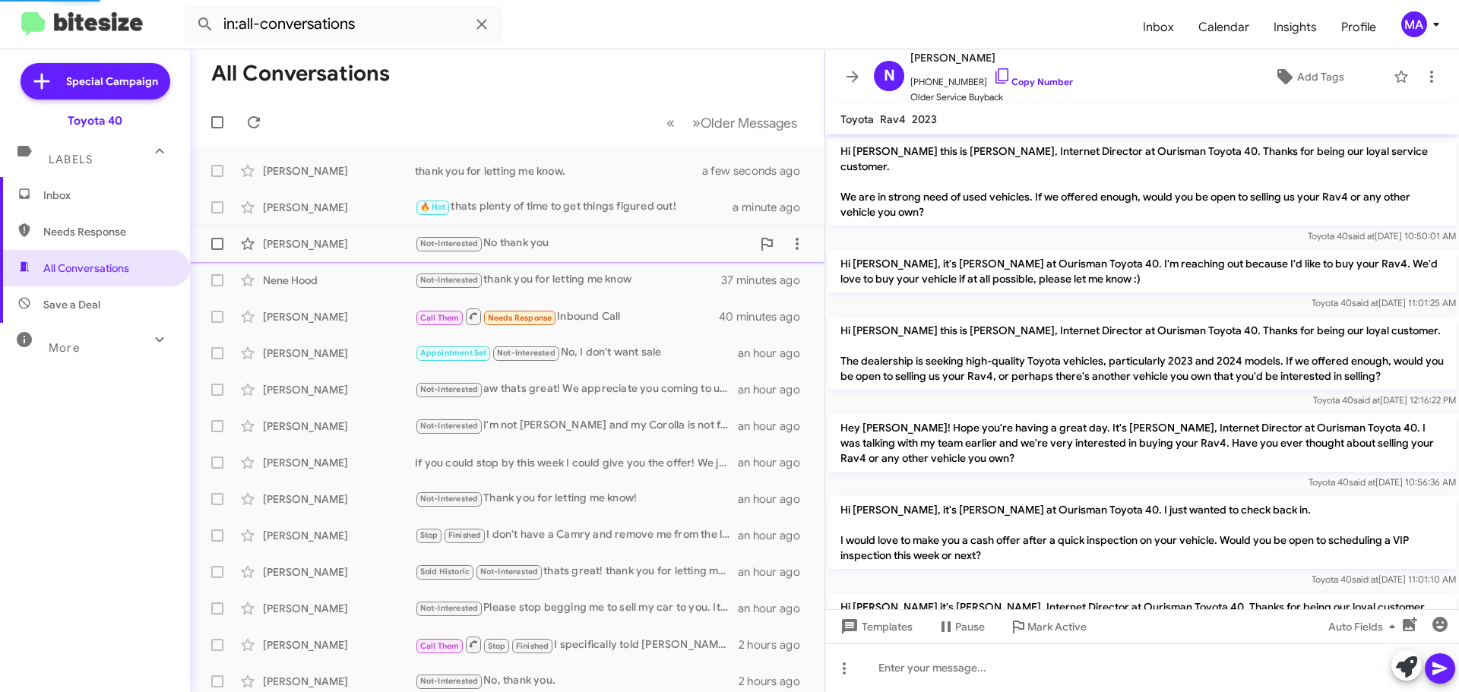
scroll to position [385, 0]
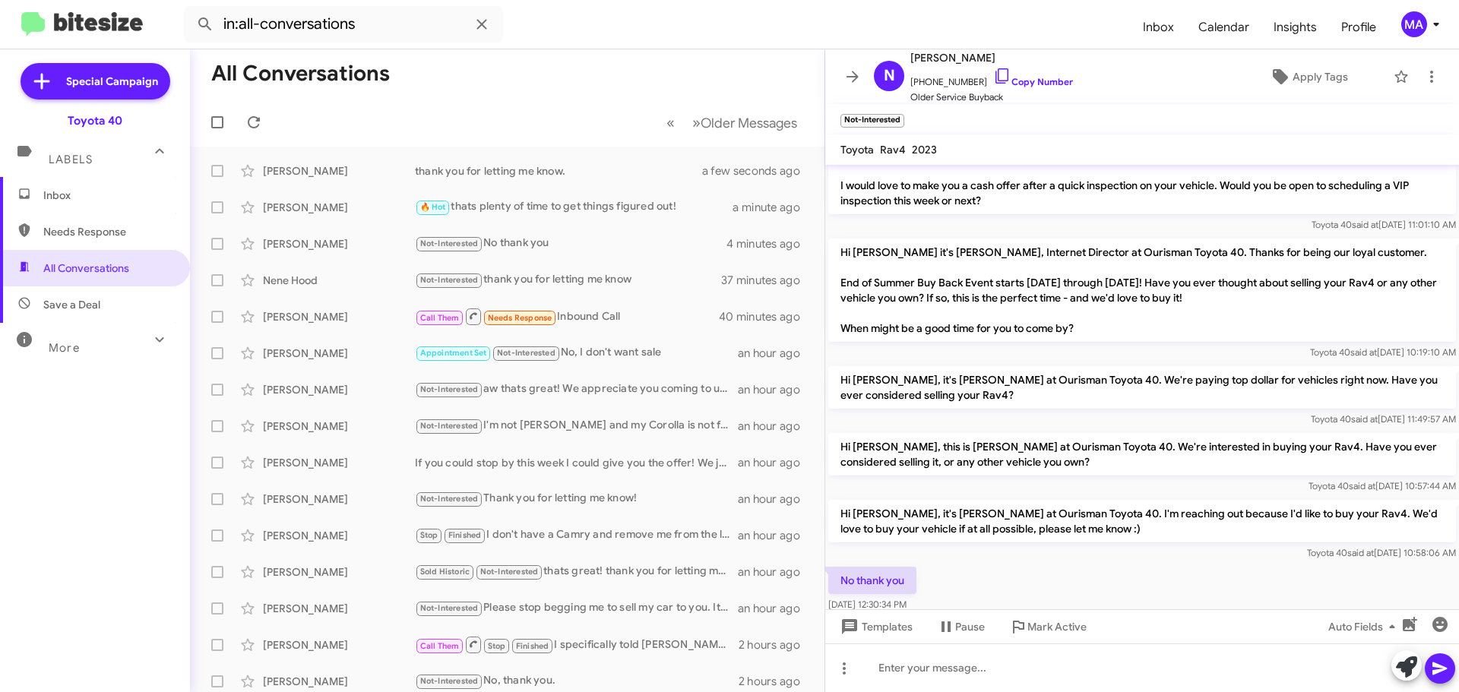
click at [96, 305] on span "Save a Deal" at bounding box center [71, 304] width 57 height 15
type input "in:not-interested"
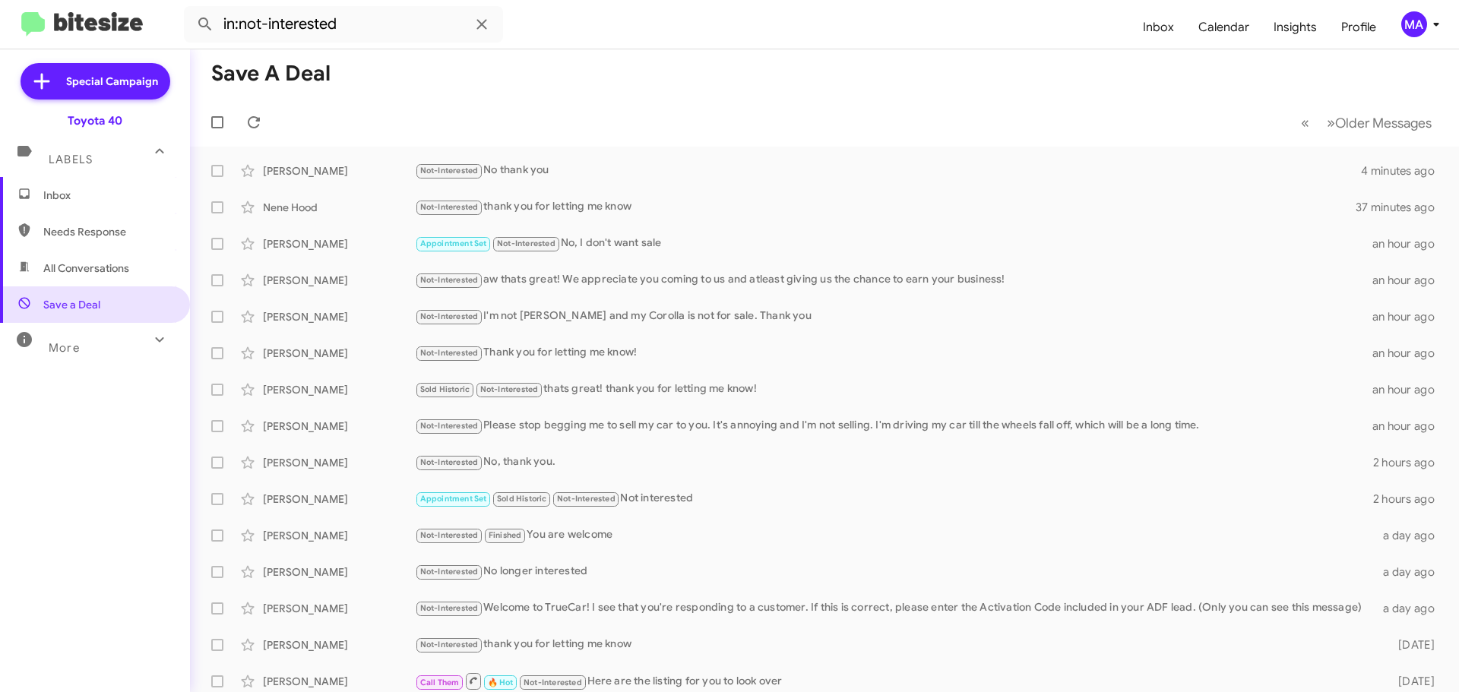
click at [69, 198] on span "Inbox" at bounding box center [107, 195] width 129 height 15
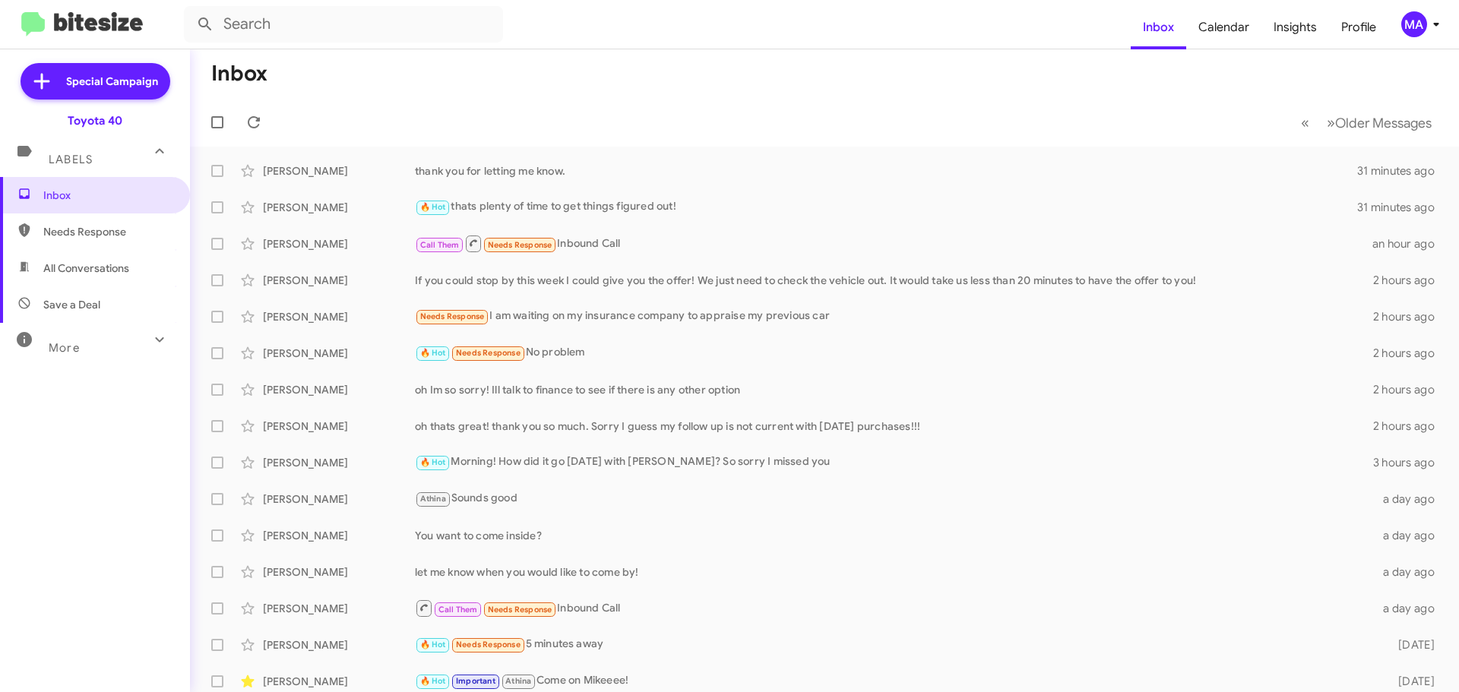
click at [124, 267] on span "All Conversations" at bounding box center [86, 268] width 86 height 15
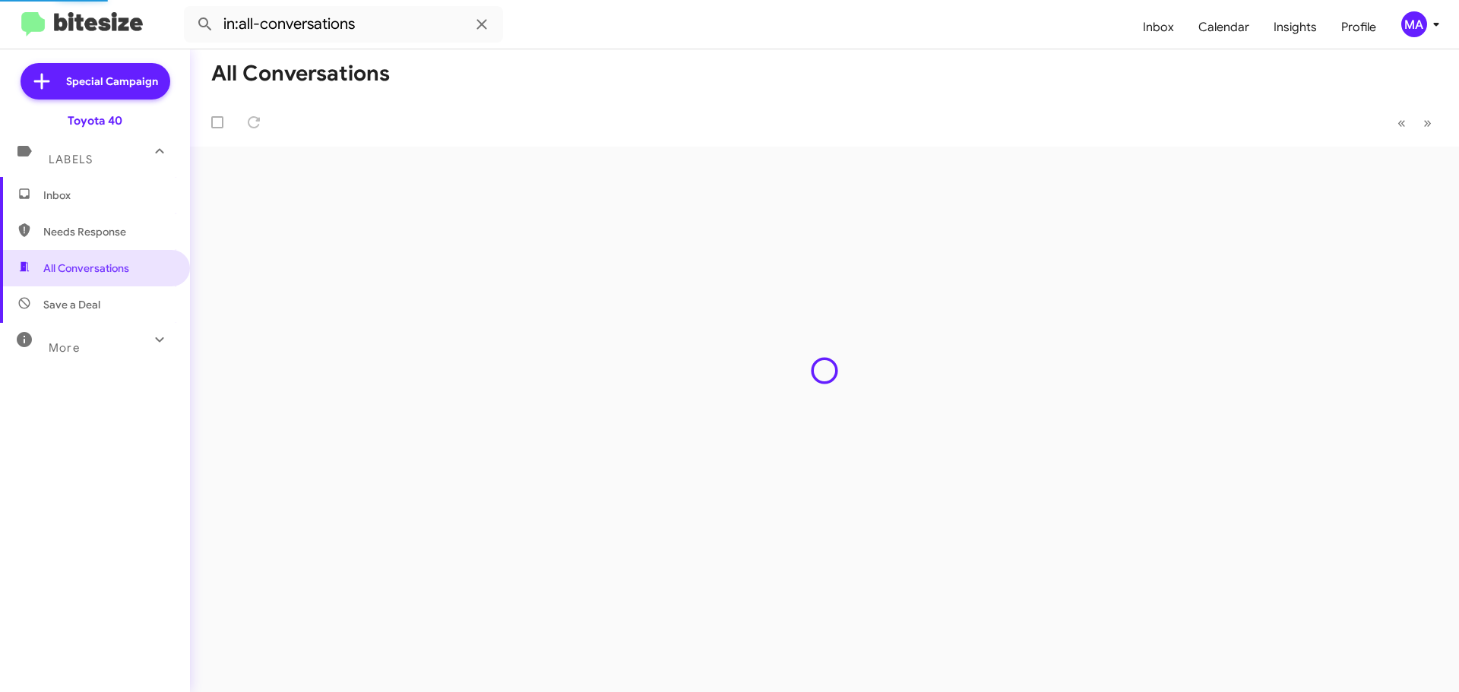
click at [106, 229] on span "Needs Response" at bounding box center [107, 231] width 129 height 15
type input "in:needs-response"
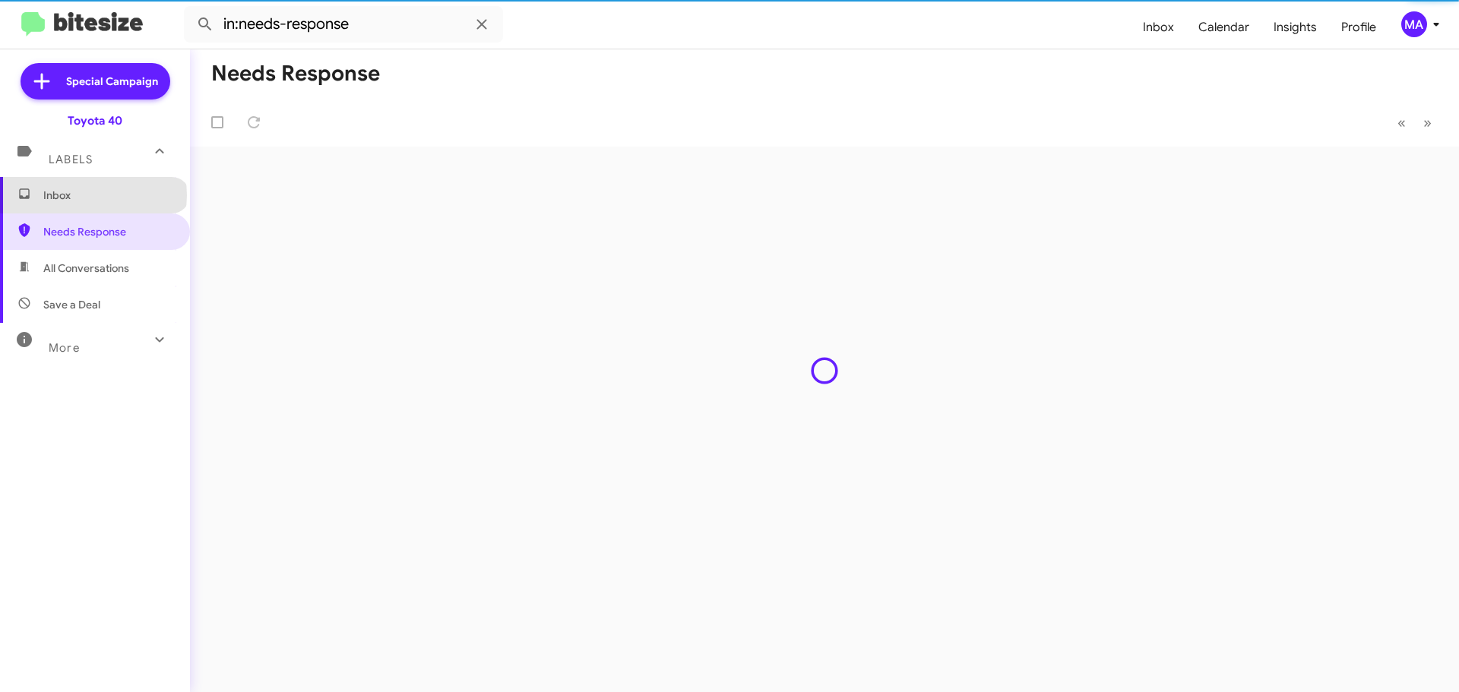
click at [93, 195] on span "Inbox" at bounding box center [107, 195] width 129 height 15
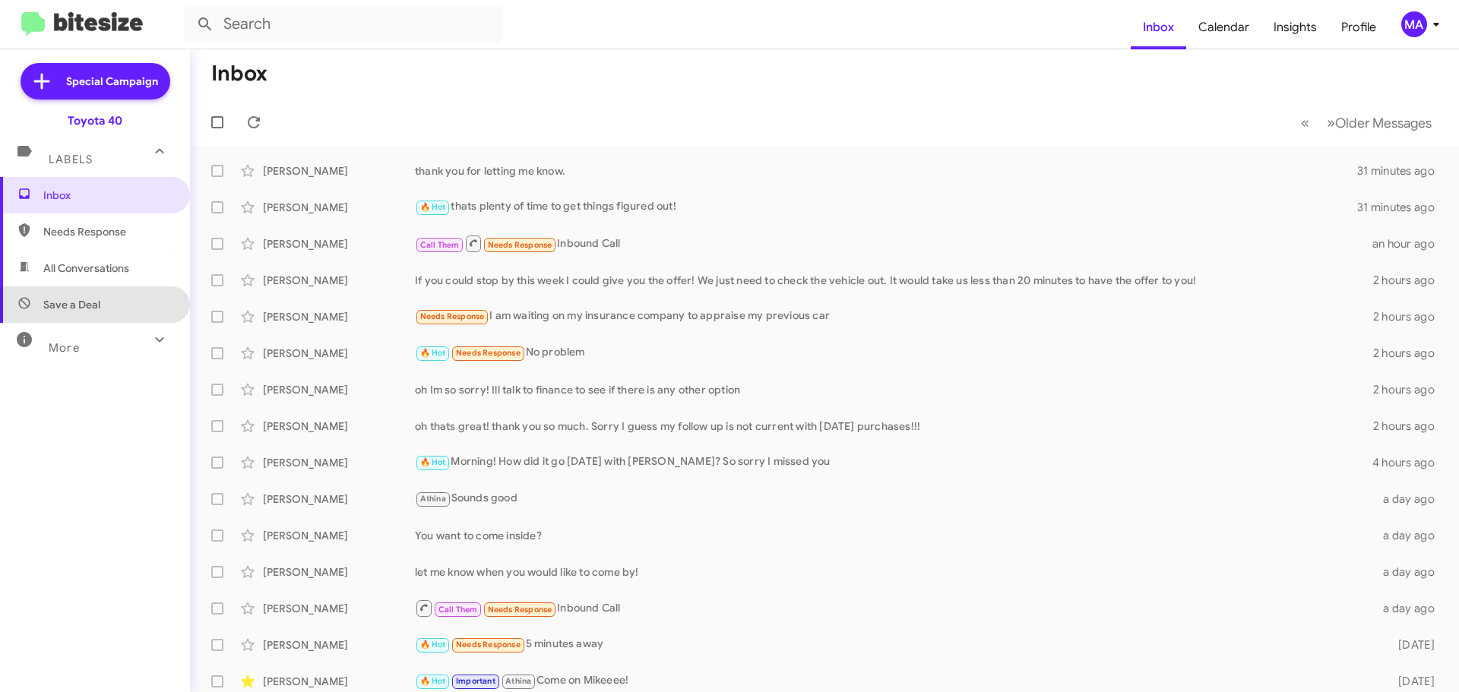
click at [104, 310] on span "Save a Deal" at bounding box center [95, 304] width 190 height 36
type input "in:not-interested"
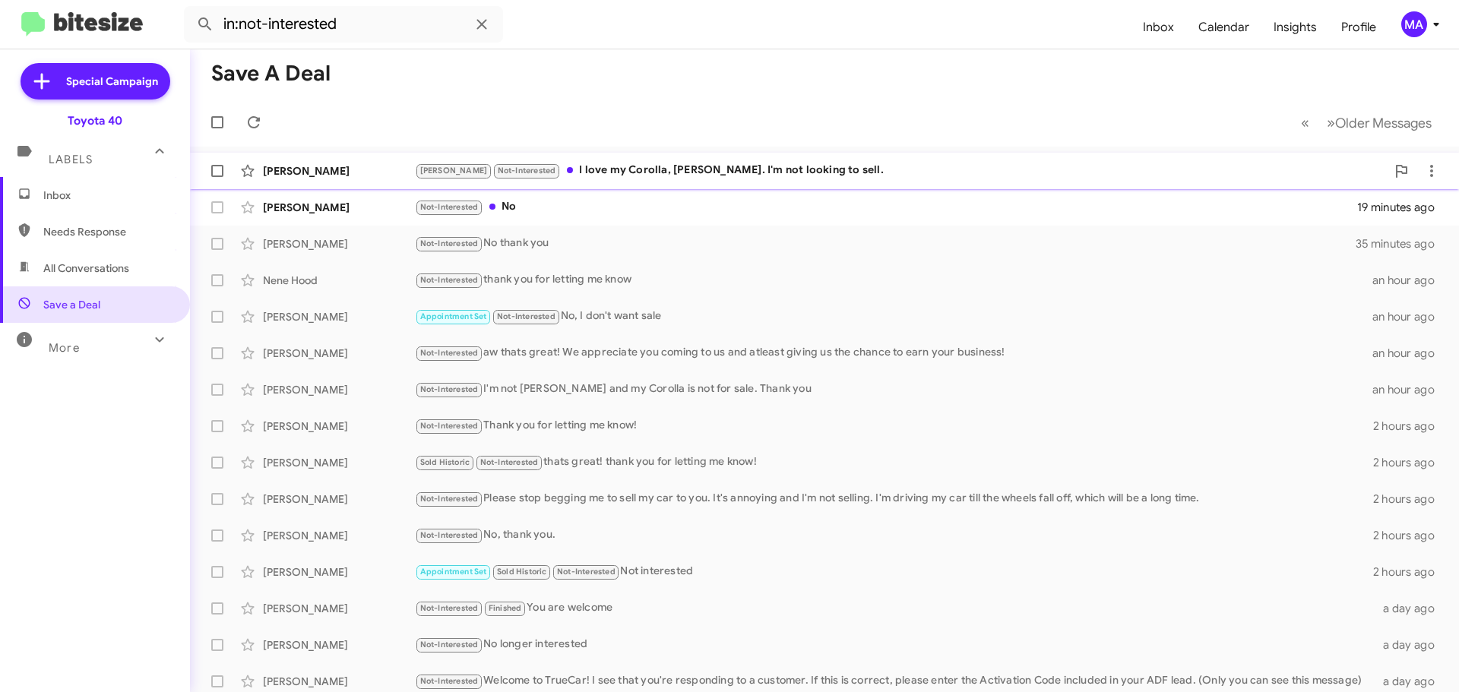
click at [665, 166] on div "[PERSON_NAME] Not-Interested I love my Corolla, [PERSON_NAME]. I'm not looking …" at bounding box center [900, 170] width 971 height 17
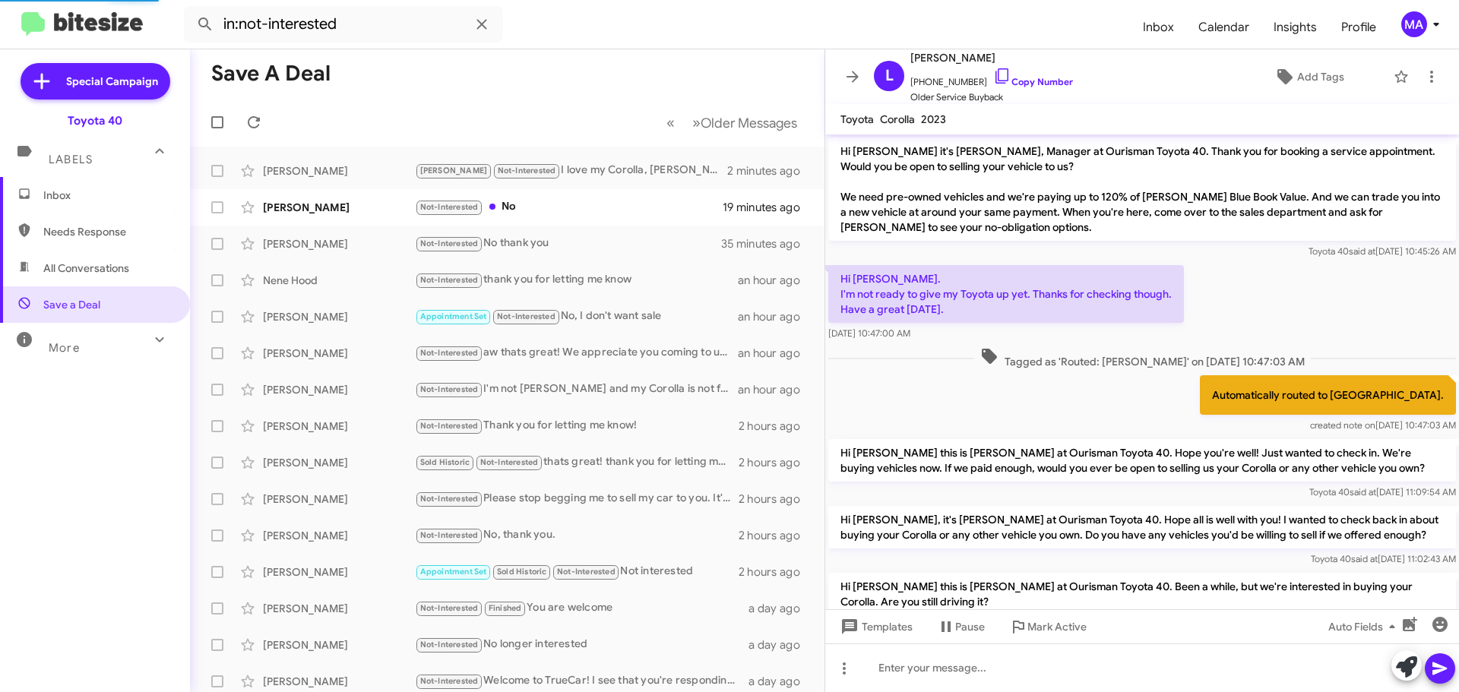
scroll to position [636, 0]
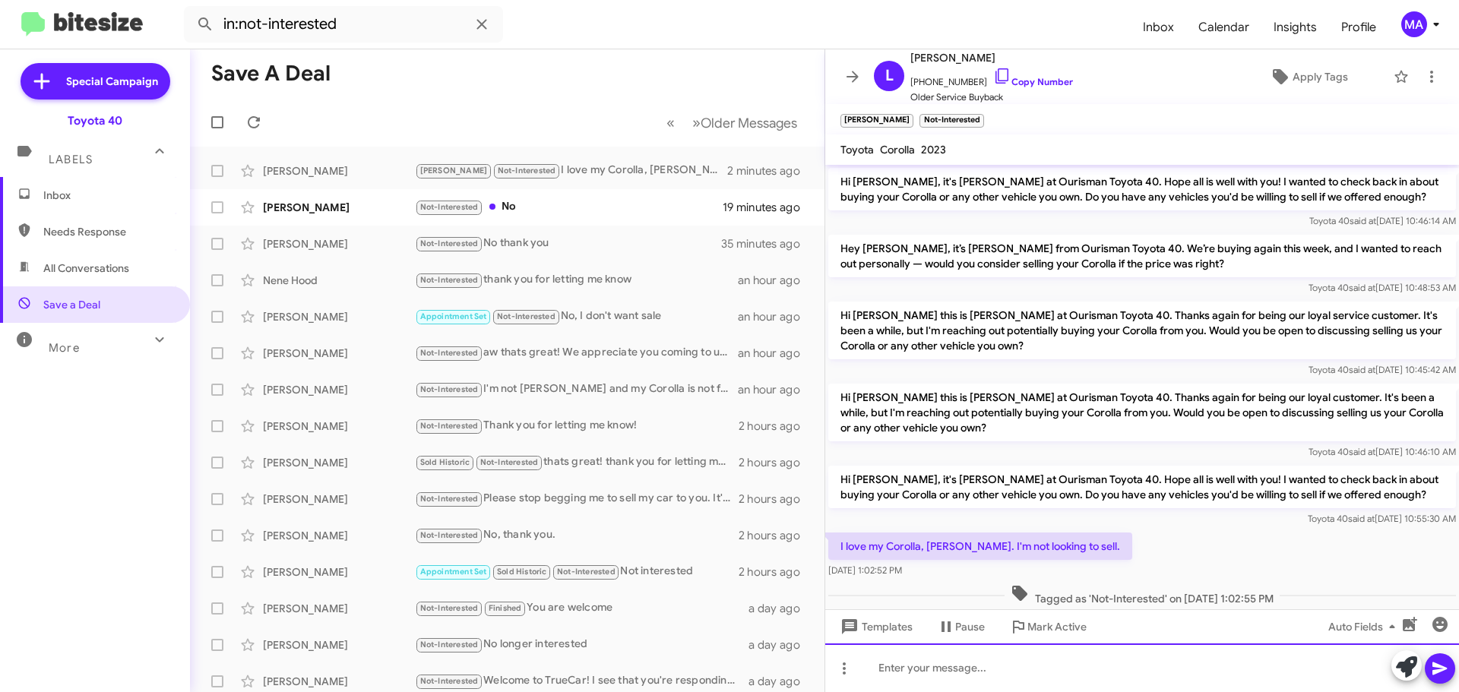
drag, startPoint x: 946, startPoint y: 677, endPoint x: 950, endPoint y: 663, distance: 14.4
click at [947, 677] on div at bounding box center [1142, 667] width 634 height 49
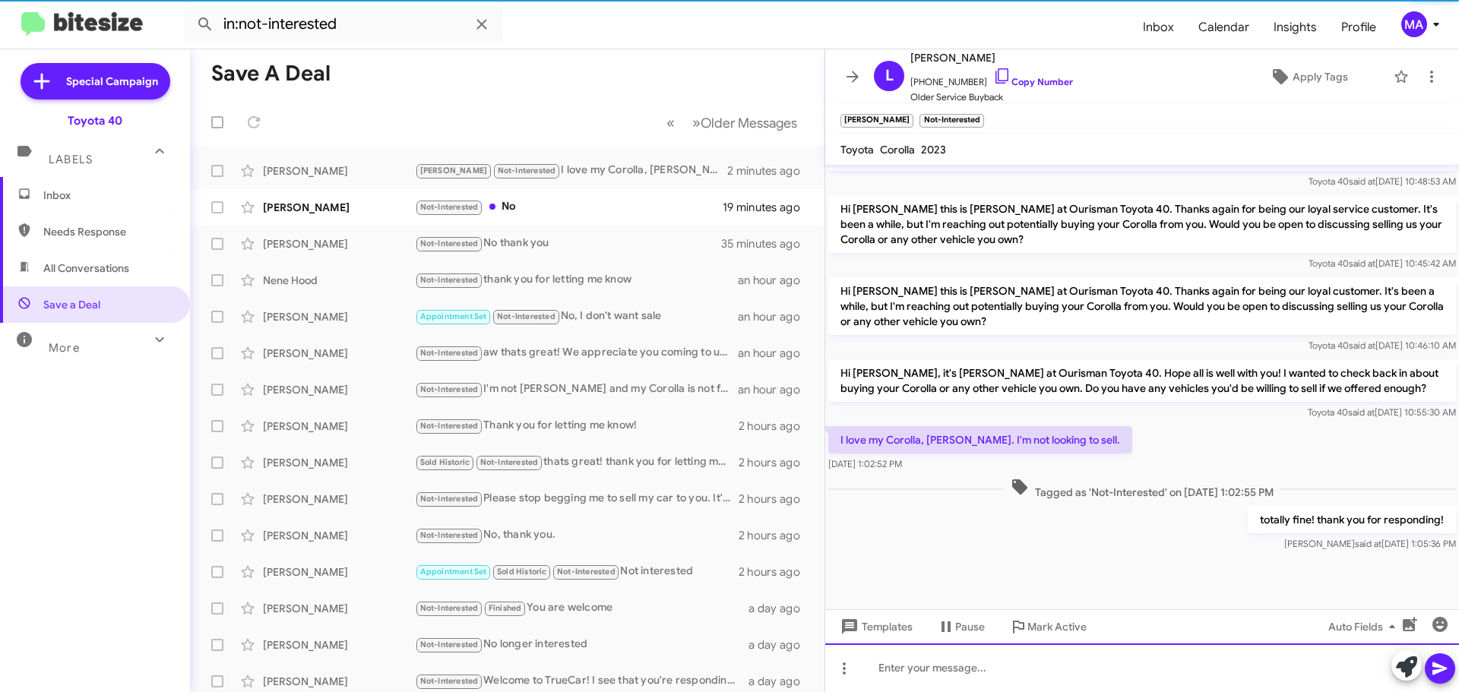
scroll to position [752, 0]
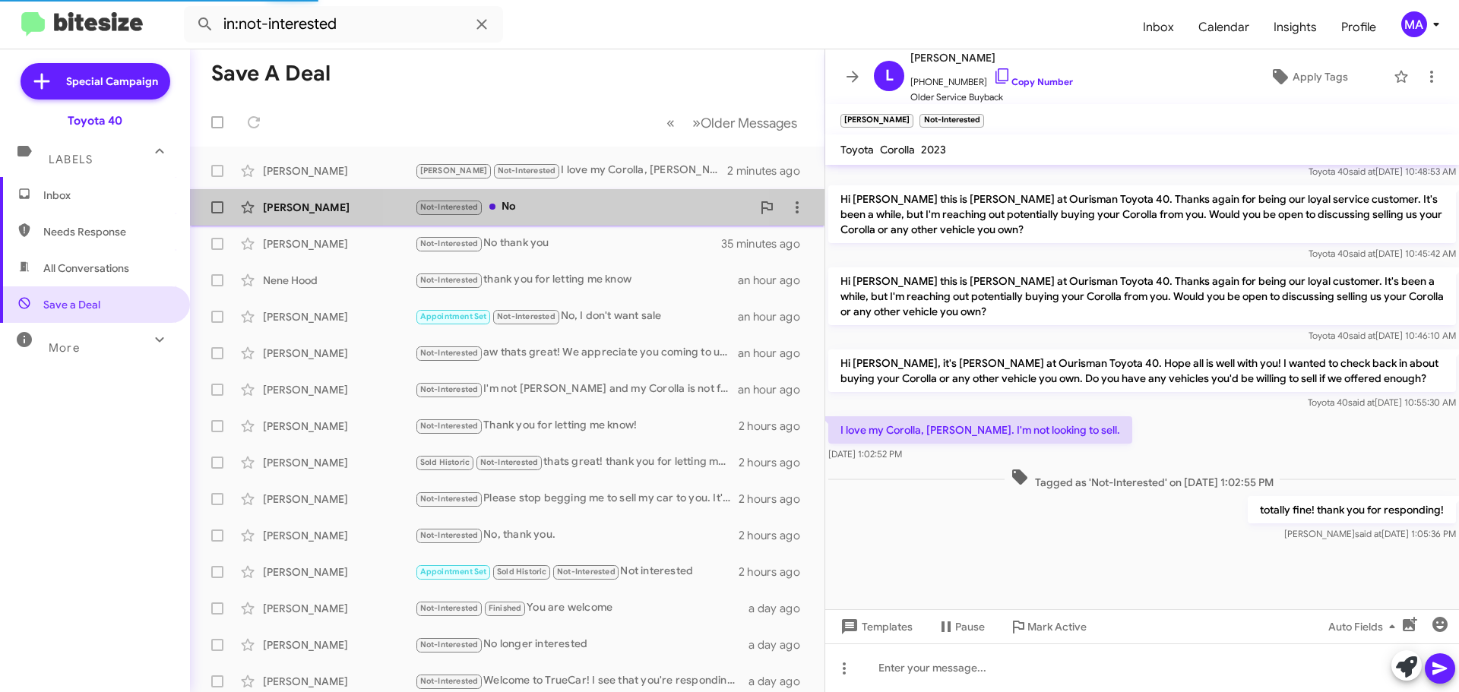
click at [524, 207] on div "Not-Interested No" at bounding box center [583, 206] width 337 height 17
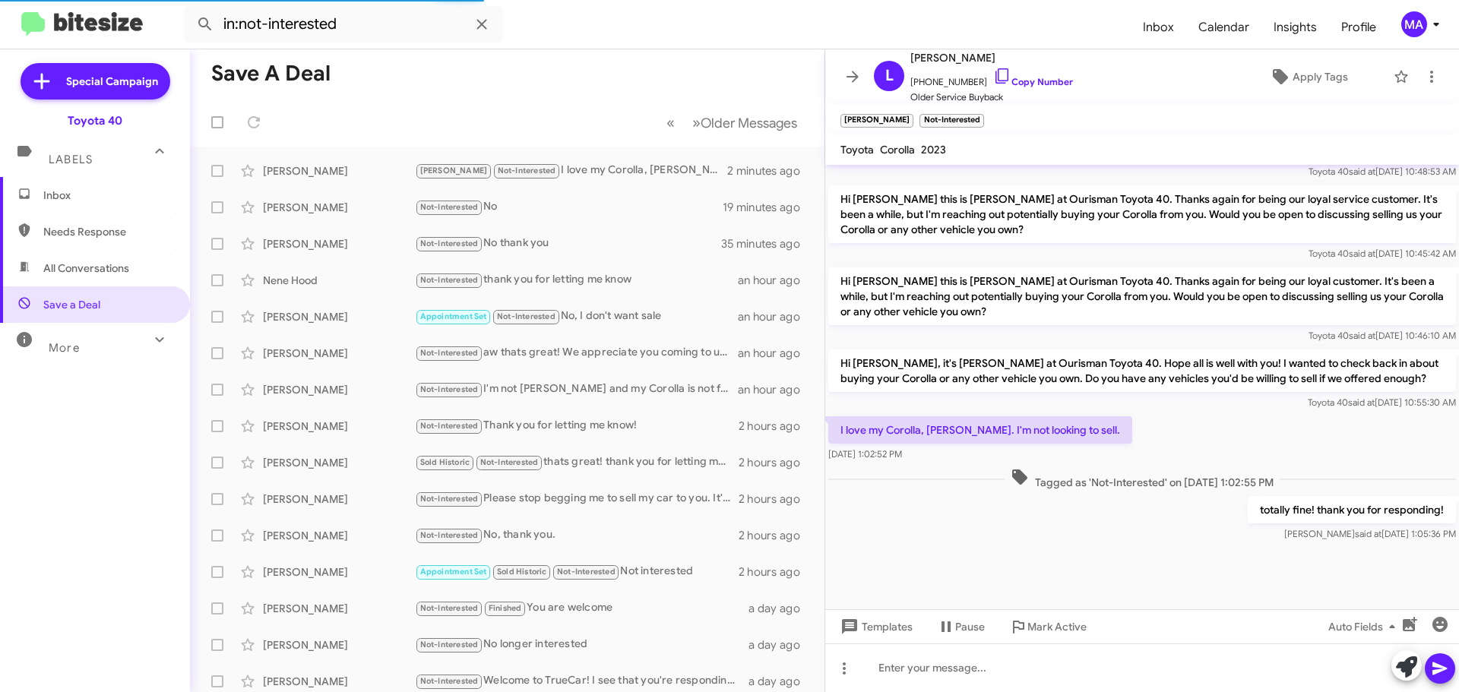
scroll to position [269, 0]
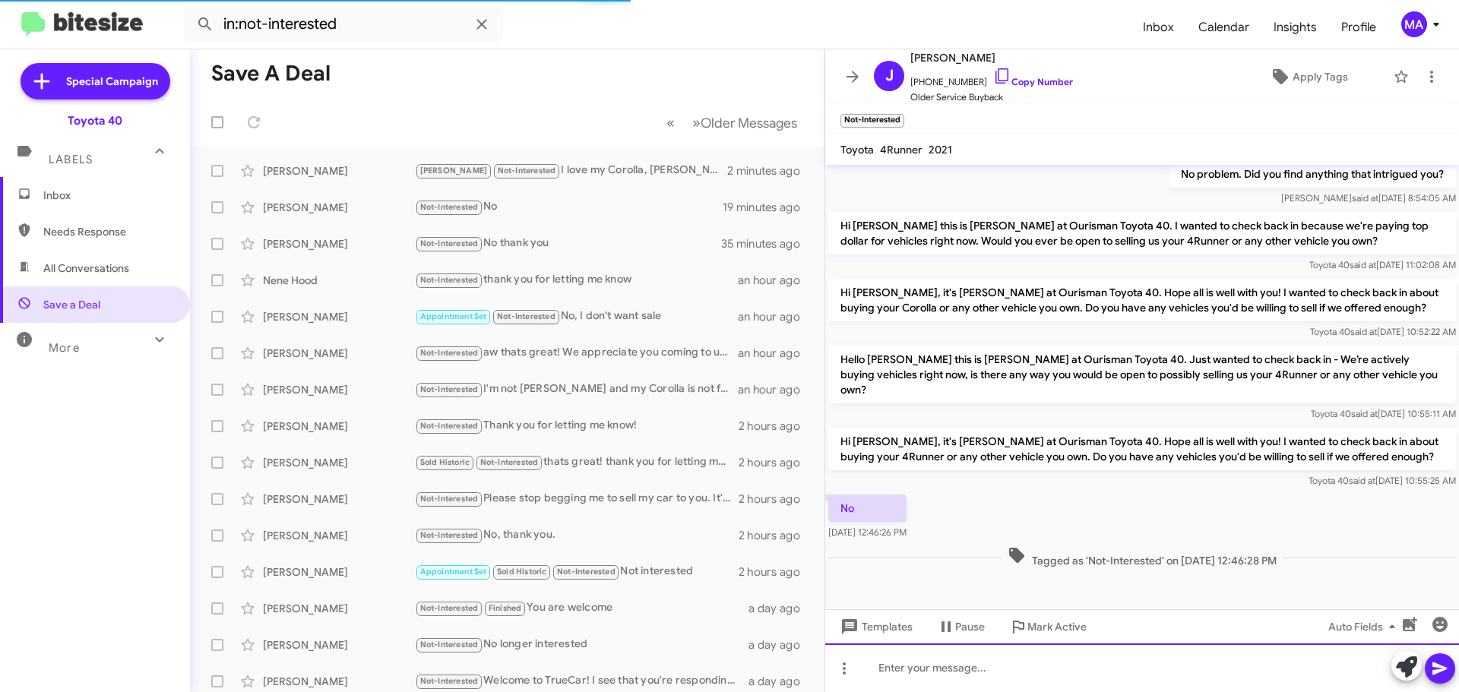
click at [953, 665] on div at bounding box center [1142, 667] width 634 height 49
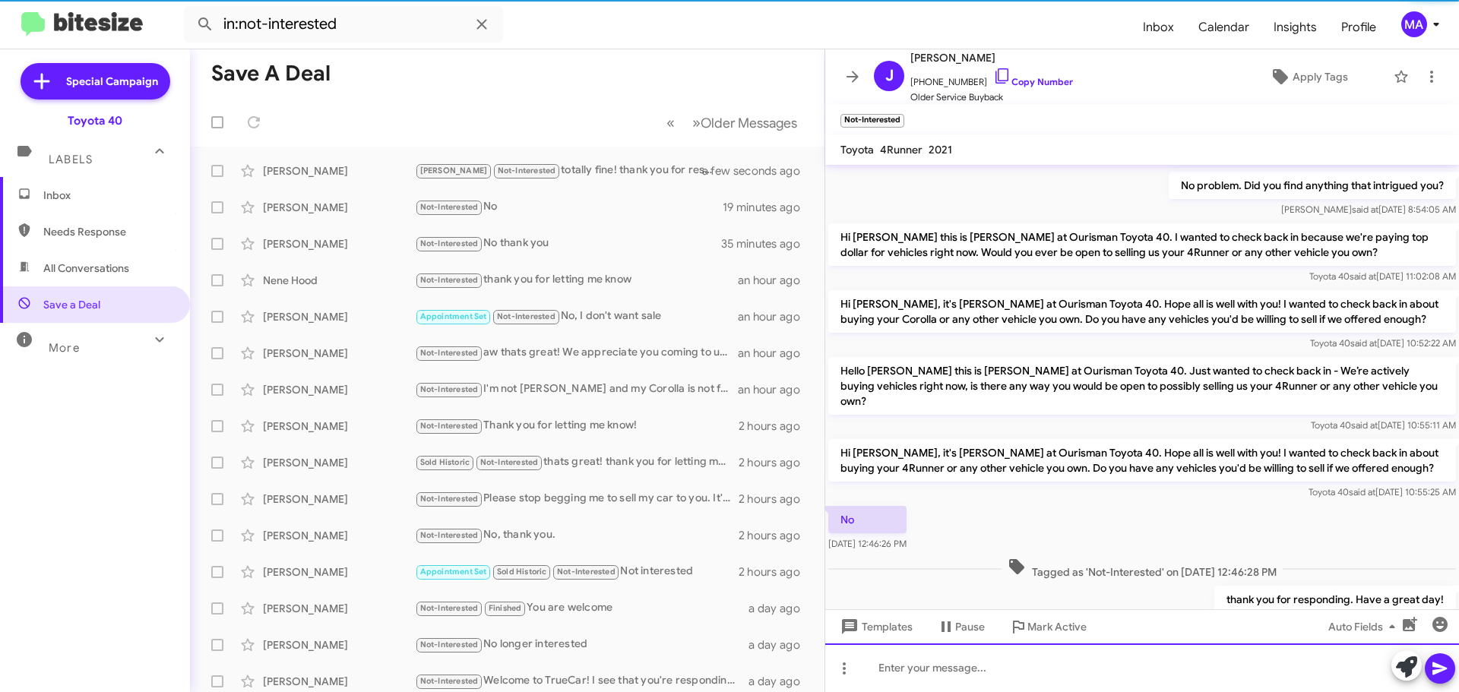
scroll to position [324, 0]
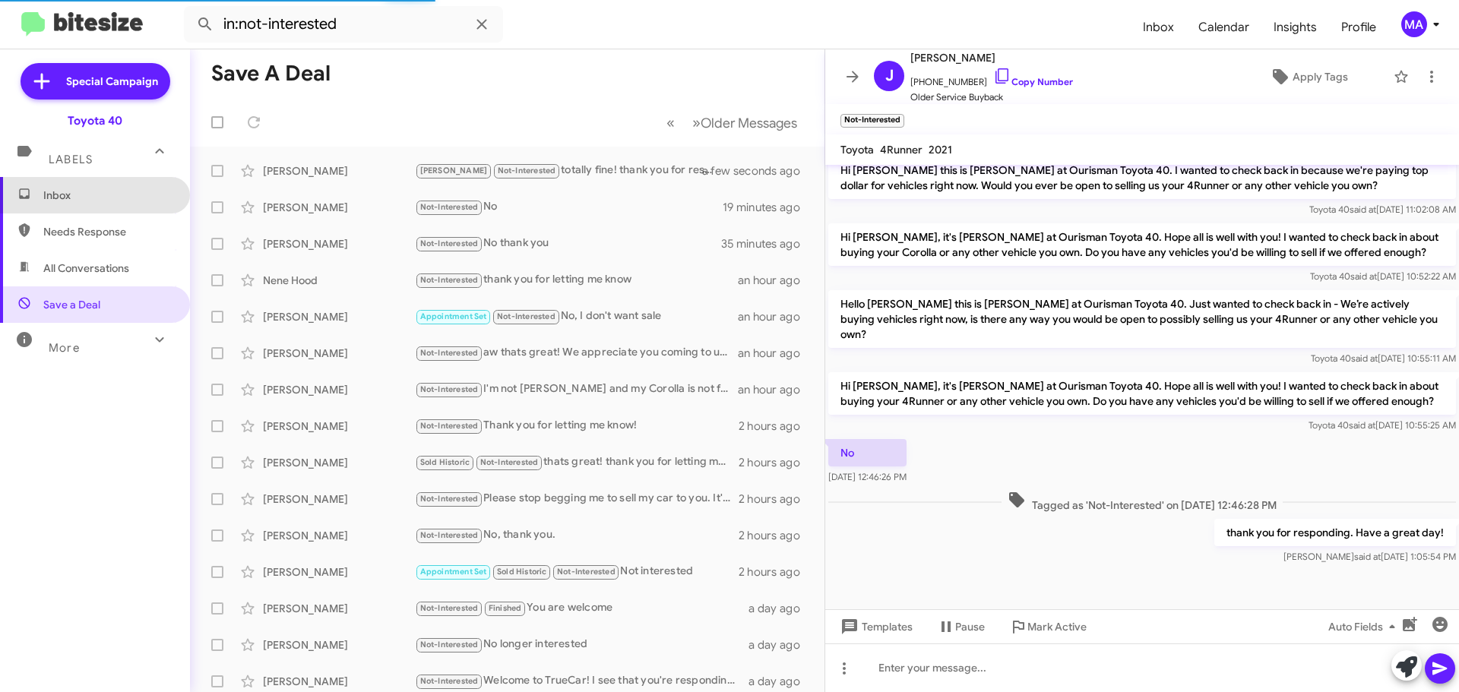
click at [115, 190] on span "Inbox" at bounding box center [107, 195] width 129 height 15
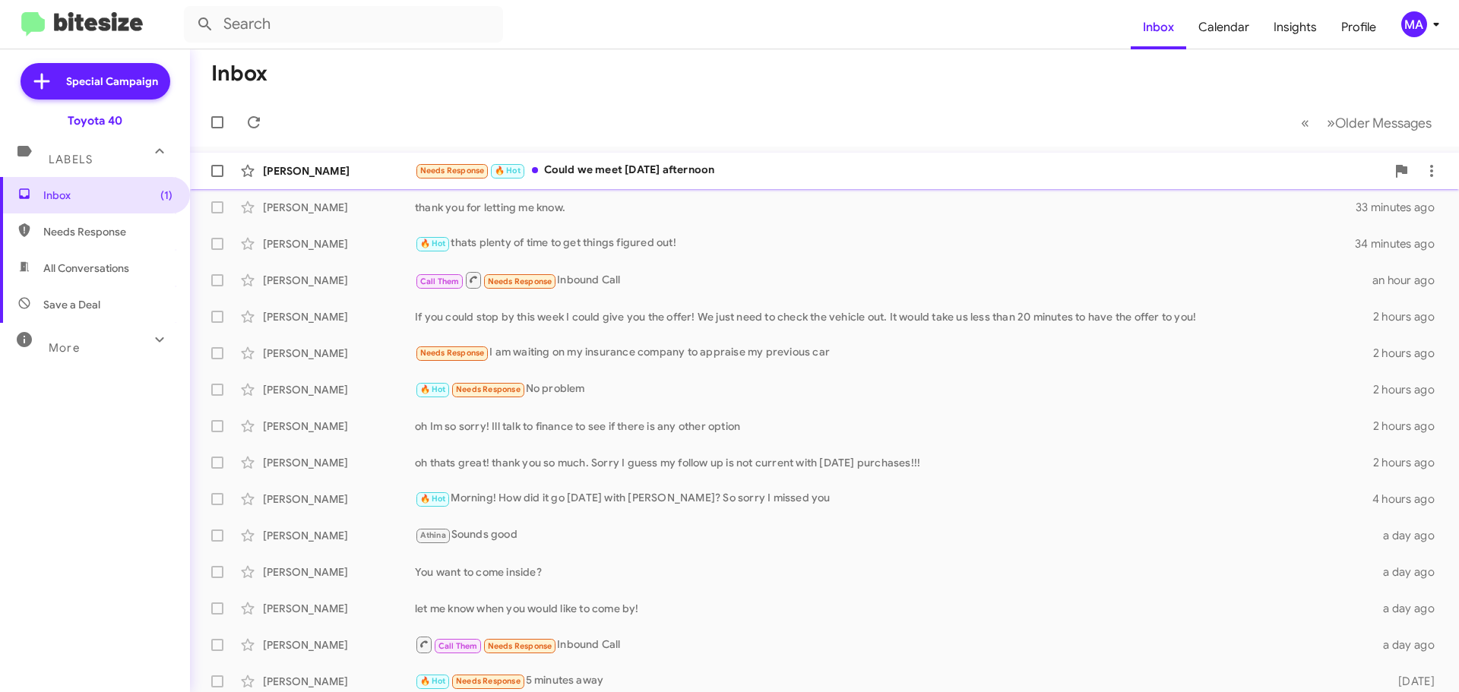
click at [688, 167] on div "Needs Response 🔥 Hot Could we meet [DATE] afternoon" at bounding box center [900, 170] width 971 height 17
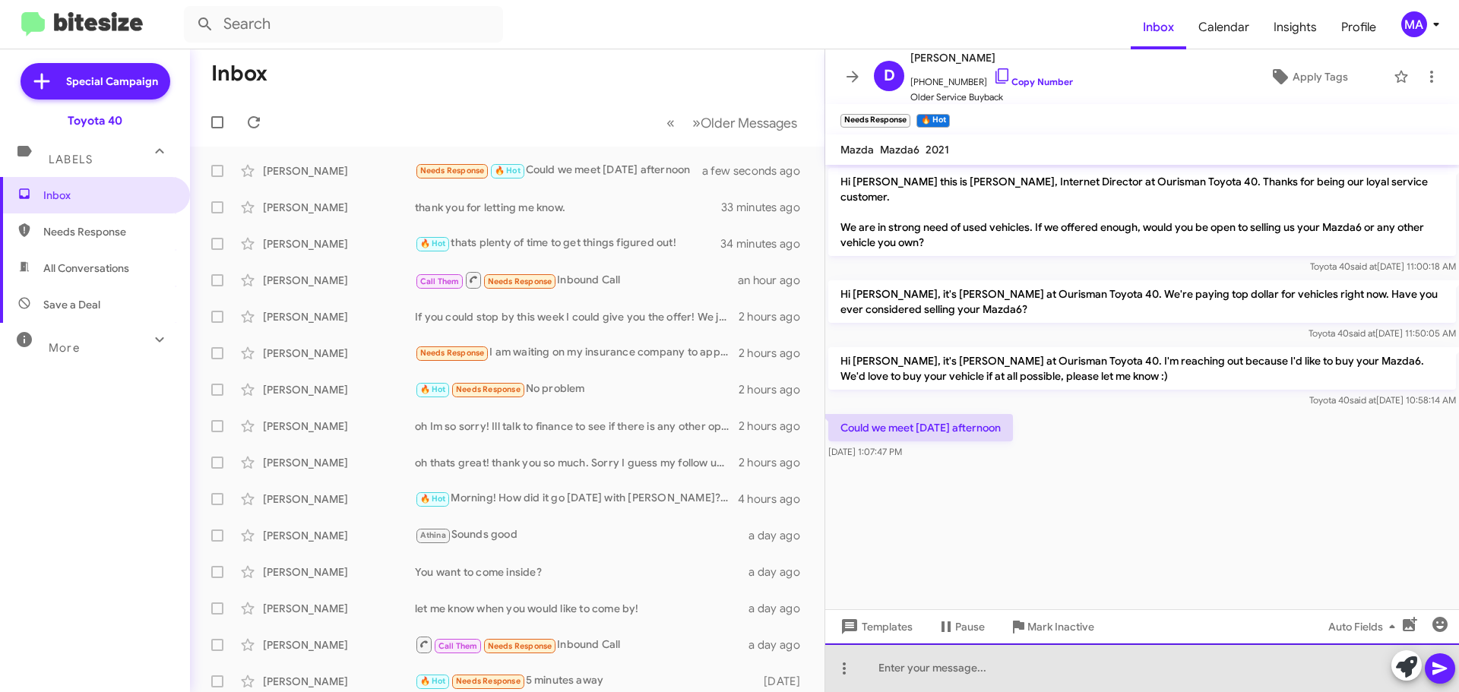
click at [960, 662] on div at bounding box center [1142, 667] width 634 height 49
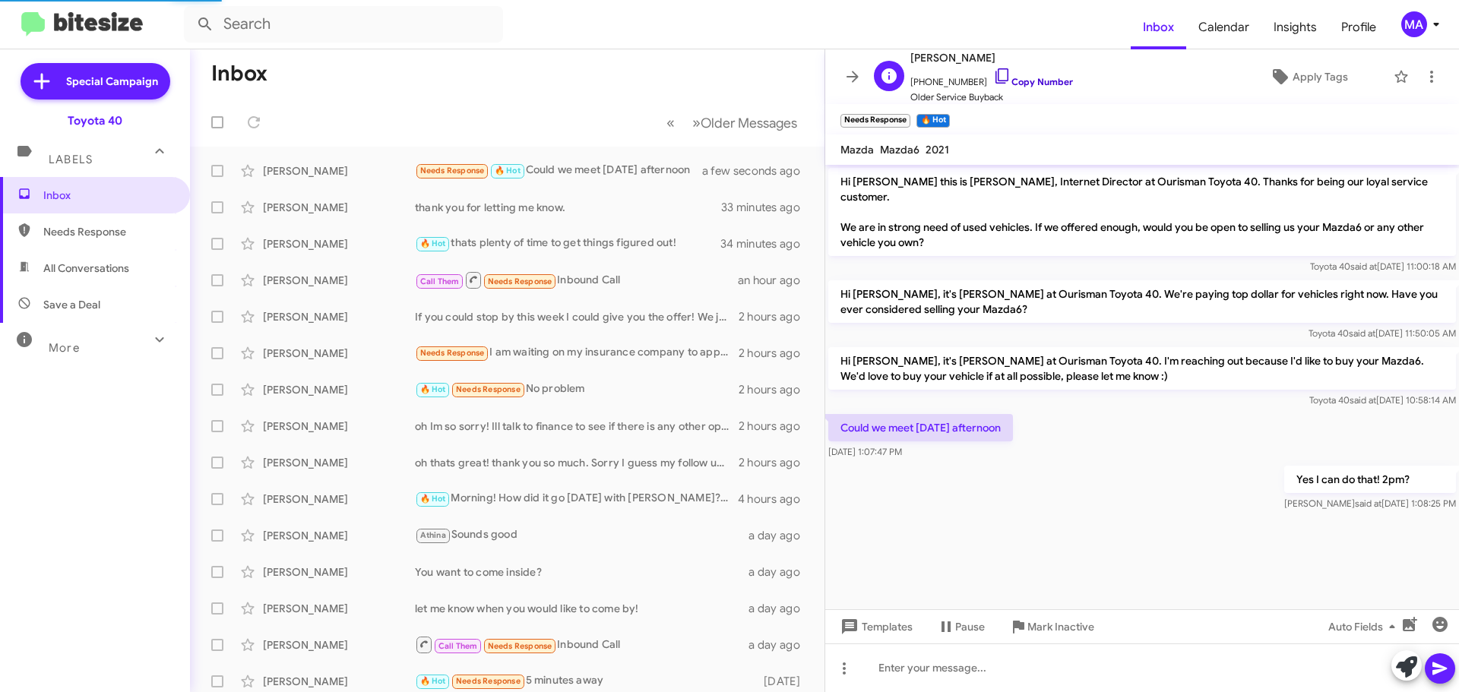
click at [993, 76] on icon at bounding box center [1002, 76] width 18 height 18
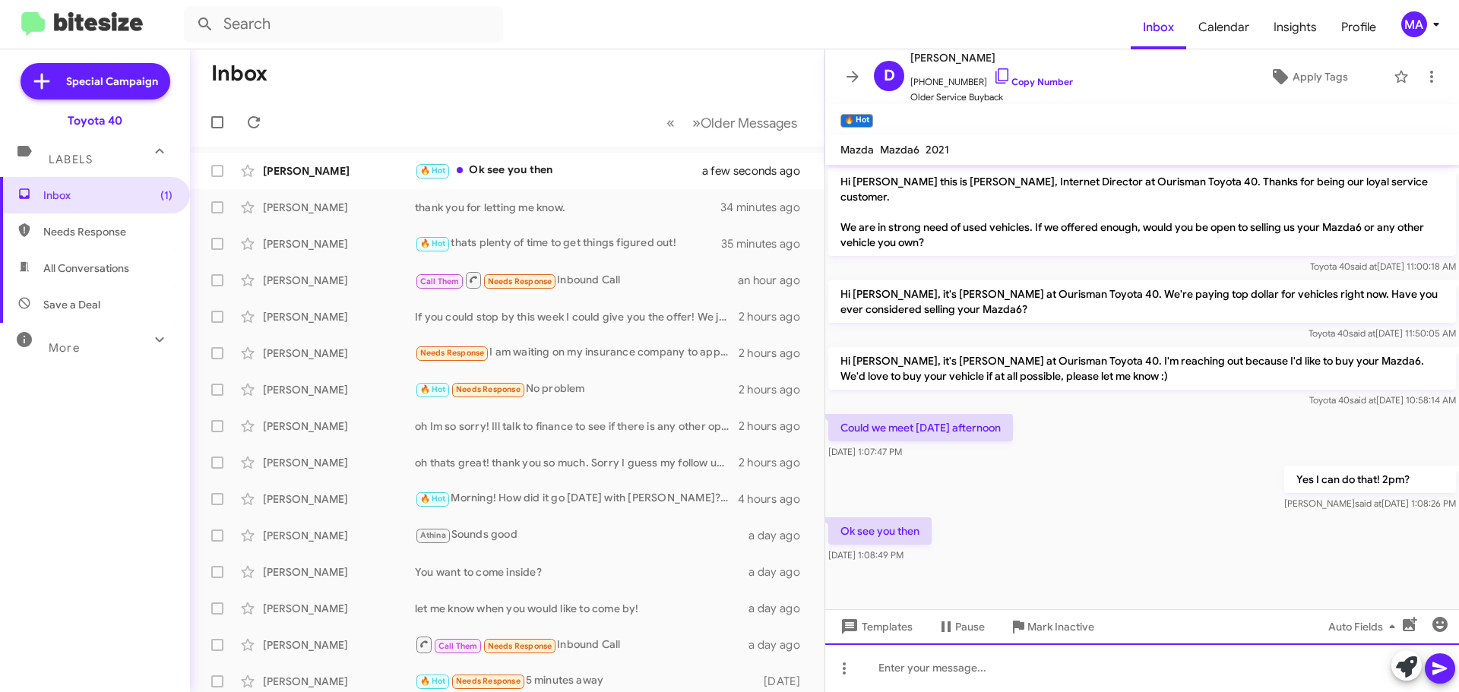
click at [907, 668] on div at bounding box center [1142, 667] width 634 height 49
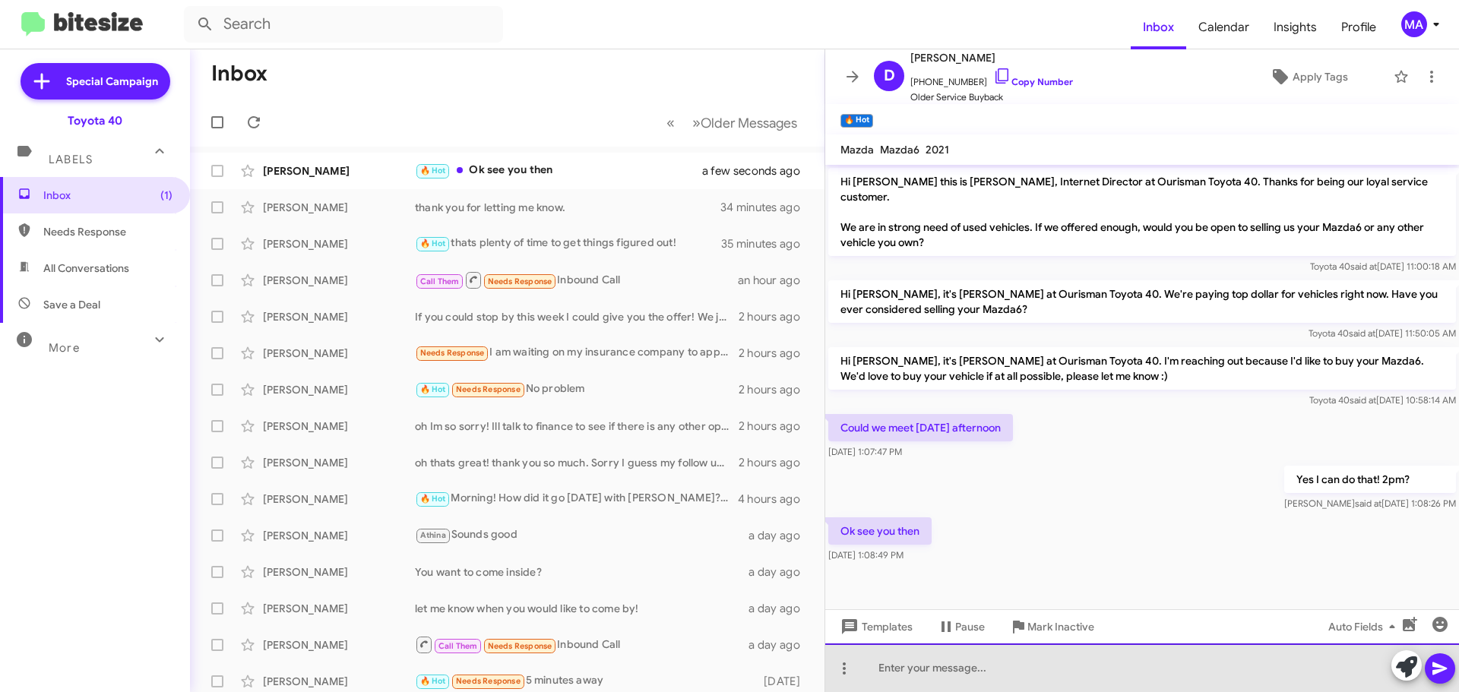
click at [921, 669] on div at bounding box center [1142, 667] width 634 height 49
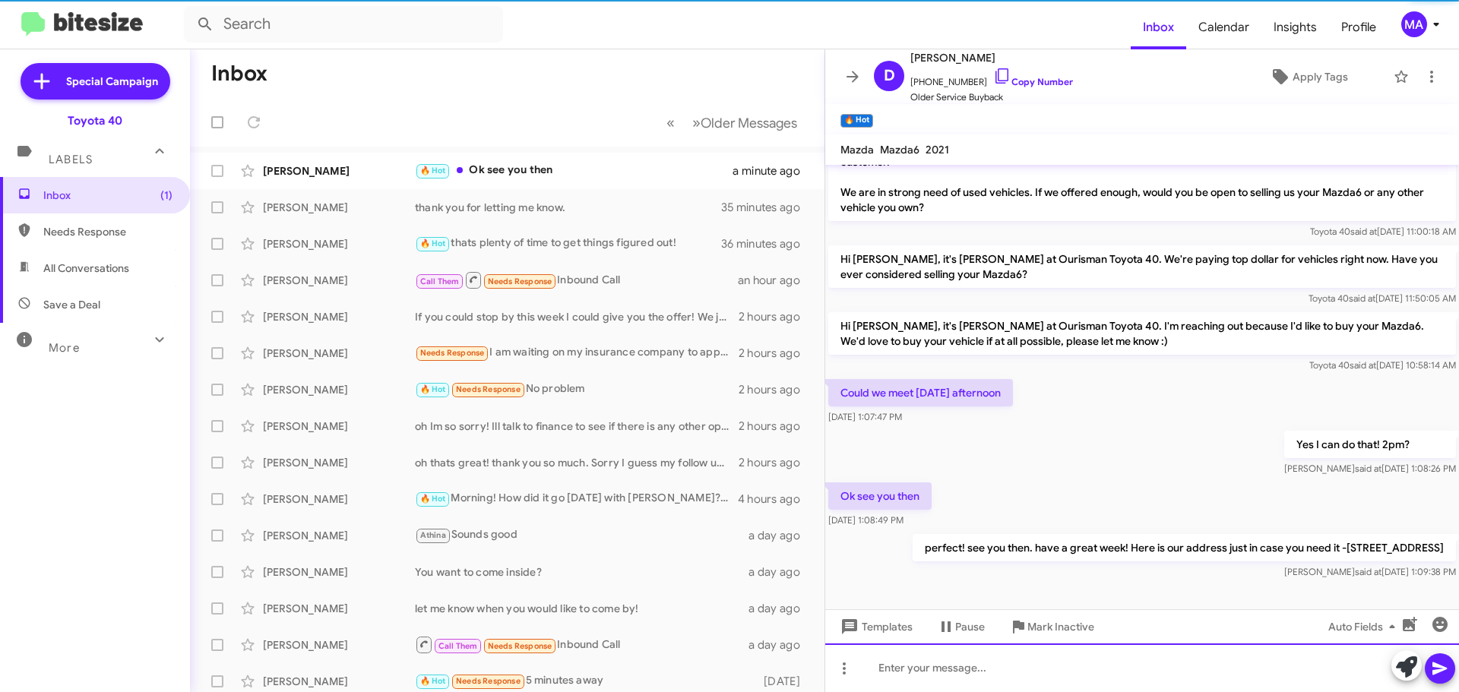
scroll to position [50, 0]
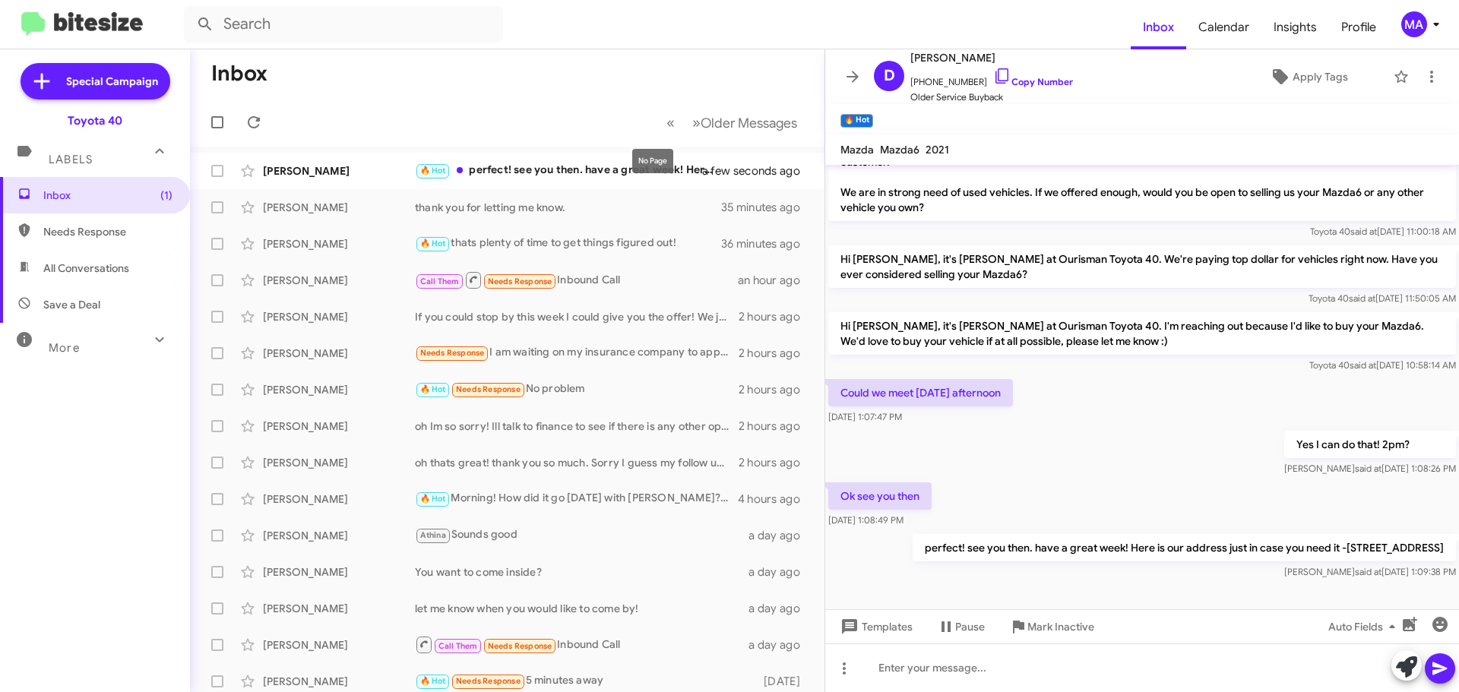
click at [624, 172] on mat-tooltip-component "No Page" at bounding box center [652, 161] width 62 height 46
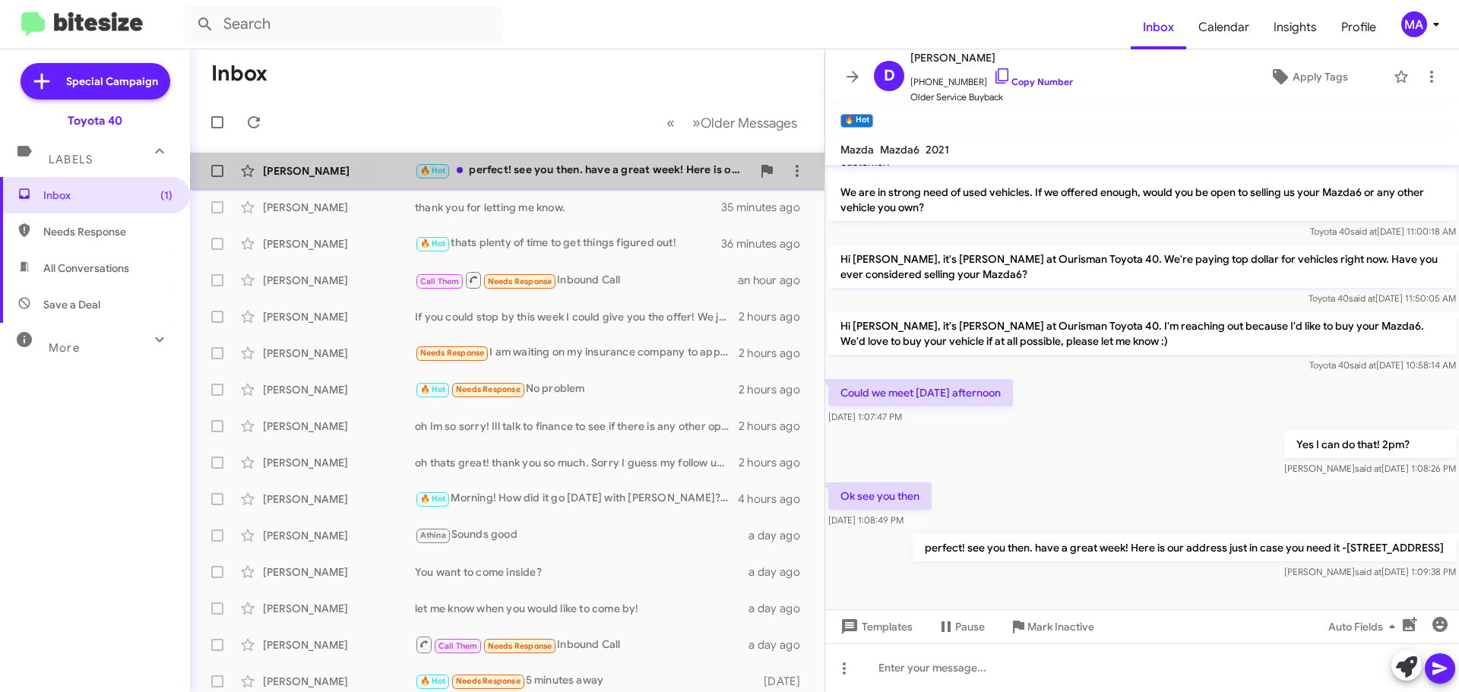
click at [597, 171] on div "🔥 Hot perfect! see you then. have a great week! Here is our address just in cas…" at bounding box center [583, 170] width 337 height 17
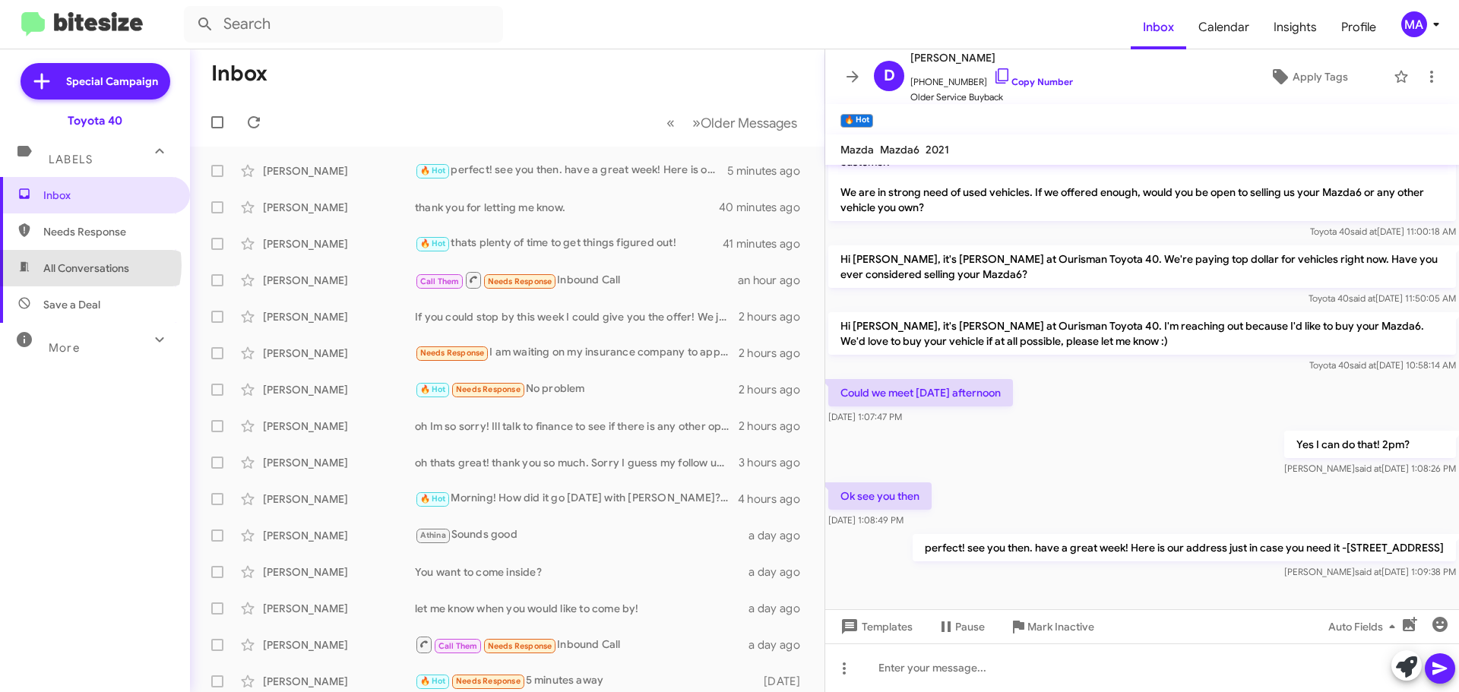
click at [90, 265] on span "All Conversations" at bounding box center [86, 268] width 86 height 15
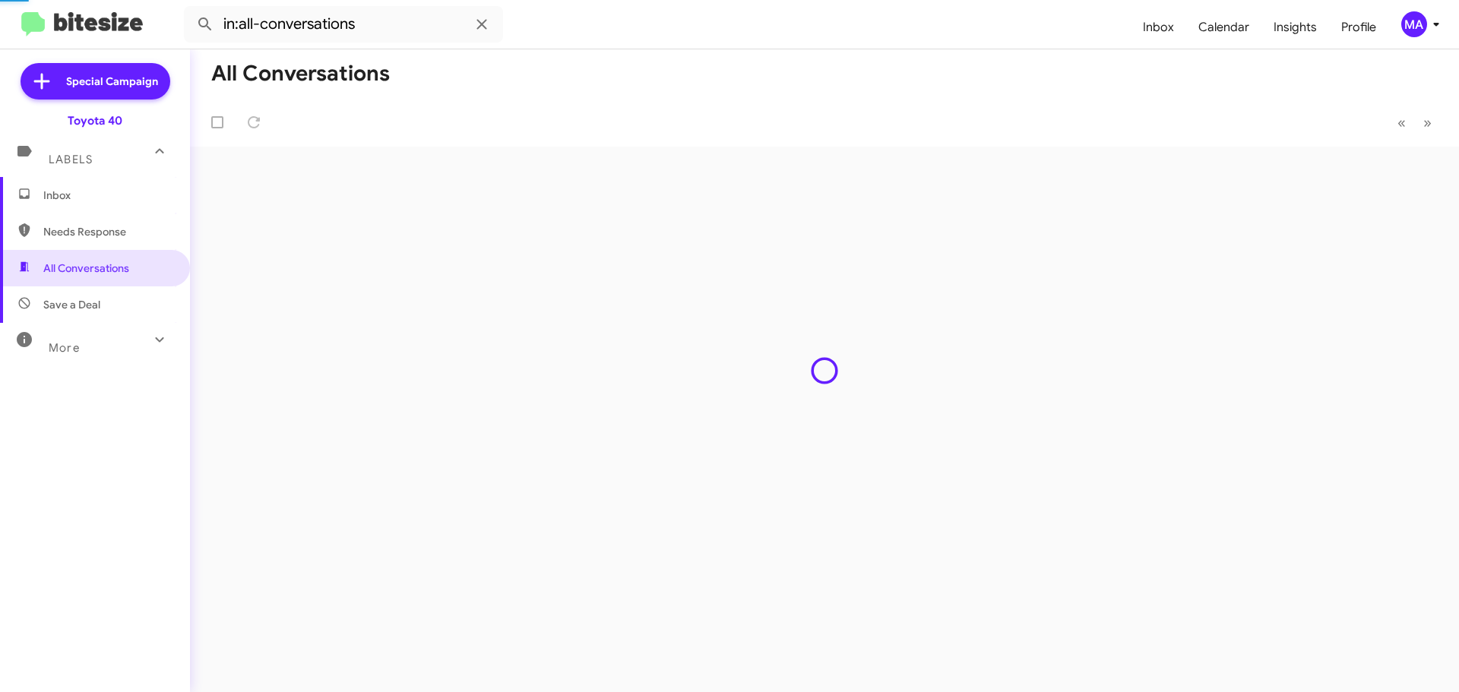
click at [79, 232] on span "Needs Response" at bounding box center [107, 231] width 129 height 15
type input "in:needs-response"
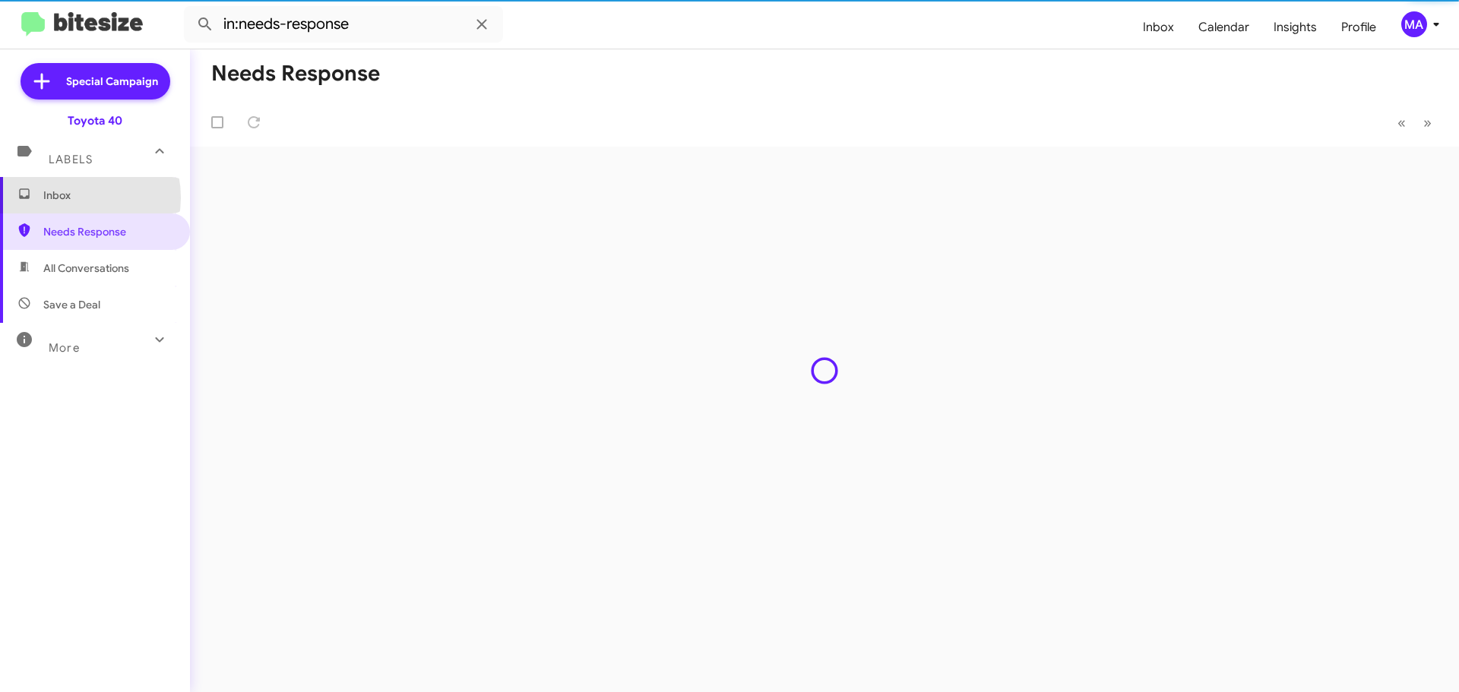
click at [72, 198] on span "Inbox" at bounding box center [107, 195] width 129 height 15
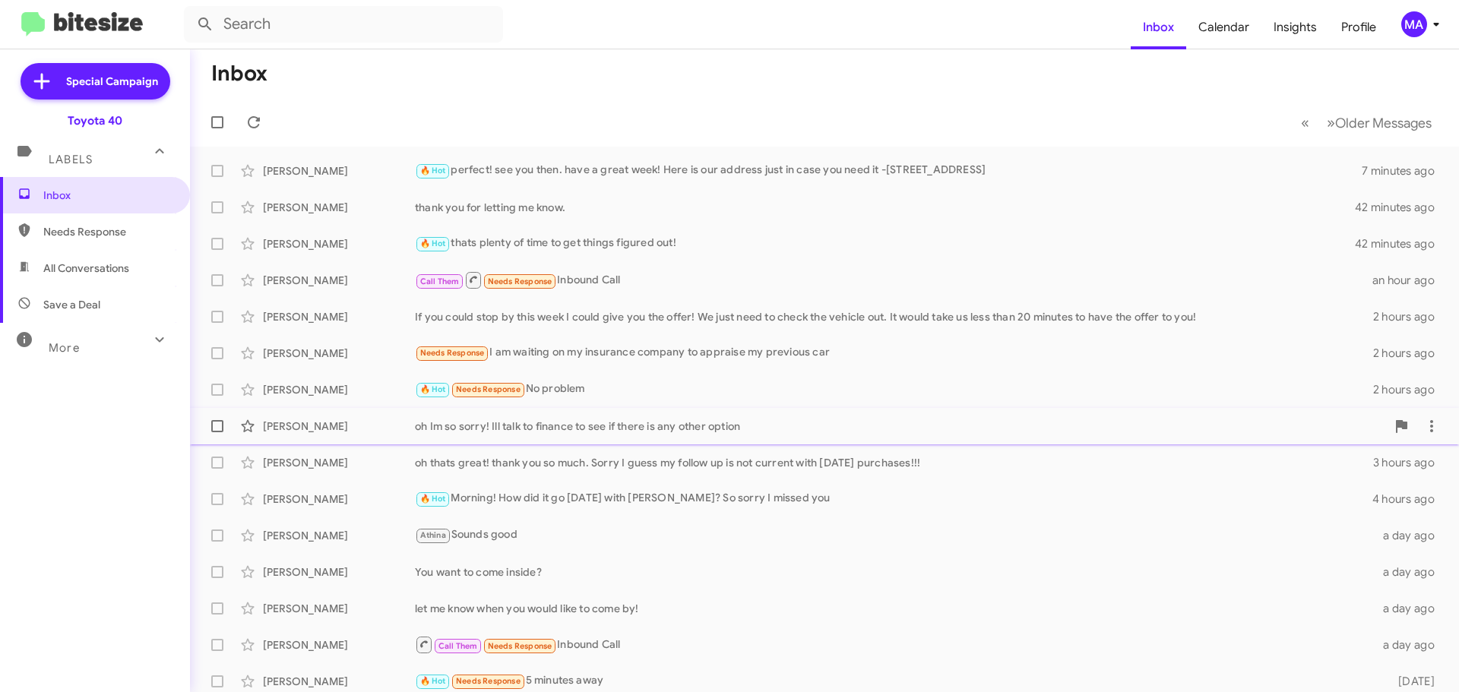
click at [712, 417] on div "[PERSON_NAME] oh Im so sorry! Ill talk to finance to see if there is any other …" at bounding box center [824, 426] width 1244 height 30
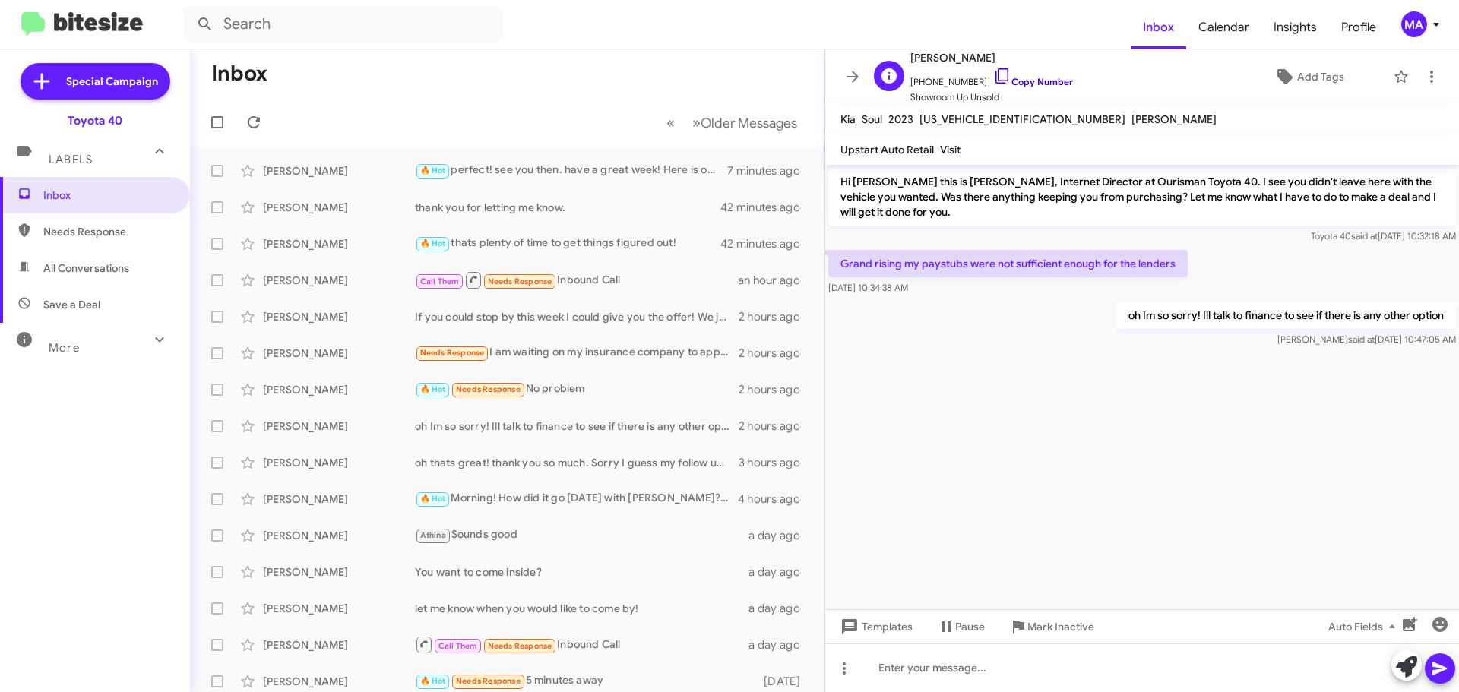
click at [993, 74] on icon at bounding box center [1002, 76] width 18 height 18
